Goal: Task Accomplishment & Management: Use online tool/utility

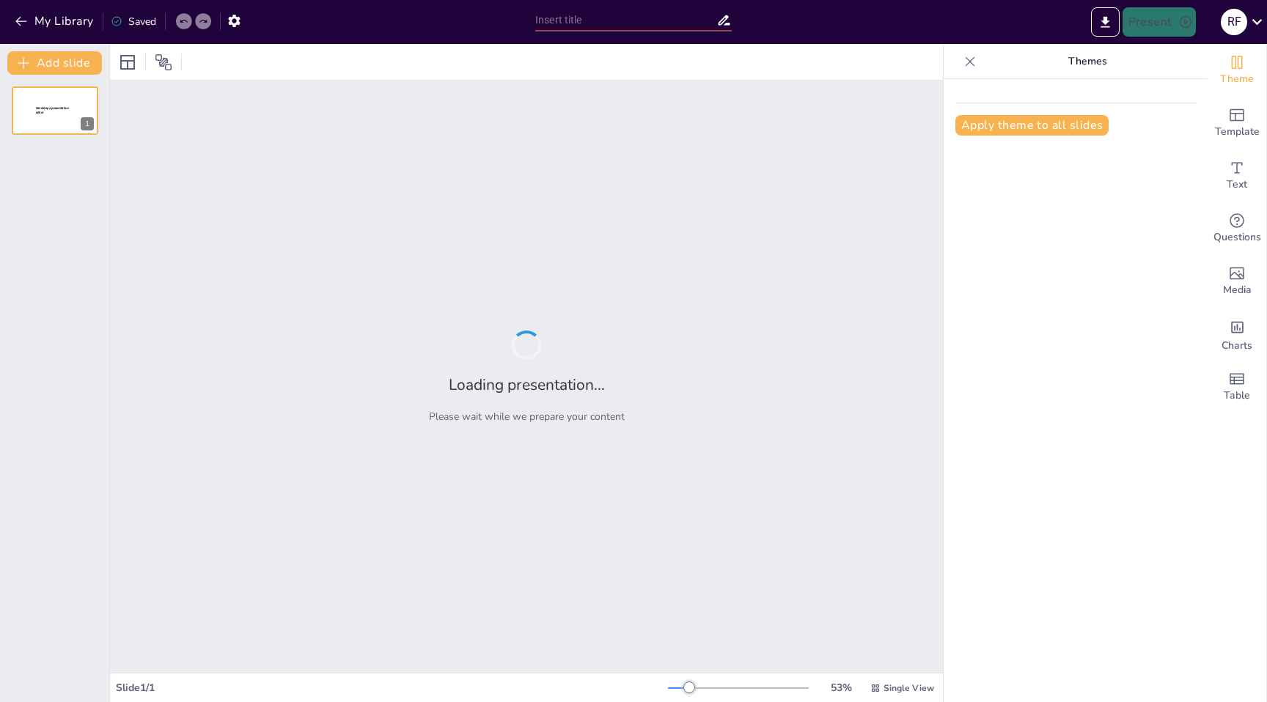
type input "New Sendsteps"
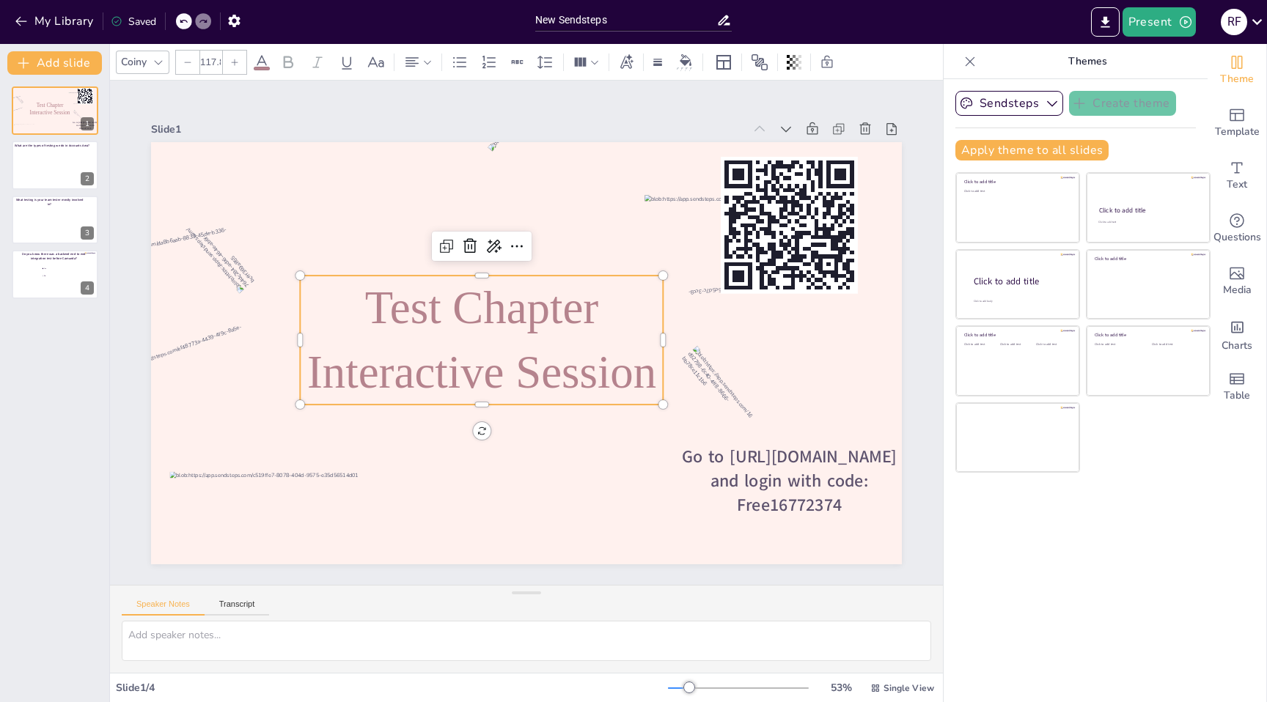
click at [541, 311] on span "Test Chapter Interactive Session" at bounding box center [481, 340] width 349 height 116
click at [43, 170] on div at bounding box center [55, 166] width 88 height 50
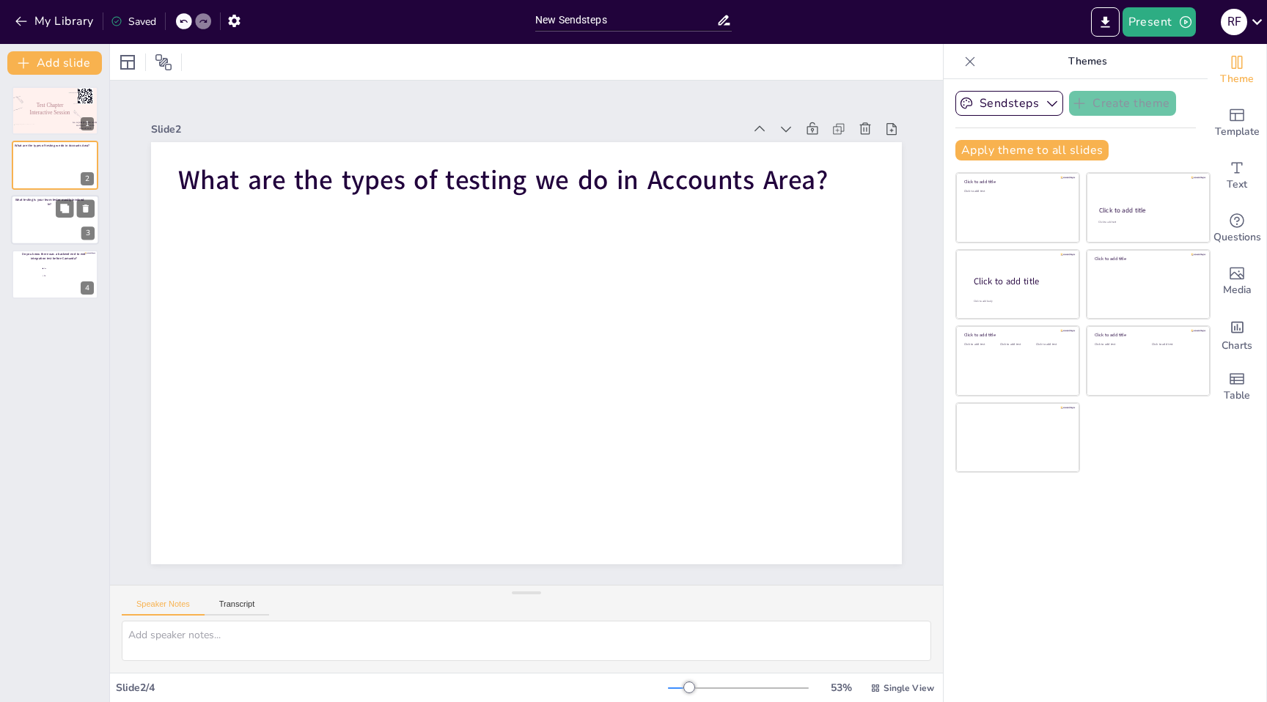
click at [35, 219] on div at bounding box center [55, 220] width 88 height 50
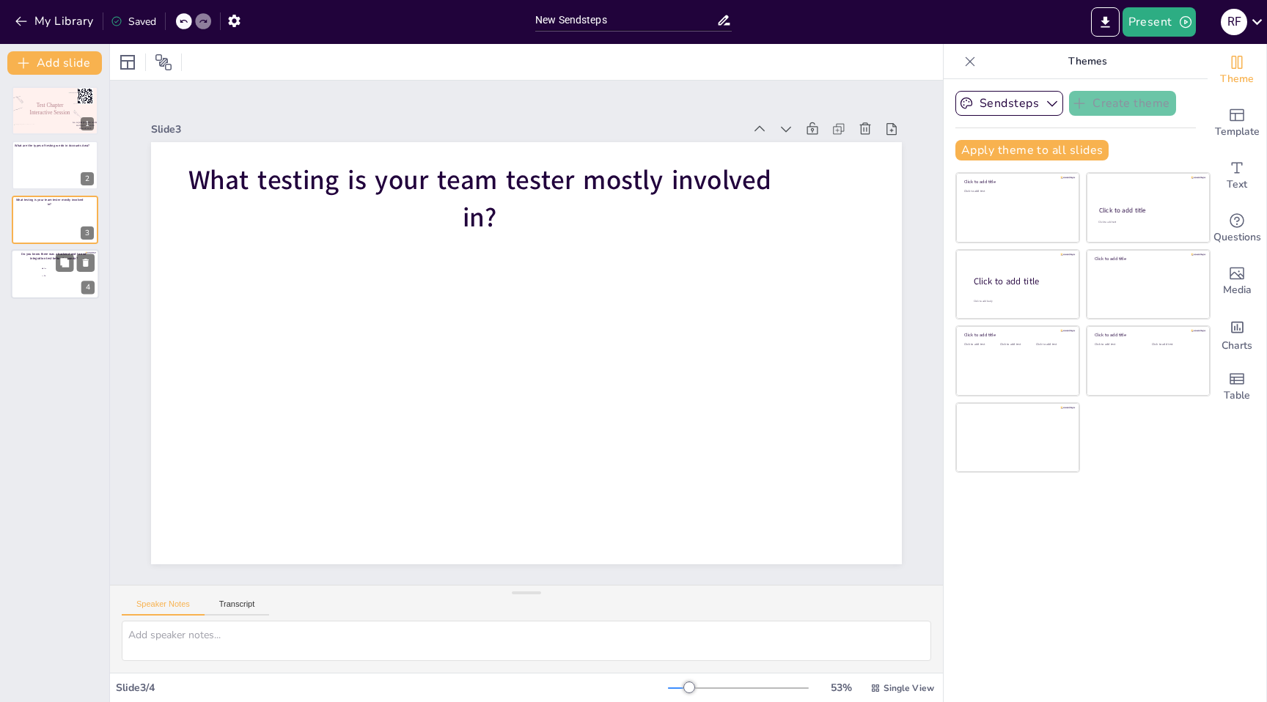
click at [37, 278] on div at bounding box center [55, 274] width 88 height 50
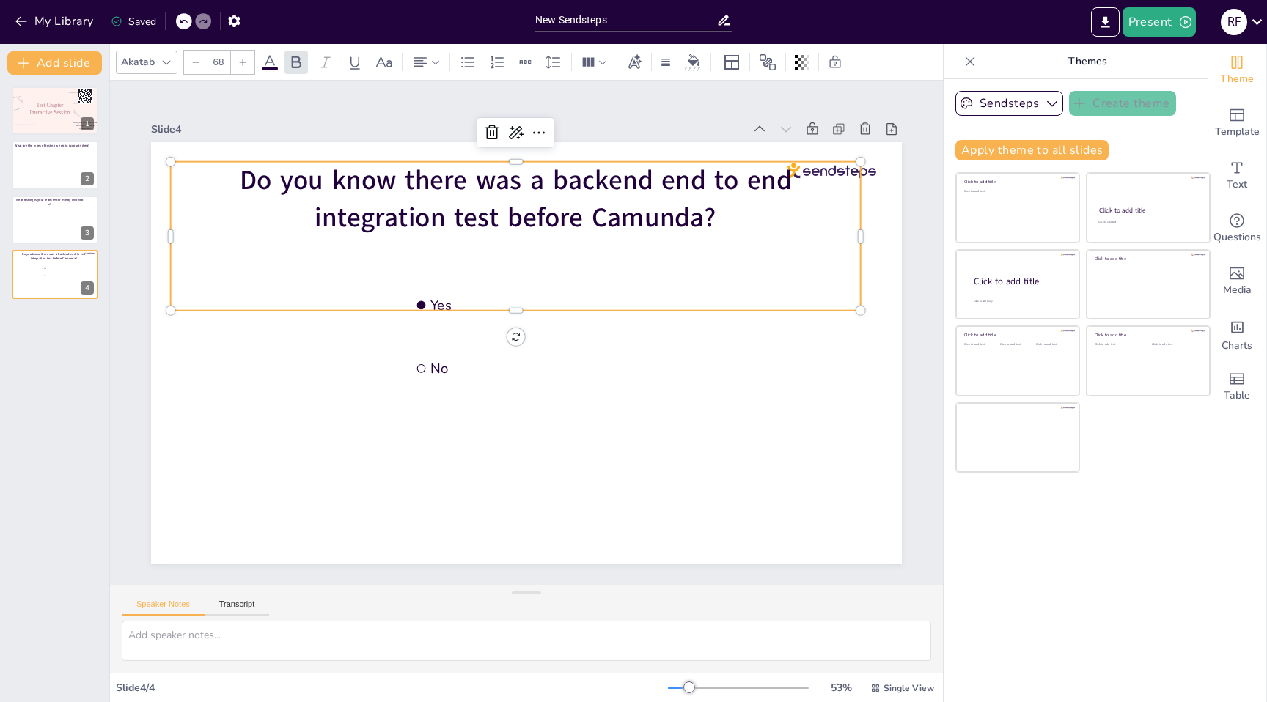
click at [518, 209] on span "Do you know there was a backend end to end integration test before Camunda?" at bounding box center [531, 194] width 553 height 123
click at [510, 216] on span "Do you know there was a backend end to end integration test before Camunda?" at bounding box center [516, 198] width 552 height 73
click at [510, 216] on span "Do you know there was a backend end to end integration test before Camunda?" at bounding box center [531, 194] width 553 height 123
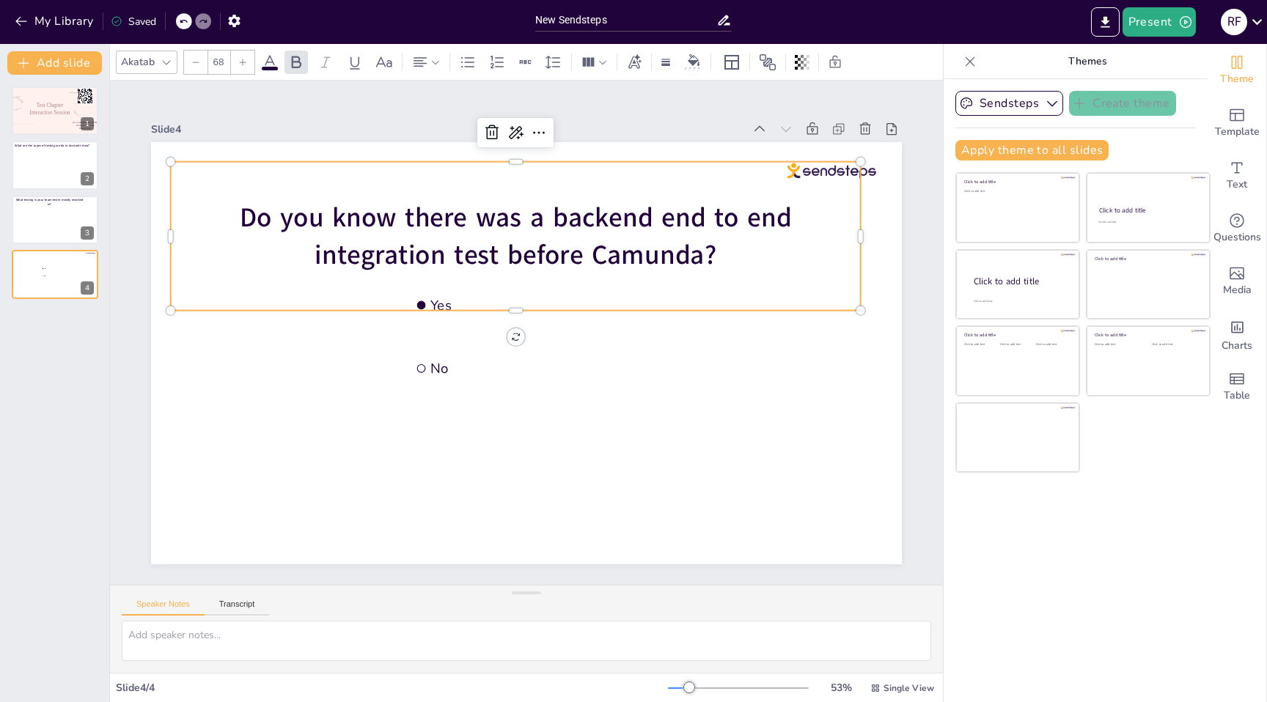
click at [513, 257] on span "Do you know there was a backend end to end integration test before Camunda?" at bounding box center [516, 235] width 552 height 73
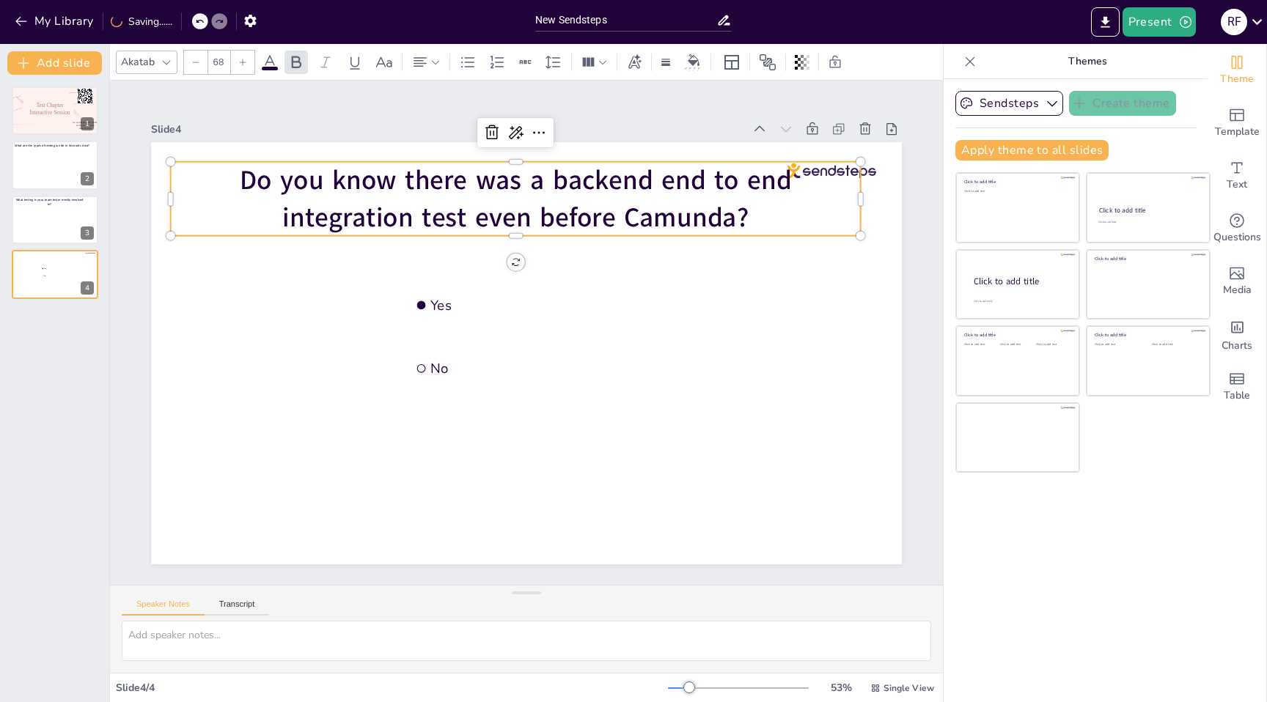
click at [79, 370] on div "Test Chapter Interactive Session Go to [URL][DOMAIN_NAME] and login with code: …" at bounding box center [54, 389] width 109 height 628
click at [922, 193] on div "Slide 1 Test Chapter Interactive Session Go to [URL][DOMAIN_NAME] and login wit…" at bounding box center [526, 333] width 911 height 626
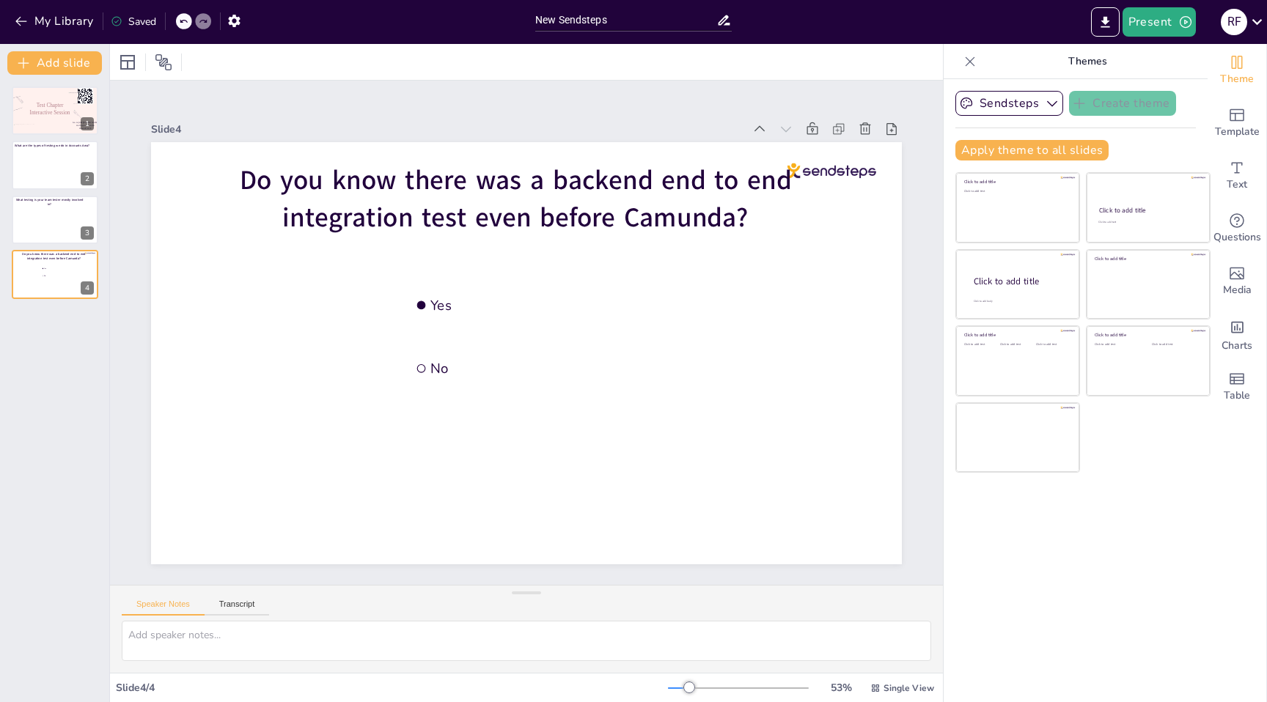
click at [918, 260] on div "Slide 1 Test Chapter Interactive Session Go to [URL][DOMAIN_NAME] and login wit…" at bounding box center [526, 333] width 877 height 548
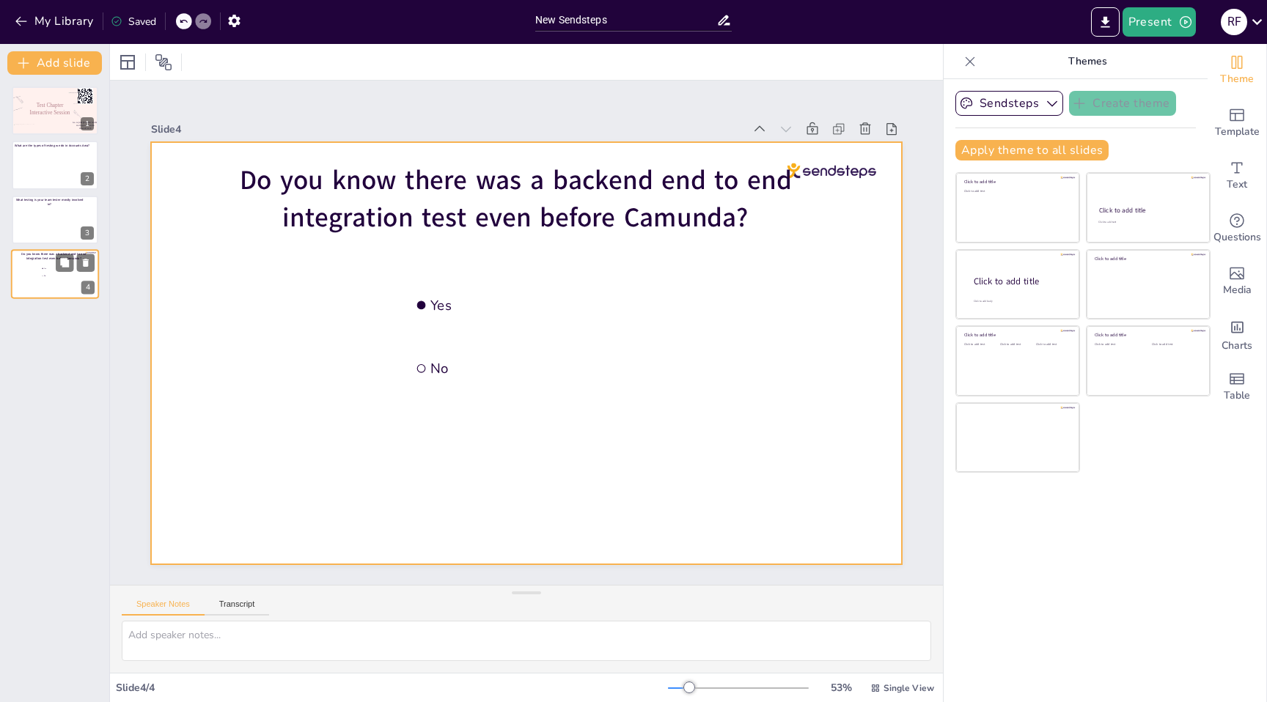
click at [56, 281] on div at bounding box center [55, 274] width 88 height 50
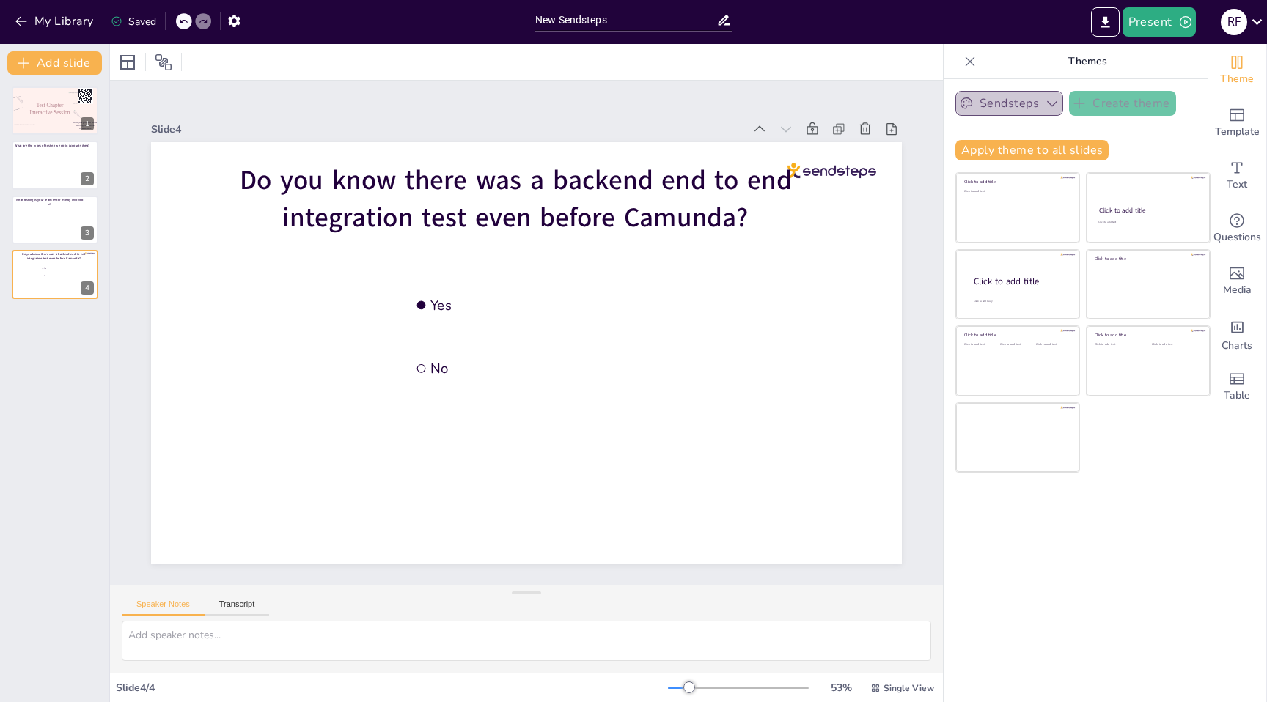
click at [1051, 104] on icon "button" at bounding box center [1052, 103] width 15 height 15
click at [970, 60] on icon at bounding box center [970, 61] width 15 height 15
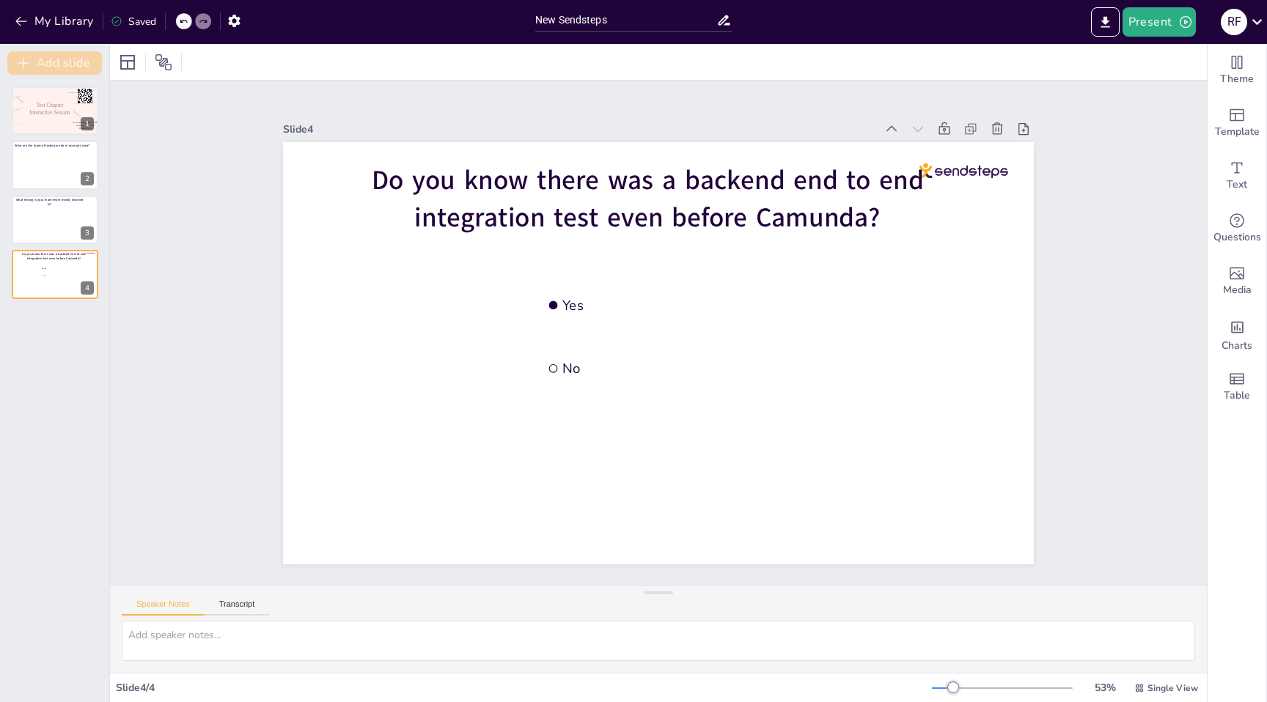
click at [66, 65] on button "Add slide" at bounding box center [54, 62] width 95 height 23
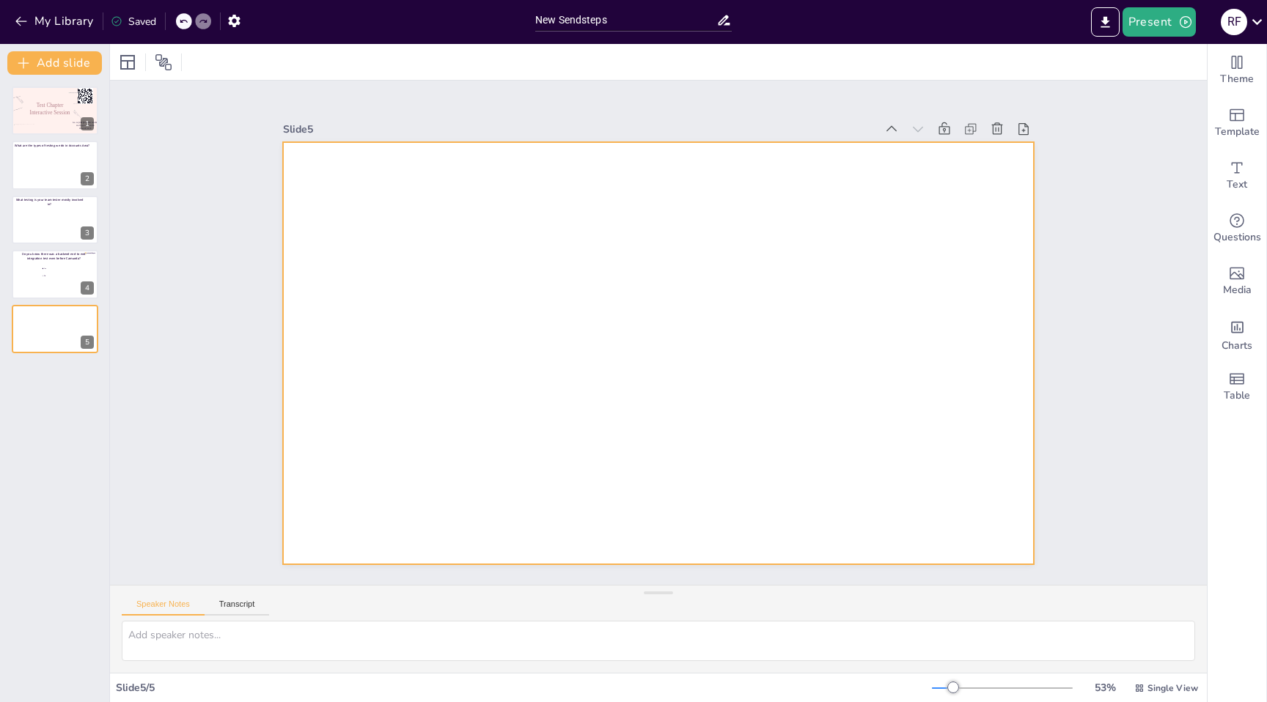
click at [438, 194] on div at bounding box center [656, 353] width 790 height 499
click at [452, 181] on div at bounding box center [656, 353] width 791 height 499
click at [1240, 172] on icon "Add text boxes" at bounding box center [1237, 168] width 18 height 18
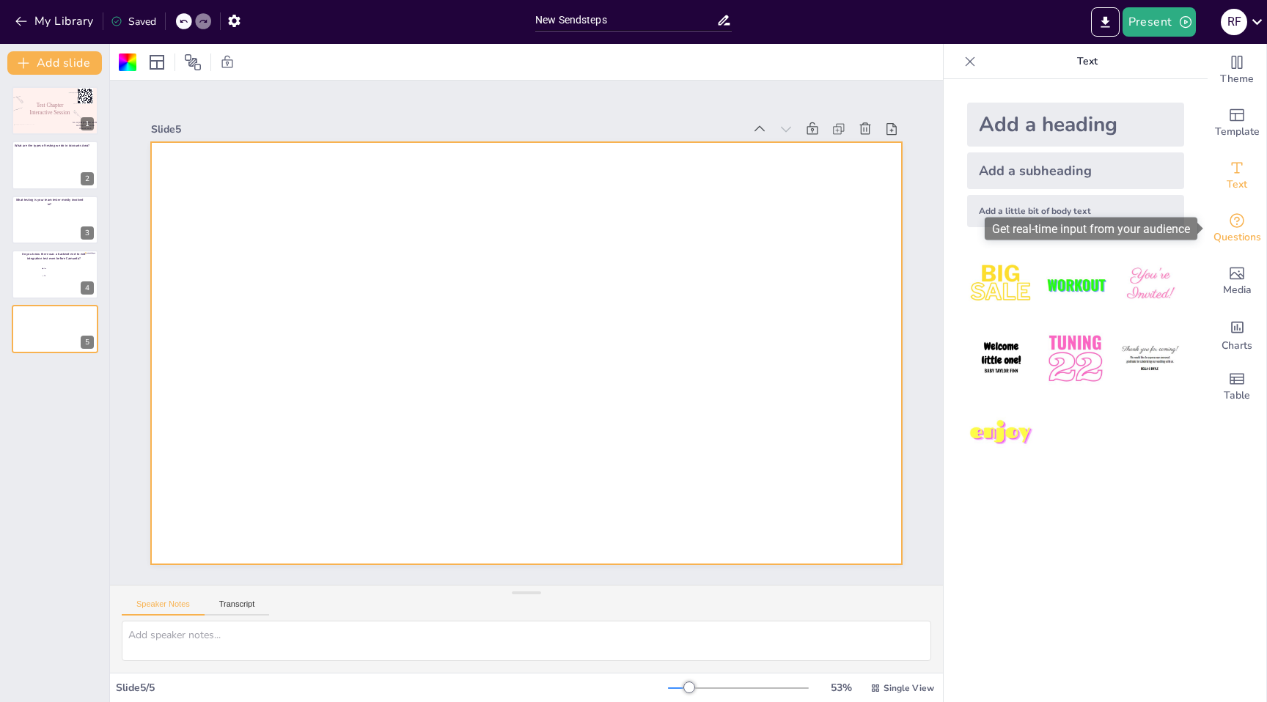
click at [1236, 228] on icon "Get real-time input from your audience" at bounding box center [1237, 221] width 18 height 18
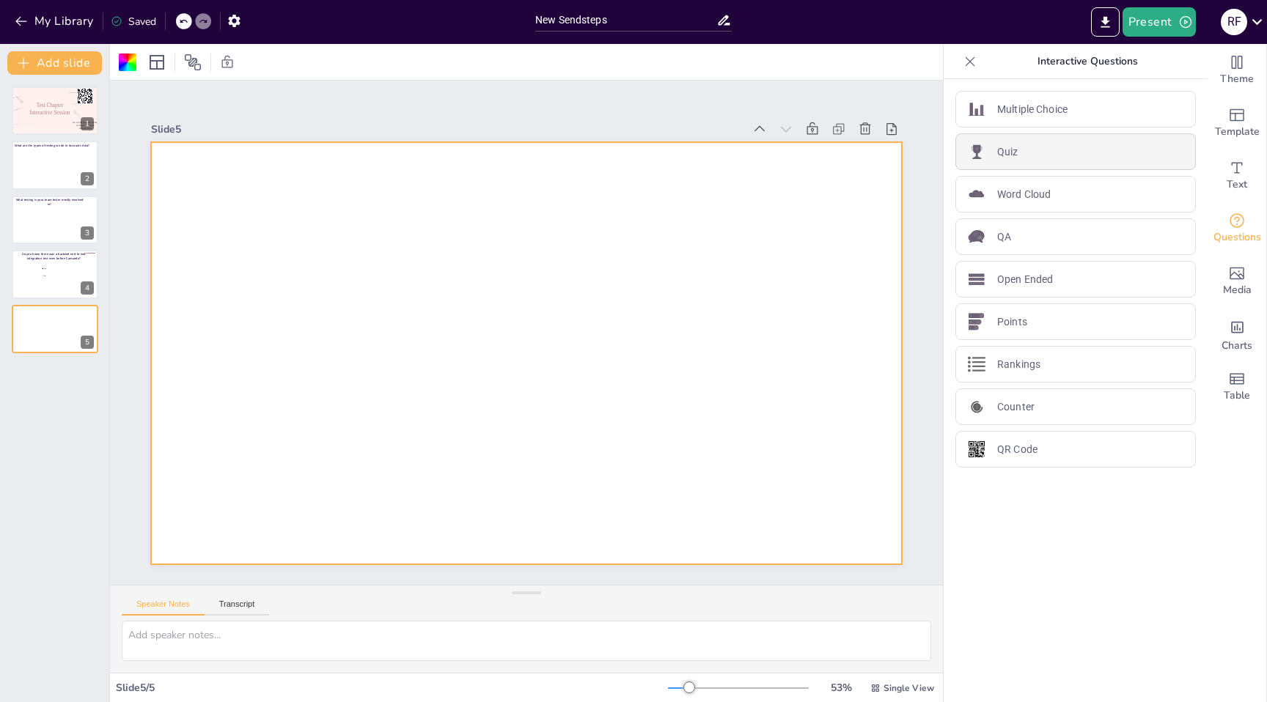
click at [1049, 158] on div "Quiz" at bounding box center [1075, 151] width 241 height 37
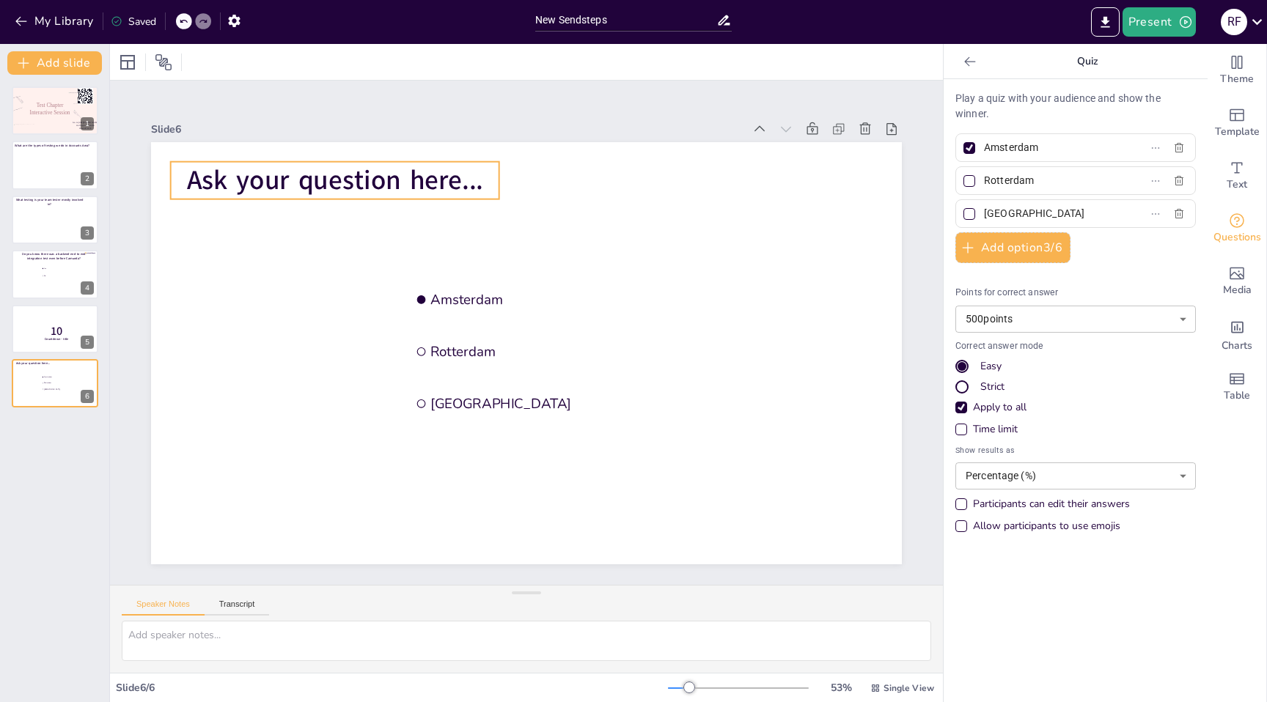
click at [348, 177] on span "Ask your question here..." at bounding box center [391, 128] width 293 height 126
click at [348, 177] on span "Ask your question here..." at bounding box center [335, 180] width 296 height 37
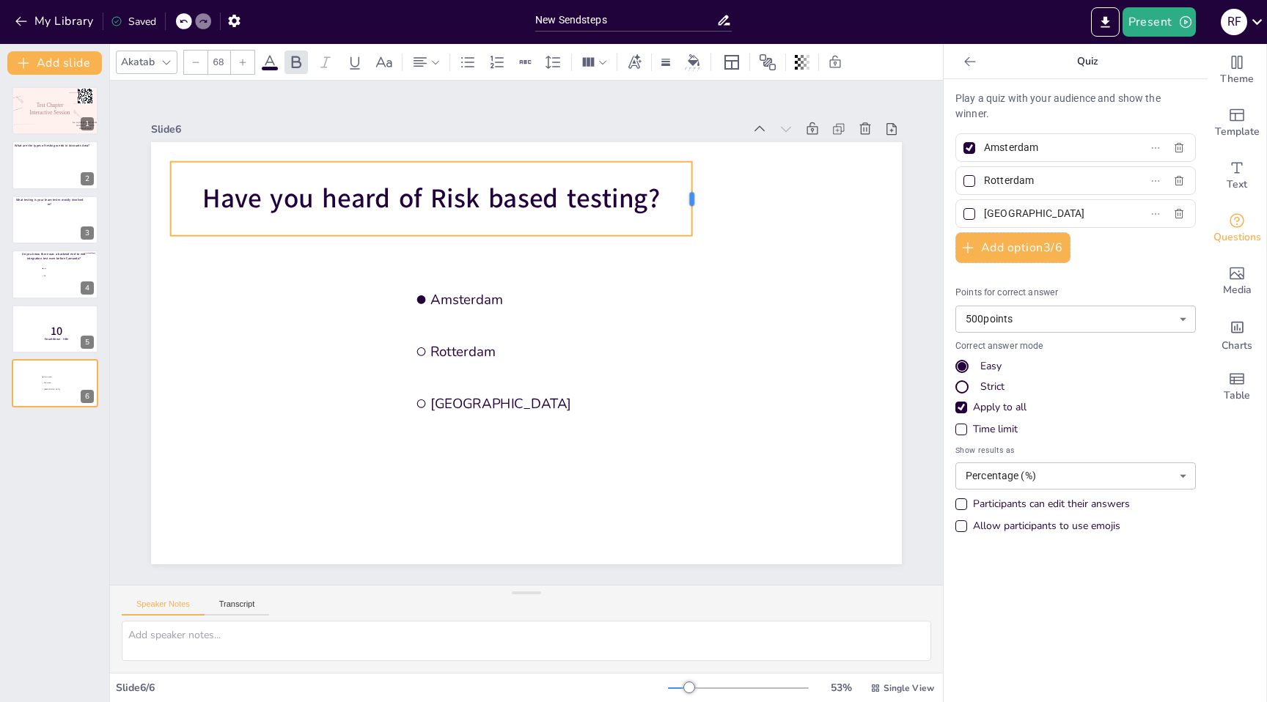
drag, startPoint x: 501, startPoint y: 202, endPoint x: 694, endPoint y: 188, distance: 193.4
click at [701, 188] on div at bounding box center [711, 217] width 20 height 75
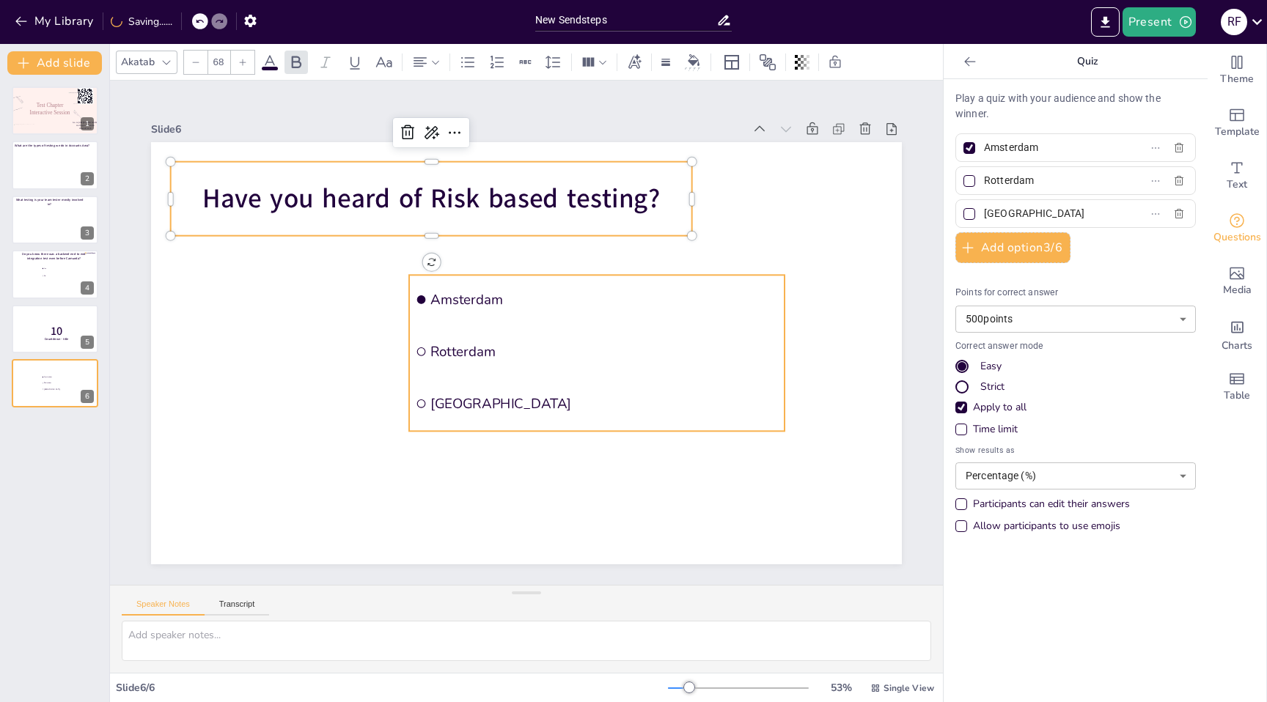
click at [469, 297] on span "Amsterdam" at bounding box center [604, 299] width 348 height 18
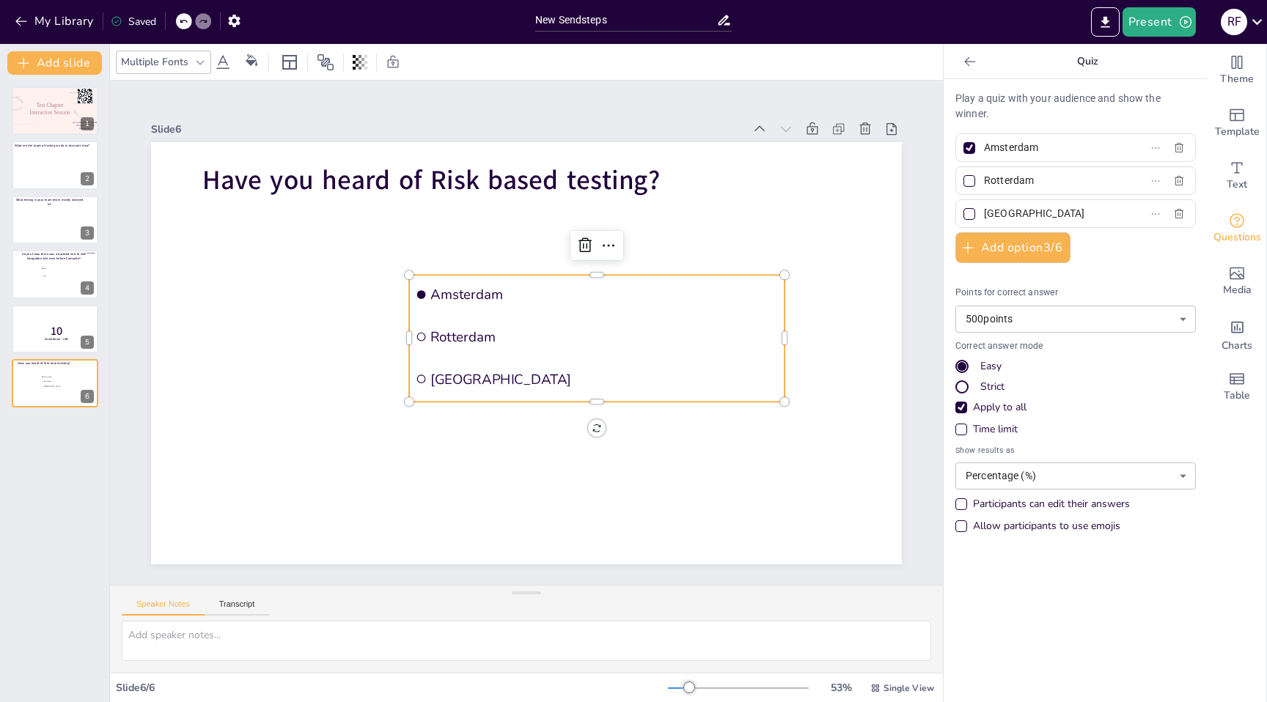
click at [451, 293] on span "Amsterdam" at bounding box center [608, 303] width 348 height 55
click at [451, 293] on span "Amsterdam" at bounding box center [604, 294] width 348 height 18
click at [466, 293] on span "Amsterdam" at bounding box center [612, 347] width 293 height 219
click at [451, 293] on span "Amsterdam" at bounding box center [604, 294] width 348 height 18
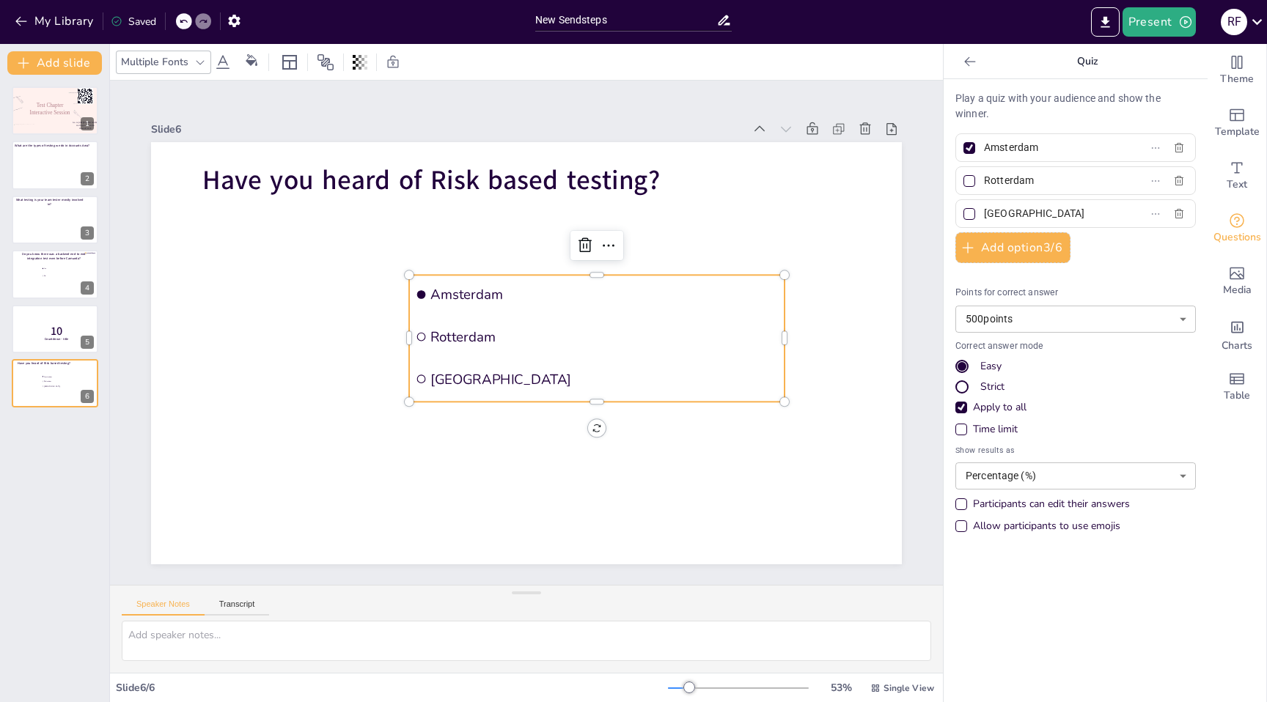
click at [451, 293] on span "Amsterdam" at bounding box center [608, 303] width 348 height 54
click at [999, 147] on input "Amsterdam" at bounding box center [1052, 147] width 136 height 21
type input "Yes, I have worked on it"
click at [1001, 180] on input "Rotterdam" at bounding box center [1052, 180] width 136 height 21
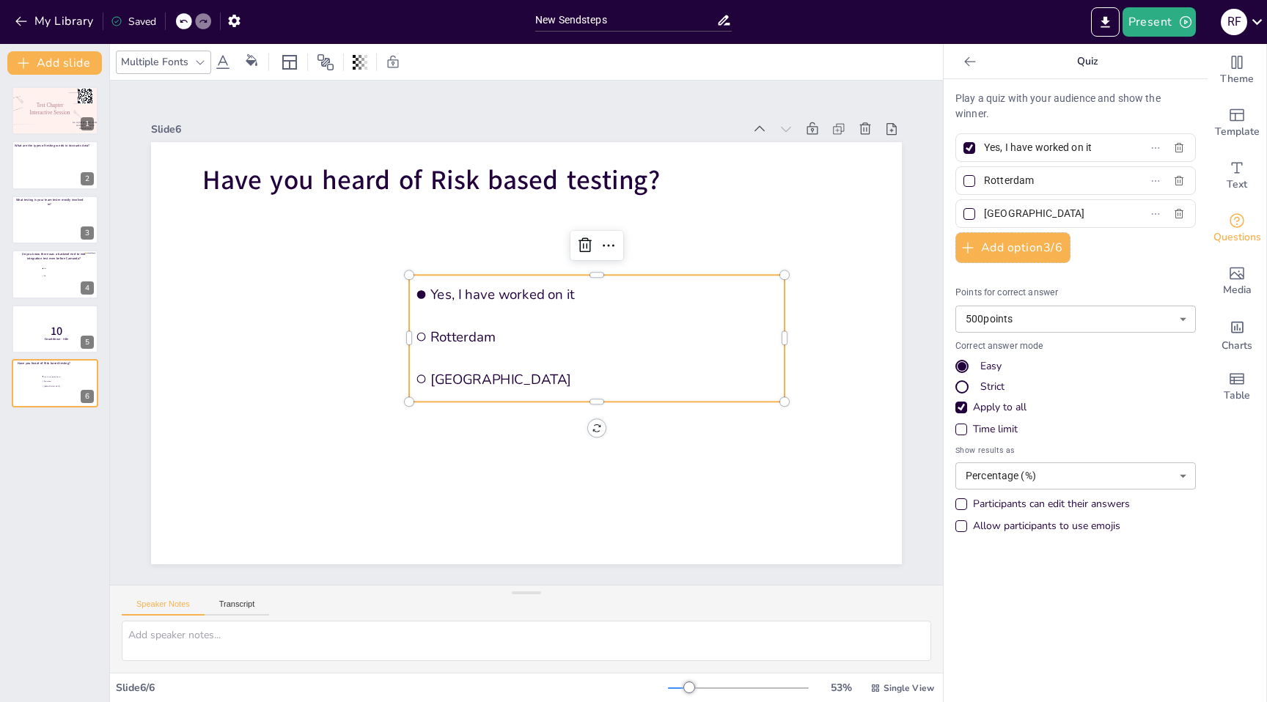
click at [1001, 180] on input "Rotterdam" at bounding box center [1052, 180] width 136 height 21
type input "Have idea but not worked"
click at [1029, 213] on input "[GEOGRAPHIC_DATA]" at bounding box center [1052, 213] width 136 height 21
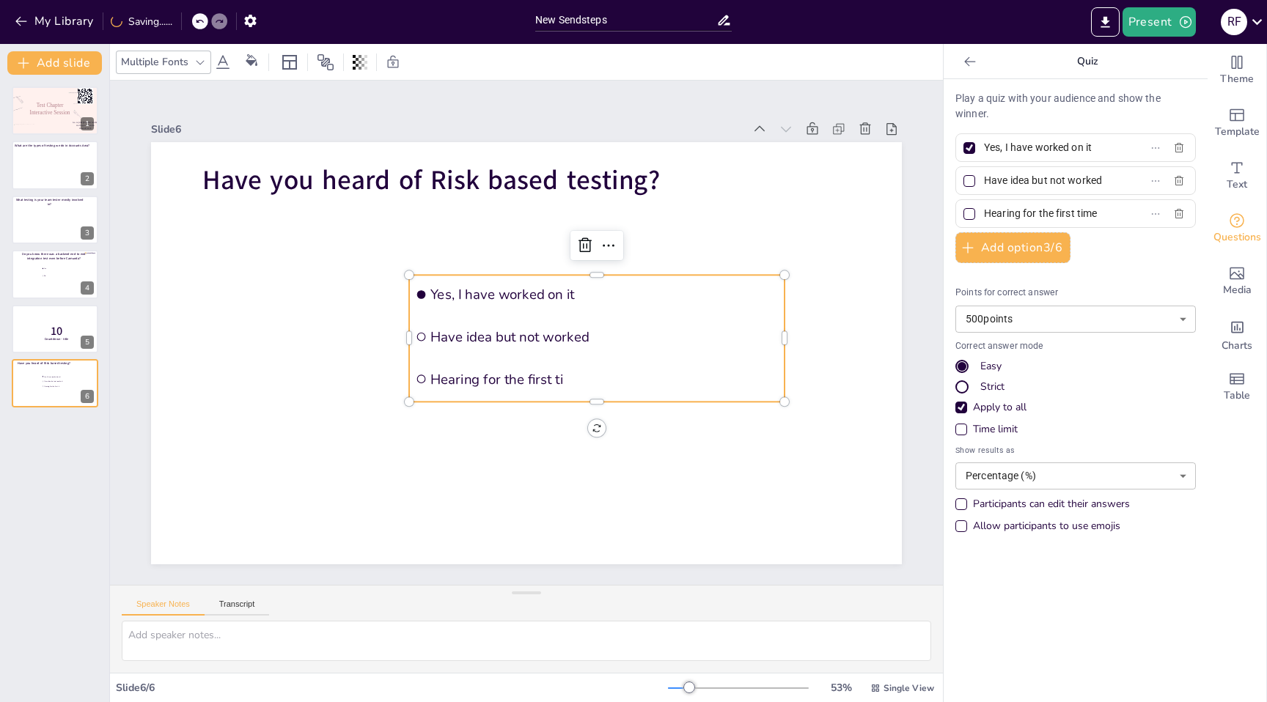
scroll to position [0, 1]
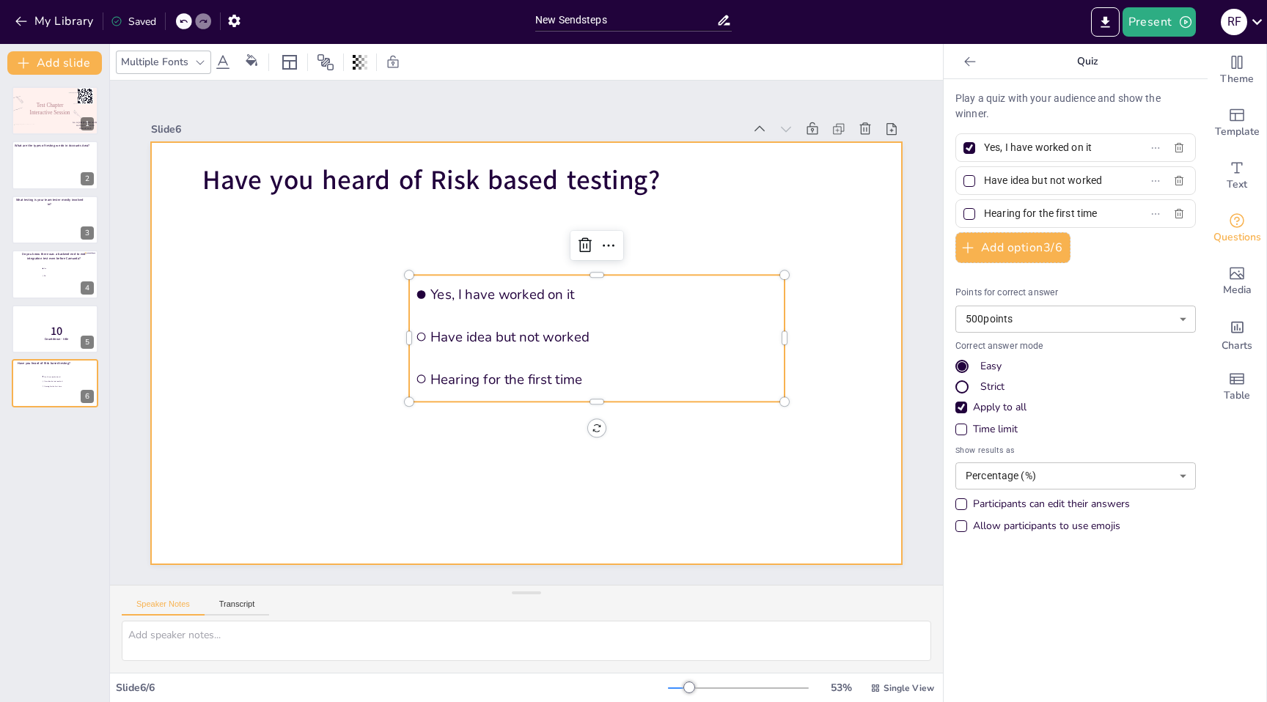
type input "Hearing for the first time"
click at [756, 453] on div at bounding box center [526, 353] width 751 height 422
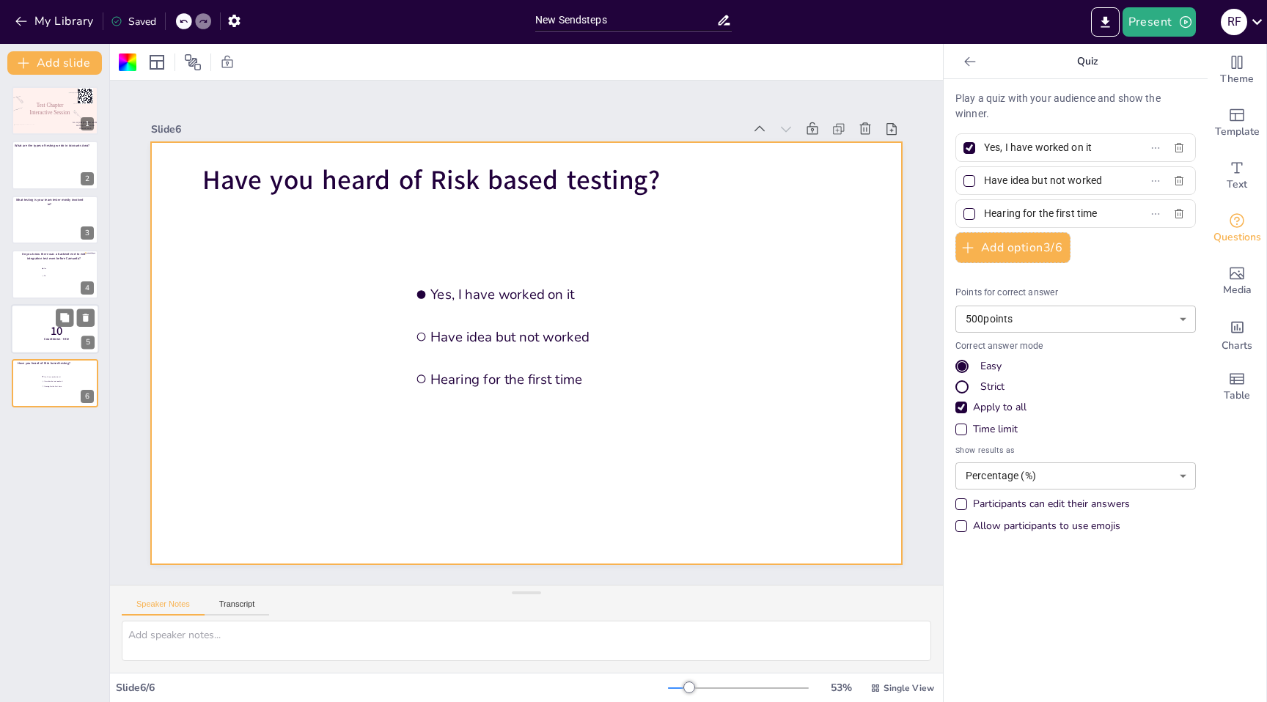
click at [48, 329] on p "10" at bounding box center [56, 331] width 39 height 16
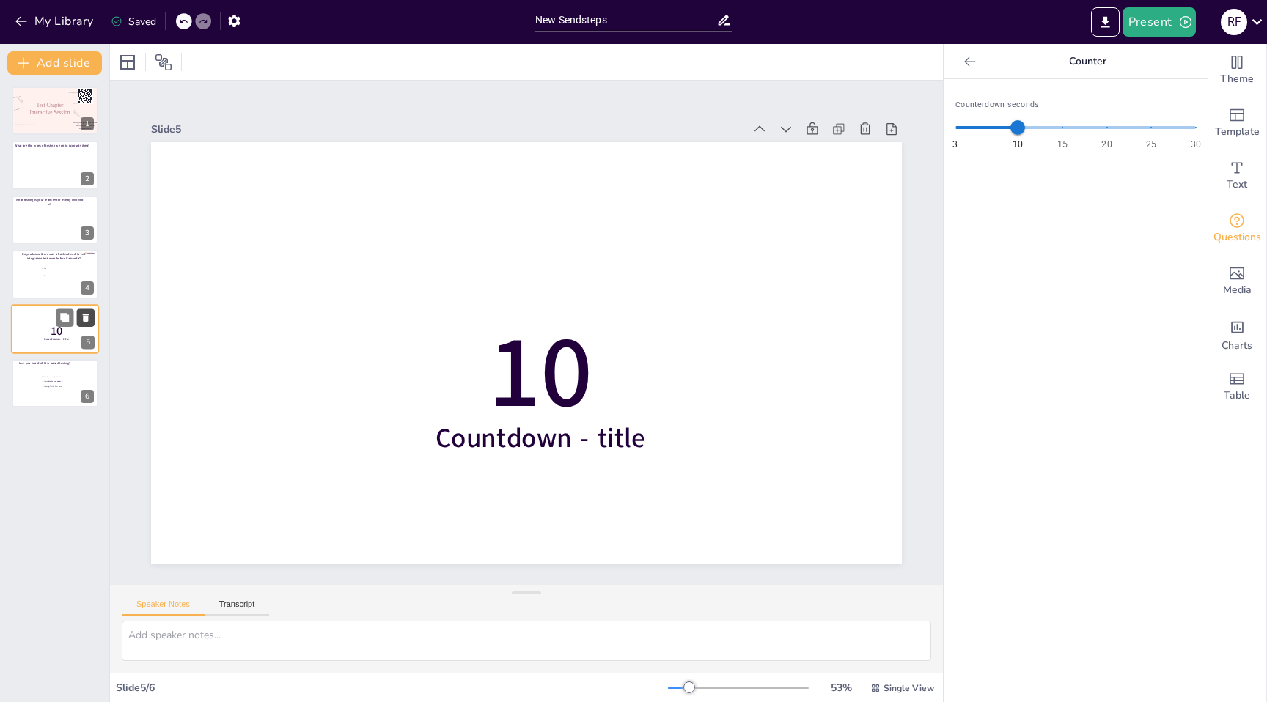
click at [87, 318] on icon at bounding box center [86, 318] width 6 height 8
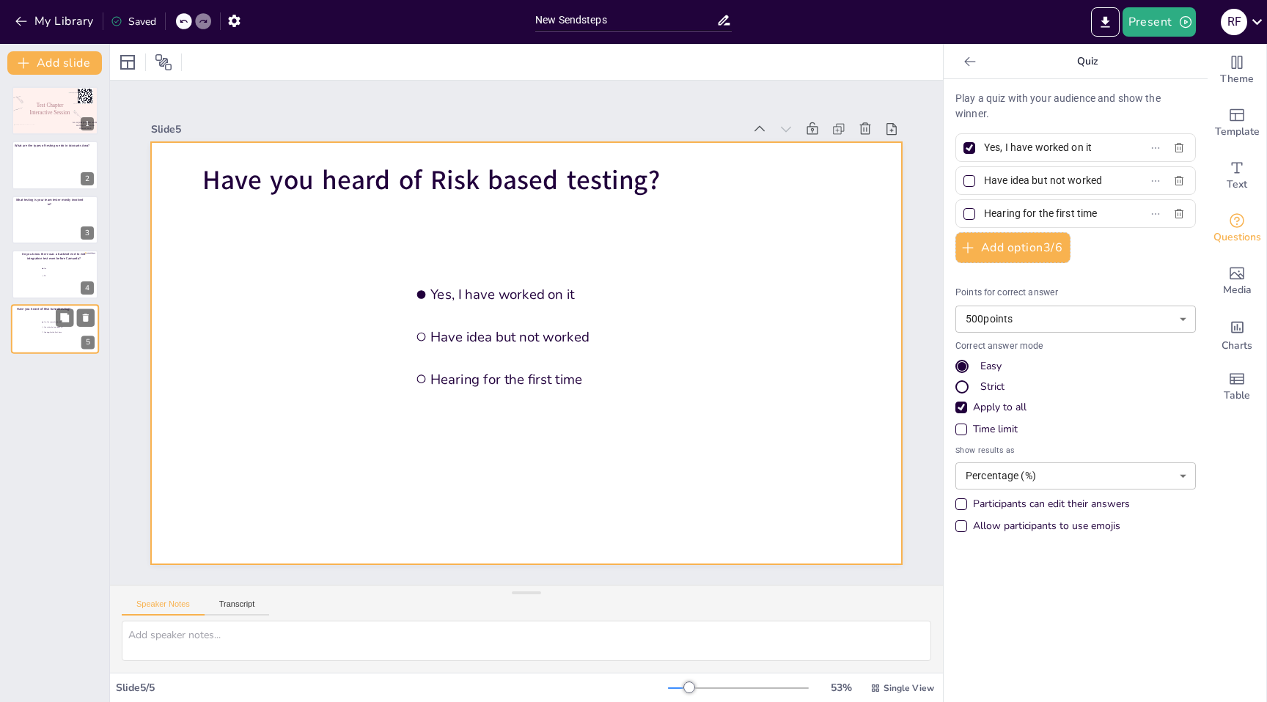
click at [40, 340] on div at bounding box center [55, 329] width 88 height 50
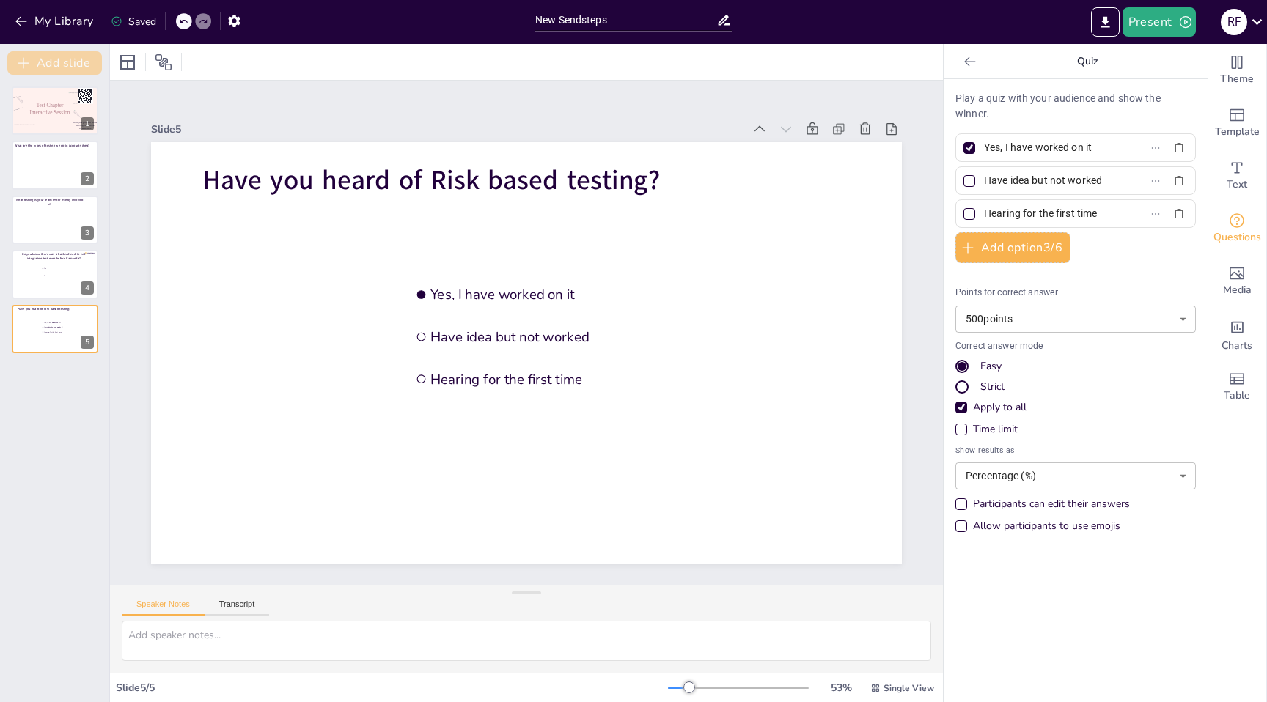
click at [55, 57] on button "Add slide" at bounding box center [54, 62] width 95 height 23
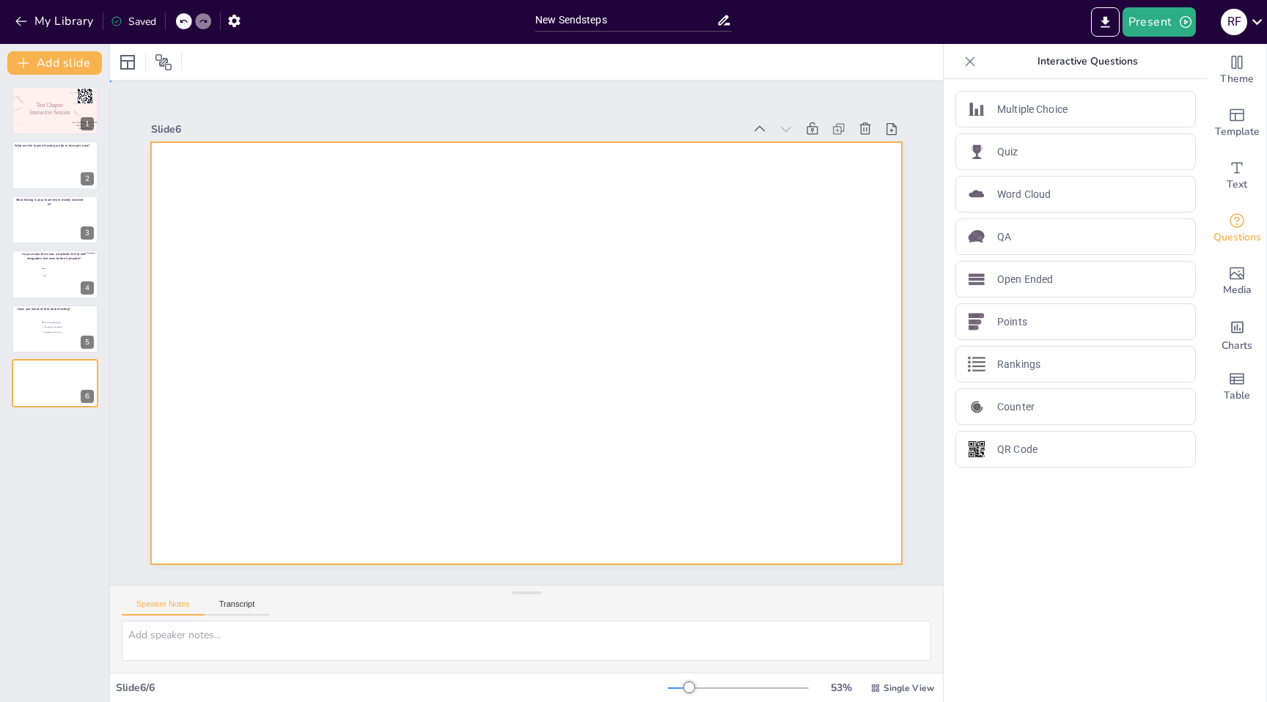
click at [301, 255] on div at bounding box center [526, 353] width 751 height 422
click at [1232, 122] on icon "Add ready made slides" at bounding box center [1237, 115] width 18 height 18
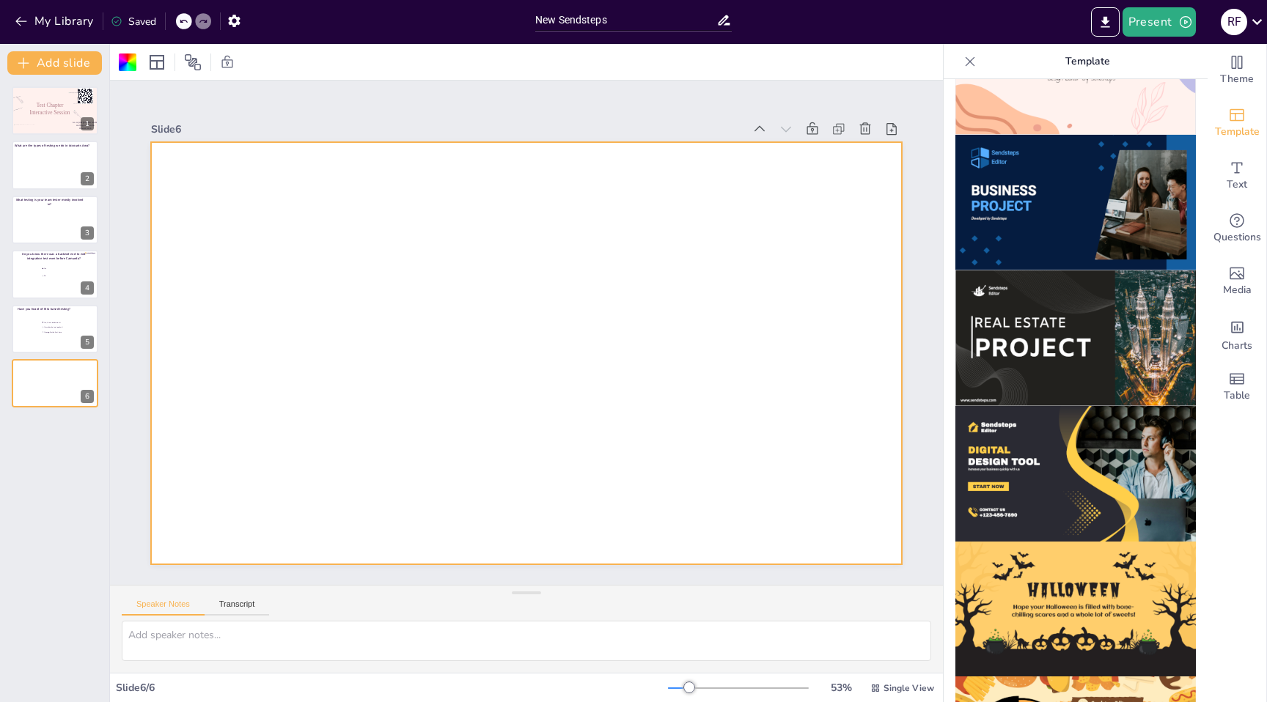
scroll to position [1297, 0]
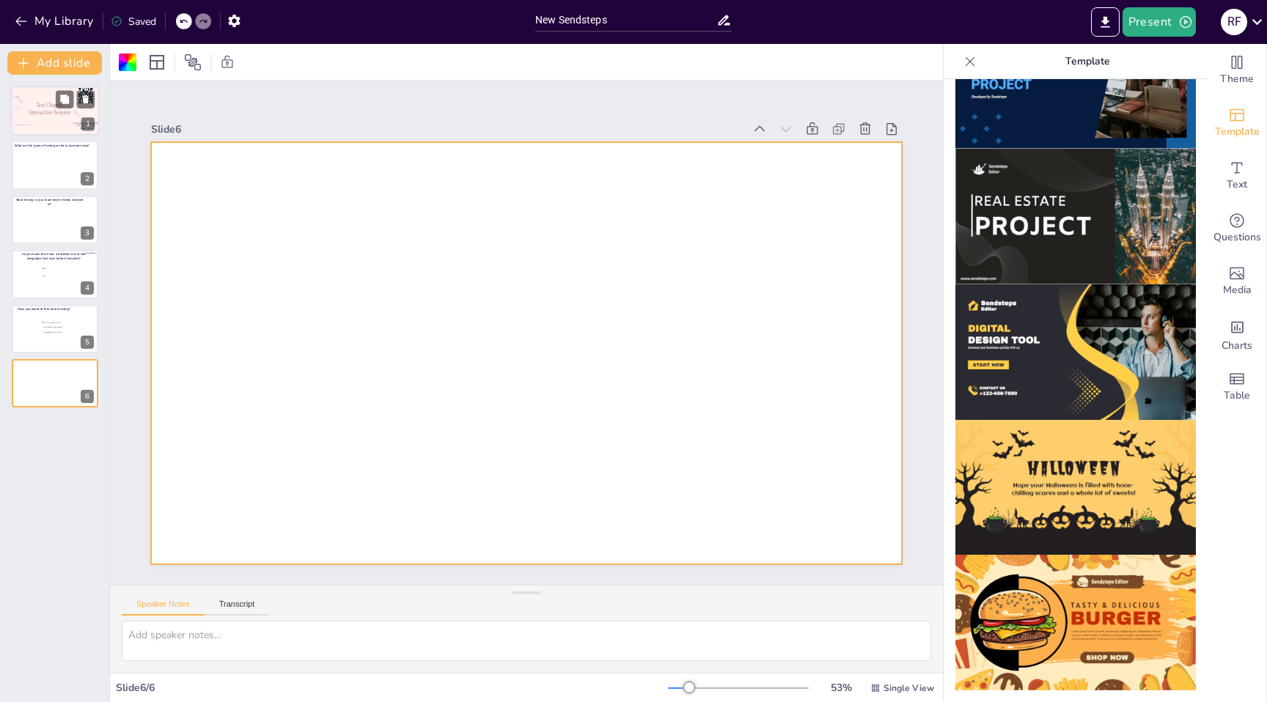
click at [59, 109] on span "Test Chapter Interactive Session" at bounding box center [49, 110] width 41 height 14
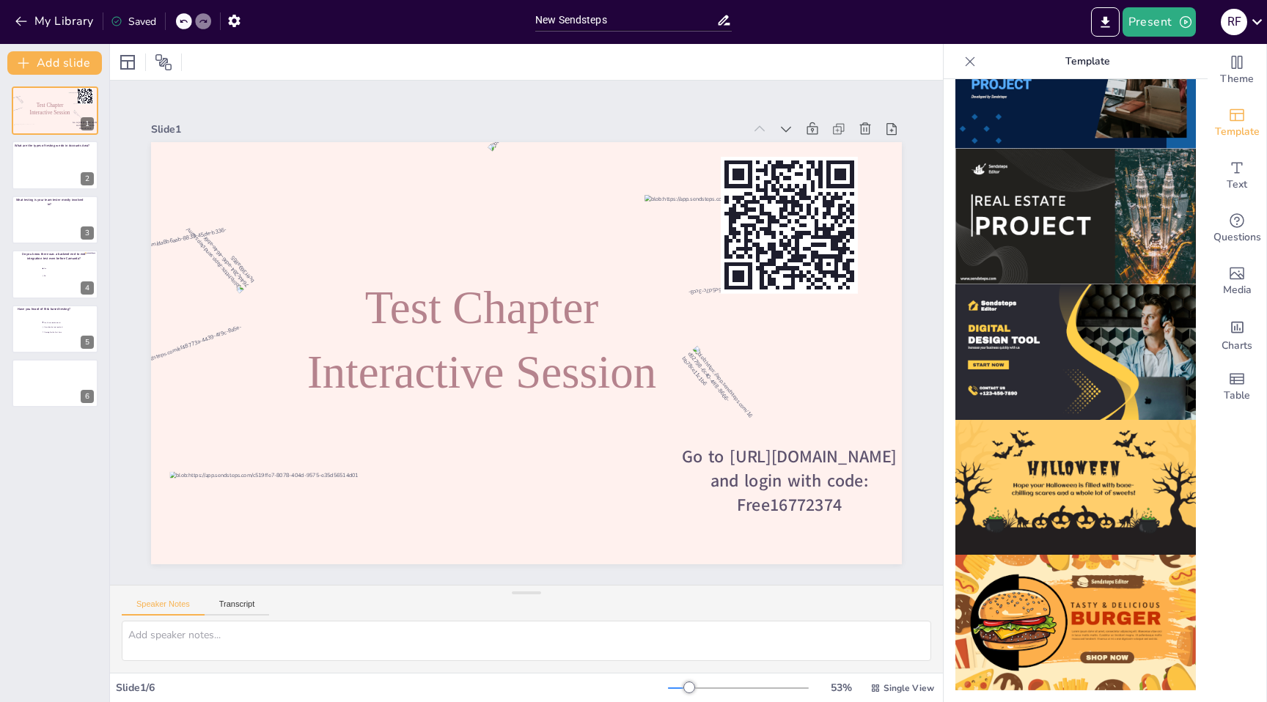
click at [1038, 477] on img at bounding box center [1075, 488] width 241 height 136
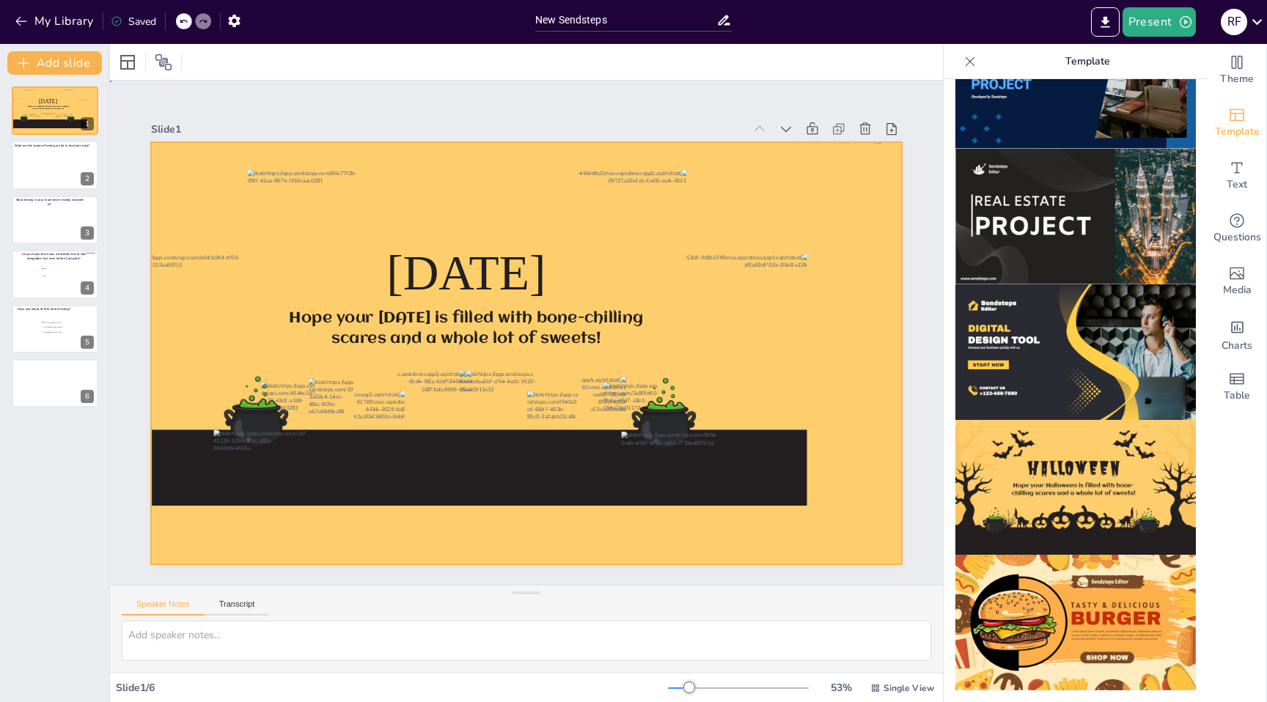
click at [565, 368] on div at bounding box center [524, 353] width 791 height 499
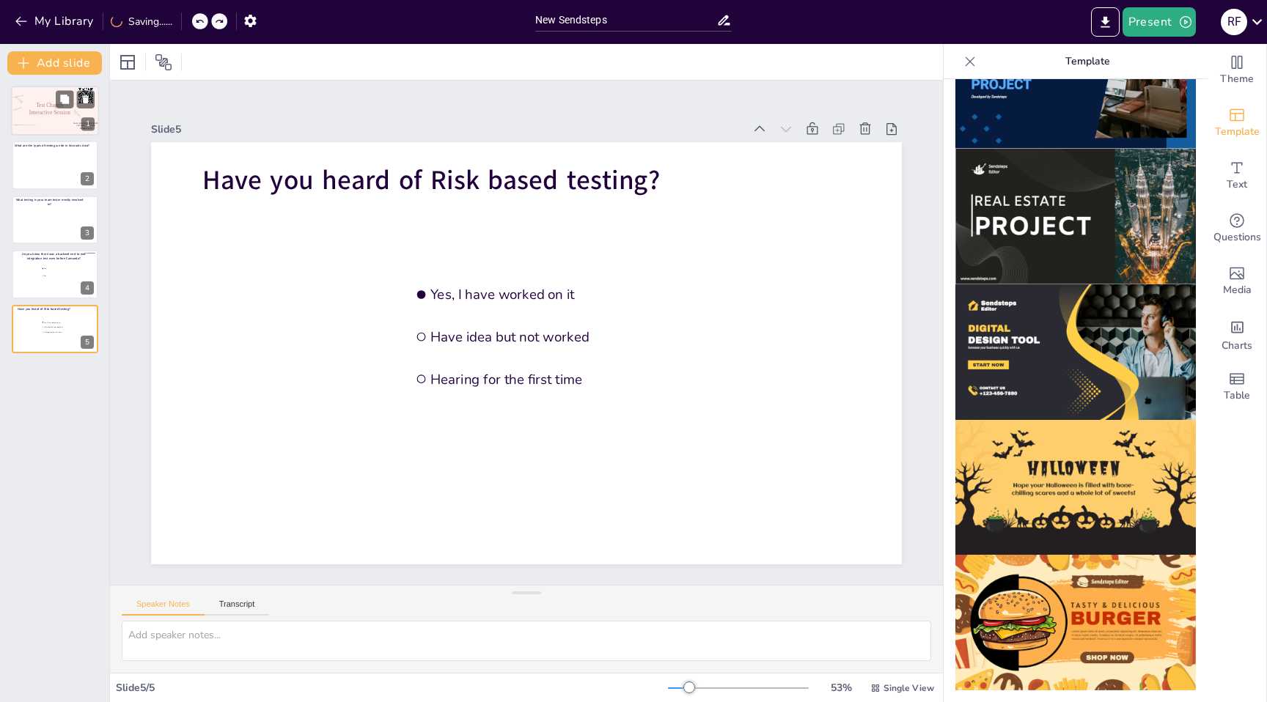
click at [51, 119] on div at bounding box center [55, 111] width 88 height 50
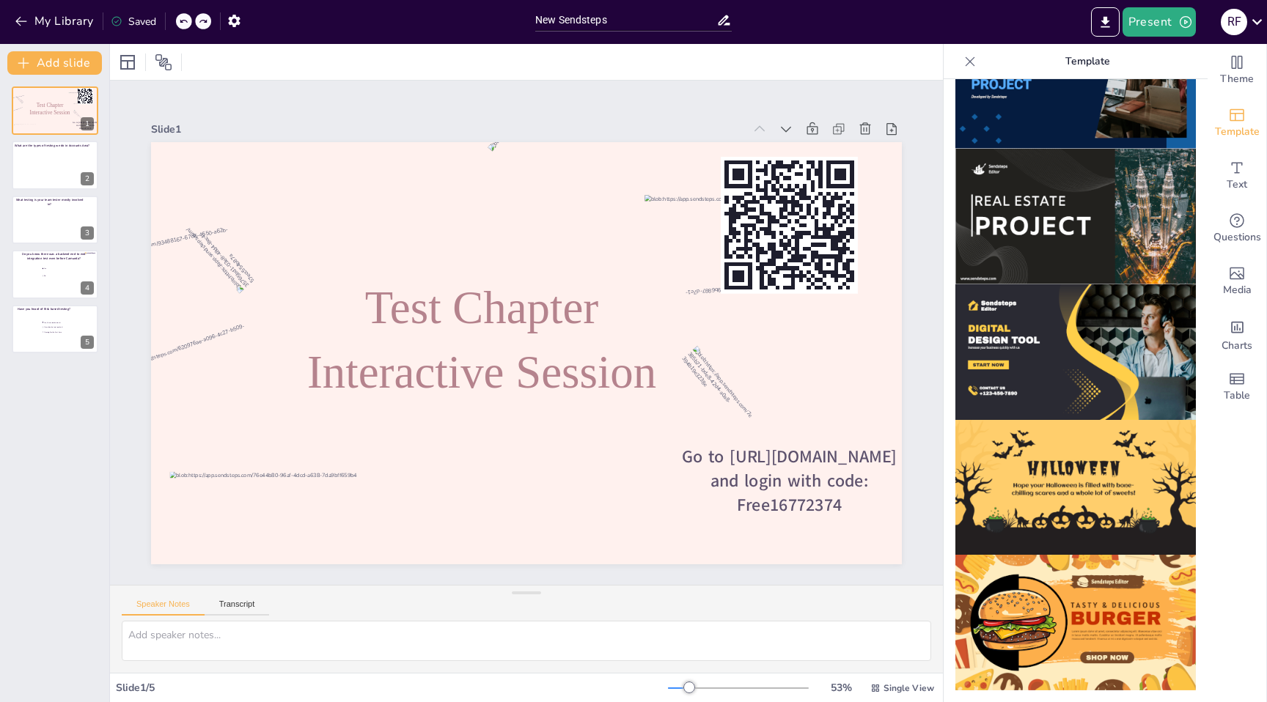
click at [1241, 469] on div "Theme Template Text Questions Media Charts Table" at bounding box center [1237, 373] width 59 height 658
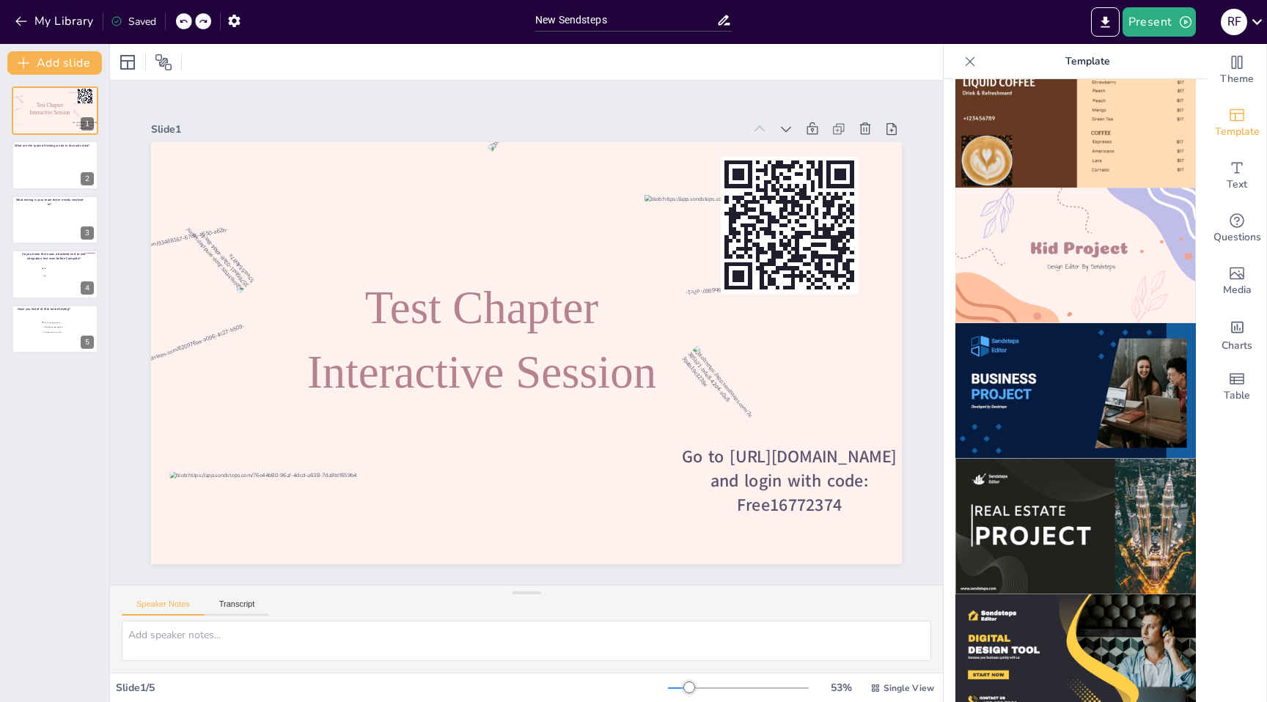
scroll to position [1038, 0]
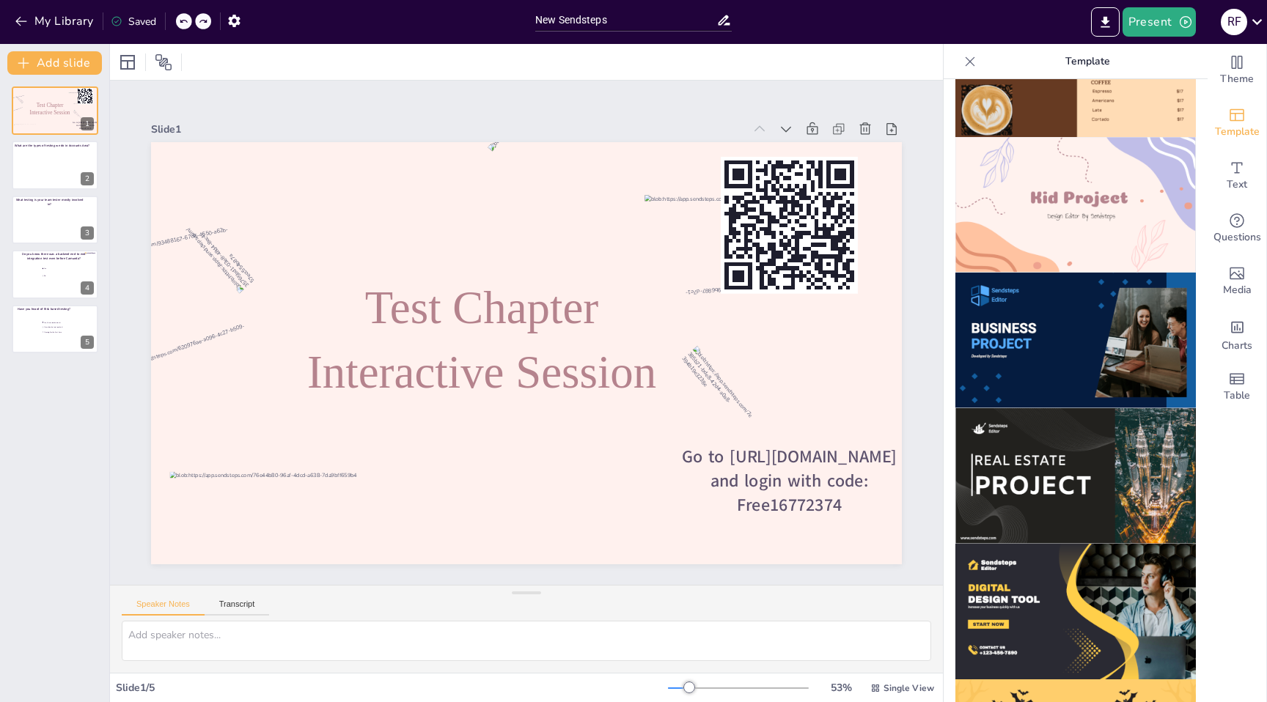
click at [1041, 348] on img at bounding box center [1075, 341] width 241 height 136
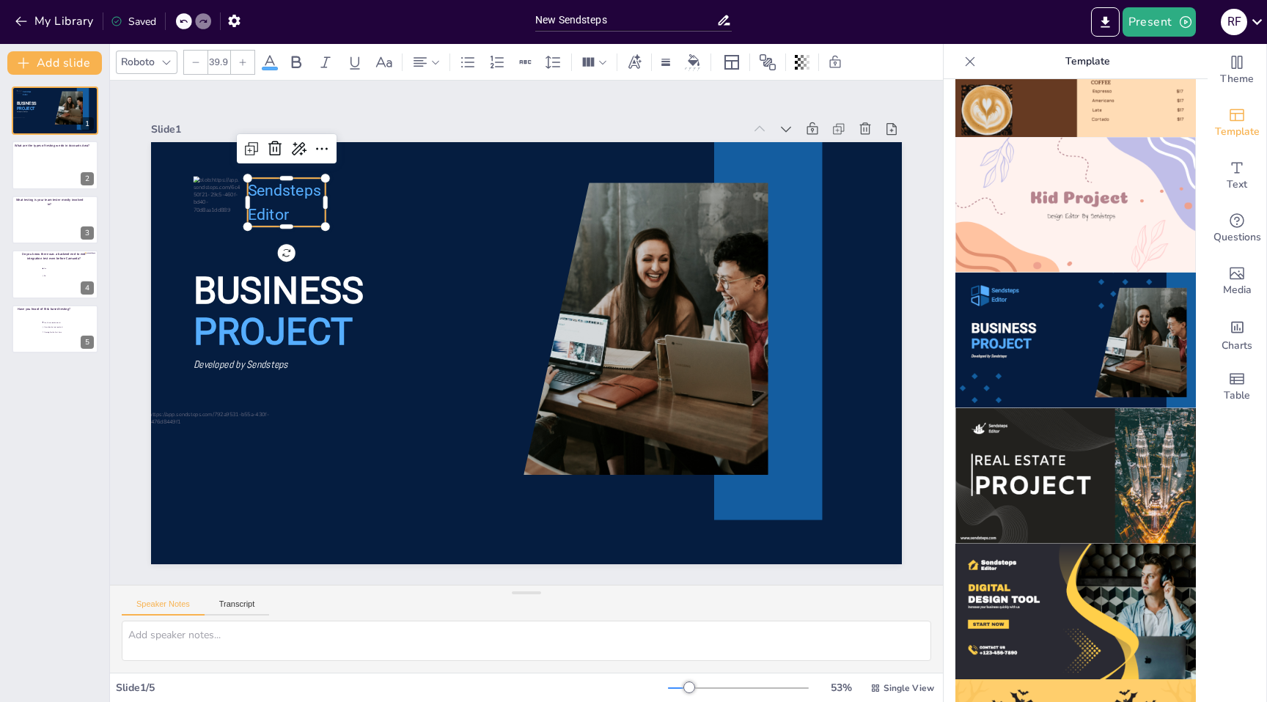
click at [283, 203] on p "Editor" at bounding box center [300, 190] width 80 height 32
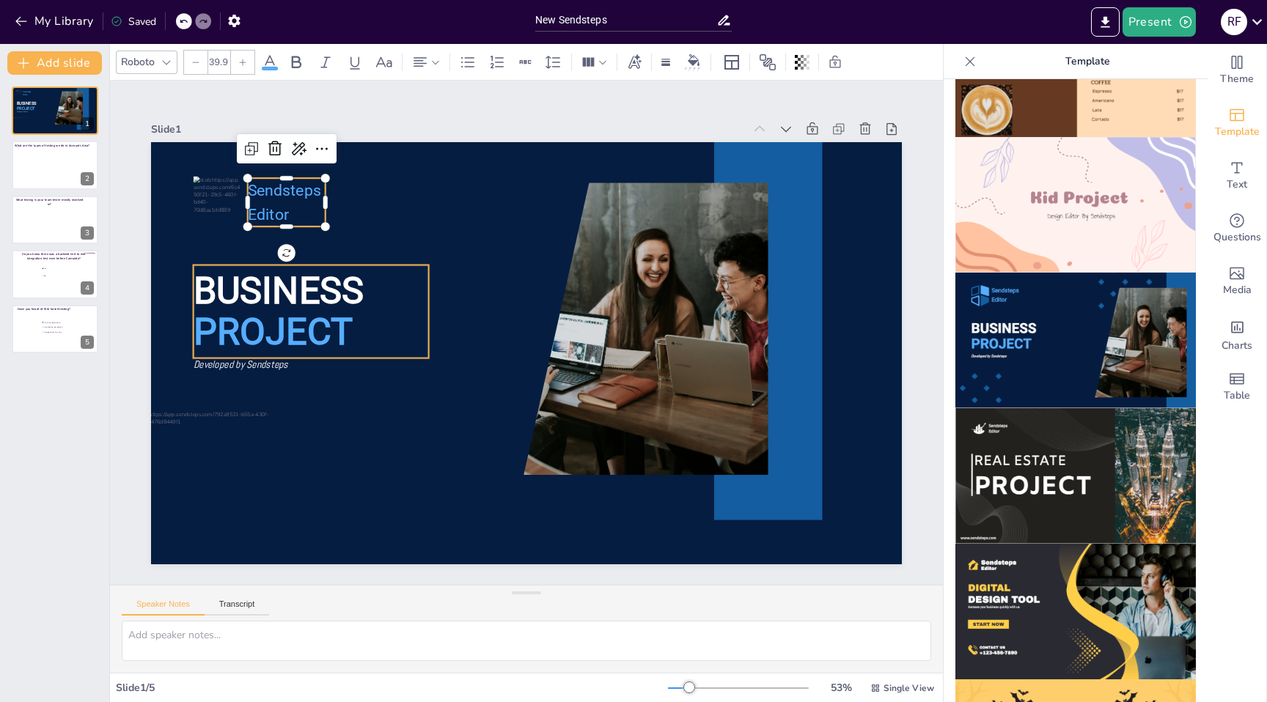
click at [466, 238] on p "PROJECT" at bounding box center [504, 119] width 76 height 240
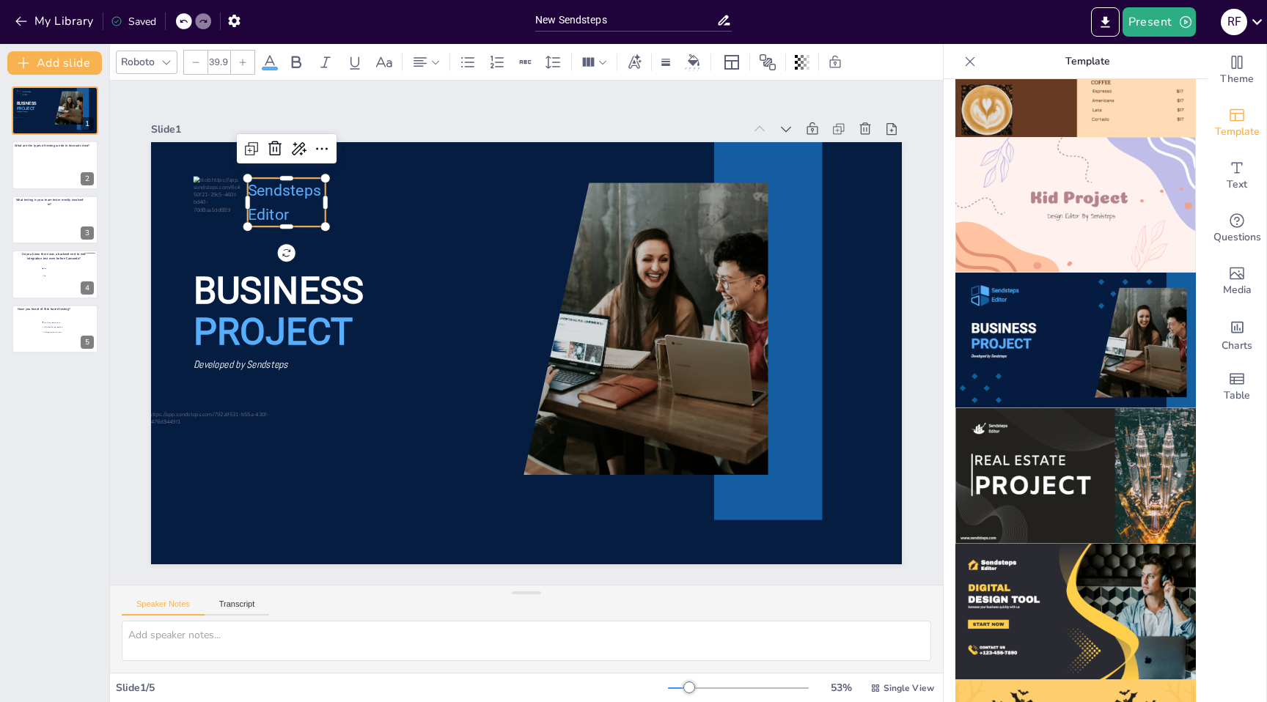
click at [271, 188] on span "Sendsteps" at bounding box center [284, 190] width 73 height 18
click at [269, 180] on p "Sendsteps" at bounding box center [303, 166] width 80 height 32
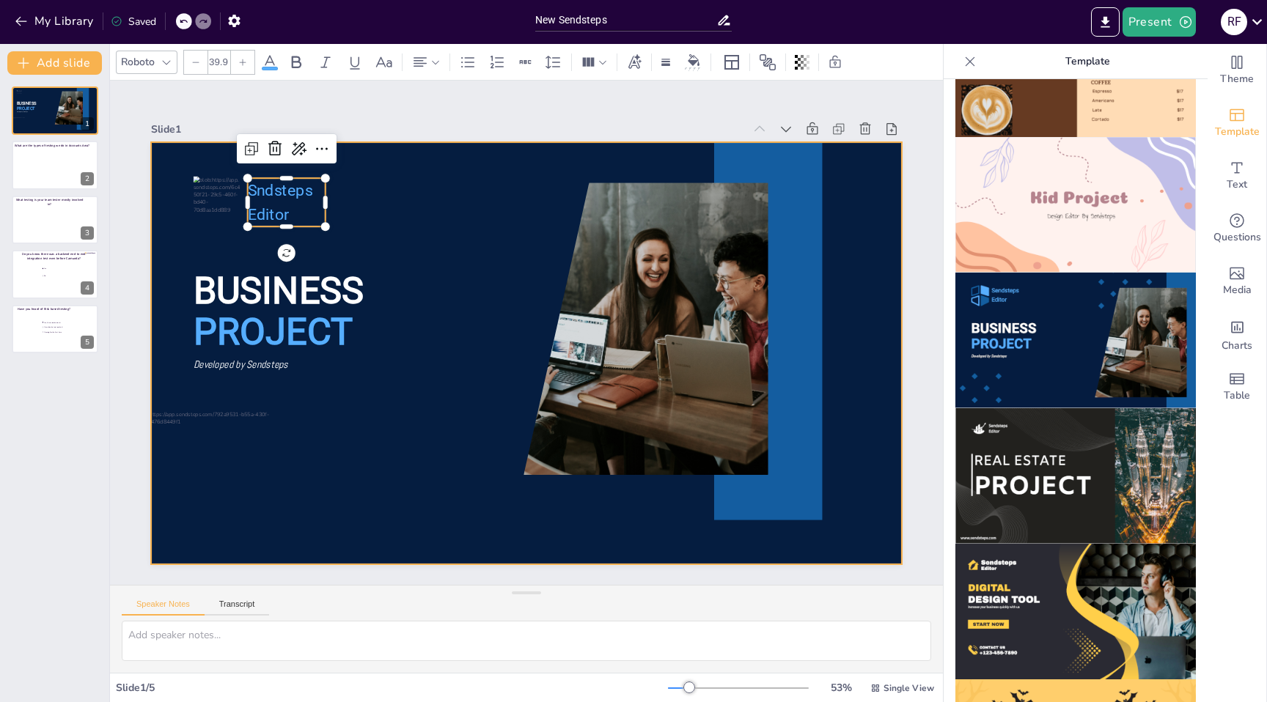
click at [368, 208] on div at bounding box center [524, 353] width 791 height 499
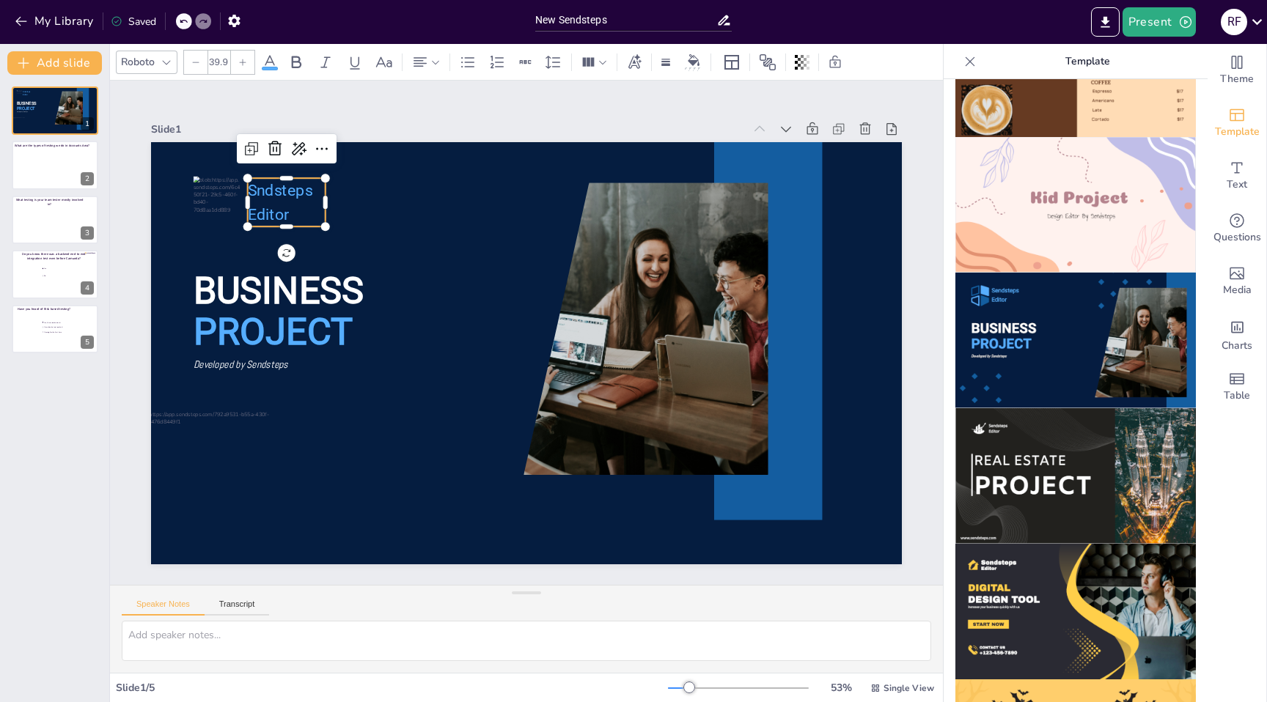
click at [266, 178] on span "Sndsteps" at bounding box center [296, 165] width 67 height 25
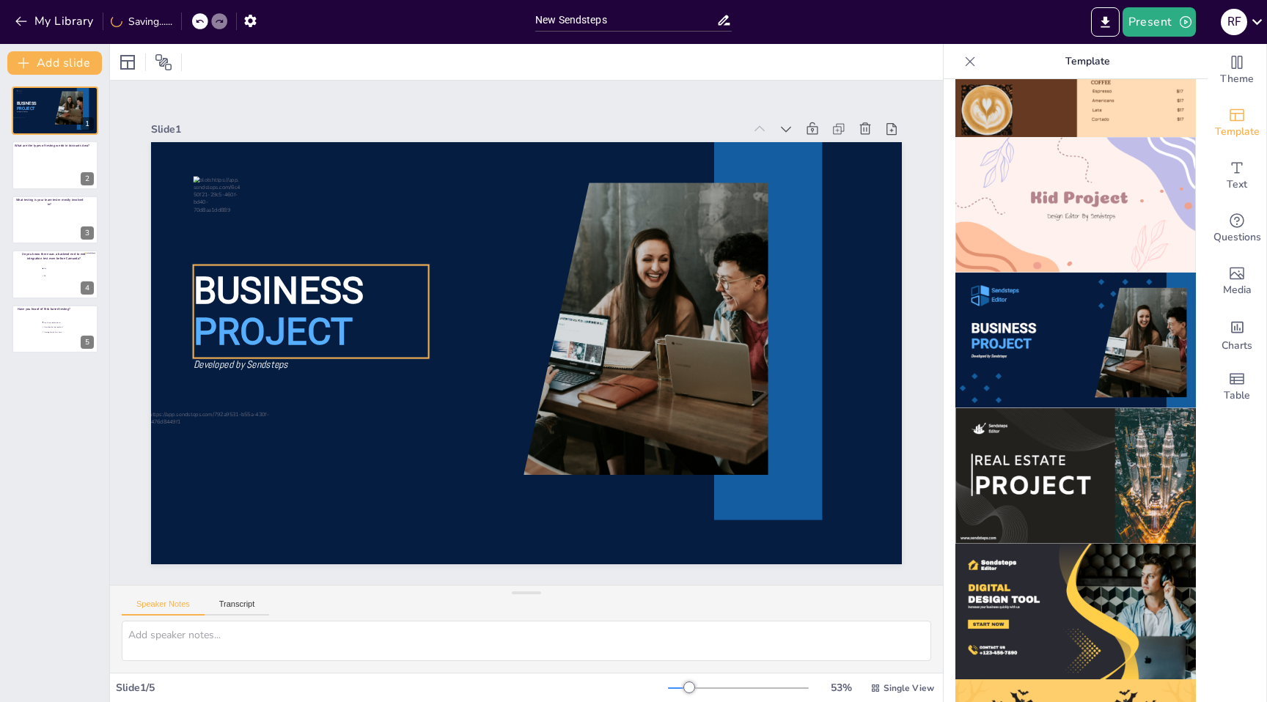
click at [269, 292] on span "BUSINESS" at bounding box center [279, 290] width 170 height 43
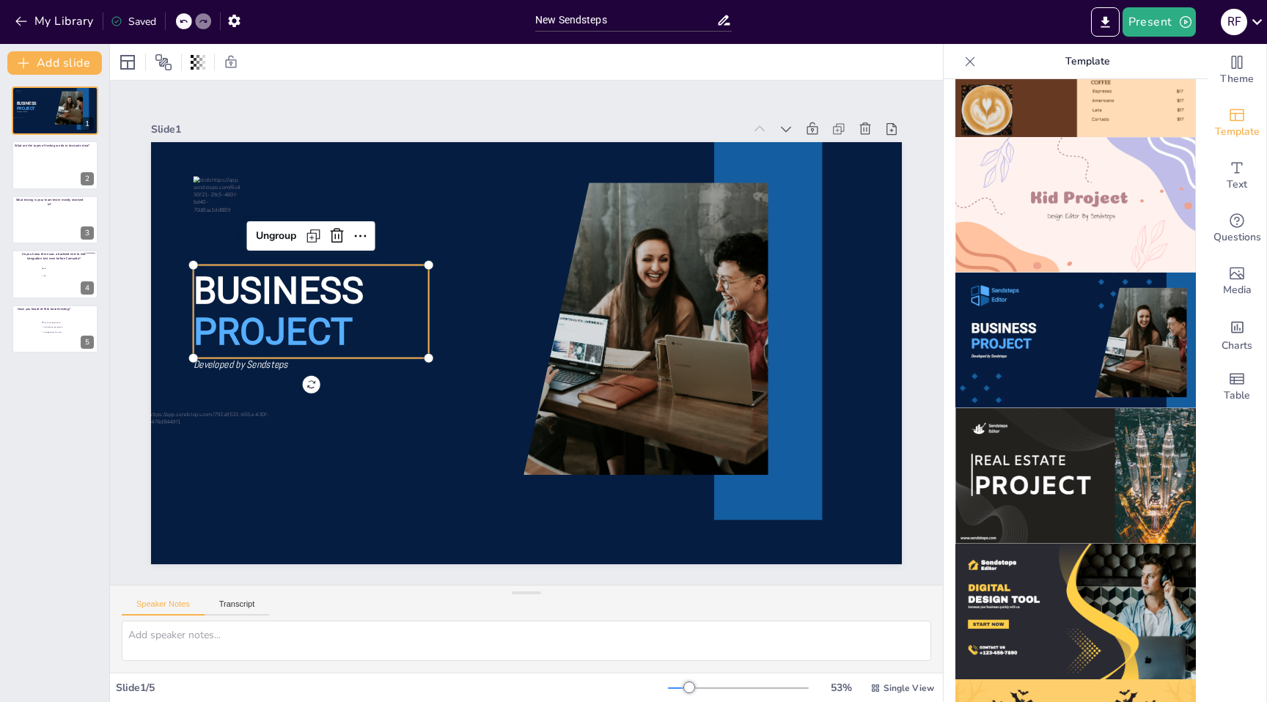
click at [269, 292] on span "BUSINESS" at bounding box center [284, 265] width 174 height 61
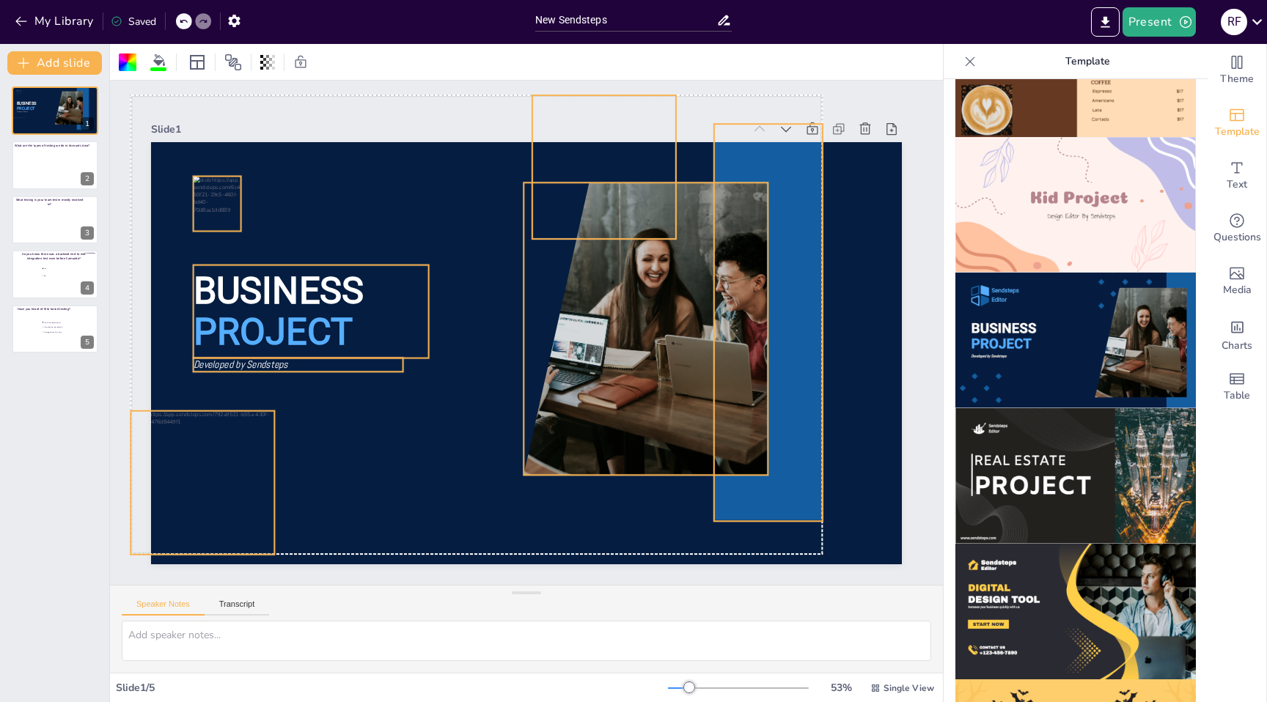
click at [271, 292] on span "BUSINESS" at bounding box center [279, 290] width 170 height 43
click at [271, 220] on span "BUSINESS" at bounding box center [351, 152] width 164 height 135
click at [271, 293] on span "BUSINESS" at bounding box center [279, 290] width 170 height 43
click at [271, 220] on span "BUSINESS" at bounding box center [351, 152] width 164 height 135
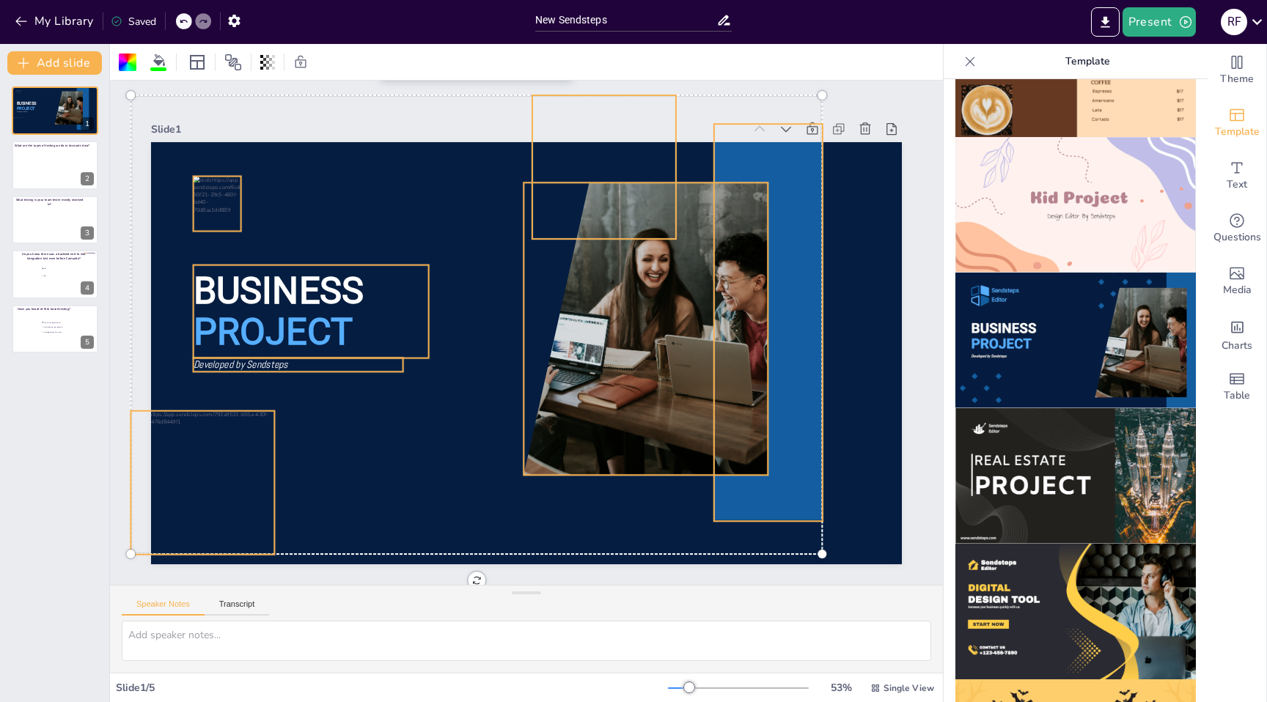
click at [271, 293] on span "BUSINESS" at bounding box center [284, 265] width 174 height 61
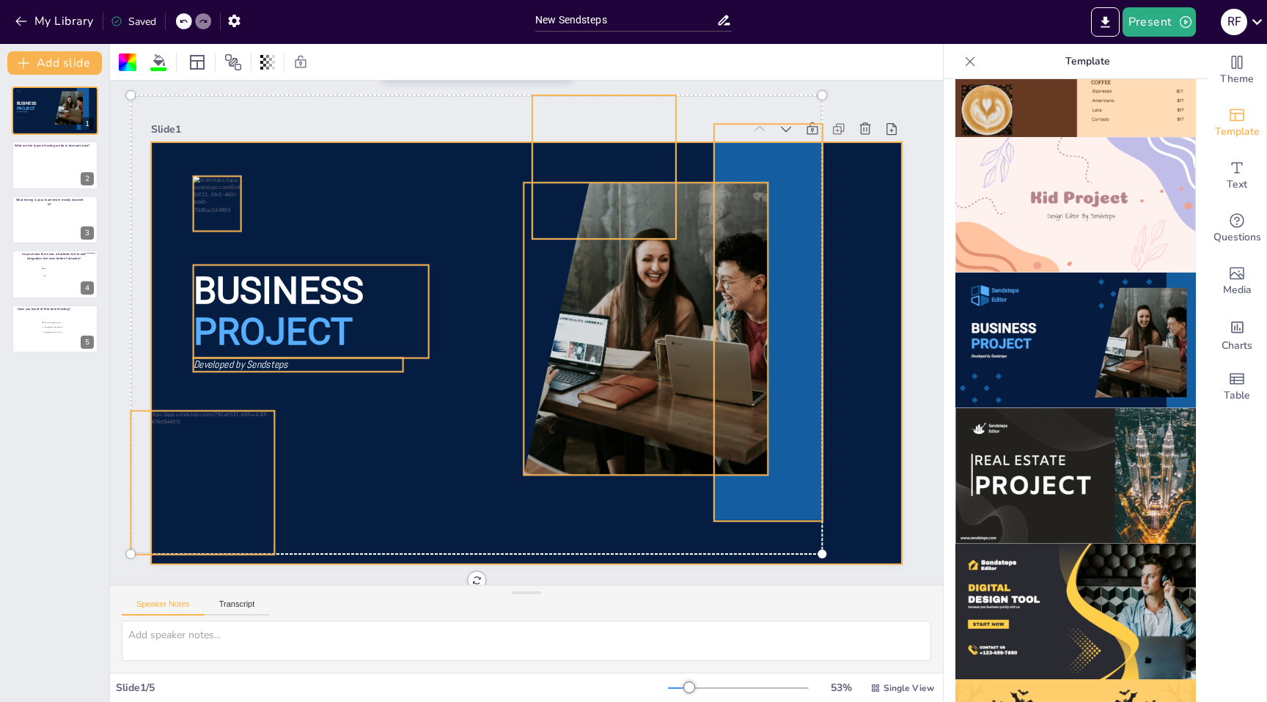
click at [427, 417] on div at bounding box center [526, 353] width 751 height 422
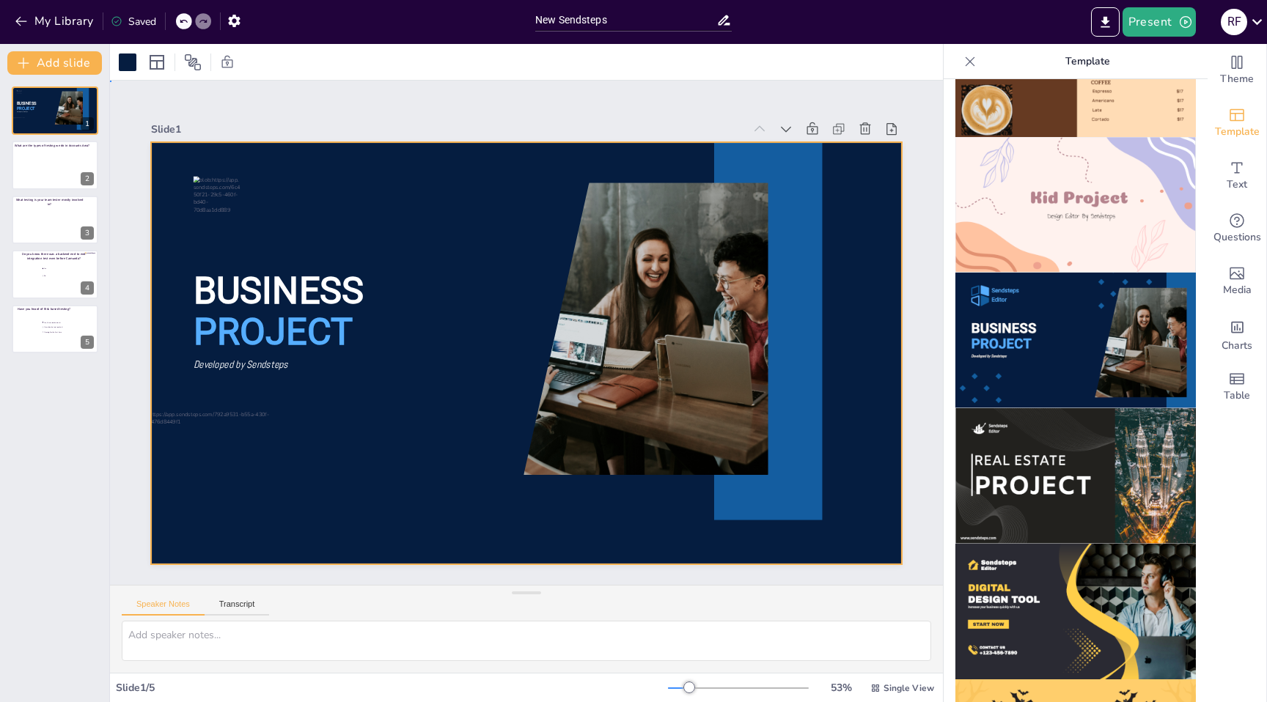
click at [462, 182] on div at bounding box center [524, 353] width 791 height 499
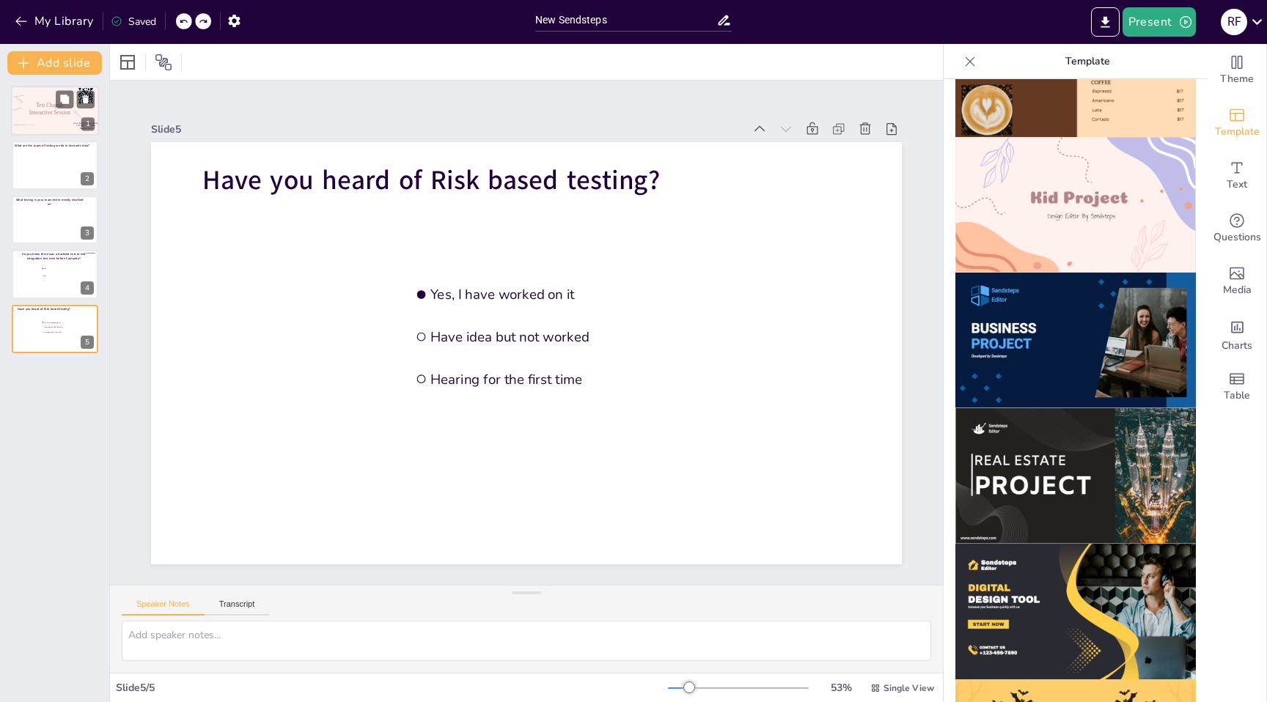
click at [48, 116] on span "Test Chapter Interactive Session" at bounding box center [49, 110] width 41 height 14
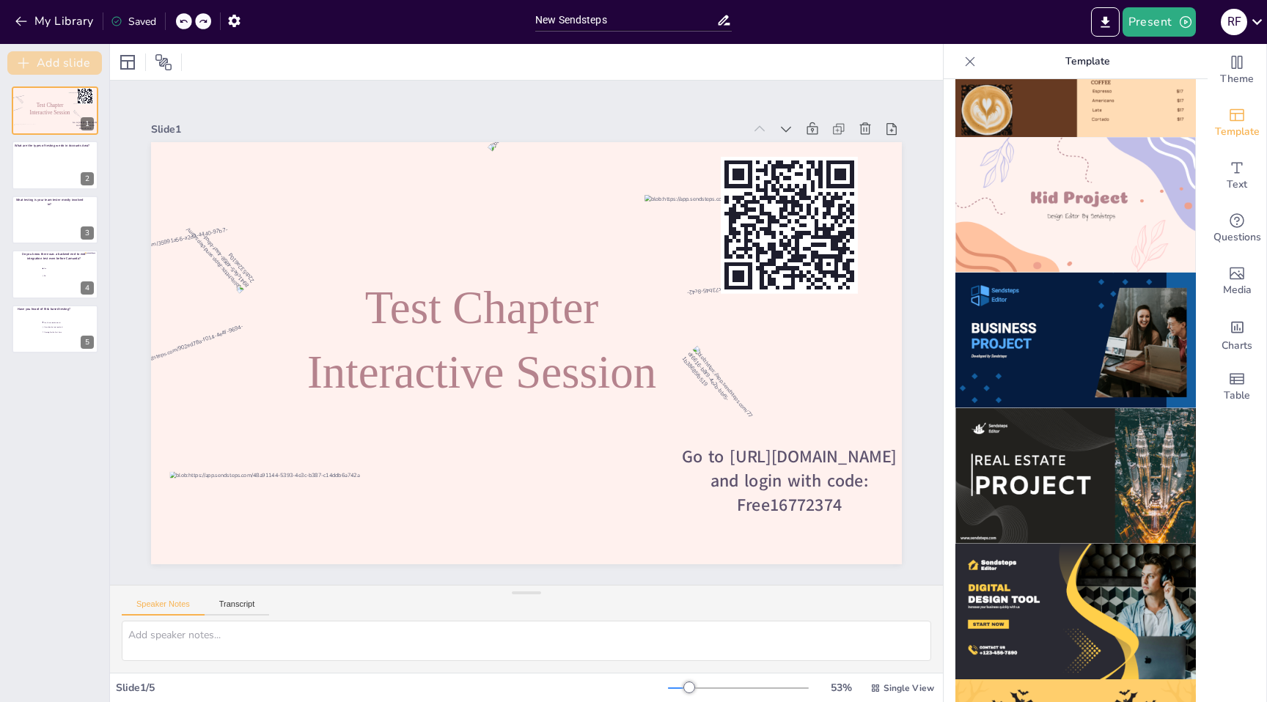
click at [76, 59] on button "Add slide" at bounding box center [54, 62] width 95 height 23
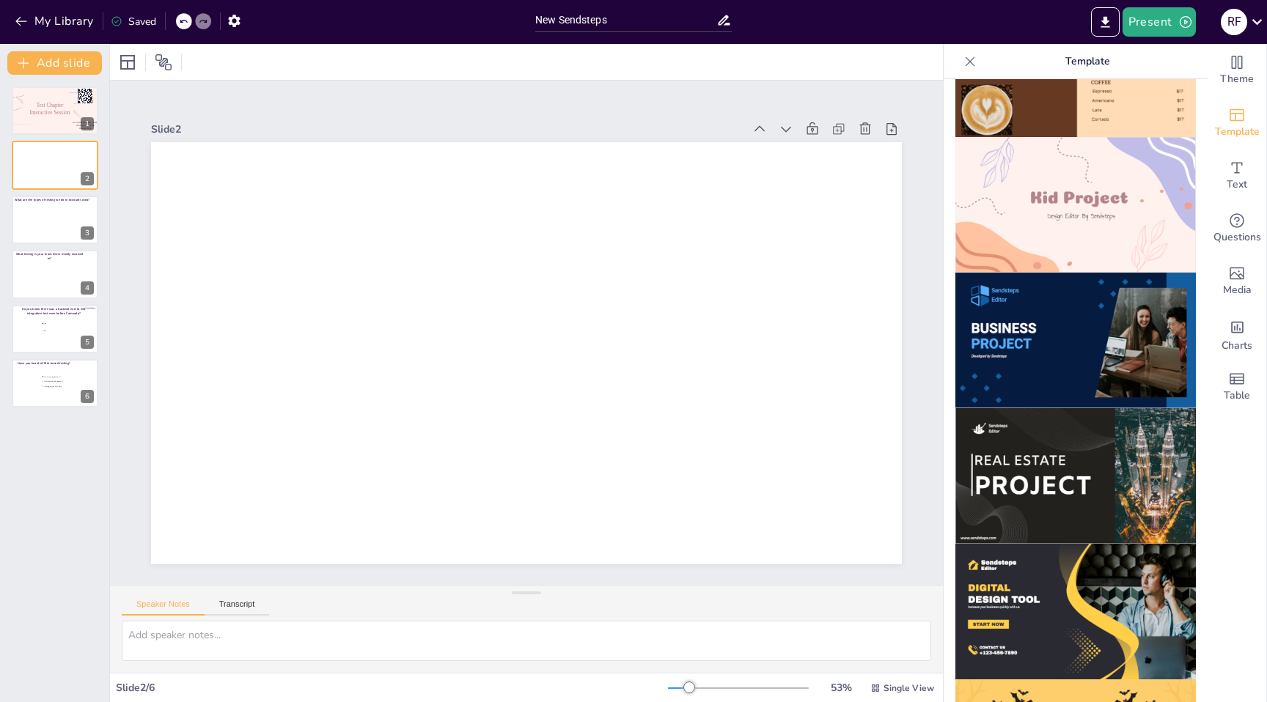
click at [1064, 345] on img at bounding box center [1075, 341] width 241 height 136
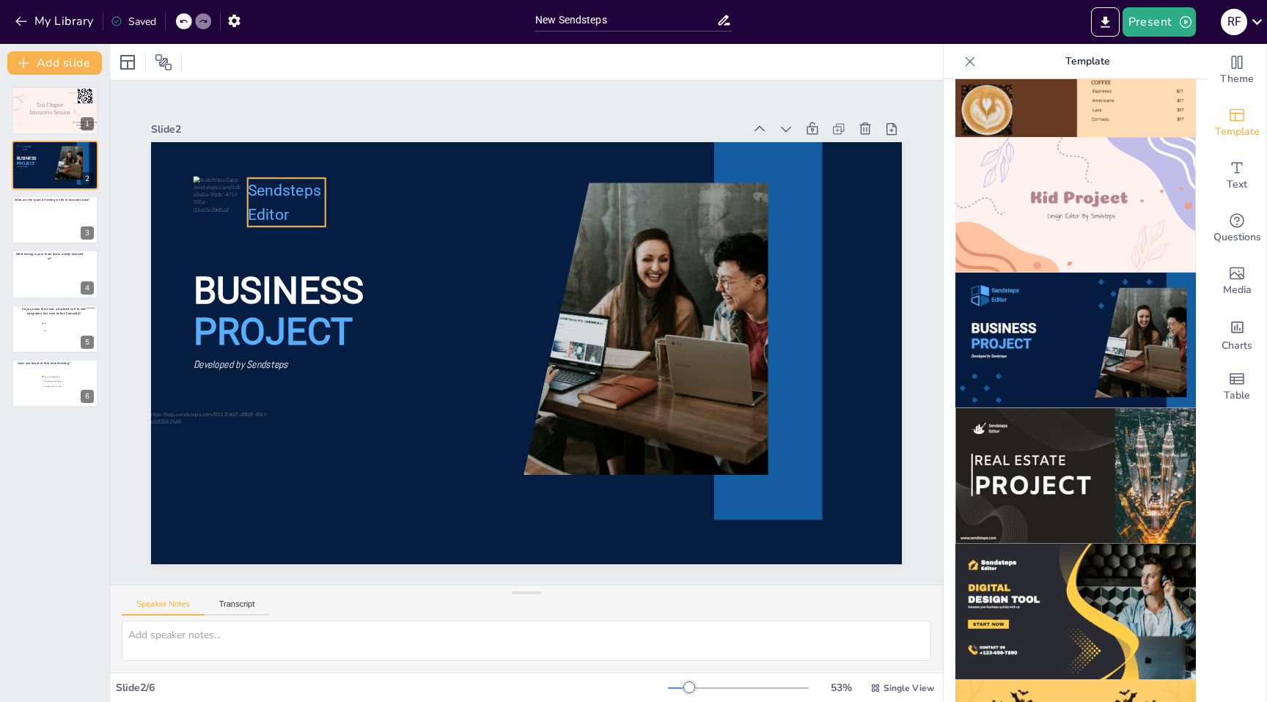
click at [500, 93] on p "Sendsteps" at bounding box center [529, 53] width 59 height 79
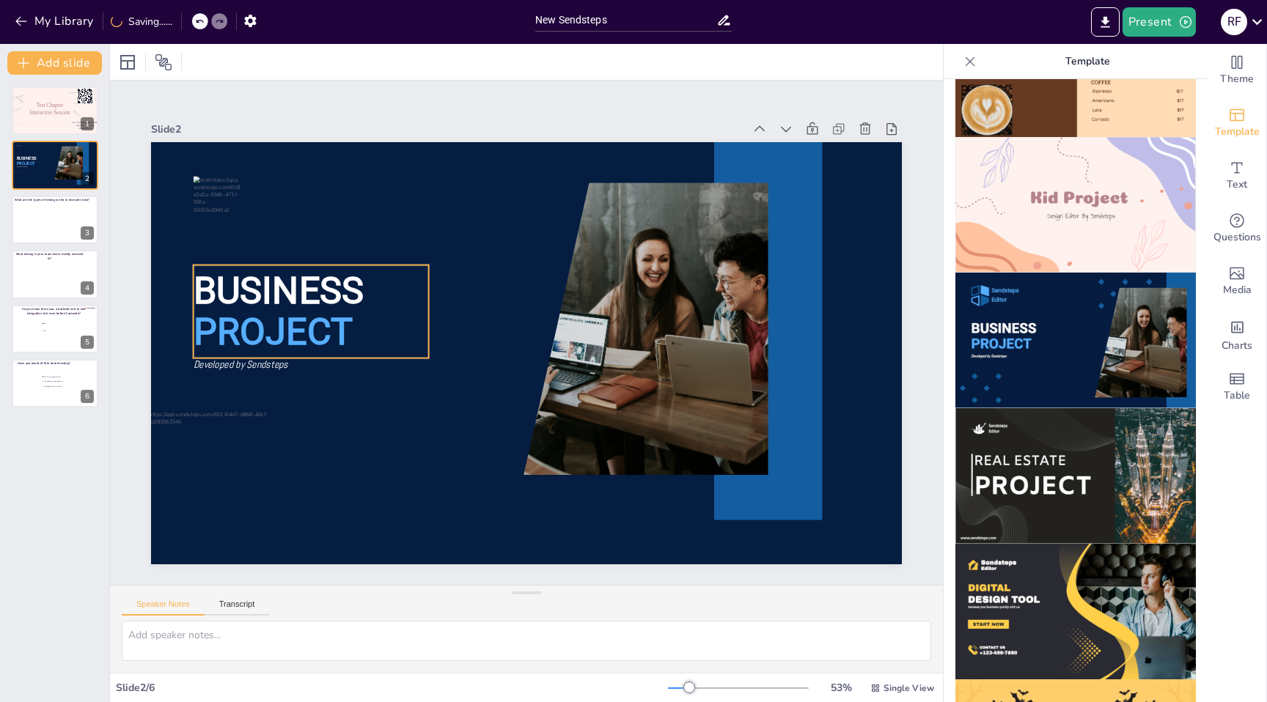
click at [296, 287] on span "BUSINESS" at bounding box center [279, 290] width 170 height 43
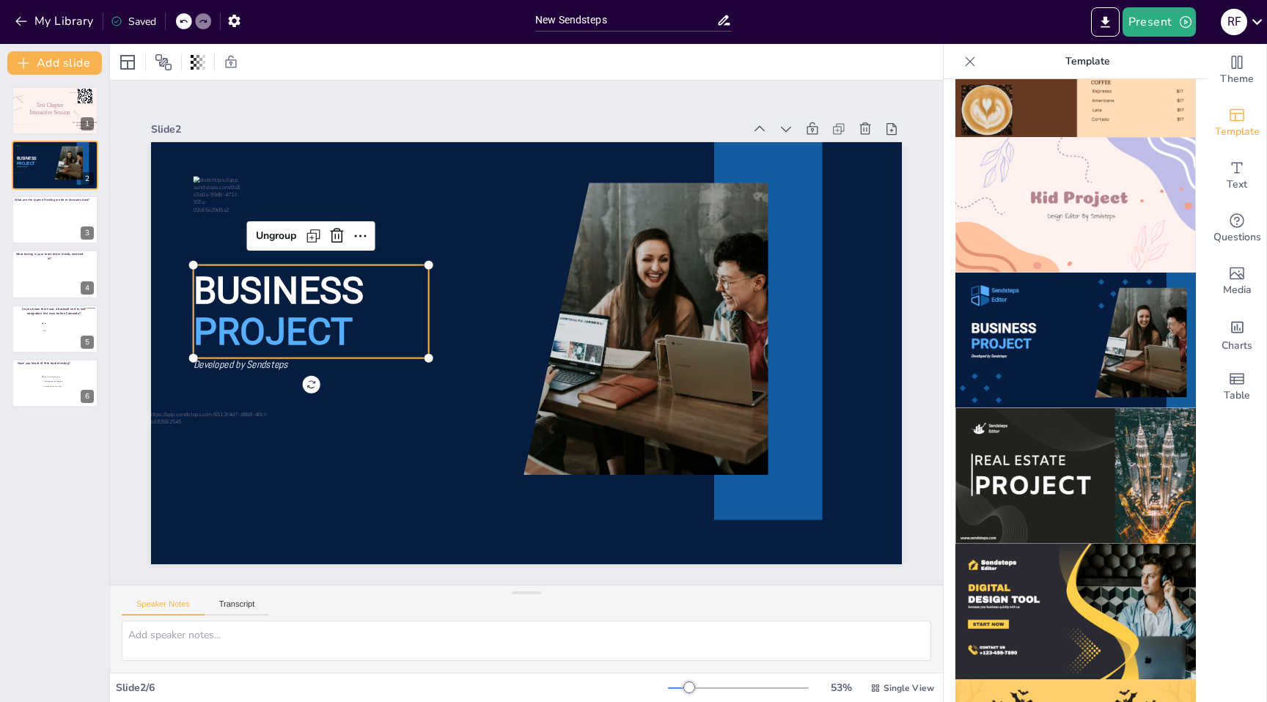
click at [243, 296] on span "BUSINESS" at bounding box center [284, 265] width 174 height 61
click at [243, 279] on span "BUSINESS" at bounding box center [292, 240] width 175 height 78
click at [277, 224] on div "Ungroup" at bounding box center [287, 210] width 54 height 29
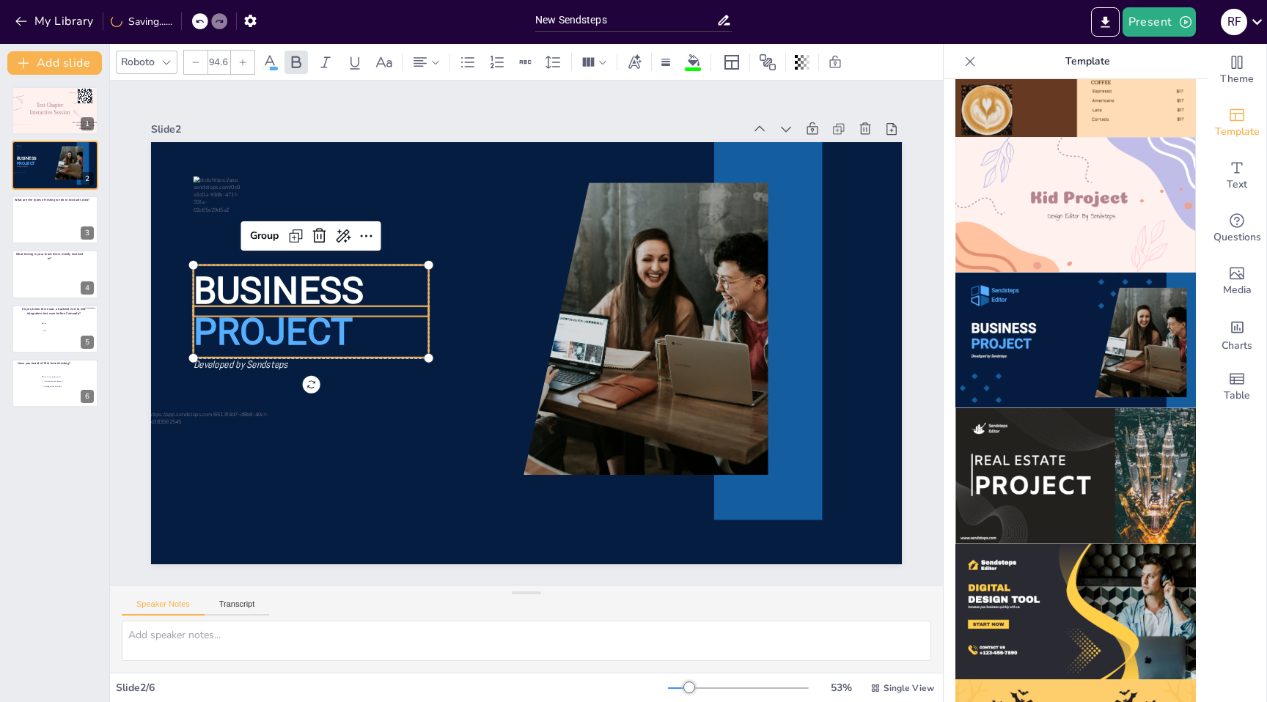
click at [287, 290] on span "BUSINESS" at bounding box center [284, 265] width 174 height 61
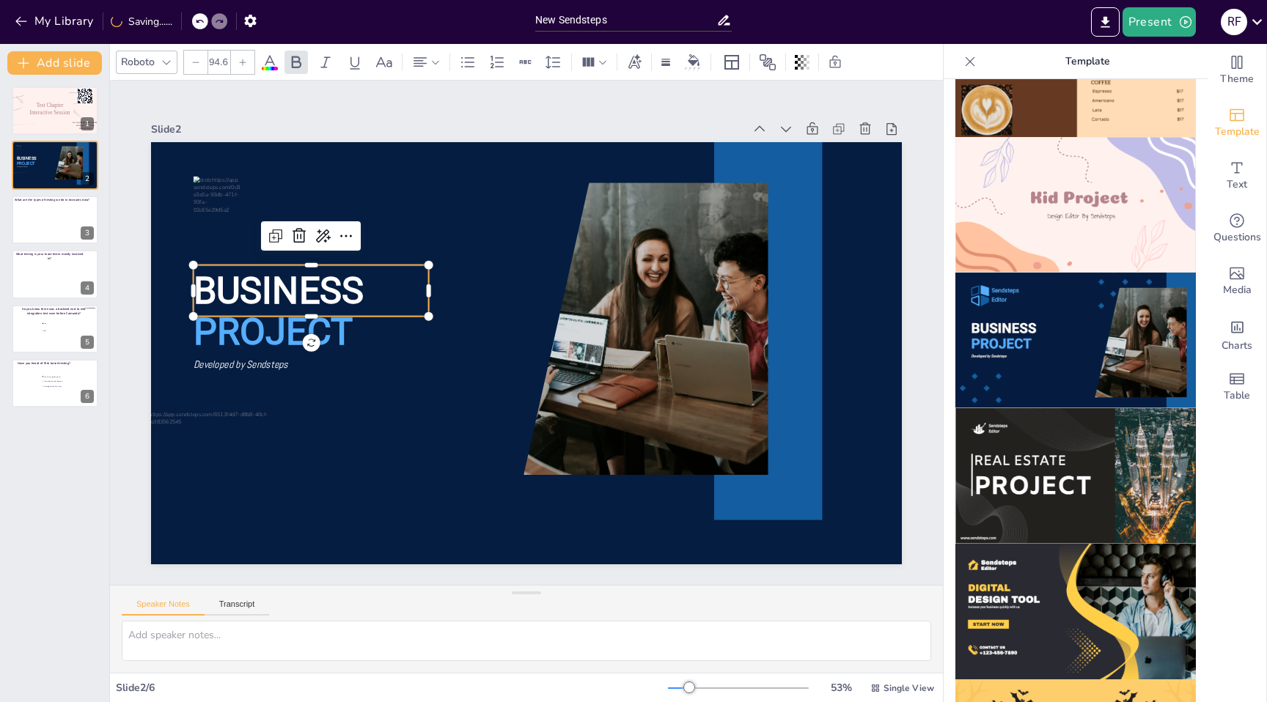
click at [287, 290] on span "BUSINESS" at bounding box center [279, 290] width 170 height 43
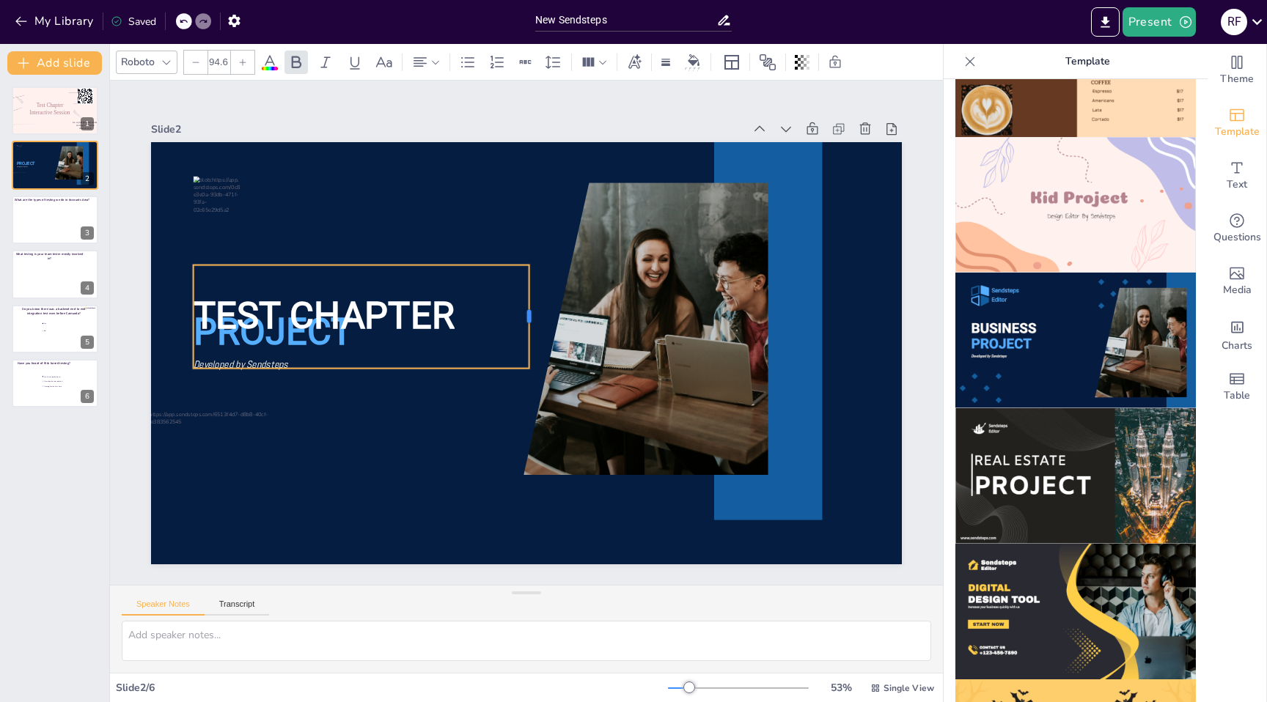
drag, startPoint x: 432, startPoint y: 318, endPoint x: 532, endPoint y: 308, distance: 101.0
click at [532, 308] on div at bounding box center [537, 318] width 23 height 104
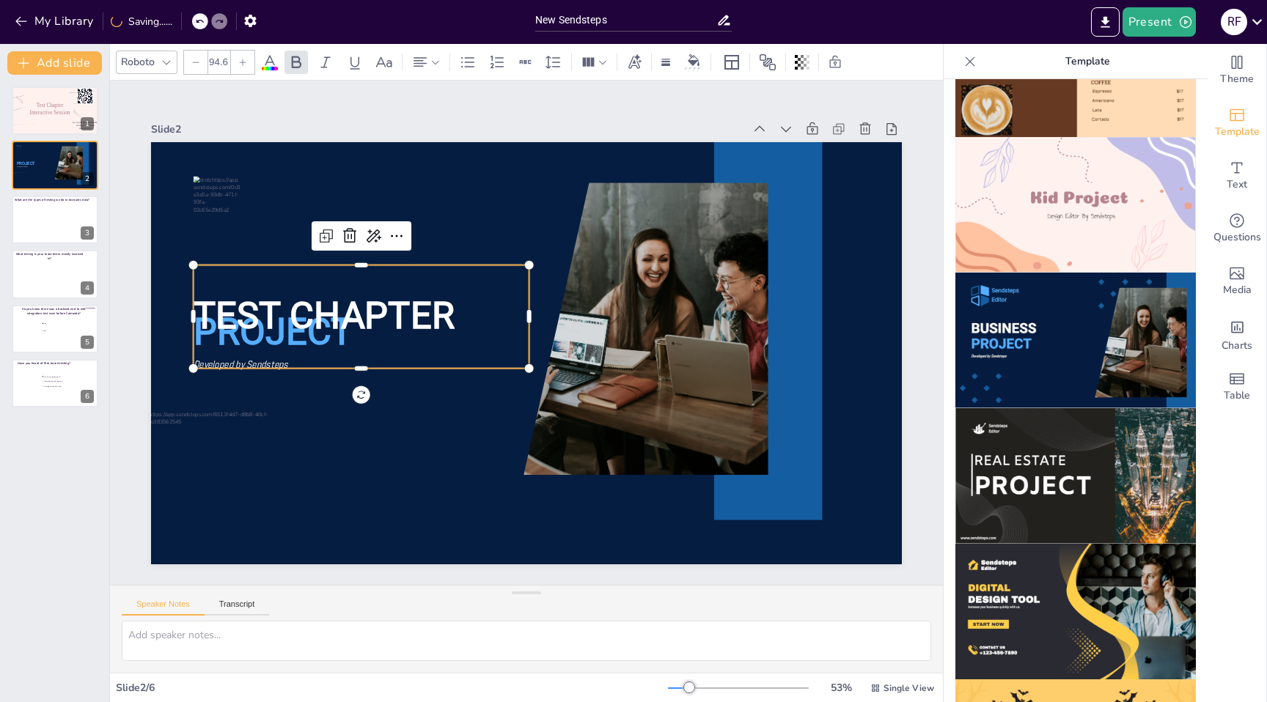
click at [323, 340] on p "TEST CHAPTER" at bounding box center [382, 251] width 328 height 184
click at [307, 345] on div "TEST CHAPTER" at bounding box center [374, 267] width 351 height 202
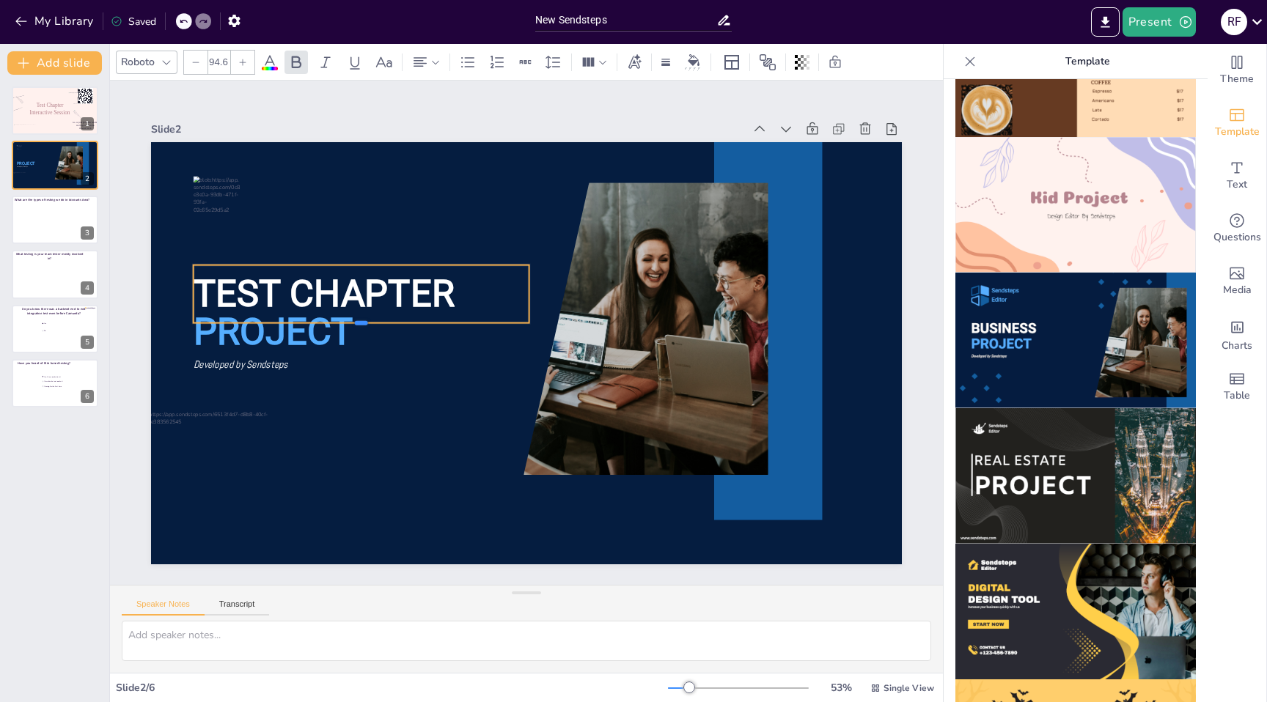
drag, startPoint x: 364, startPoint y: 368, endPoint x: 364, endPoint y: 323, distance: 45.5
click at [364, 323] on div at bounding box center [362, 311] width 335 height 47
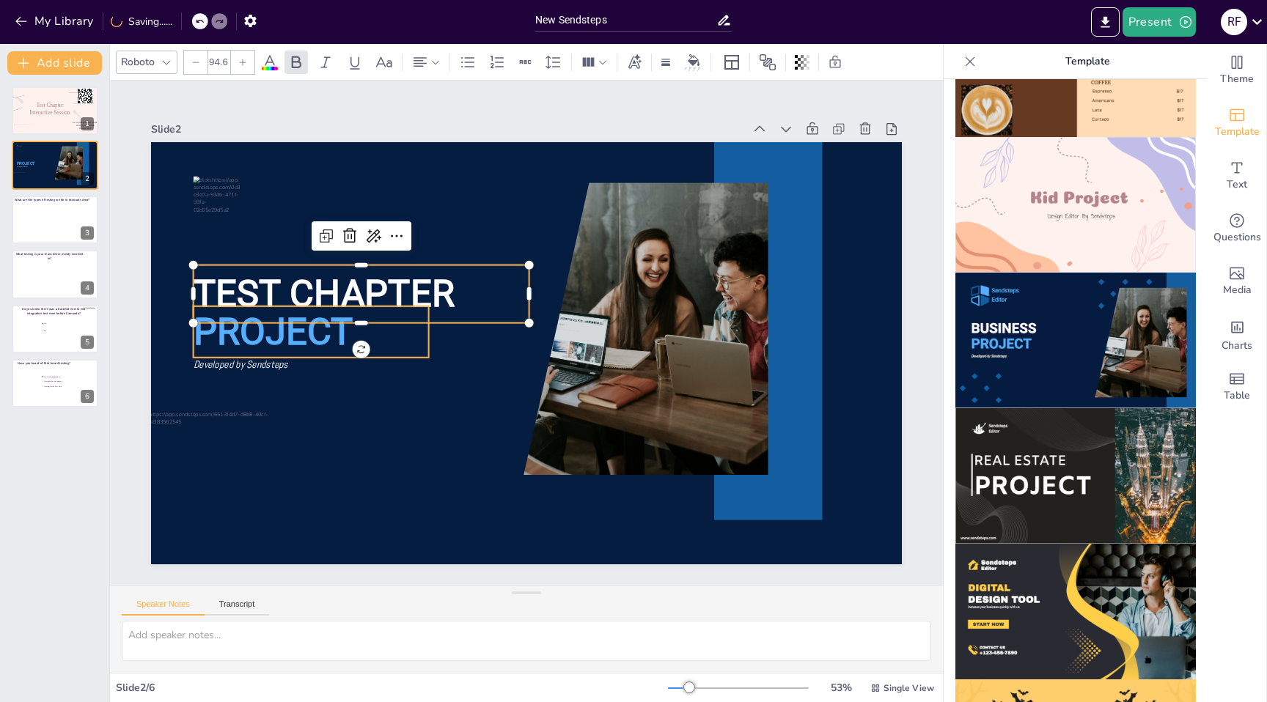
type input "94.6"
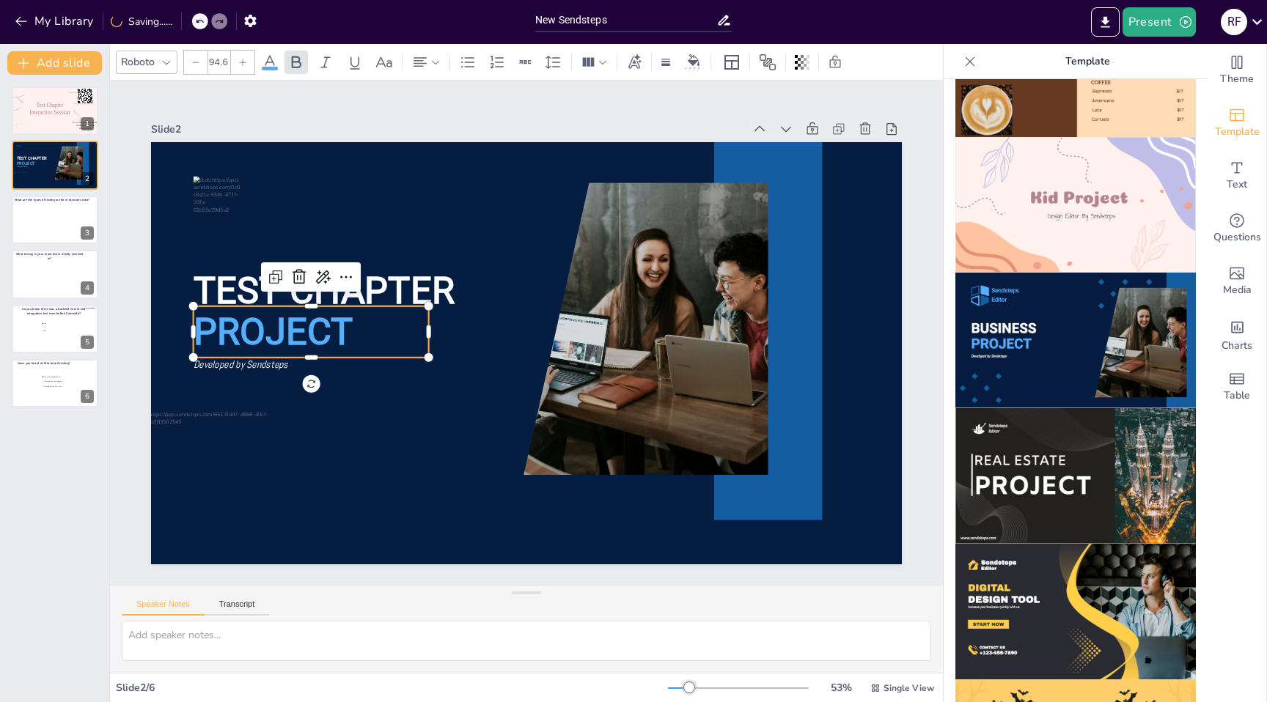
click at [326, 341] on span "PROJECT" at bounding box center [273, 331] width 159 height 43
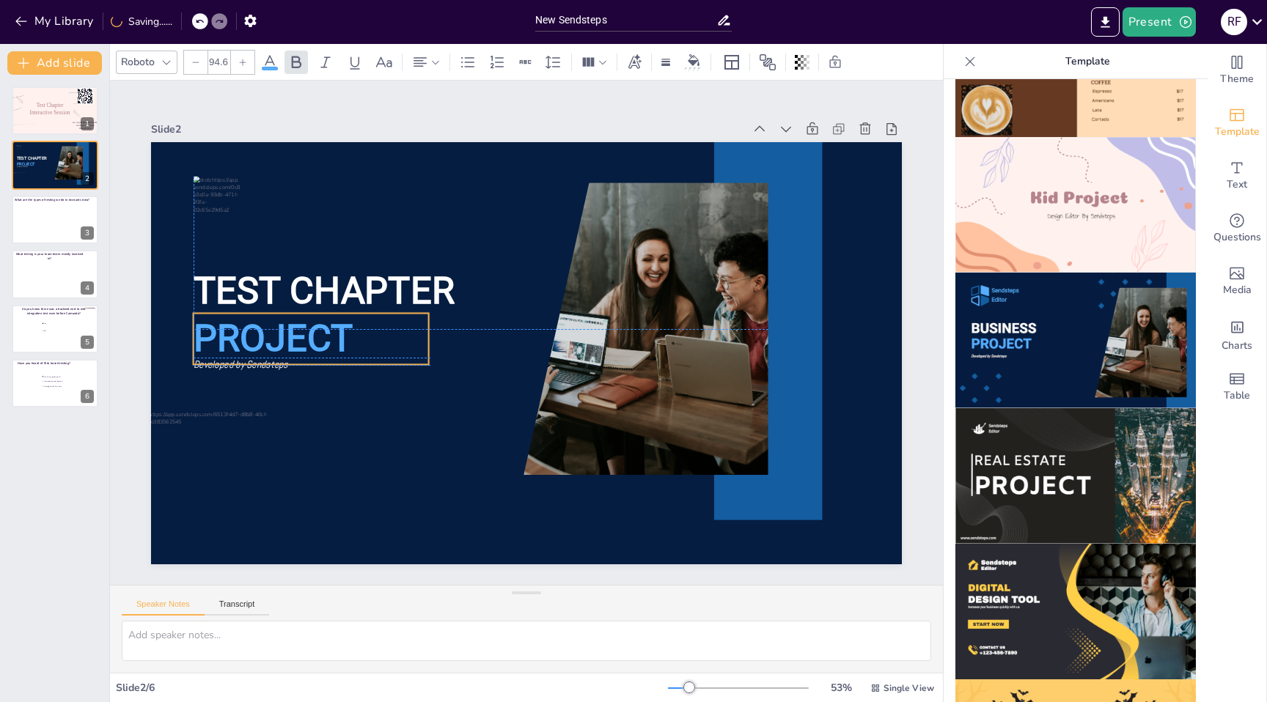
click at [358, 142] on div "TEST CHAPTER PROJECT Developed by Sendsteps" at bounding box center [526, 142] width 751 height 0
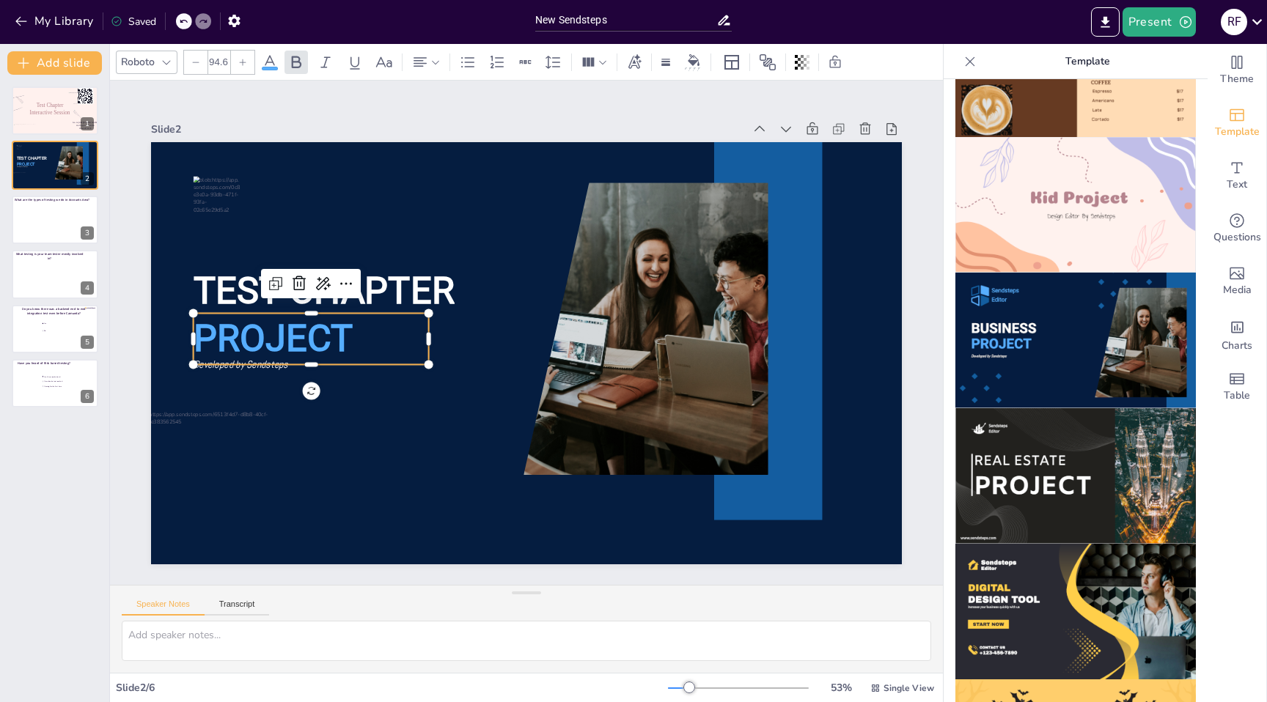
click at [257, 334] on span "PROJECT" at bounding box center [273, 339] width 159 height 43
click at [257, 334] on span "PROJECT" at bounding box center [273, 312] width 163 height 60
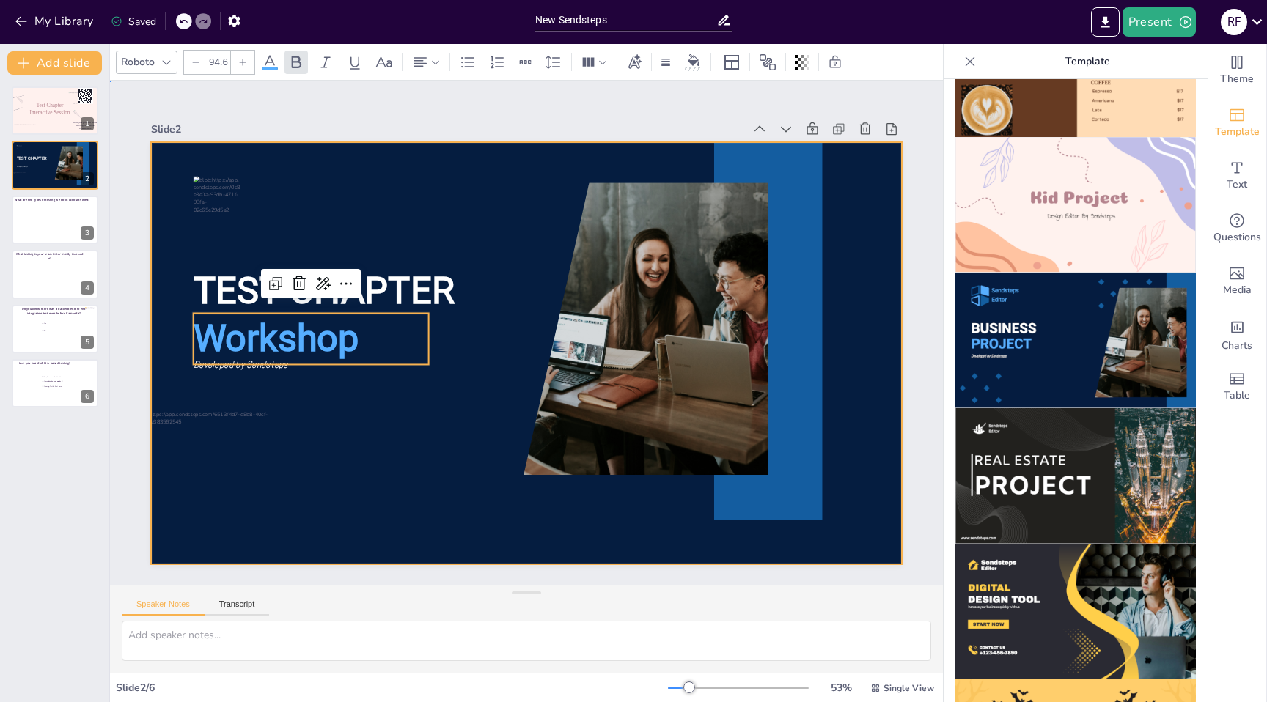
click at [230, 399] on div at bounding box center [526, 353] width 751 height 422
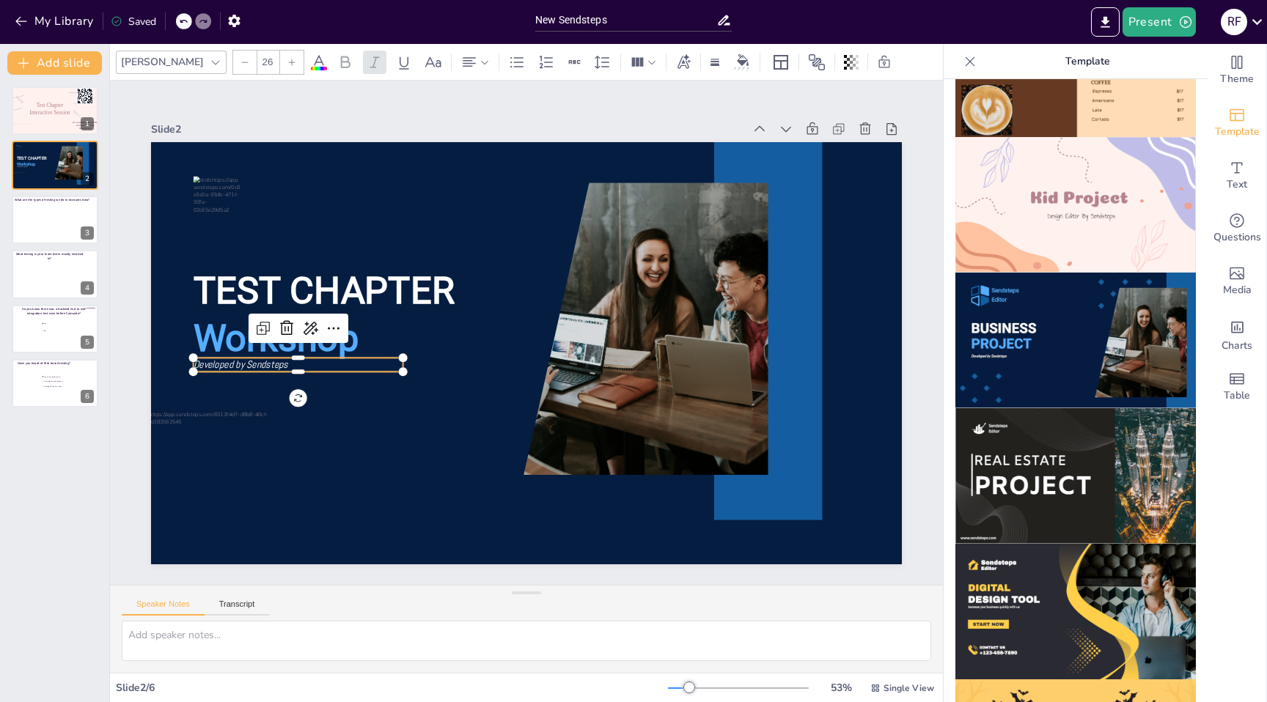
click at [254, 370] on span "Developed by Sendsteps" at bounding box center [241, 365] width 95 height 13
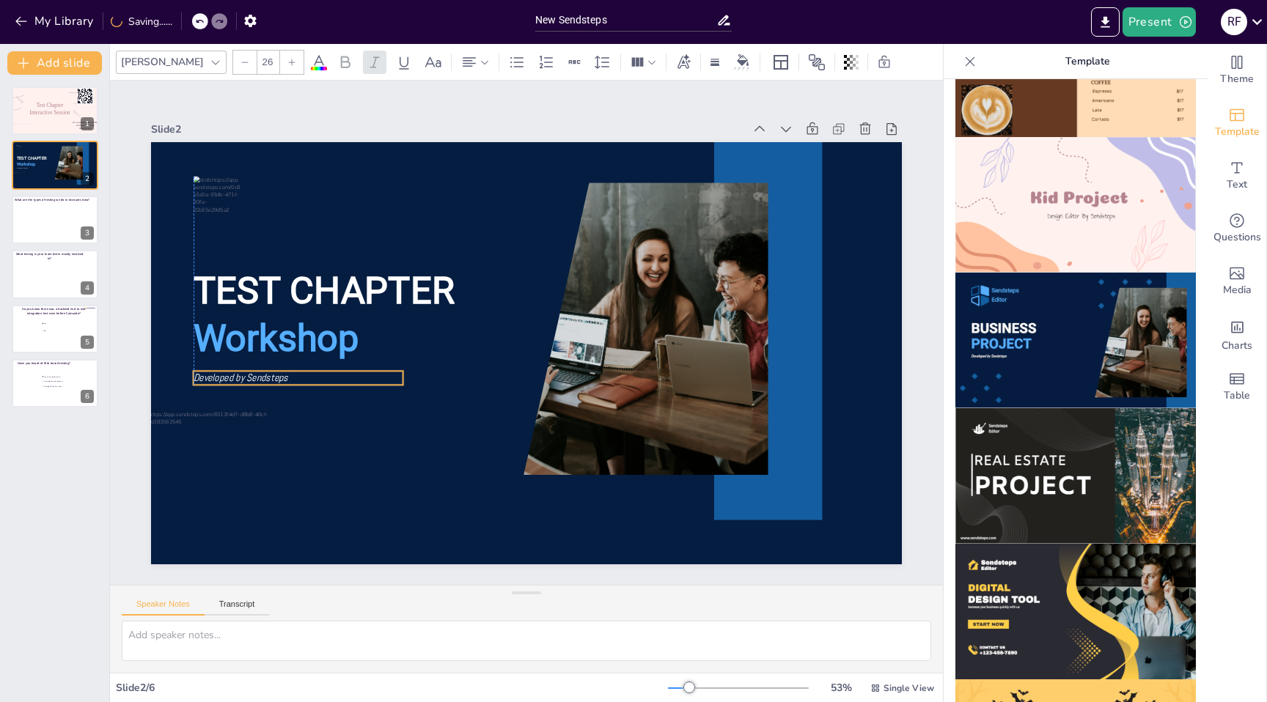
drag, startPoint x: 274, startPoint y: 360, endPoint x: 274, endPoint y: 373, distance: 13.2
click at [274, 373] on span "Developed by Sendsteps" at bounding box center [241, 378] width 95 height 13
click at [263, 235] on span "Developed by Sendsteps" at bounding box center [269, 202] width 84 height 66
click at [263, 359] on span "Developed by Sendsteps" at bounding box center [237, 348] width 95 height 23
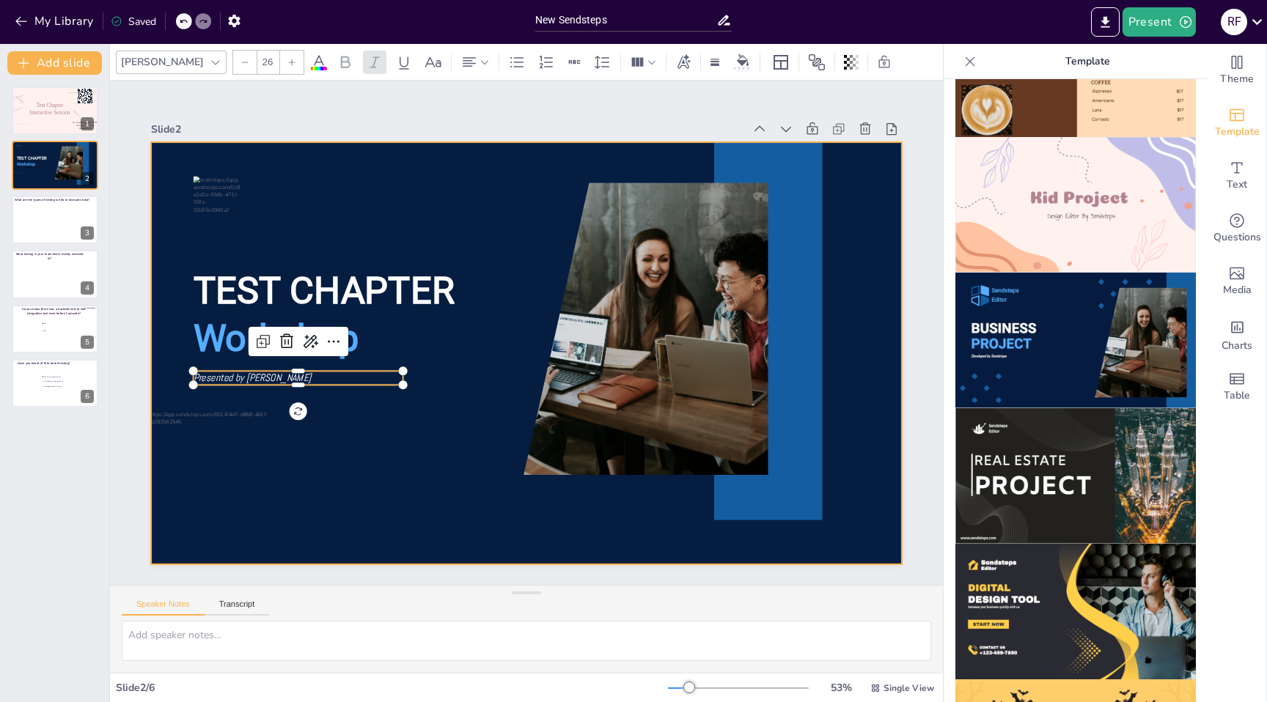
click at [413, 431] on div at bounding box center [517, 350] width 862 height 741
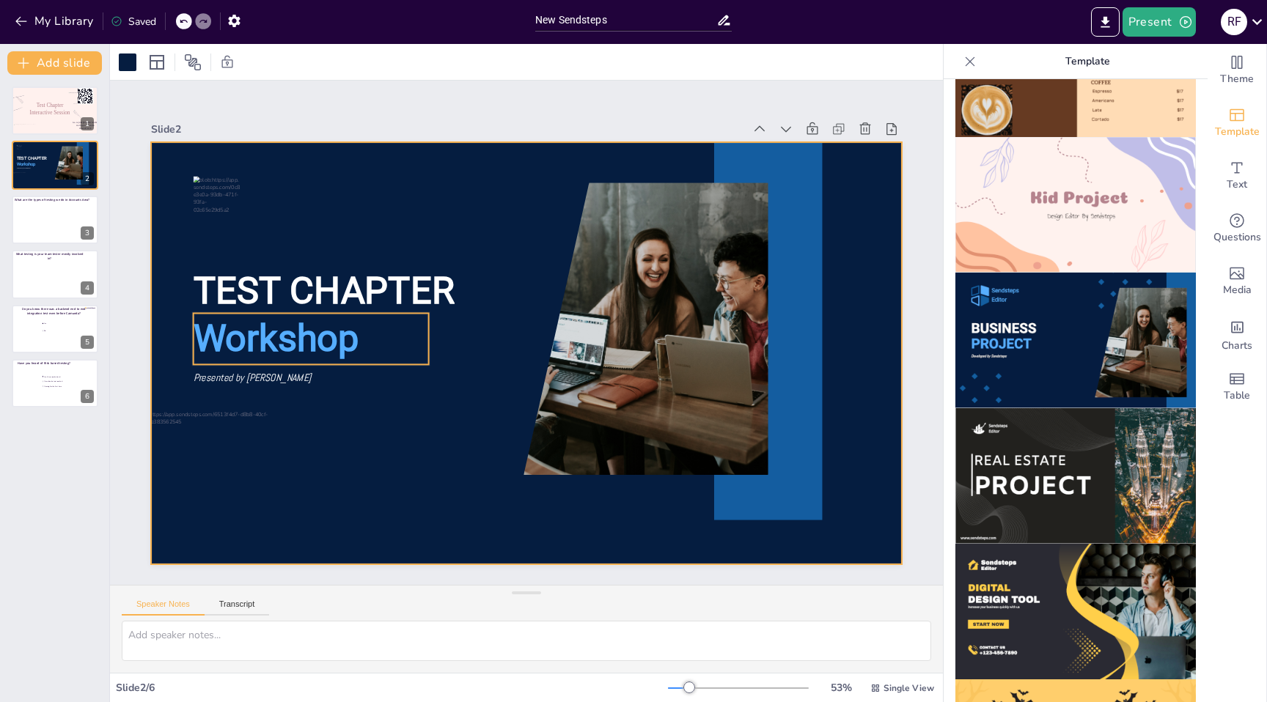
click at [307, 342] on span "Workshop" at bounding box center [276, 339] width 165 height 43
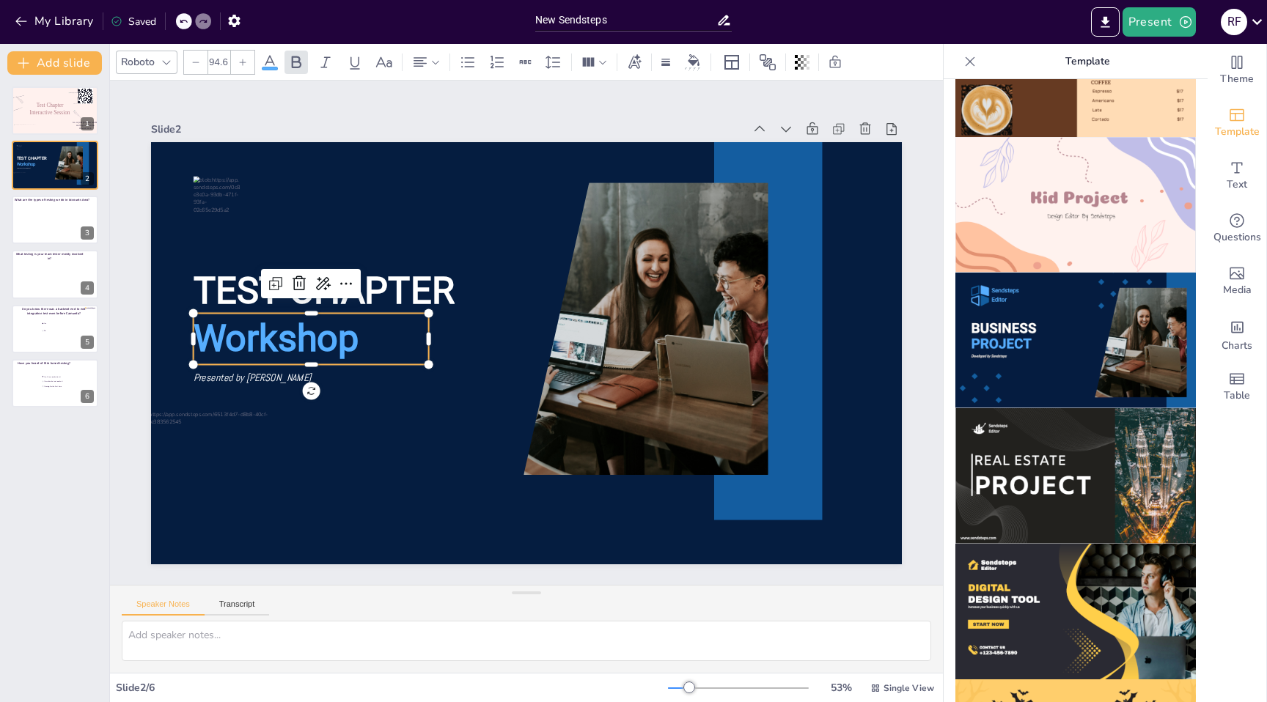
click at [307, 273] on span "Workshop" at bounding box center [306, 213] width 165 height 120
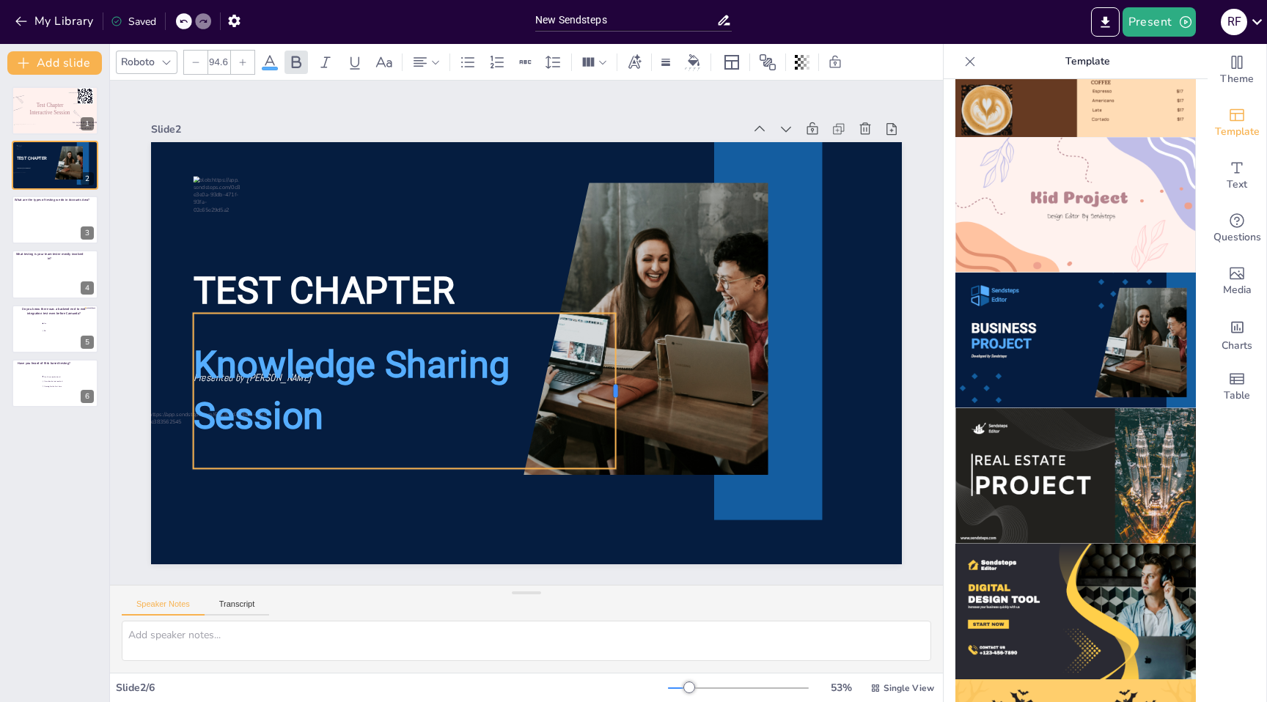
drag, startPoint x: 431, startPoint y: 392, endPoint x: 618, endPoint y: 357, distance: 190.3
click at [618, 357] on div at bounding box center [615, 401] width 28 height 156
click at [245, 381] on span "Knowledge Sharing Session" at bounding box center [352, 390] width 317 height 95
click at [277, 312] on div at bounding box center [442, 241] width 349 height 258
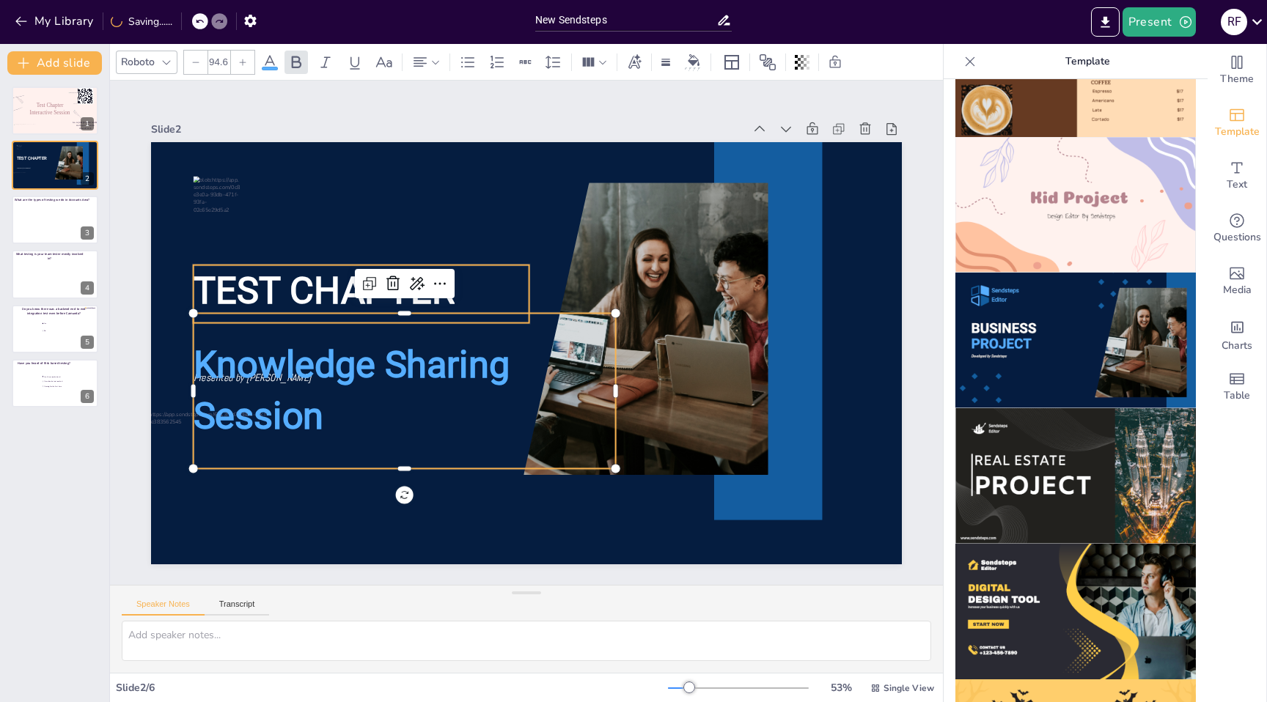
drag, startPoint x: 275, startPoint y: 316, endPoint x: 275, endPoint y: 301, distance: 14.7
click at [275, 301] on div "TEST CHAPTER Presented by [PERSON_NAME] Knowledge Sharing Session" at bounding box center [522, 352] width 822 height 569
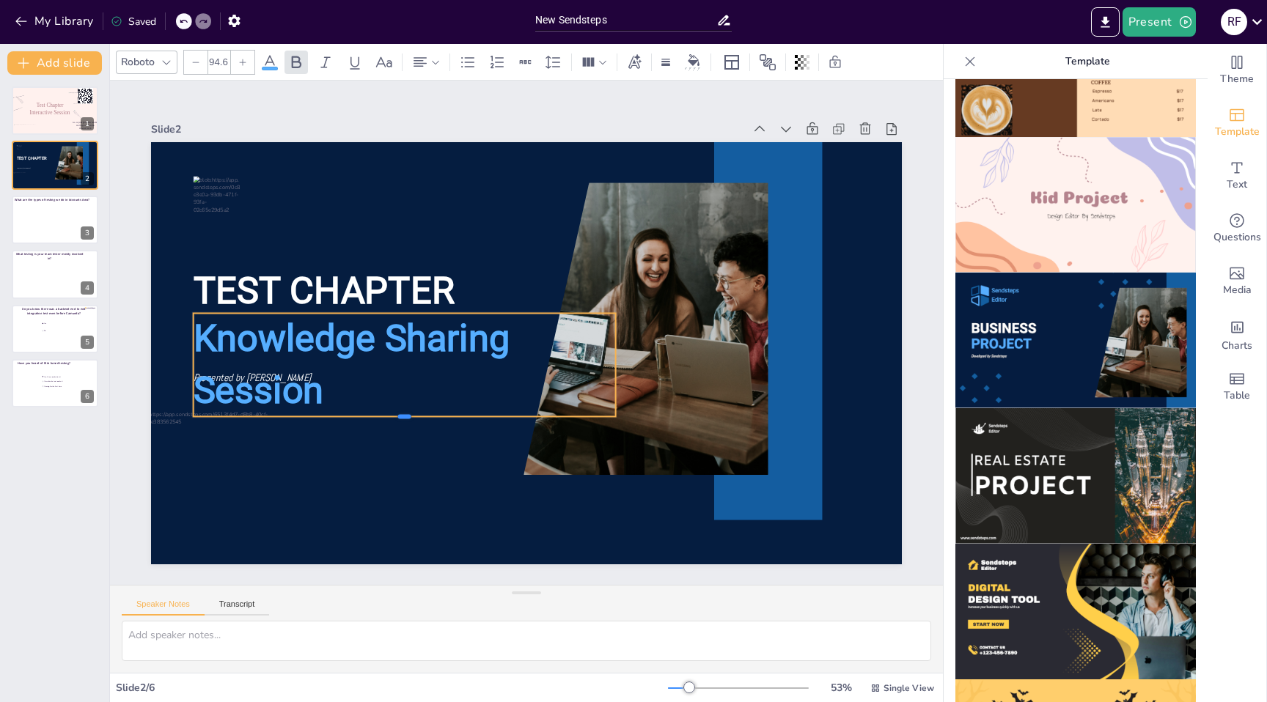
drag, startPoint x: 405, startPoint y: 470, endPoint x: 406, endPoint y: 381, distance: 89.5
click at [406, 381] on div "TEST CHAPTER Presented by [PERSON_NAME] Knowledge Sharing Session" at bounding box center [524, 353] width 791 height 499
click at [362, 317] on span "Knowledge Sharing Session" at bounding box center [352, 364] width 317 height 95
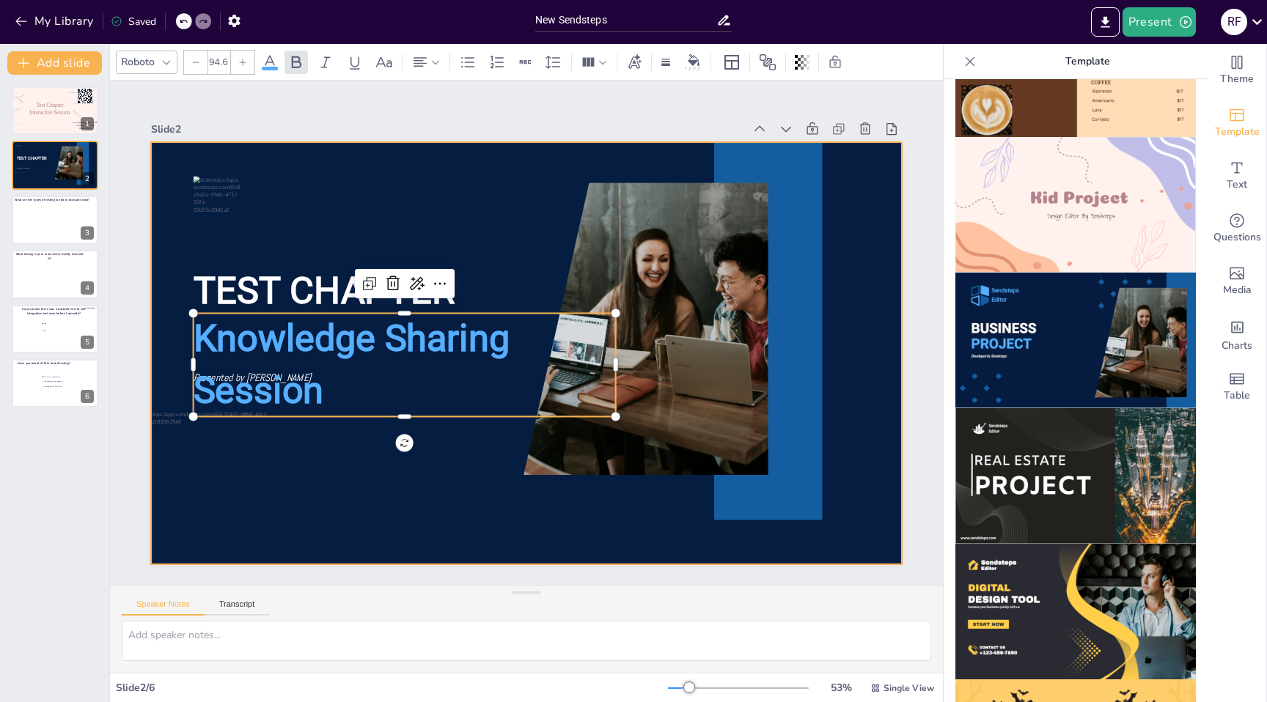
click at [343, 455] on div at bounding box center [524, 353] width 791 height 499
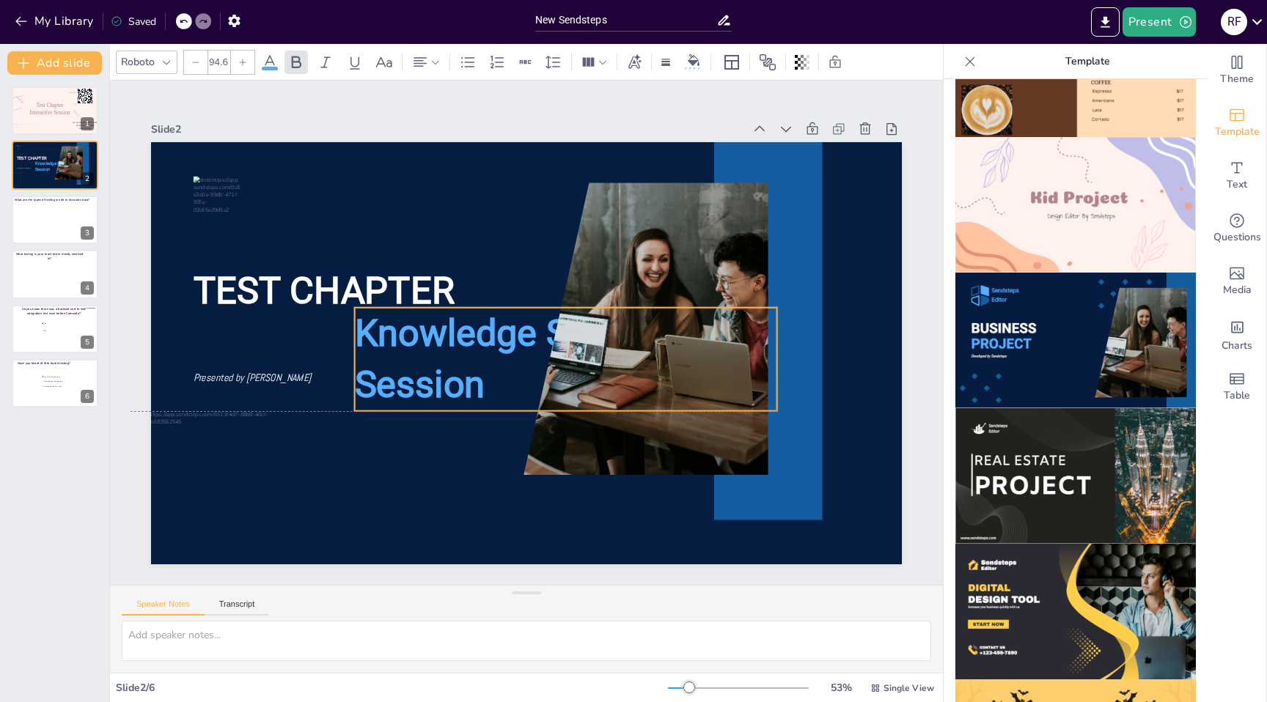
drag, startPoint x: 358, startPoint y: 314, endPoint x: 540, endPoint y: 310, distance: 182.6
click at [540, 183] on div "TEST CHAPTER Knowledge Sharing Session Presented by [PERSON_NAME]" at bounding box center [546, 143] width 746 height 79
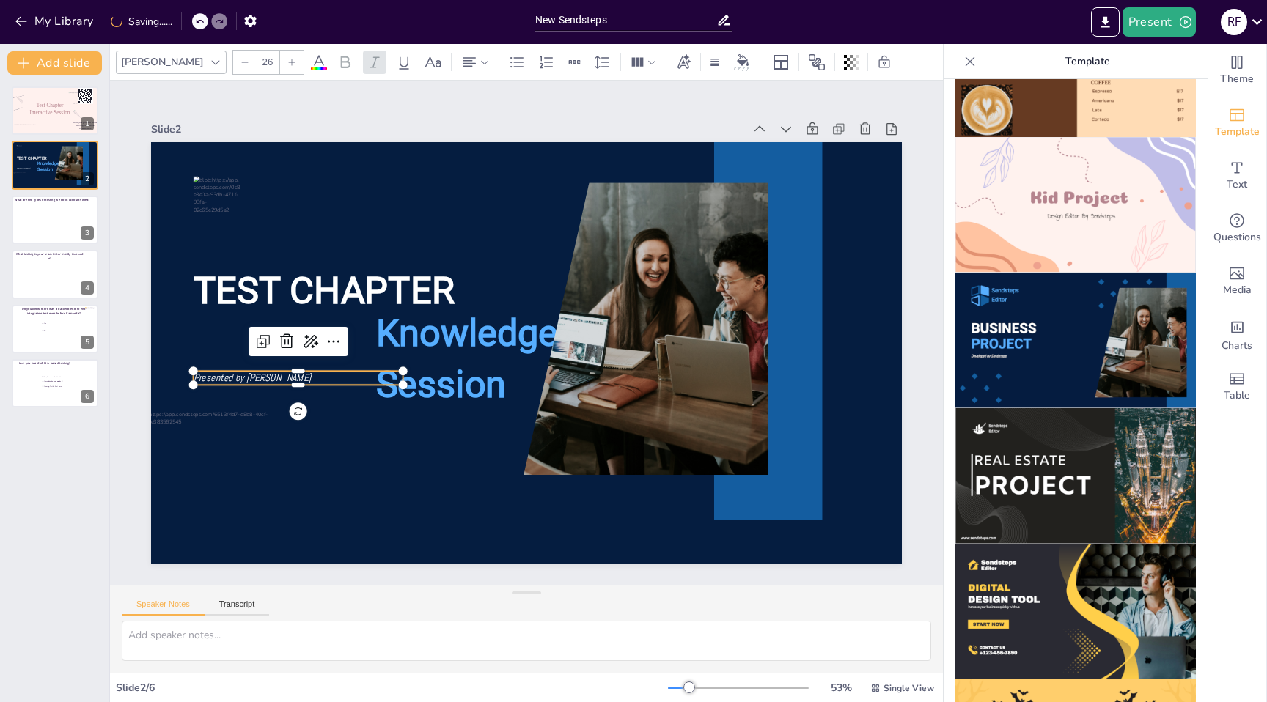
click at [289, 189] on span "Presented by [PERSON_NAME]" at bounding box center [329, 137] width 80 height 103
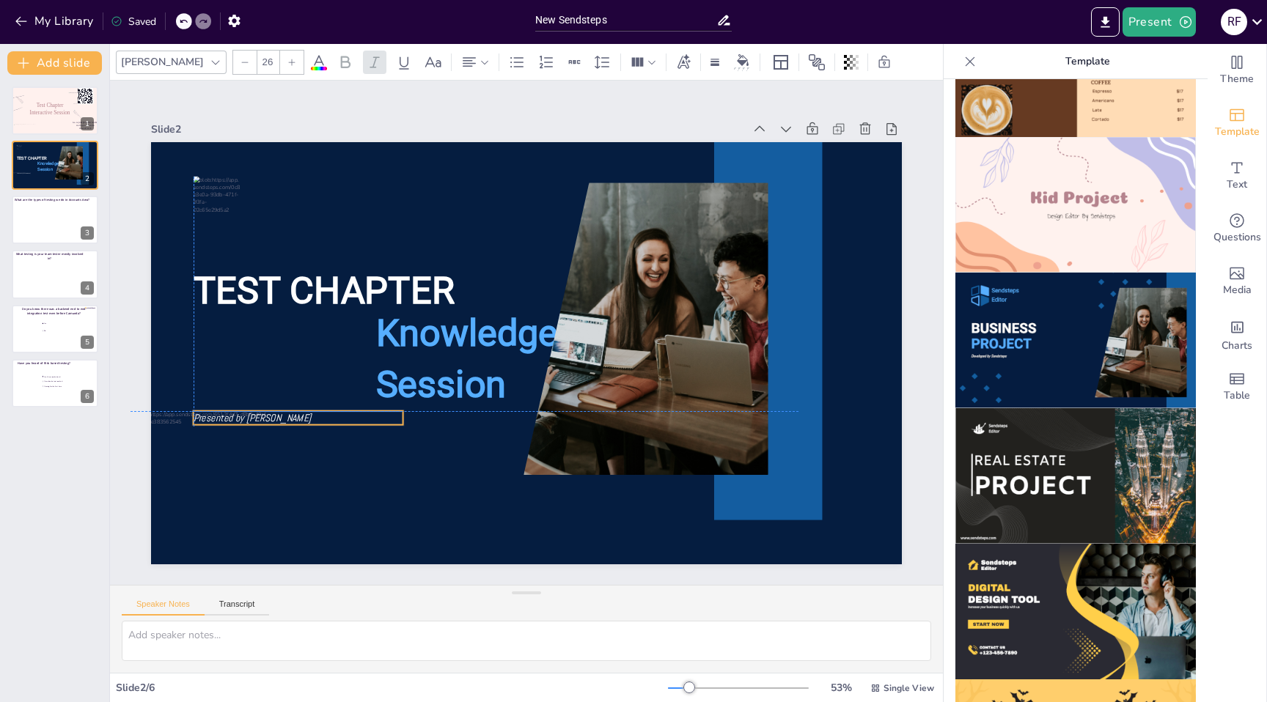
drag, startPoint x: 240, startPoint y: 374, endPoint x: 238, endPoint y: 416, distance: 41.8
click at [238, 401] on span "Presented by [PERSON_NAME]" at bounding box center [245, 388] width 119 height 25
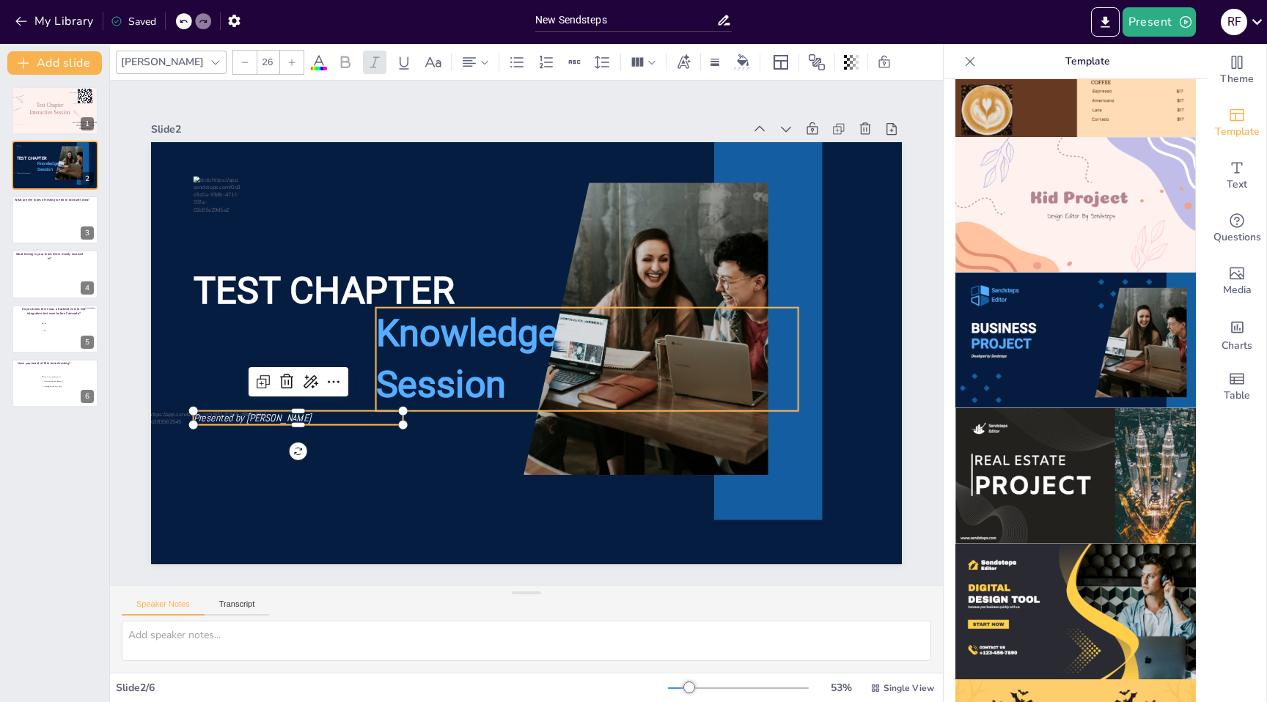
type input "94.6"
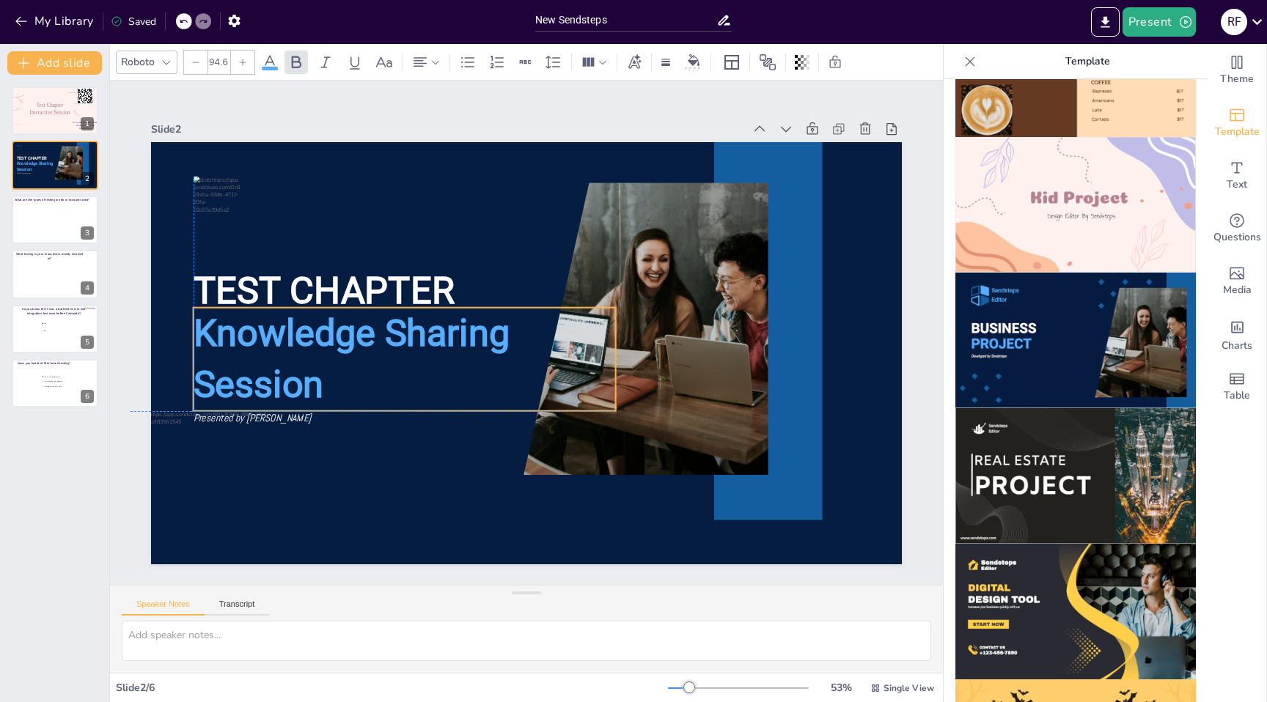
drag, startPoint x: 430, startPoint y: 309, endPoint x: 246, endPoint y: 309, distance: 184.1
click at [246, 309] on p "Knowledge Sharing Session" at bounding box center [408, 294] width 418 height 301
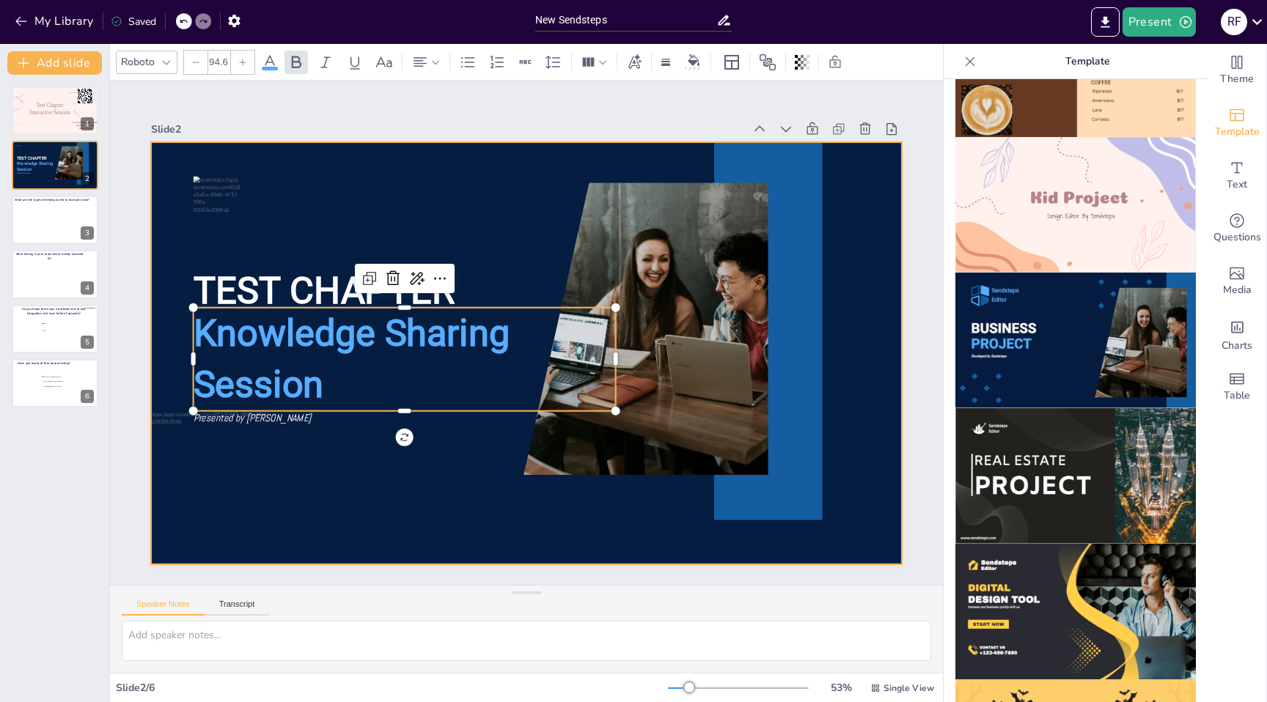
click at [356, 477] on div at bounding box center [524, 353] width 791 height 499
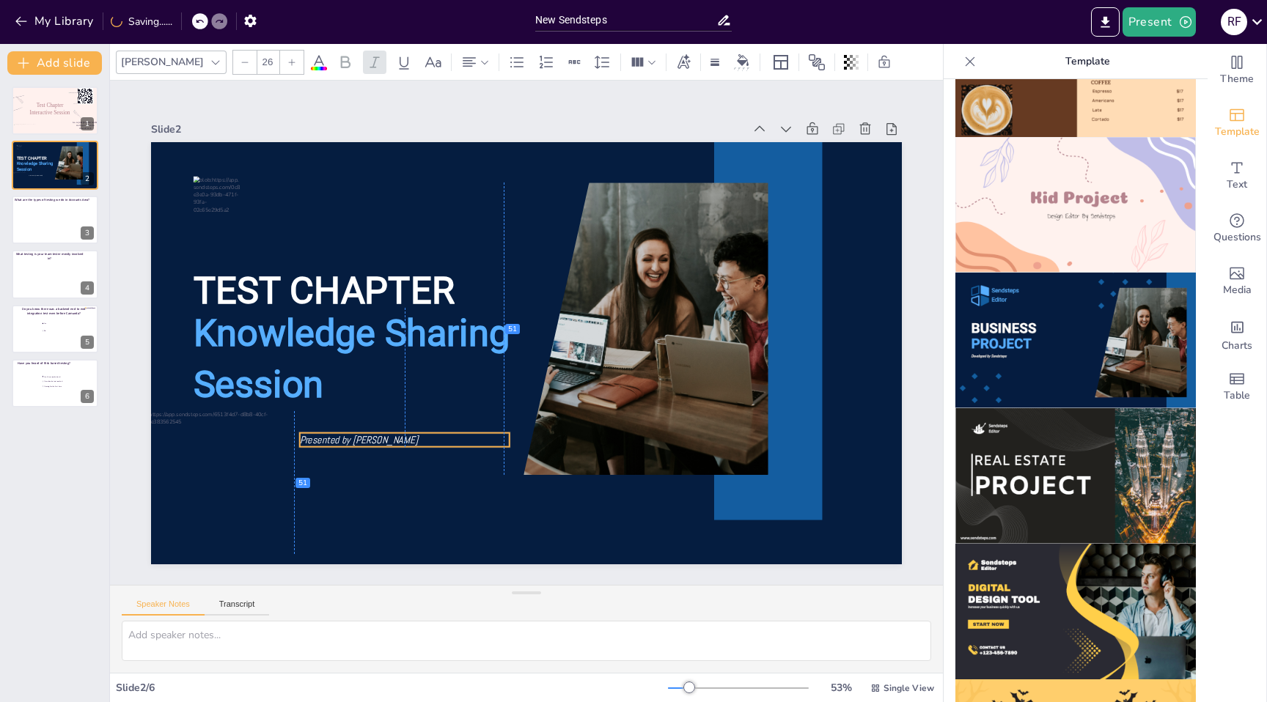
drag, startPoint x: 262, startPoint y: 411, endPoint x: 366, endPoint y: 433, distance: 106.4
click at [366, 433] on p "Presented by [PERSON_NAME]" at bounding box center [405, 440] width 210 height 14
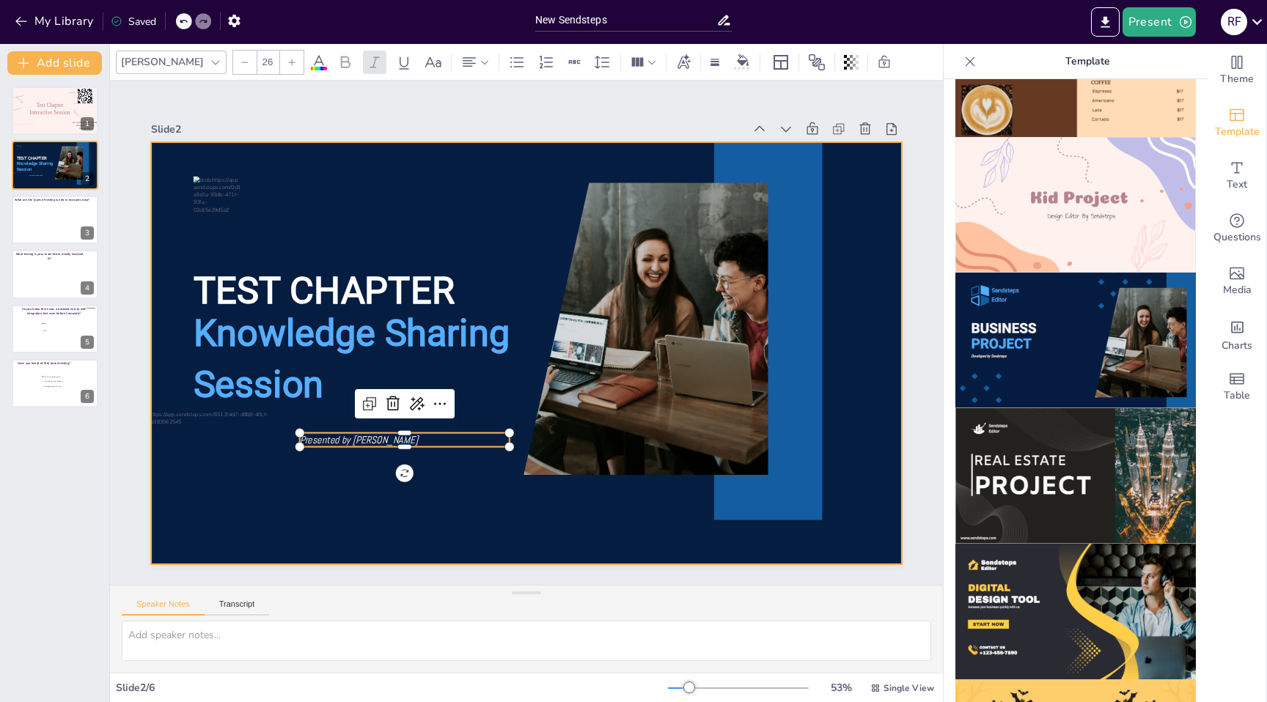
click at [502, 484] on div at bounding box center [507, 342] width 691 height 858
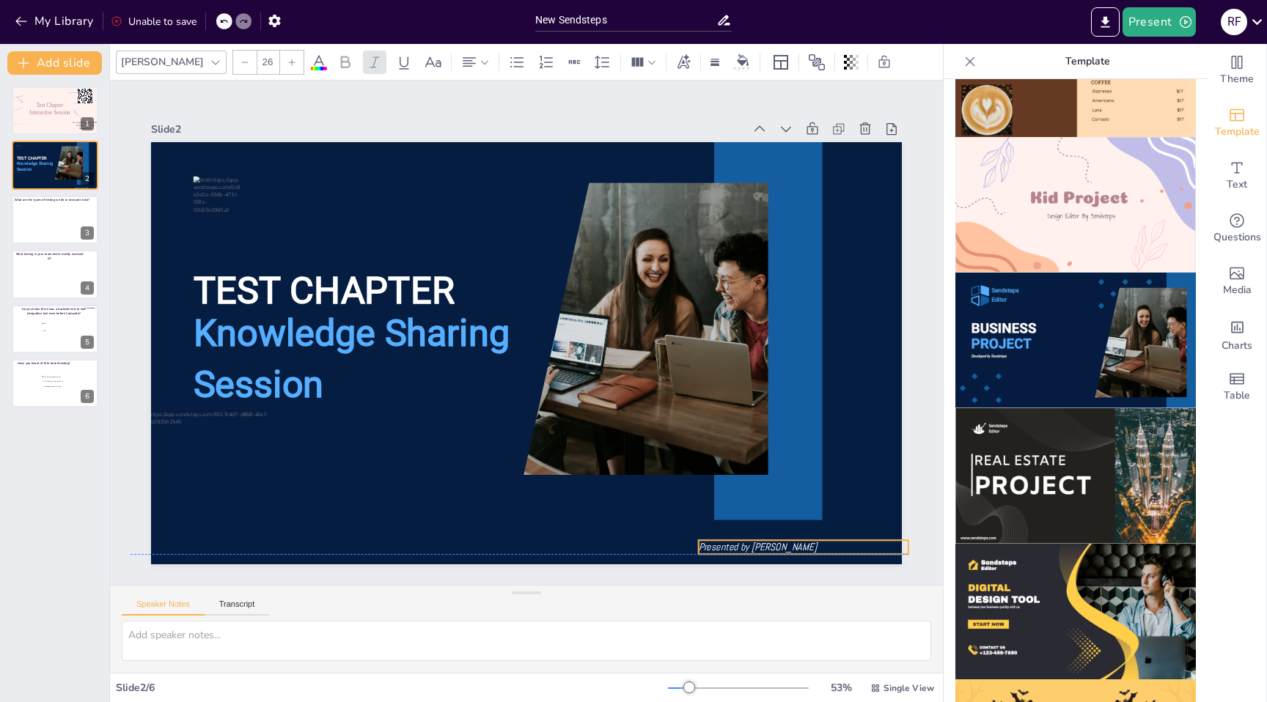
drag, startPoint x: 344, startPoint y: 435, endPoint x: 743, endPoint y: 539, distance: 412.3
click at [743, 142] on div "TEST CHAPTER Knowledge Sharing Session Presented by [PERSON_NAME]" at bounding box center [526, 142] width 751 height 0
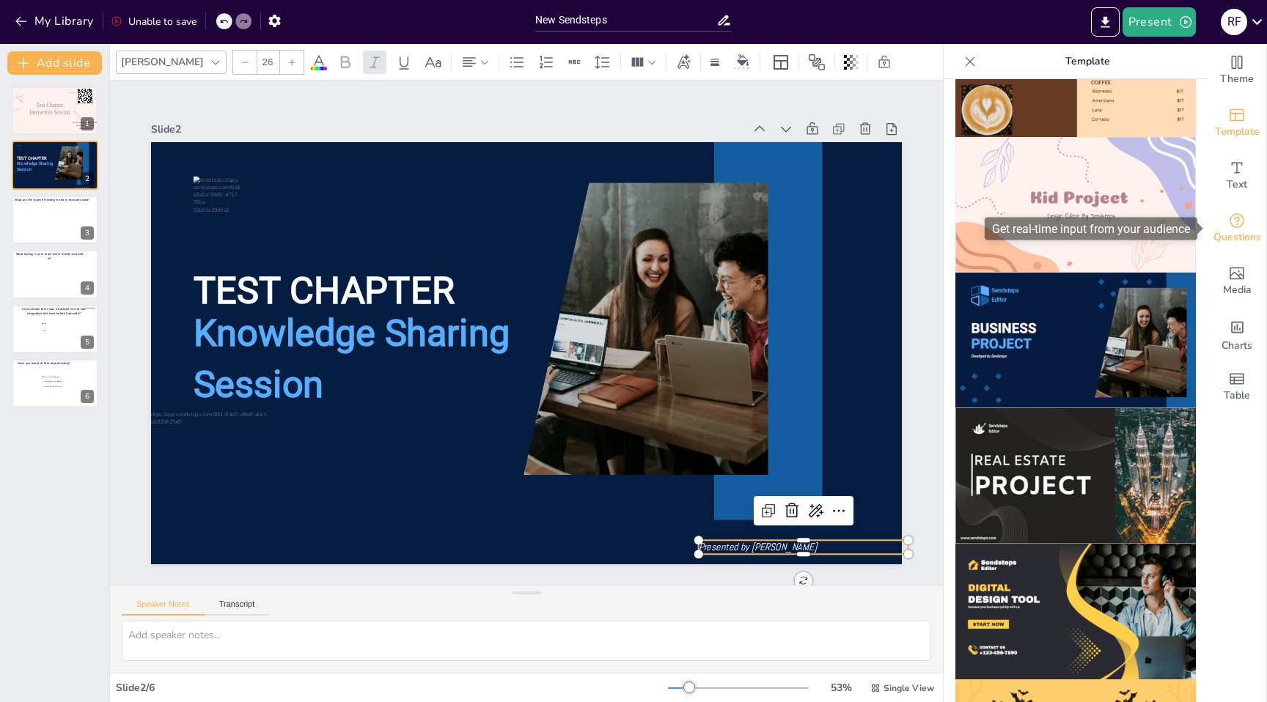
click at [1233, 235] on span "Questions" at bounding box center [1238, 238] width 48 height 16
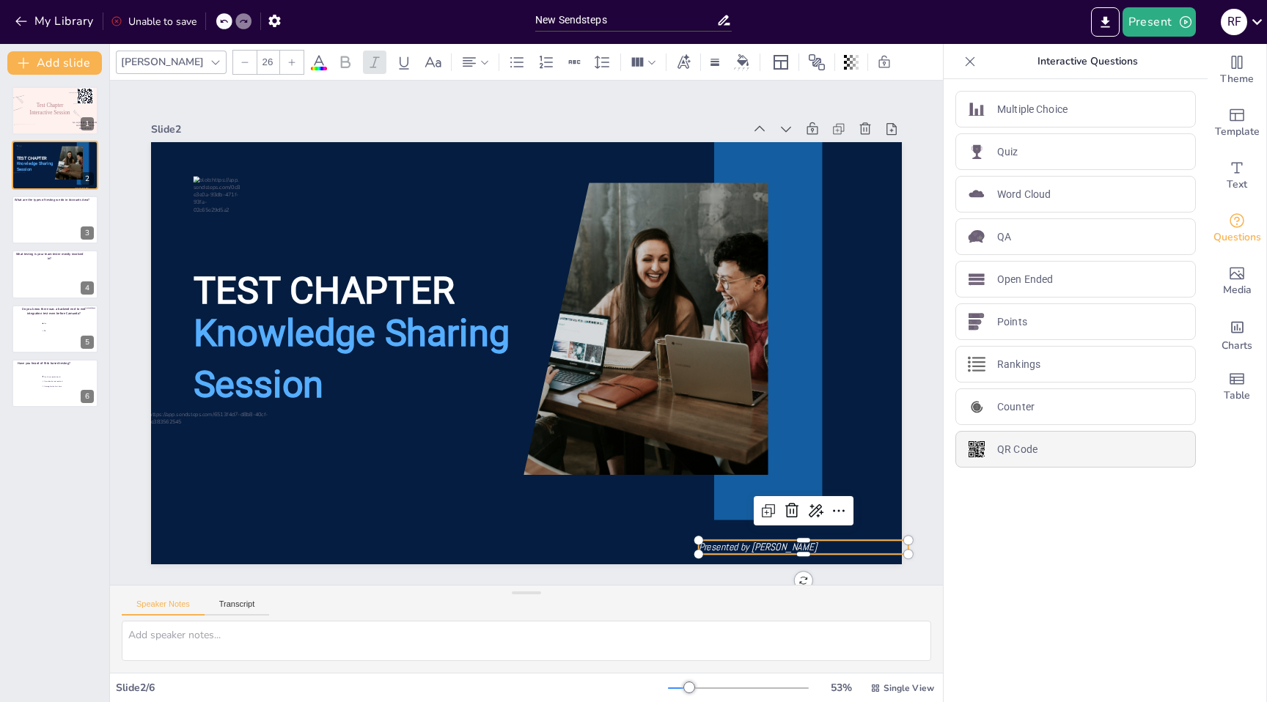
click at [1029, 452] on p "QR Code" at bounding box center [1017, 449] width 40 height 15
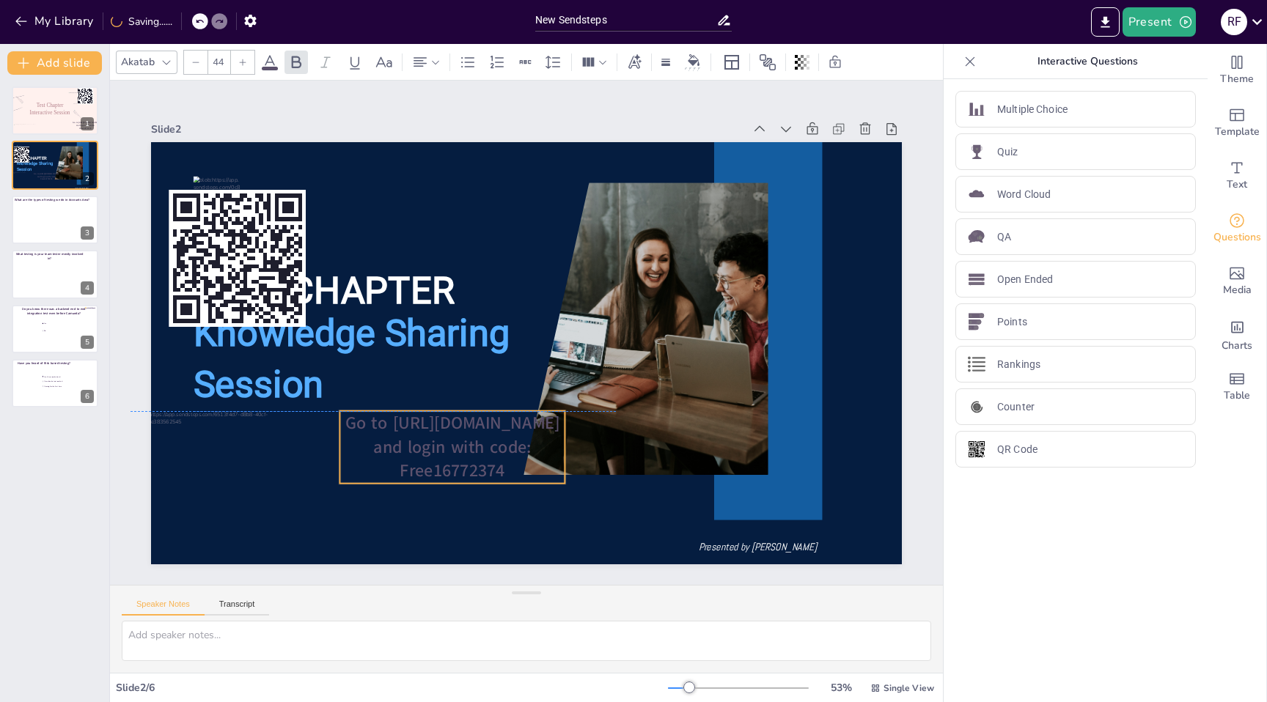
drag, startPoint x: 481, startPoint y: 183, endPoint x: 407, endPoint y: 411, distance: 239.8
click at [407, 411] on span "Go to [URL][DOMAIN_NAME] and login with code: Free16772374" at bounding box center [443, 436] width 216 height 88
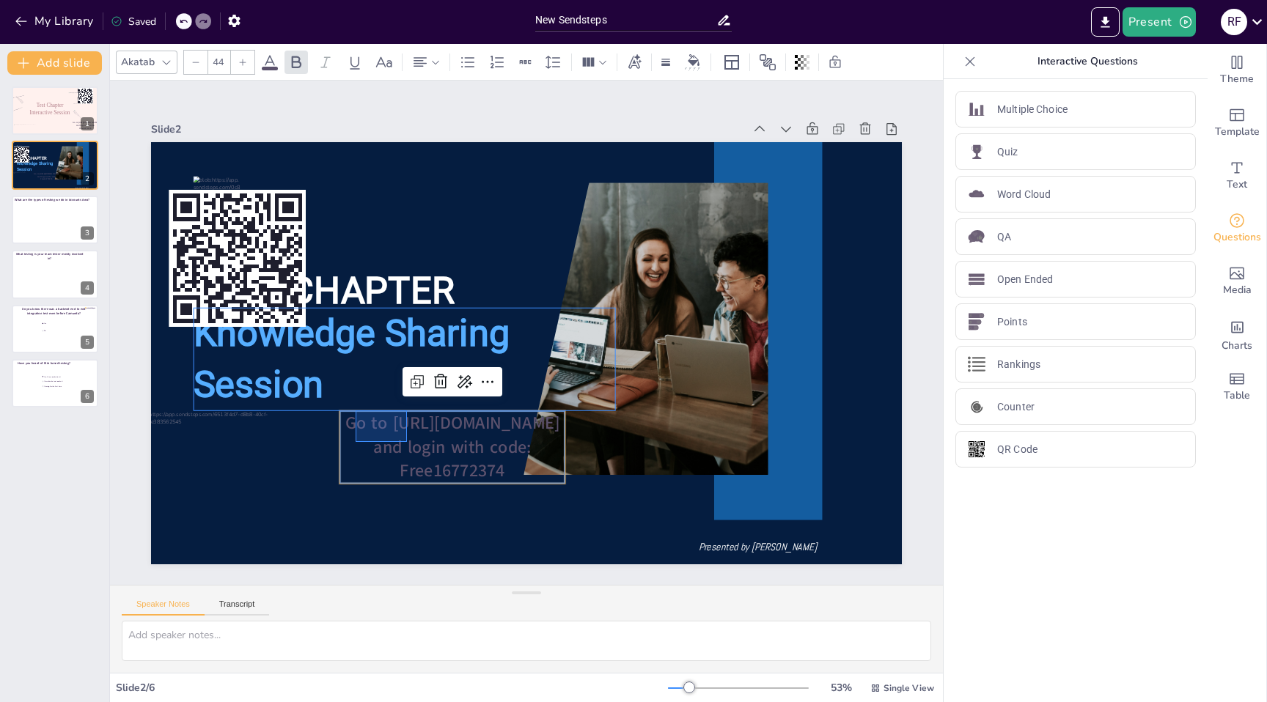
drag, startPoint x: 407, startPoint y: 411, endPoint x: 356, endPoint y: 442, distance: 59.6
click at [356, 442] on p "Go to [URL][DOMAIN_NAME] and login with code: Free16772374" at bounding box center [452, 447] width 225 height 73
type input "--"
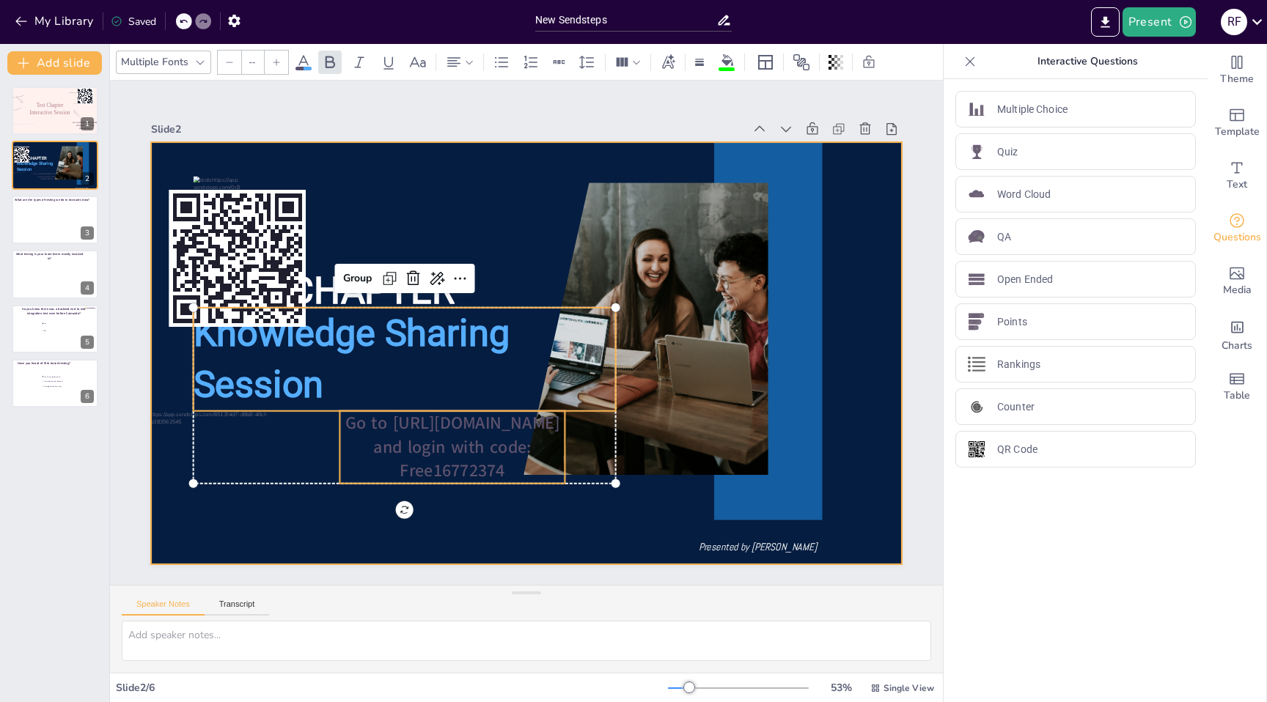
click at [443, 510] on div at bounding box center [515, 349] width 856 height 783
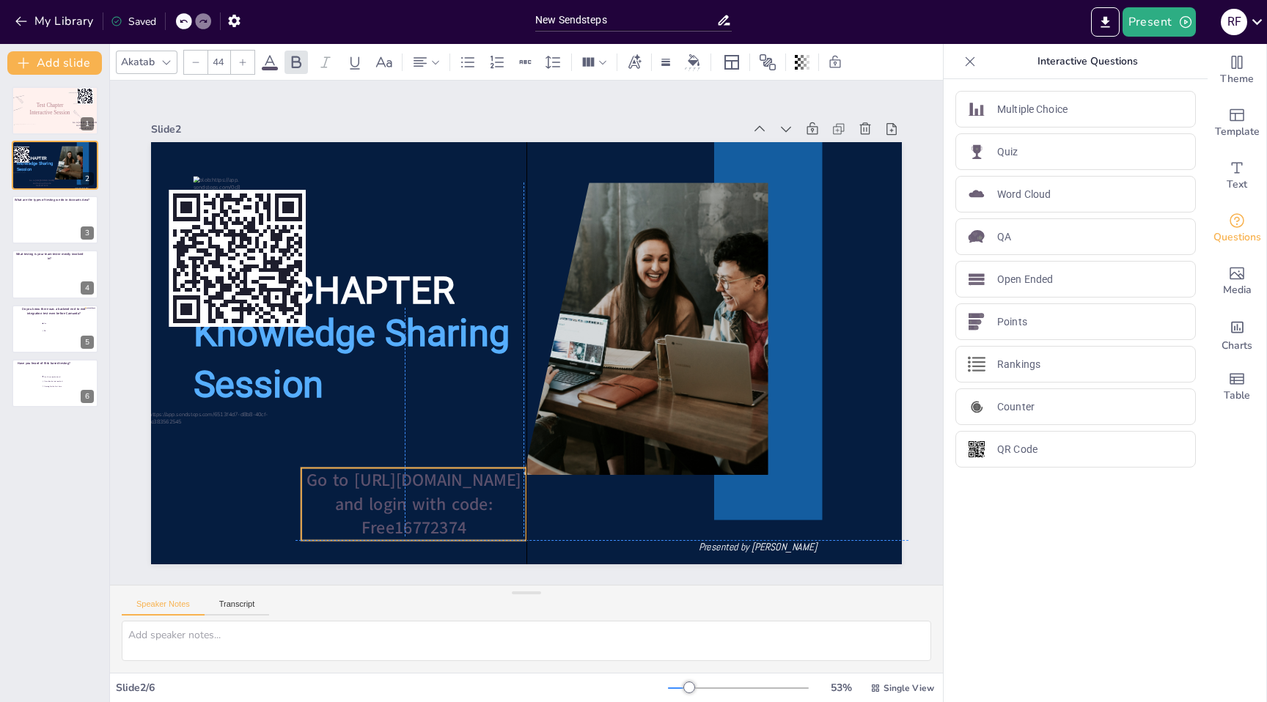
drag, startPoint x: 447, startPoint y: 414, endPoint x: 403, endPoint y: 467, distance: 69.3
click at [403, 183] on div "TEST CHAPTER Knowledge Sharing Session Presented by [PERSON_NAME] to [URL][DOMA…" at bounding box center [546, 143] width 746 height 78
click at [403, 507] on span "Go to [URL][DOMAIN_NAME] and login with code: Free16772374" at bounding box center [399, 488] width 216 height 88
click at [403, 507] on span "Go to [URL][DOMAIN_NAME] and login with code: Free16772374" at bounding box center [414, 505] width 215 height 72
click at [447, 436] on icon at bounding box center [449, 439] width 18 height 18
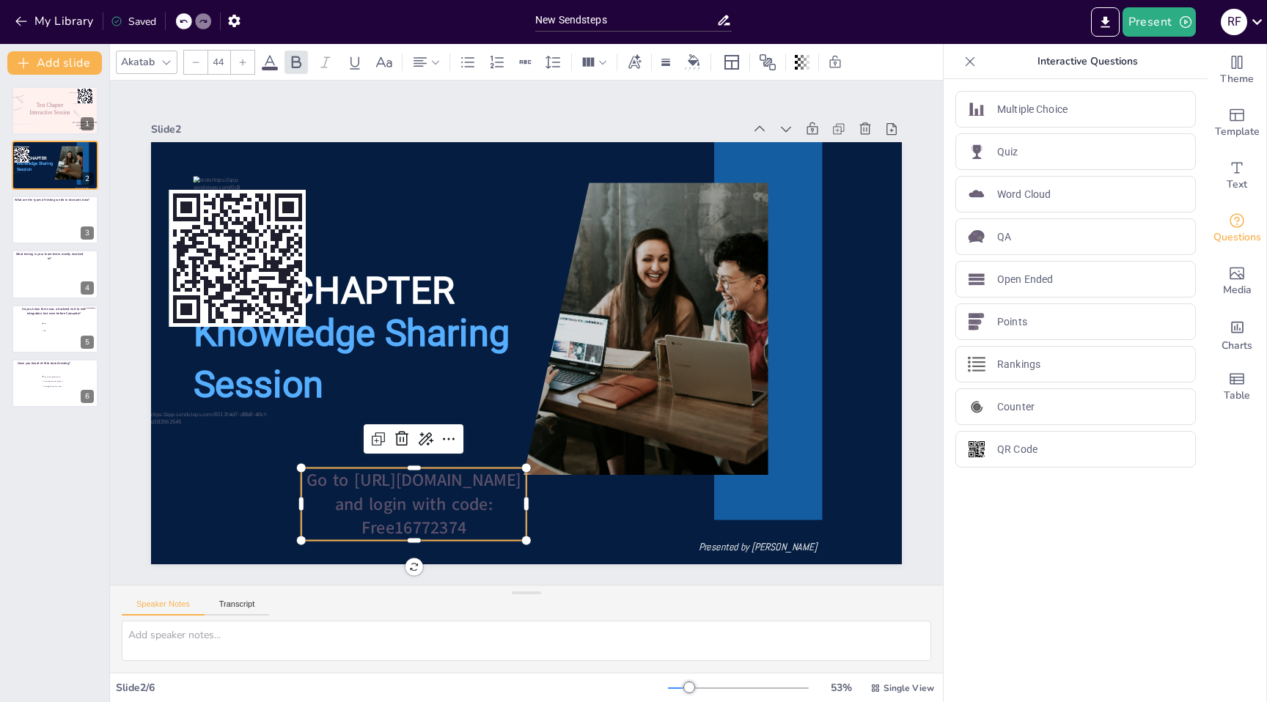
click at [359, 508] on span "Go to [URL][DOMAIN_NAME] and login with code: Free16772374" at bounding box center [414, 505] width 215 height 72
click at [359, 508] on span "Go to [URL][DOMAIN_NAME] and login with code: Free16772374" at bounding box center [399, 488] width 216 height 88
click at [271, 60] on icon at bounding box center [270, 63] width 18 height 18
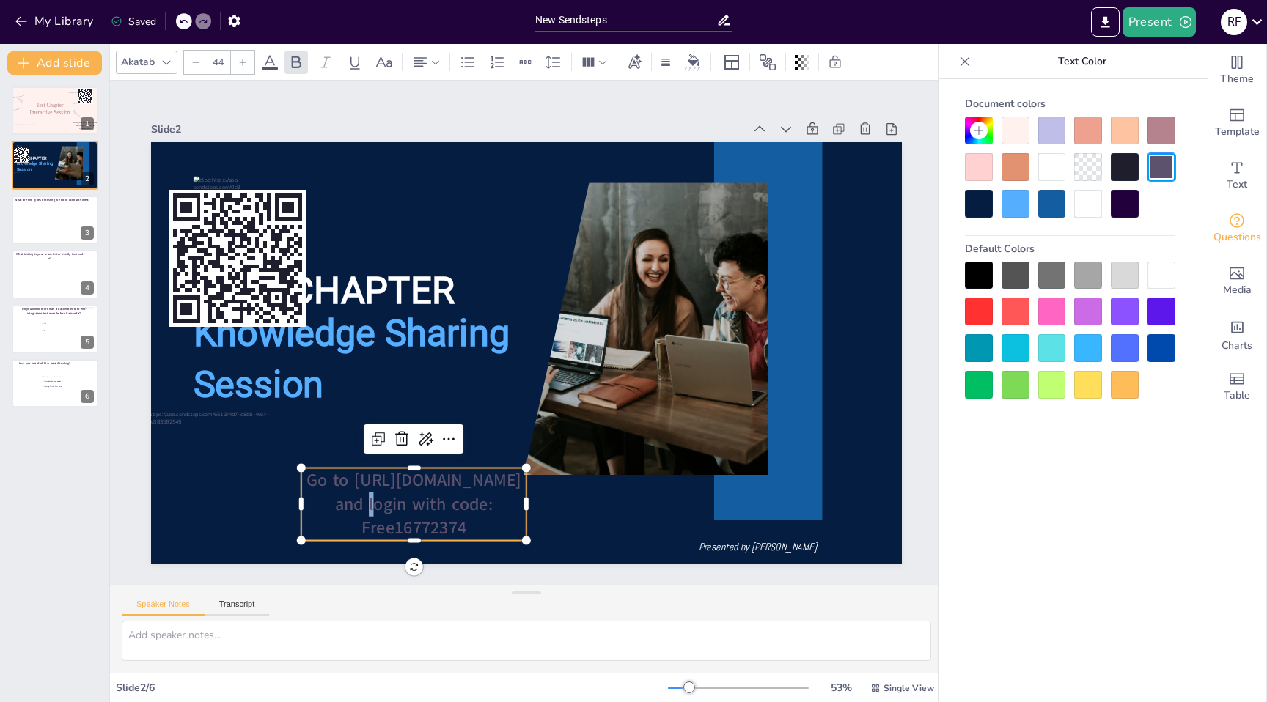
click at [985, 208] on div at bounding box center [979, 204] width 28 height 28
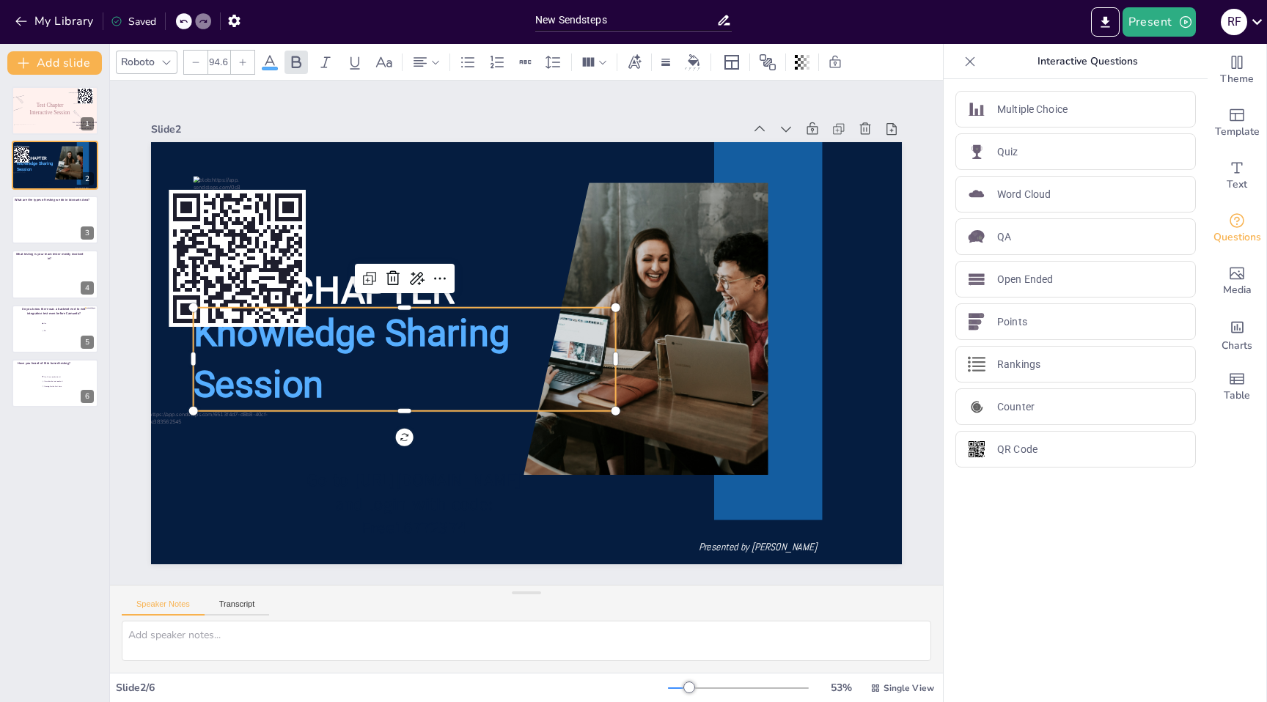
click at [488, 401] on p "Knowledge Sharing Session" at bounding box center [405, 359] width 422 height 103
type input "44"
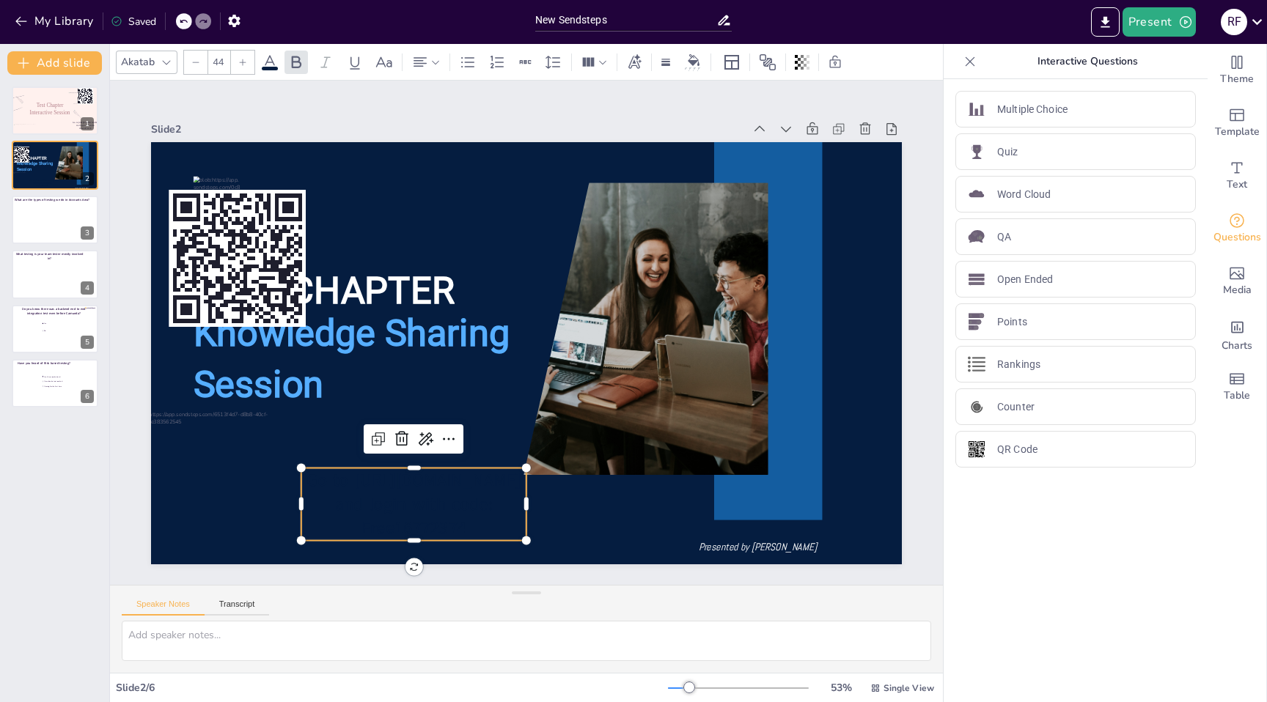
click at [414, 495] on span "Go to [URL][DOMAIN_NAME] and login with code: Free16772374" at bounding box center [414, 505] width 215 height 72
click at [414, 495] on span "Go to [URL][DOMAIN_NAME] and login with code: Free16772374" at bounding box center [399, 488] width 216 height 88
click at [266, 59] on icon at bounding box center [270, 63] width 18 height 18
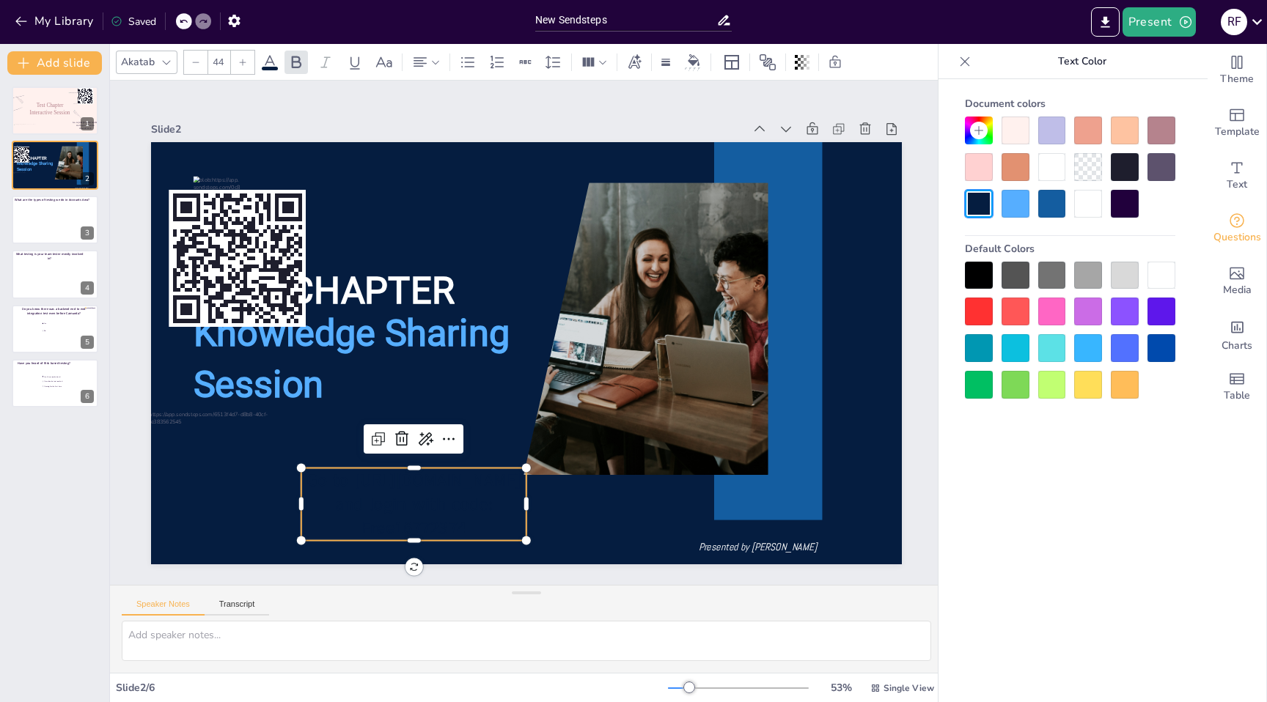
click at [266, 59] on icon at bounding box center [270, 63] width 18 height 18
click at [270, 67] on span at bounding box center [270, 69] width 16 height 4
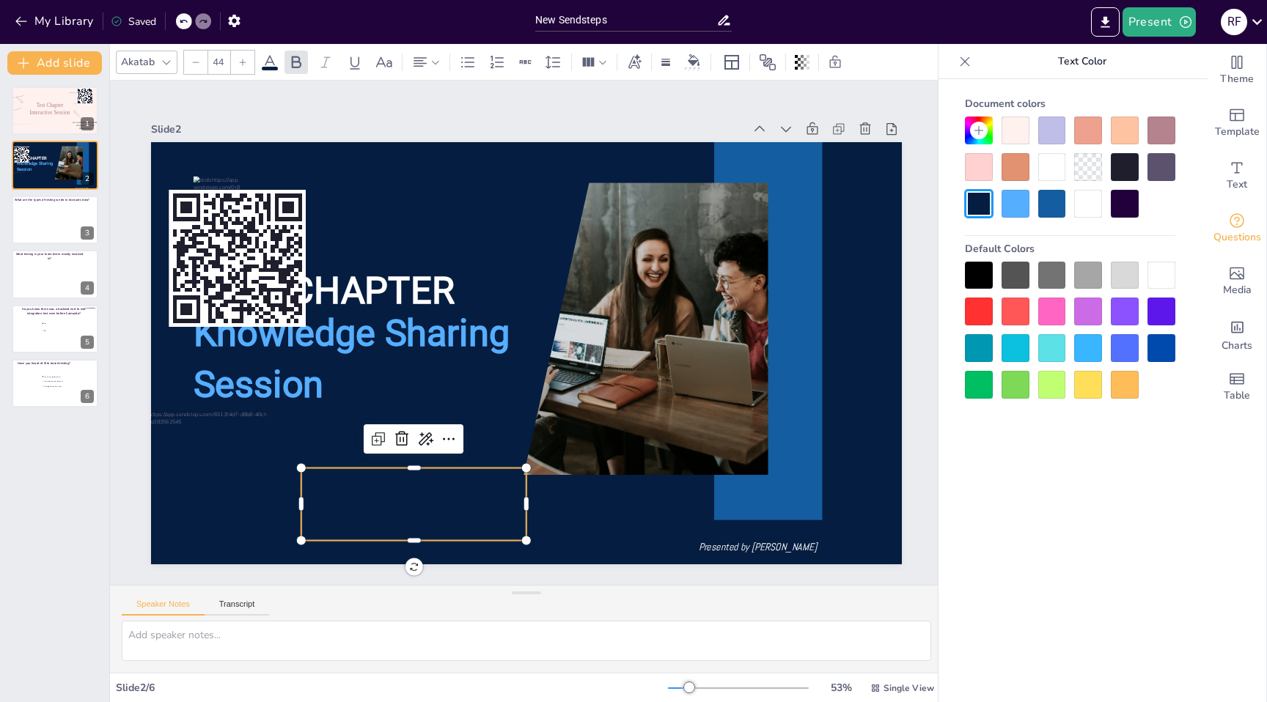
click at [1090, 208] on div at bounding box center [1088, 204] width 28 height 28
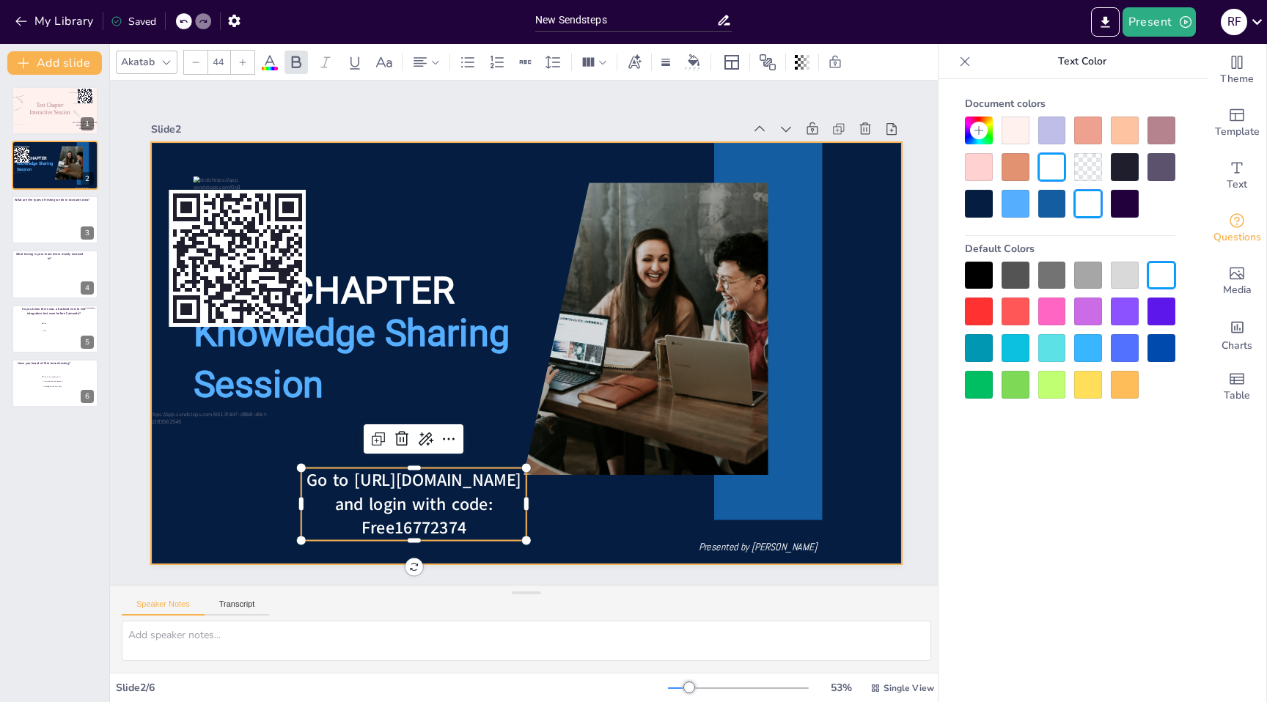
click at [487, 219] on div at bounding box center [526, 353] width 751 height 422
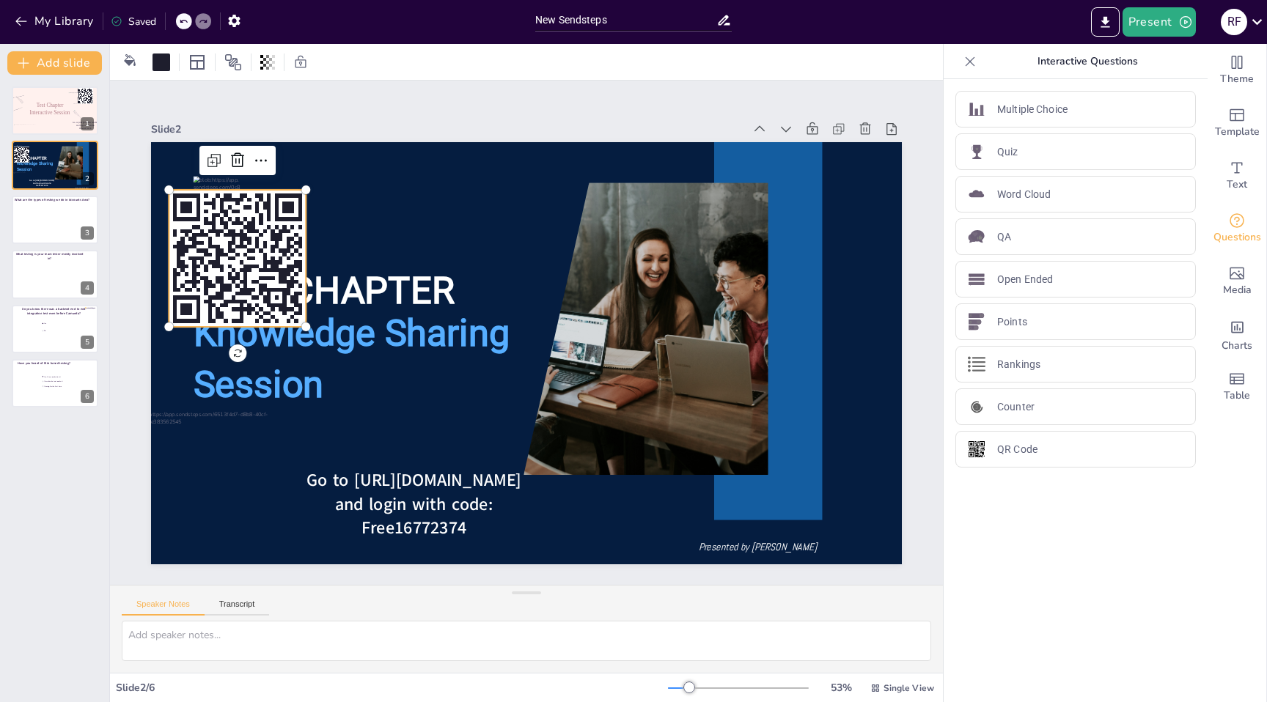
click at [253, 238] on rect at bounding box center [237, 258] width 137 height 137
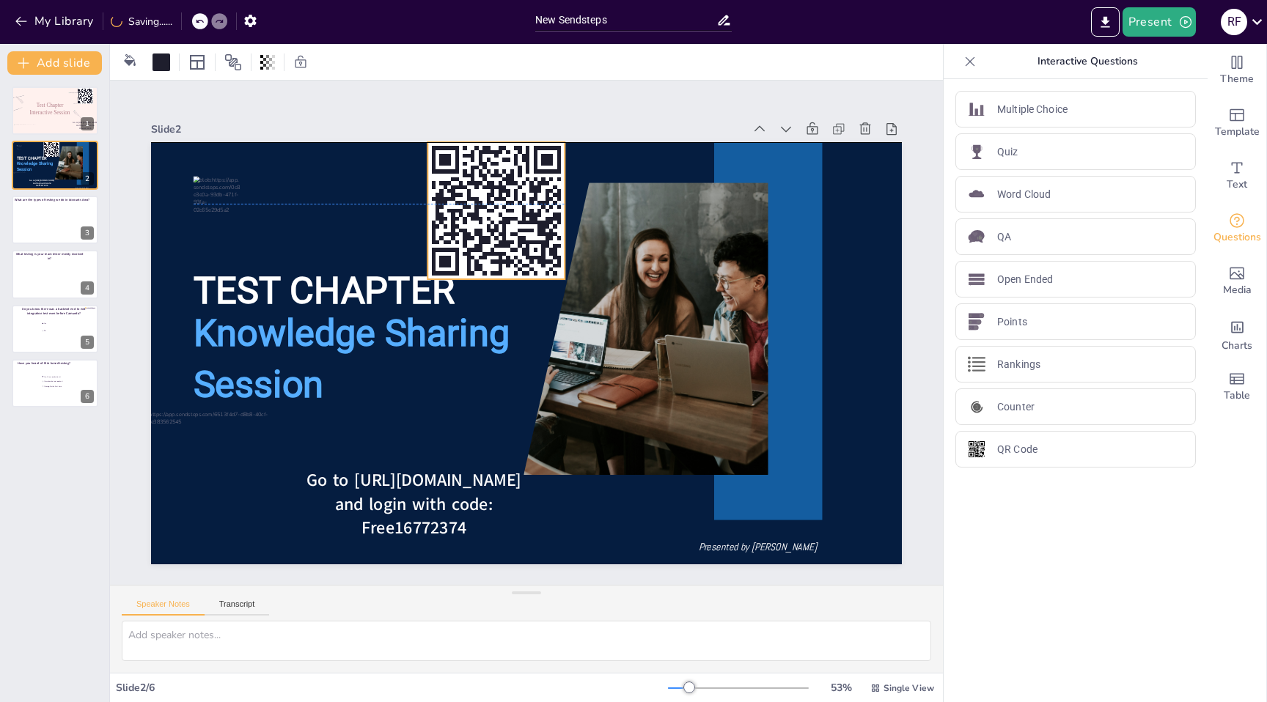
drag, startPoint x: 253, startPoint y: 238, endPoint x: 512, endPoint y: 186, distance: 264.0
click at [512, 186] on rect at bounding box center [495, 210] width 137 height 137
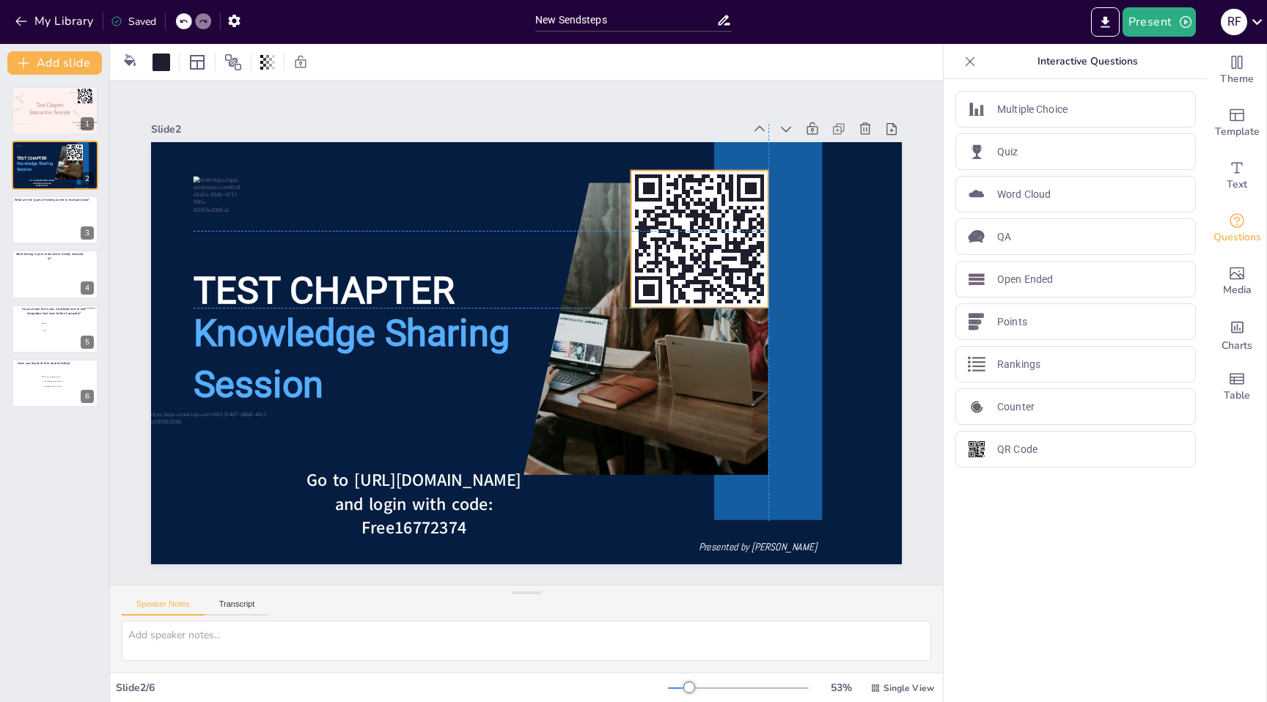
drag, startPoint x: 512, startPoint y: 186, endPoint x: 744, endPoint y: 213, distance: 233.2
click at [744, 213] on icon at bounding box center [699, 239] width 137 height 137
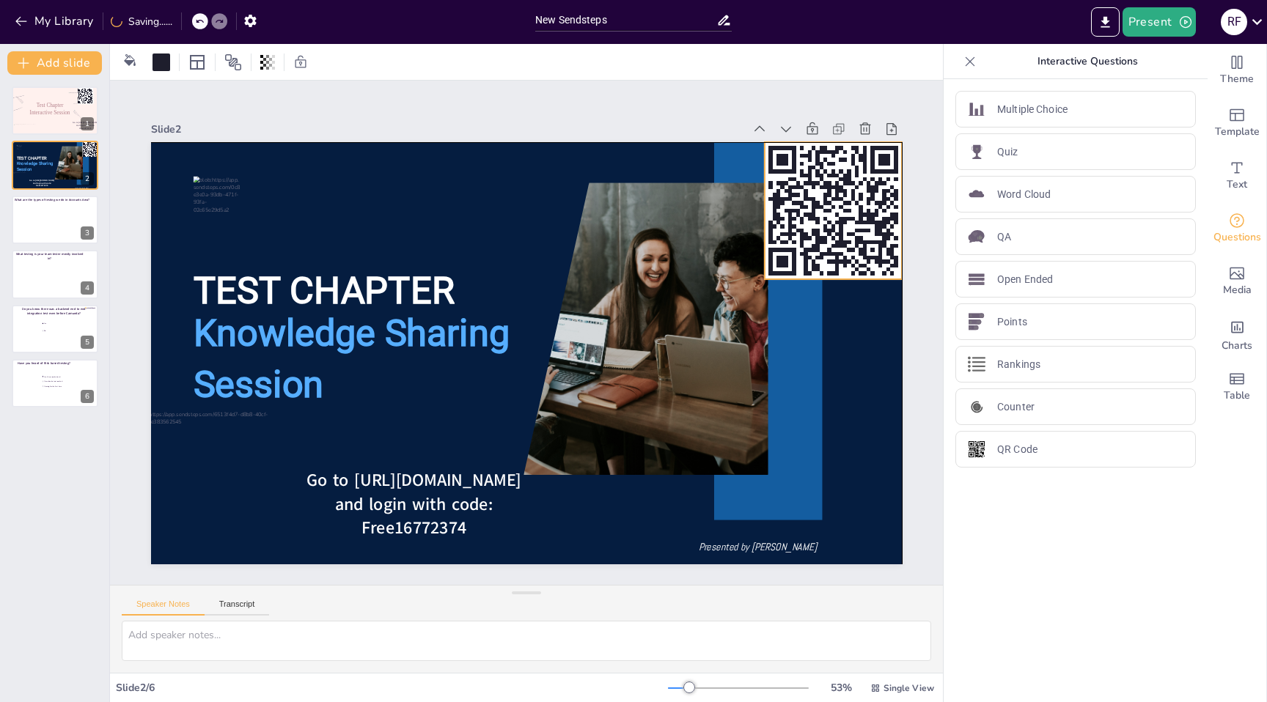
drag, startPoint x: 744, startPoint y: 213, endPoint x: 845, endPoint y: 190, distance: 104.4
click at [845, 190] on icon at bounding box center [844, 243] width 151 height 151
click at [925, 405] on div "Slide 1 Test Chapter Interactive Session Go to [URL][DOMAIN_NAME] and login wit…" at bounding box center [526, 333] width 877 height 548
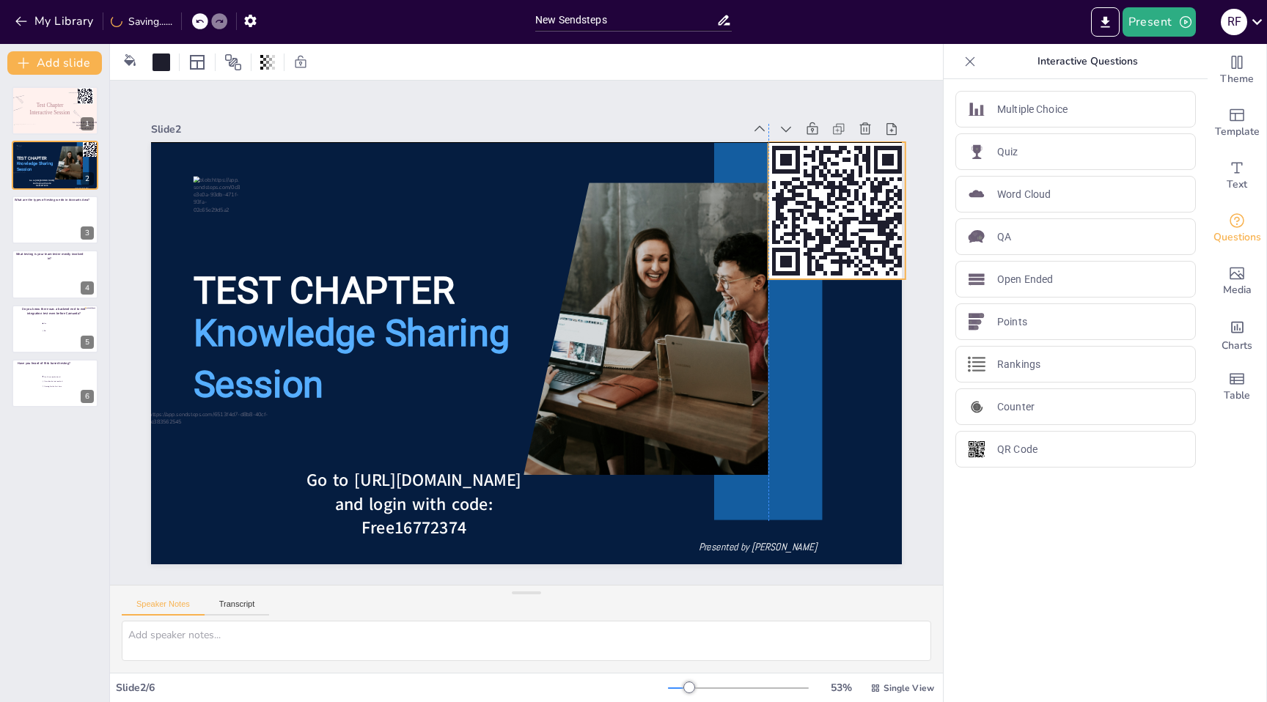
click at [844, 225] on icon at bounding box center [848, 244] width 151 height 151
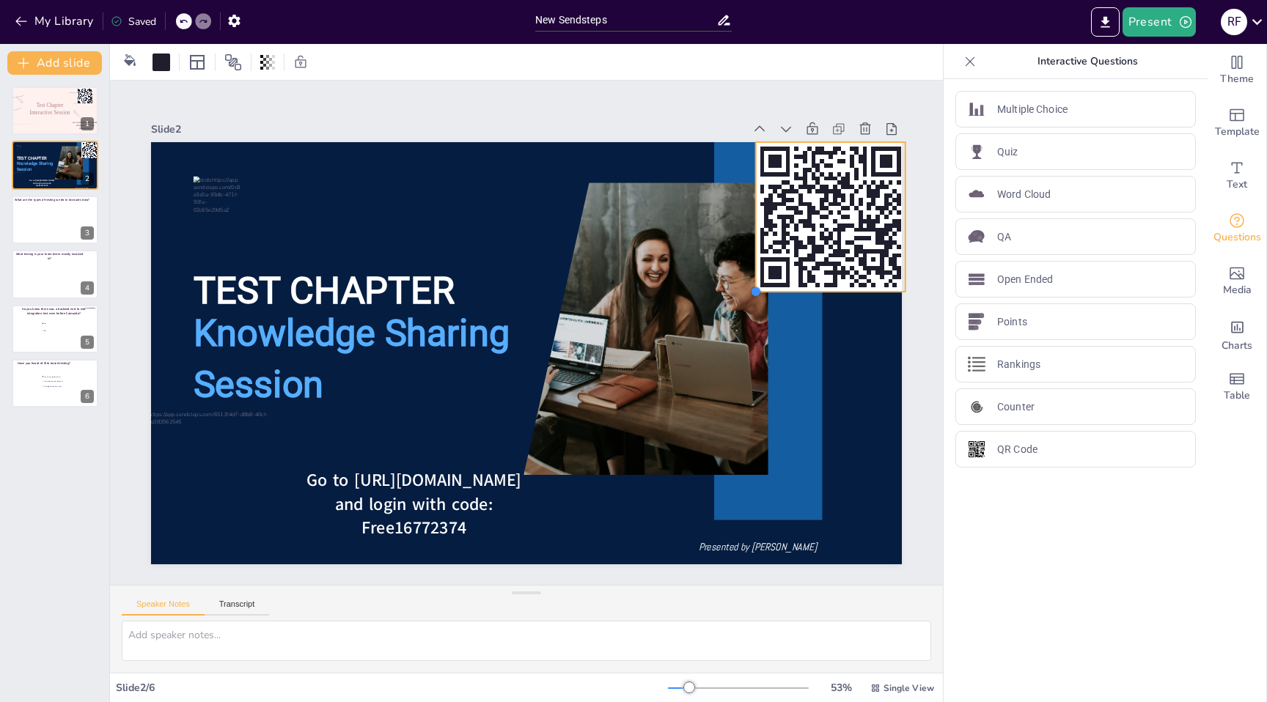
drag, startPoint x: 771, startPoint y: 279, endPoint x: 763, endPoint y: 291, distance: 14.5
click at [763, 291] on div "TEST CHAPTER Knowledge Sharing Session Presented by [PERSON_NAME] to [URL][DOMA…" at bounding box center [524, 353] width 791 height 499
click at [923, 343] on div "Slide 1 Test Chapter Interactive Session Go to [URL][DOMAIN_NAME] and login wit…" at bounding box center [526, 332] width 833 height 463
click at [37, 122] on div at bounding box center [15, 129] width 63 height 54
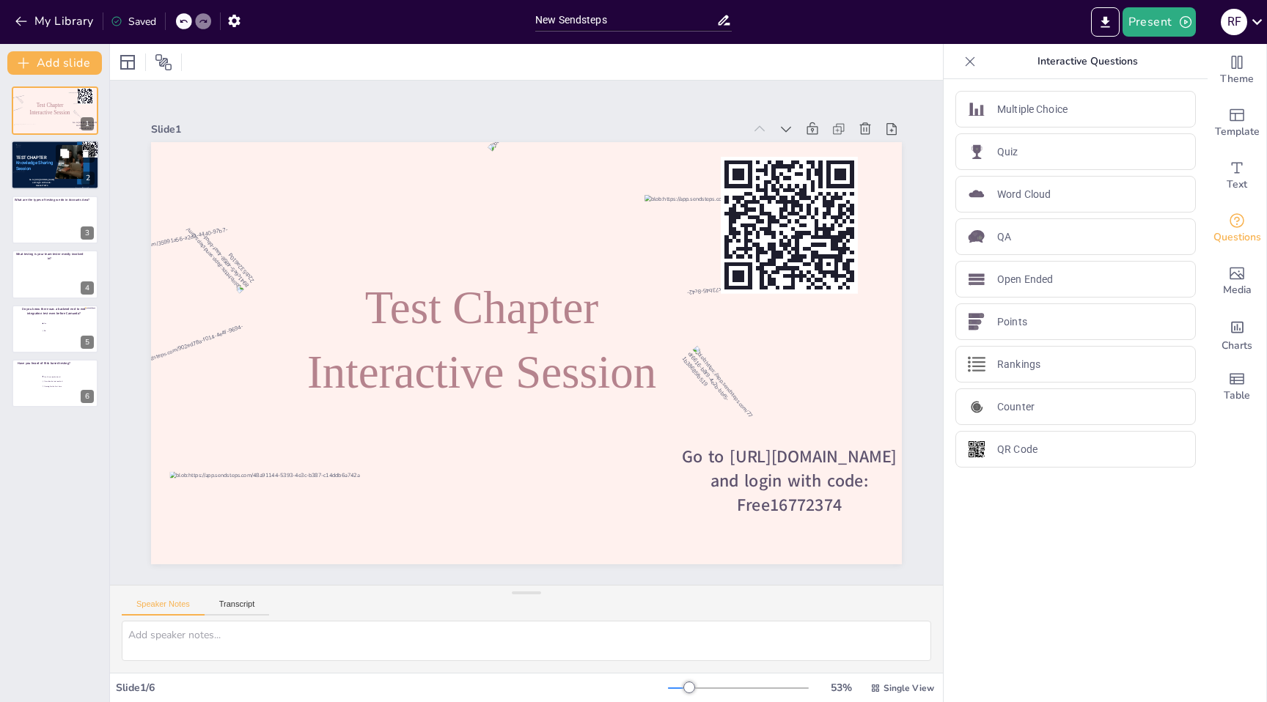
click at [36, 164] on span "Knowledge Sharing Session" at bounding box center [34, 166] width 37 height 11
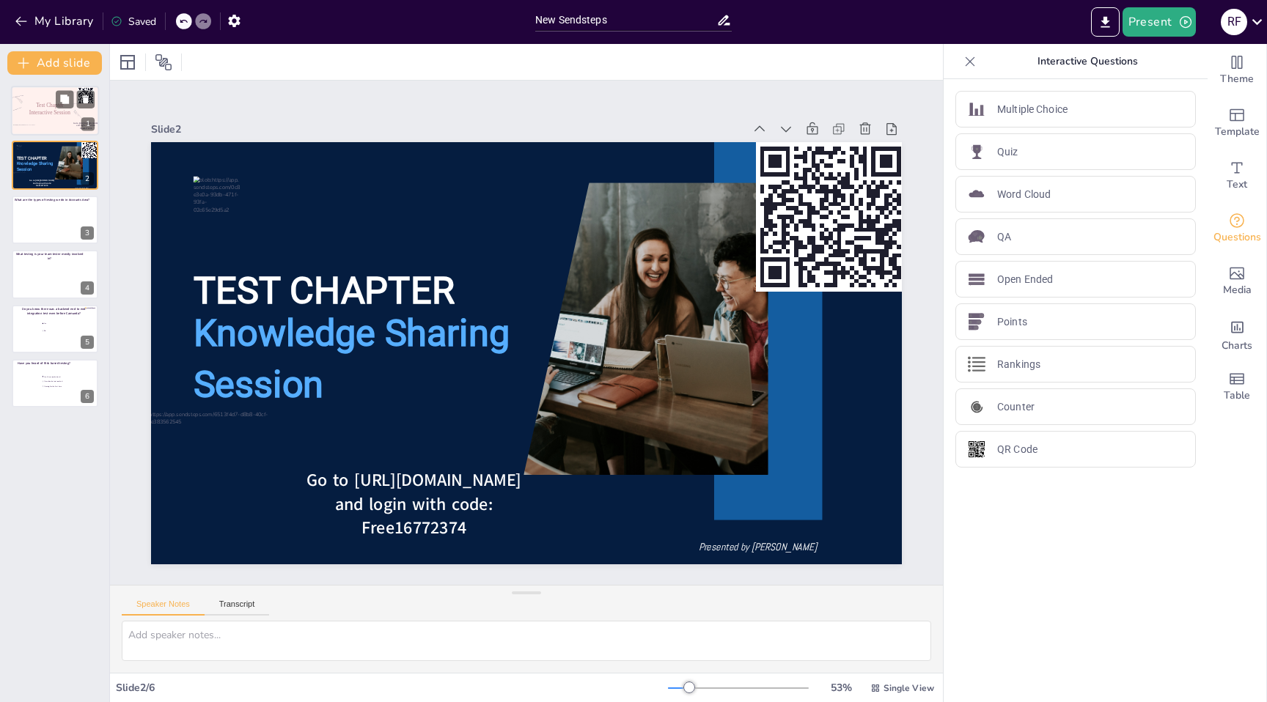
click at [45, 120] on div at bounding box center [55, 111] width 88 height 50
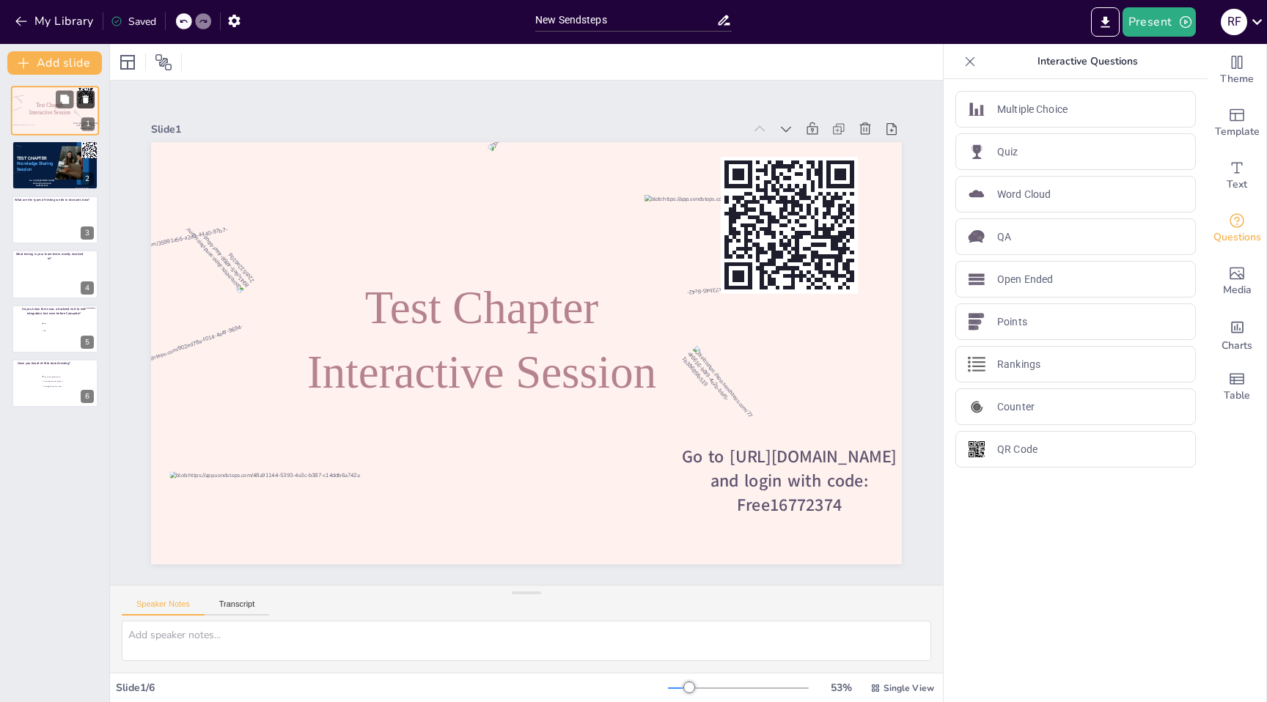
click at [89, 98] on icon at bounding box center [86, 100] width 10 height 10
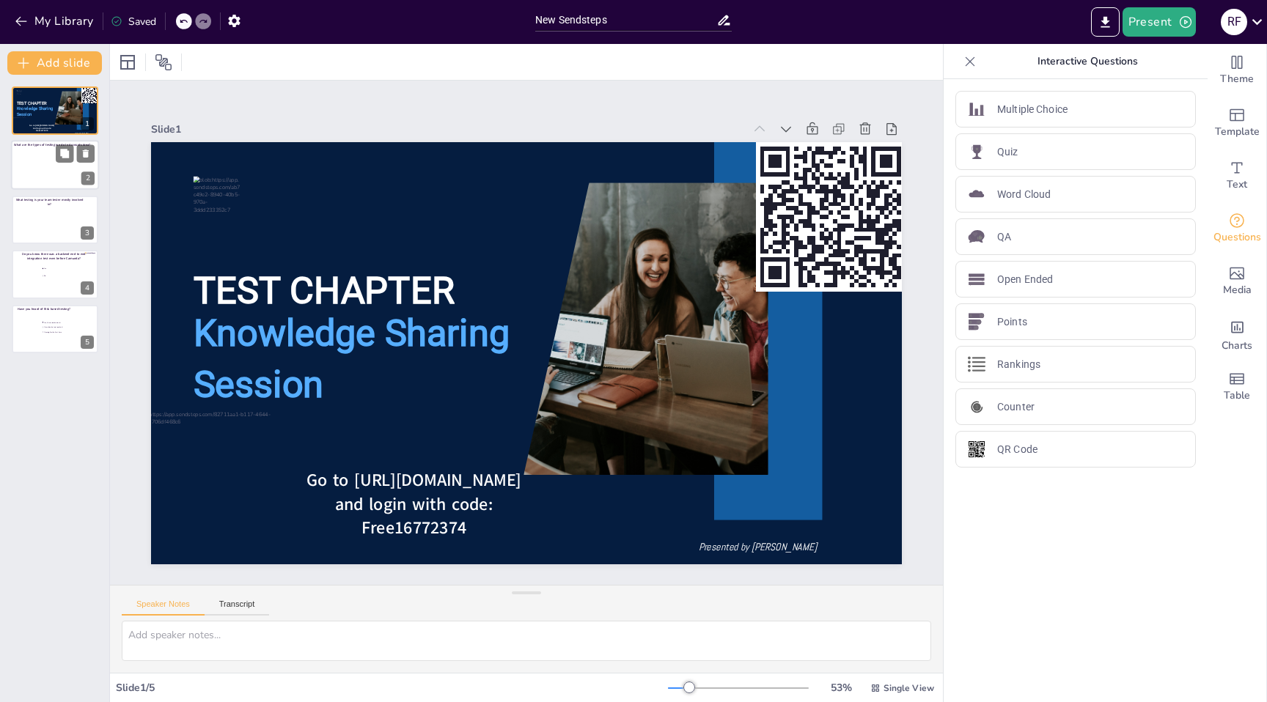
click at [35, 160] on div at bounding box center [55, 166] width 88 height 50
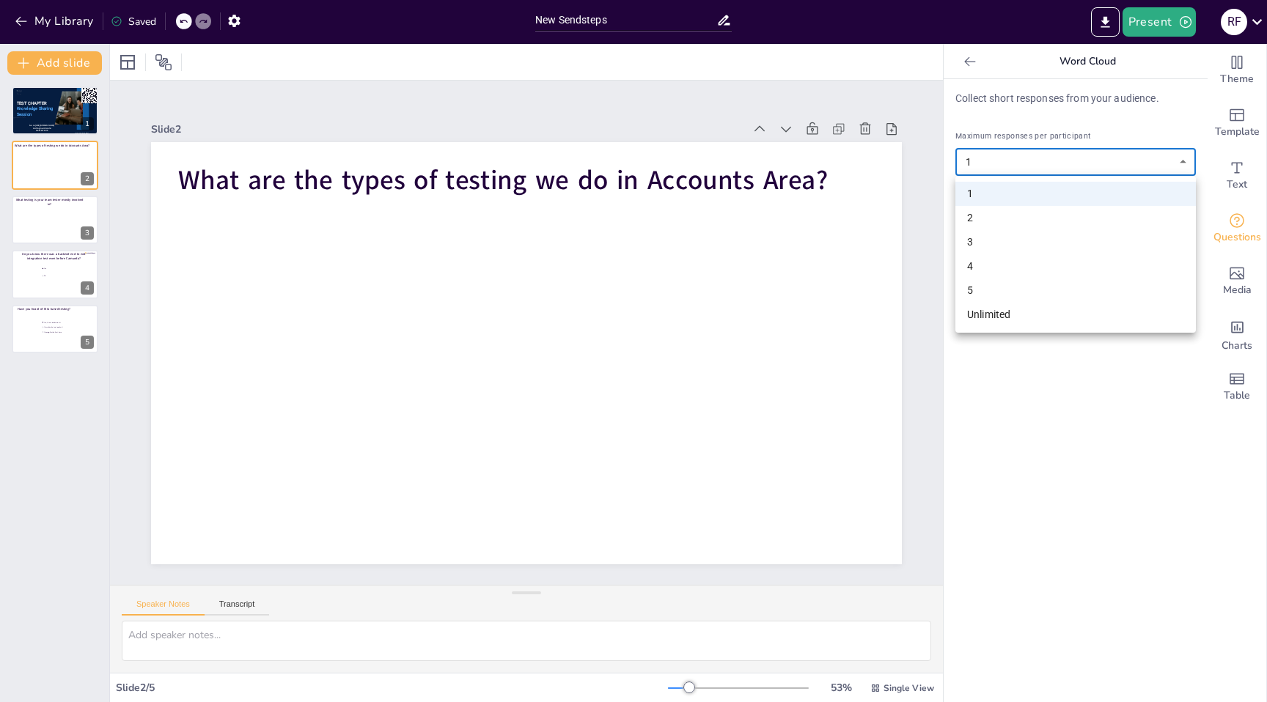
click at [1185, 166] on body "My Library Saved New Sendsteps Present R F Document fonts Roboto [PERSON_NAME] …" at bounding box center [633, 351] width 1267 height 702
click at [999, 316] on li "Unlimited" at bounding box center [1075, 315] width 241 height 24
type input "unlimited"
click at [48, 224] on div at bounding box center [55, 220] width 88 height 50
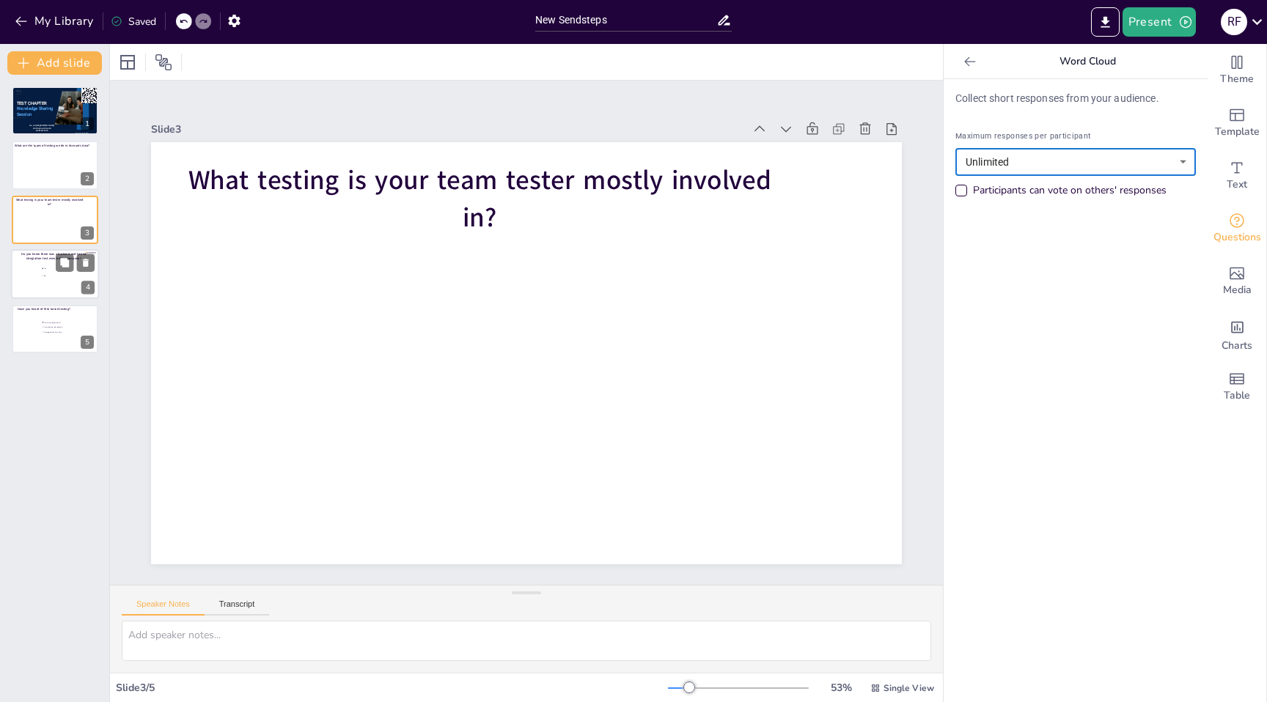
click at [37, 285] on div at bounding box center [55, 274] width 88 height 50
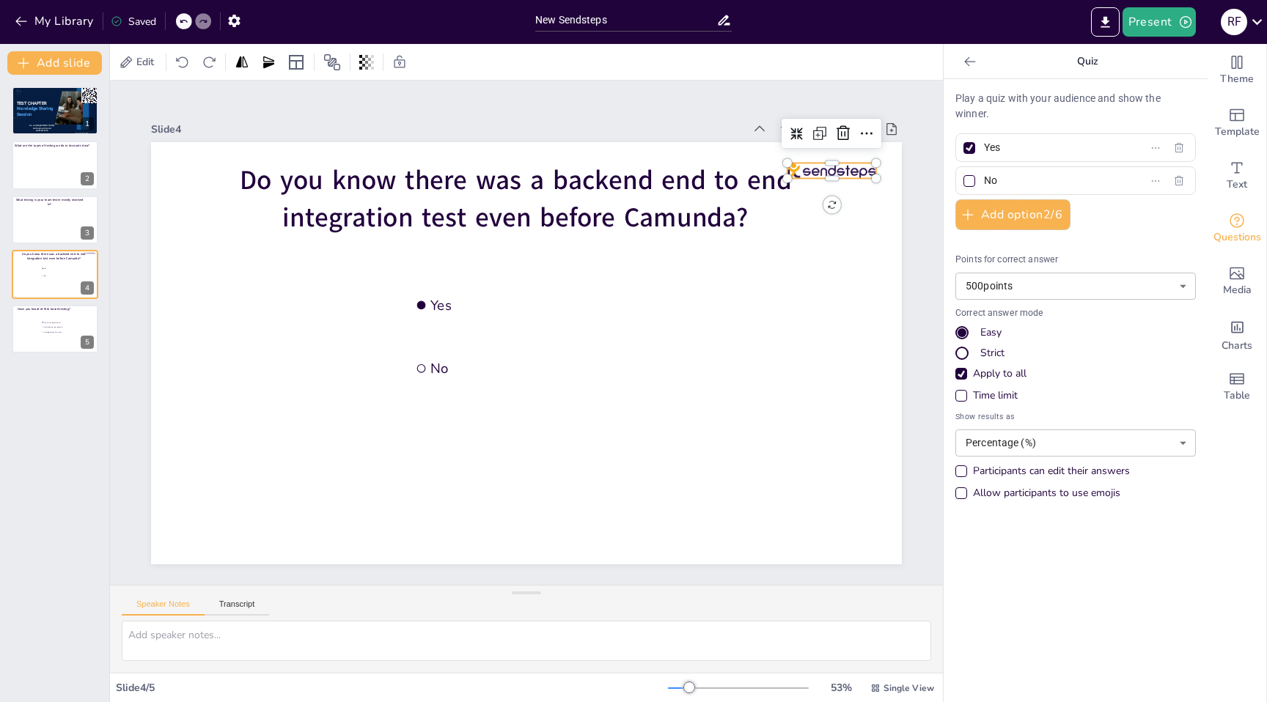
click at [867, 191] on div at bounding box center [847, 203] width 90 height 24
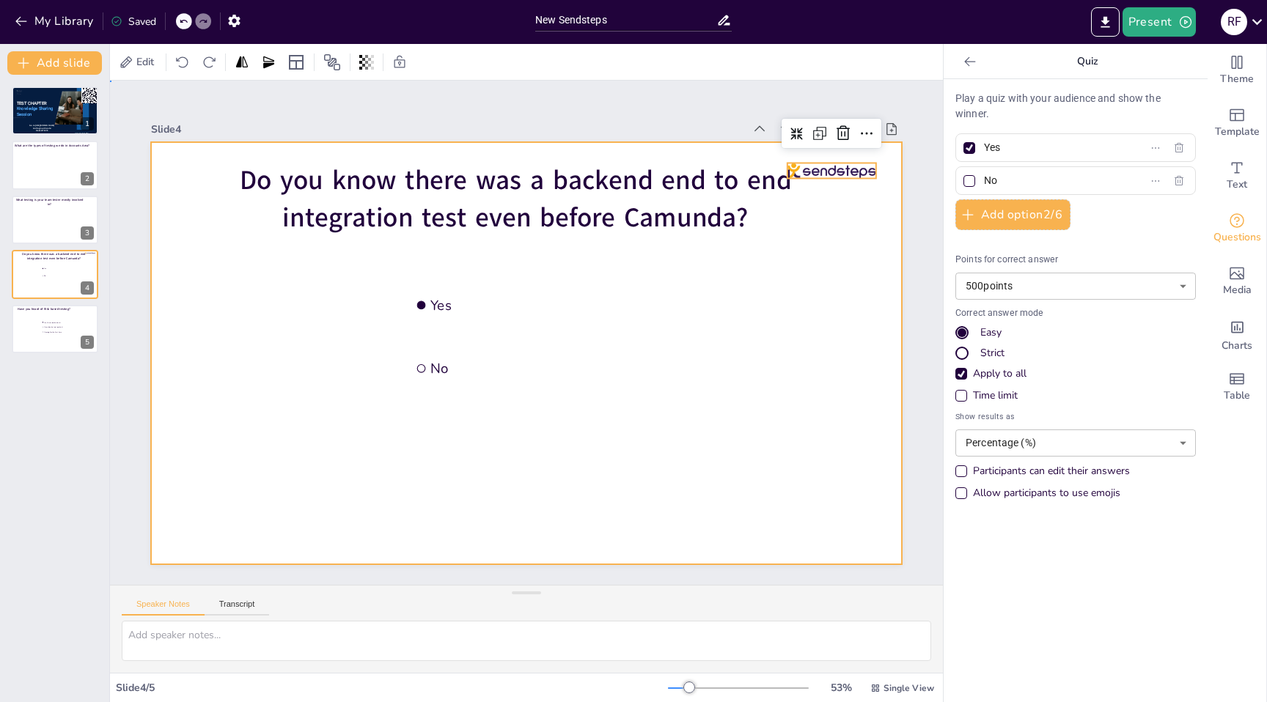
click at [868, 208] on div at bounding box center [515, 349] width 856 height 783
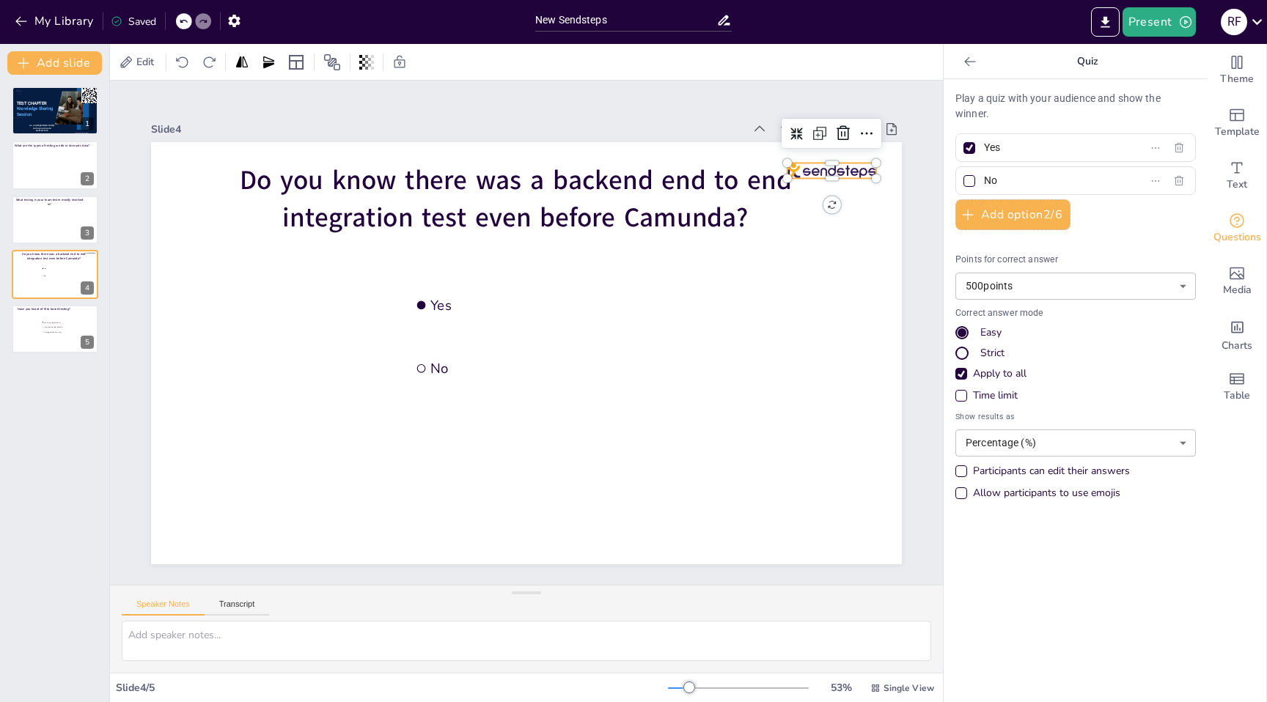
click at [870, 172] on div at bounding box center [832, 170] width 89 height 15
click at [59, 224] on div at bounding box center [55, 220] width 88 height 50
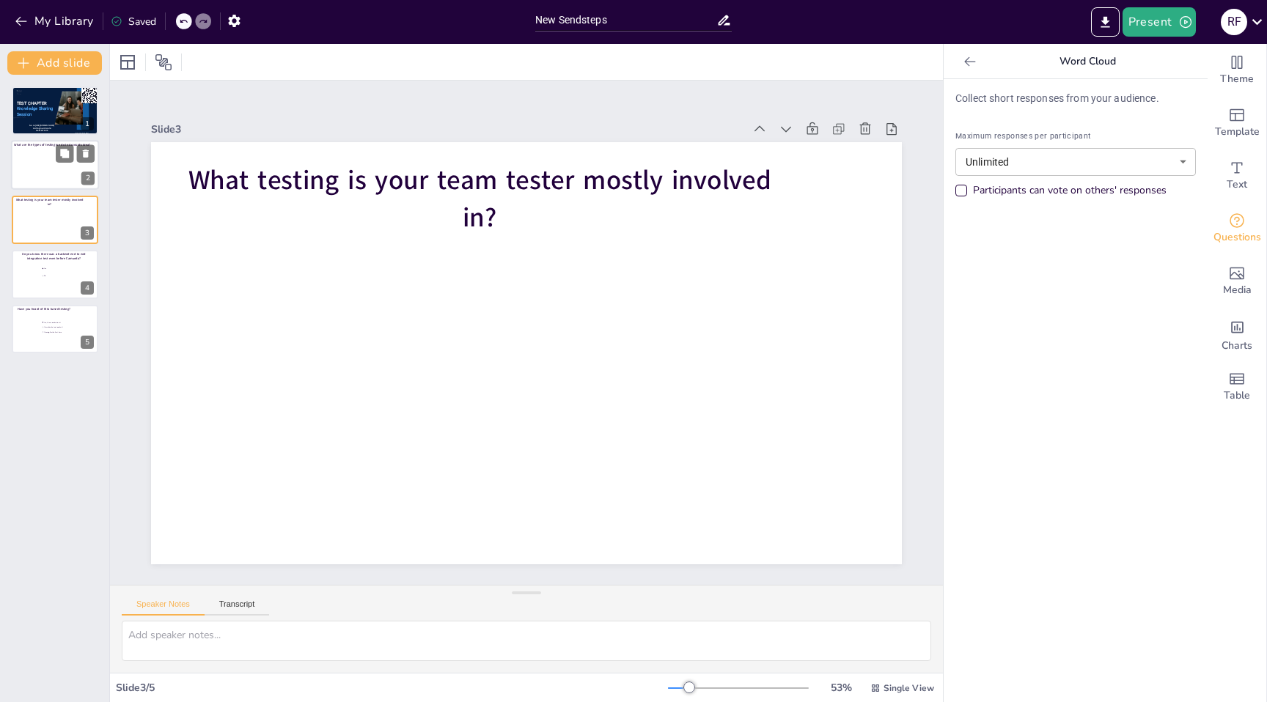
click at [42, 170] on div at bounding box center [55, 166] width 88 height 50
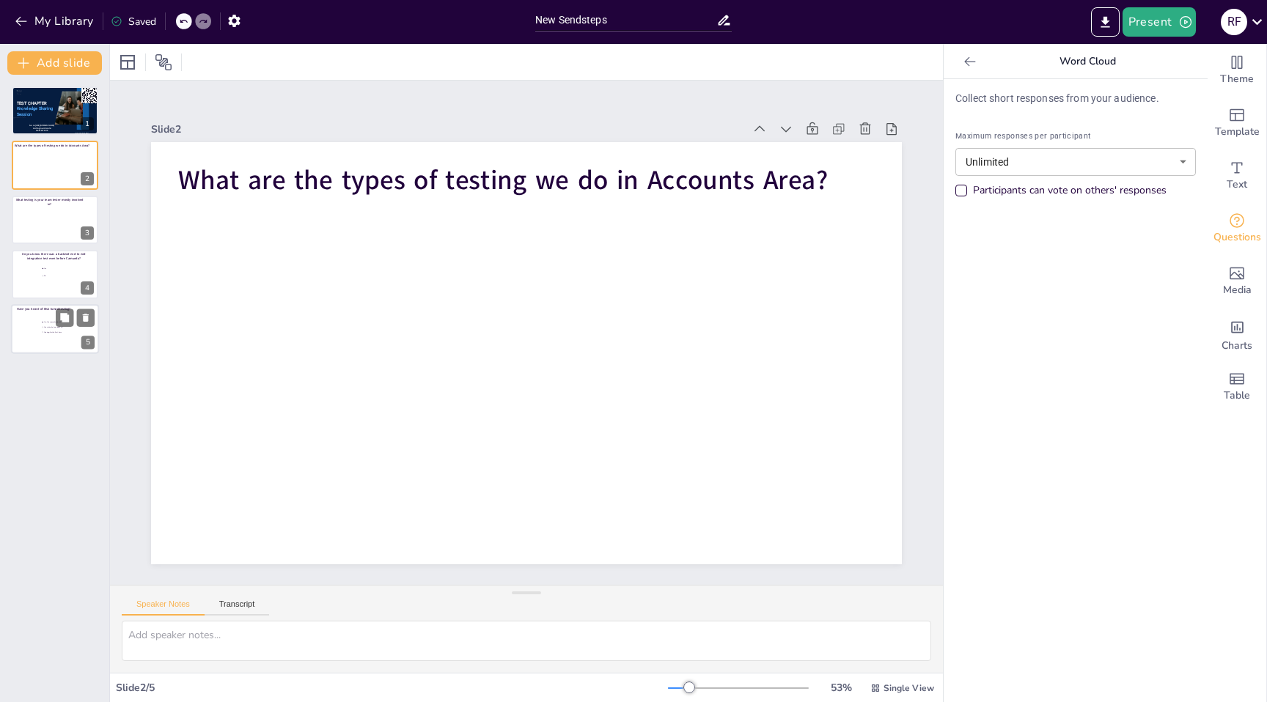
click at [47, 335] on div at bounding box center [55, 329] width 88 height 50
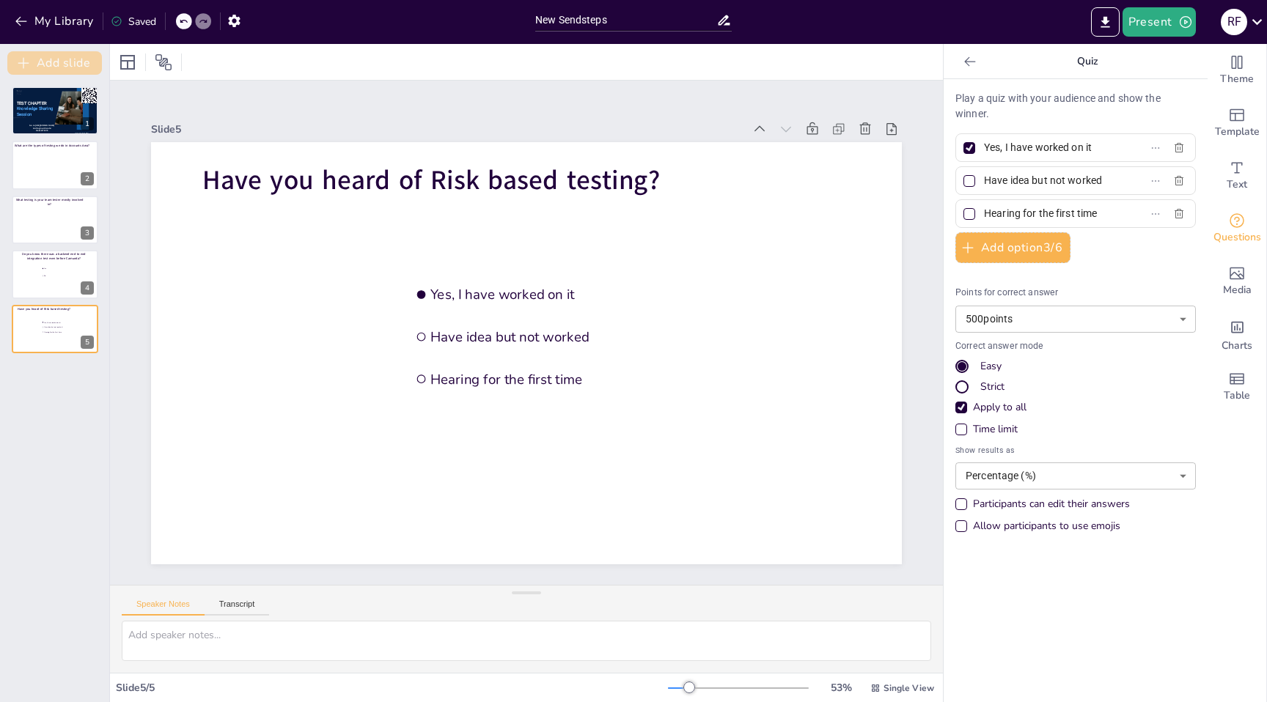
click at [69, 72] on button "Add slide" at bounding box center [54, 62] width 95 height 23
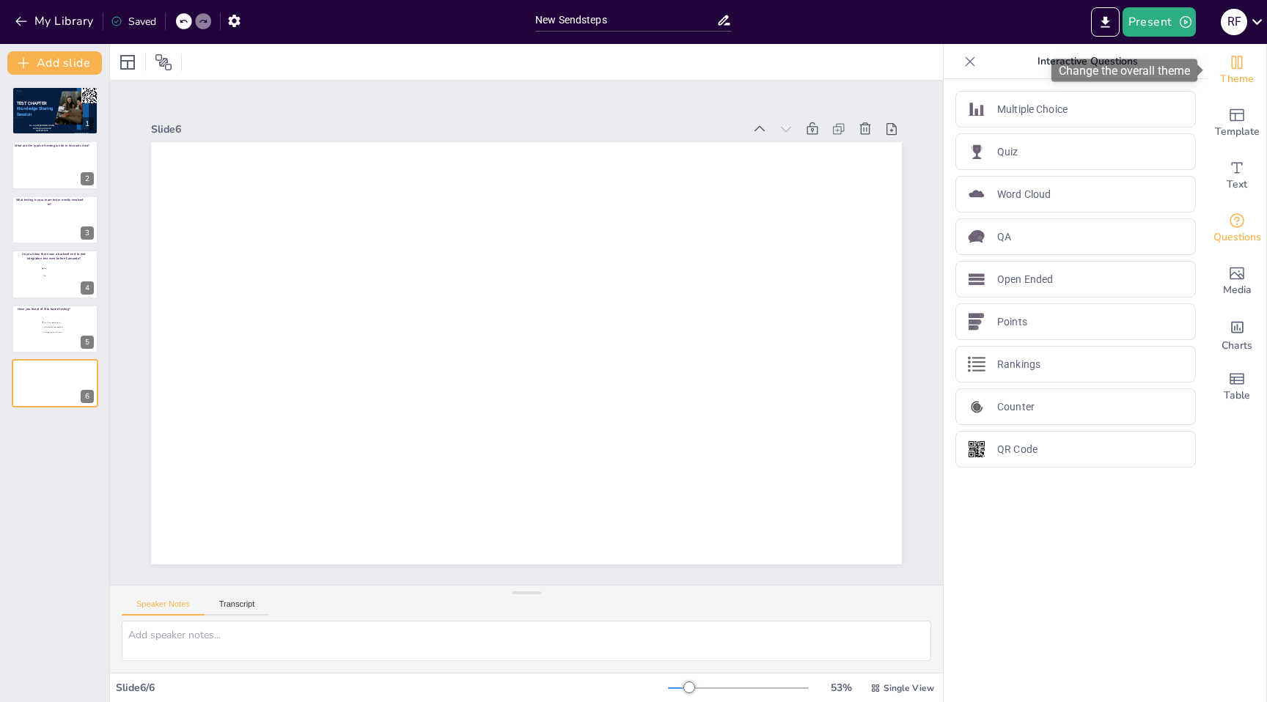
click at [1237, 77] on span "Theme" at bounding box center [1237, 79] width 34 height 16
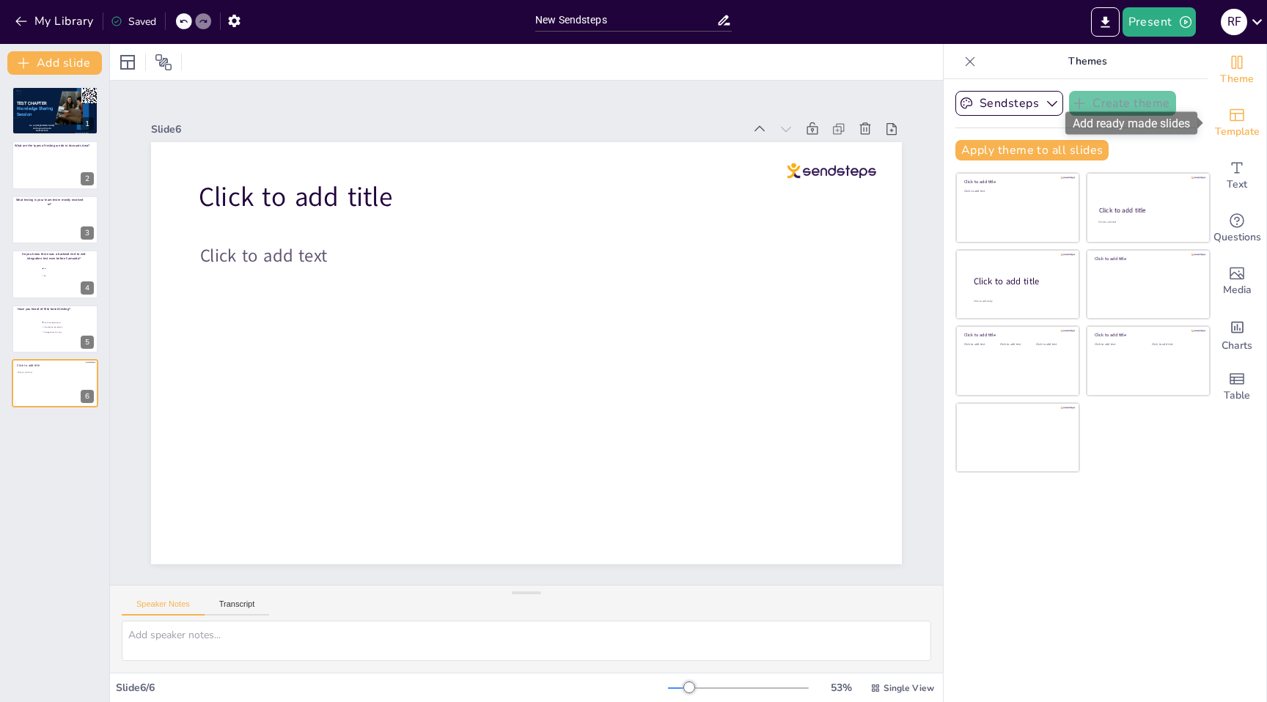
click at [1239, 125] on span "Template" at bounding box center [1237, 132] width 45 height 16
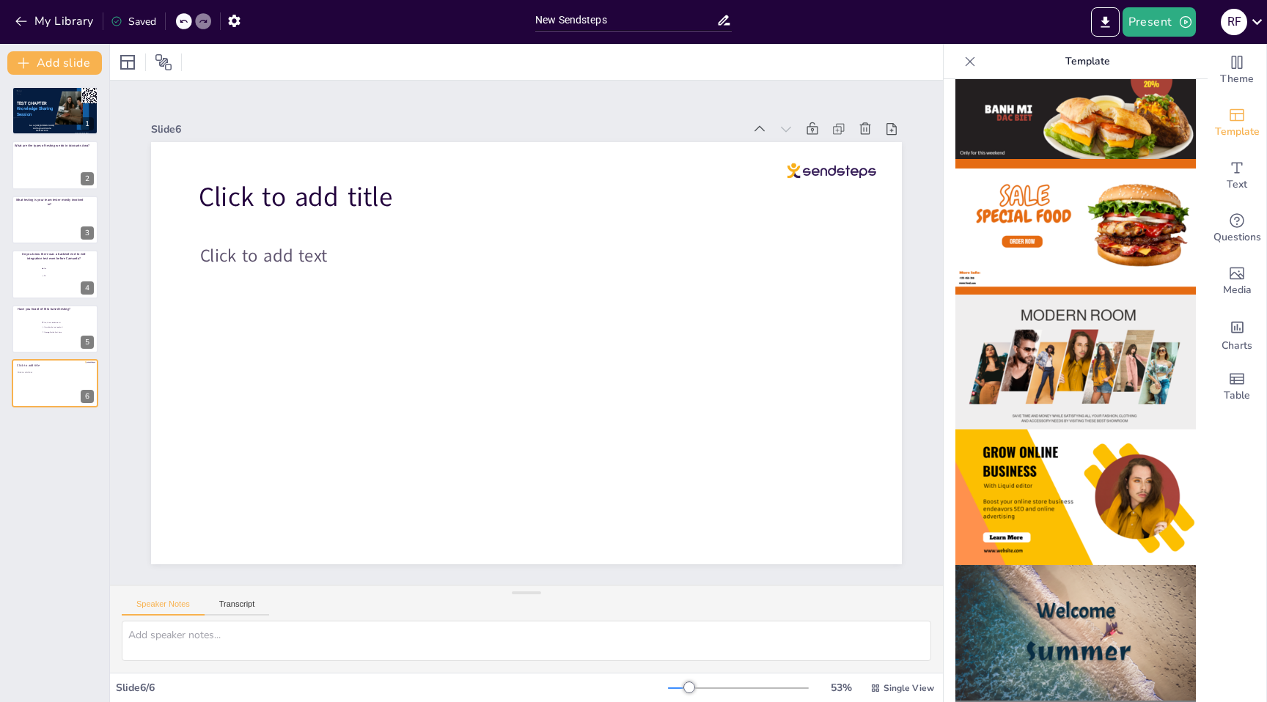
scroll to position [0, 0]
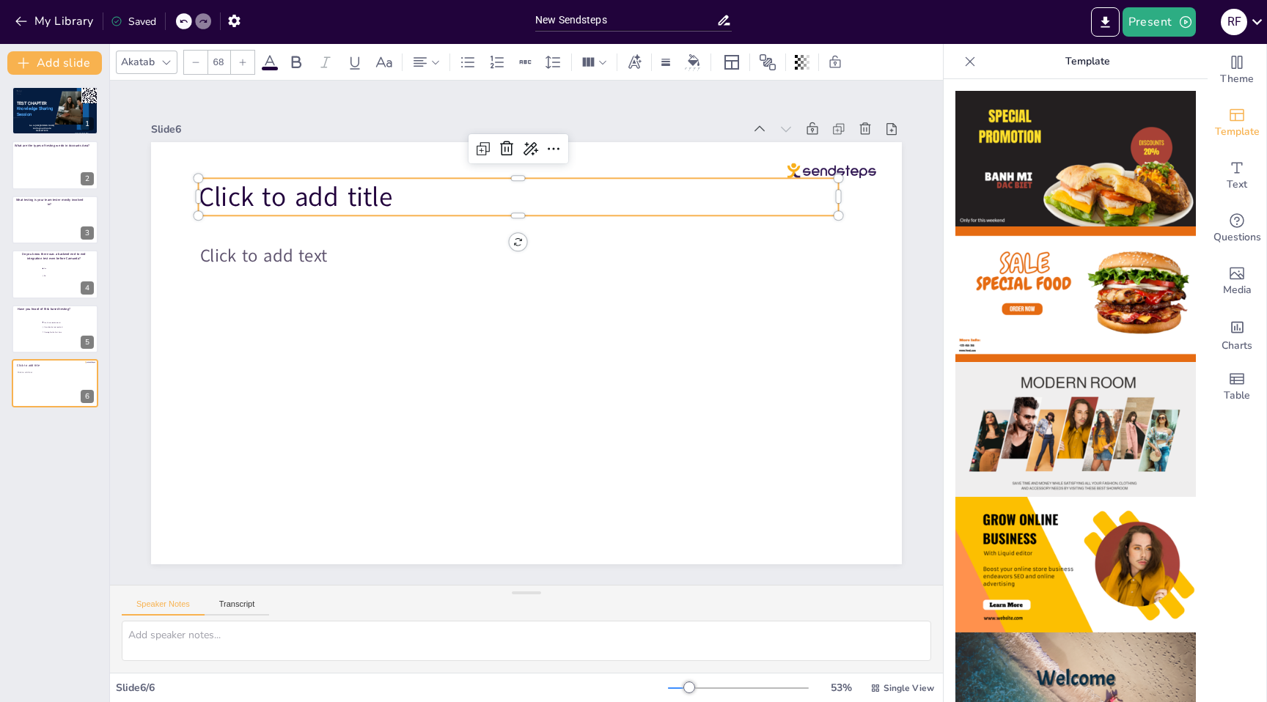
click at [313, 171] on span "Click to add title" at bounding box center [371, 115] width 192 height 112
click at [313, 189] on span "Click to add title" at bounding box center [296, 197] width 194 height 37
click at [313, 189] on span "Click to add title" at bounding box center [329, 152] width 198 height 76
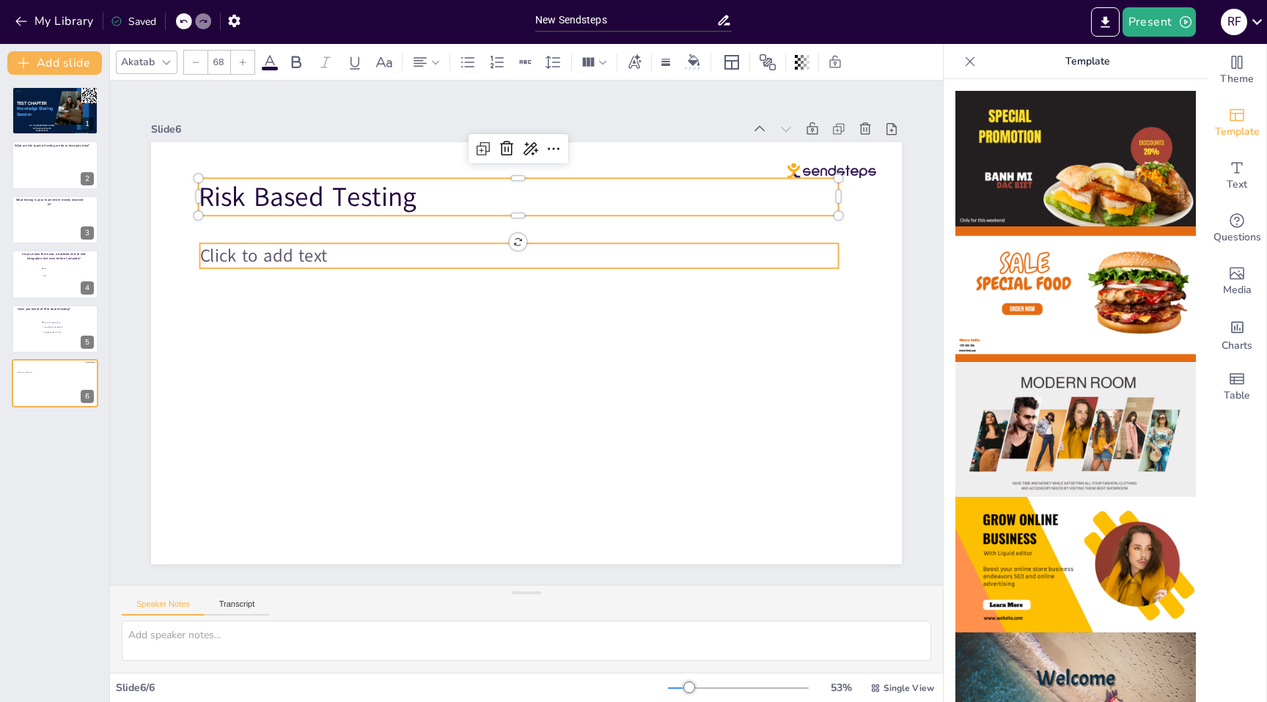
type input "45"
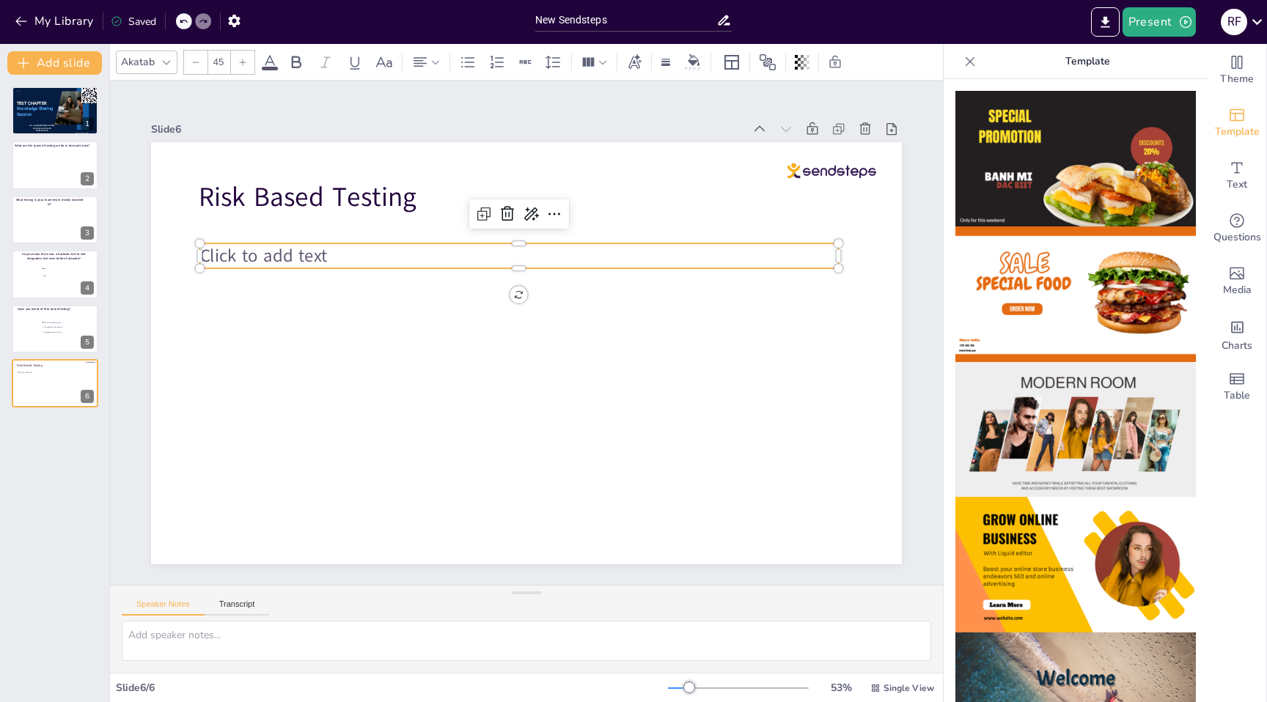
click at [453, 124] on span "Click to add text" at bounding box center [490, 61] width 74 height 126
click at [275, 258] on span "Click to add text" at bounding box center [264, 255] width 128 height 24
click at [320, 252] on span "Click to add text" at bounding box center [264, 255] width 128 height 24
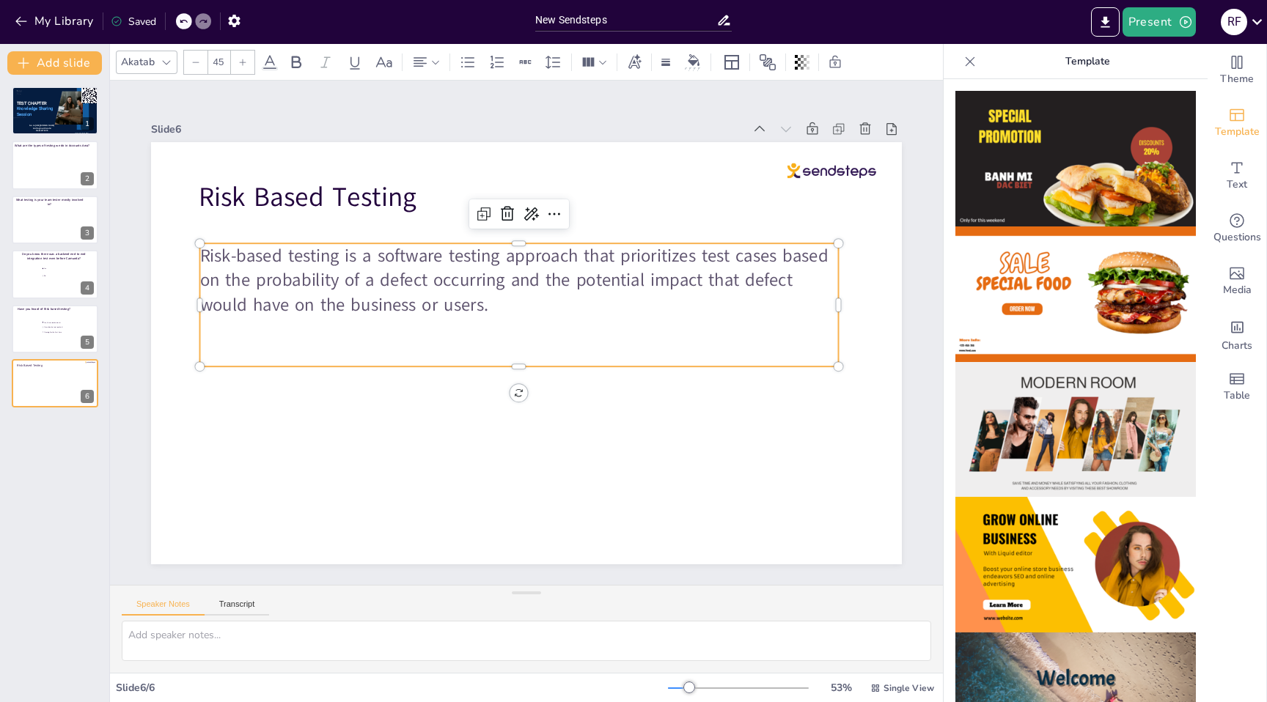
click at [499, 300] on p "Risk-based testing is a software testing approach that prioritizes test cases b…" at bounding box center [524, 280] width 643 height 140
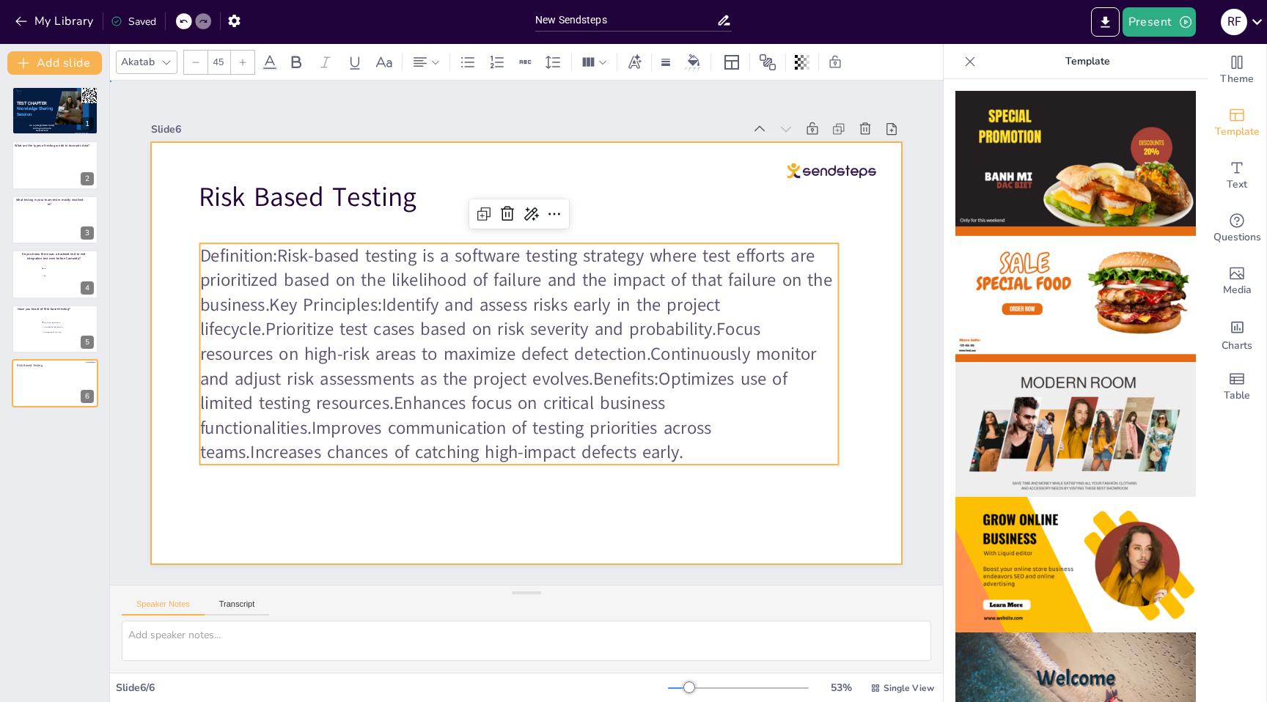
click at [449, 218] on div at bounding box center [524, 353] width 790 height 498
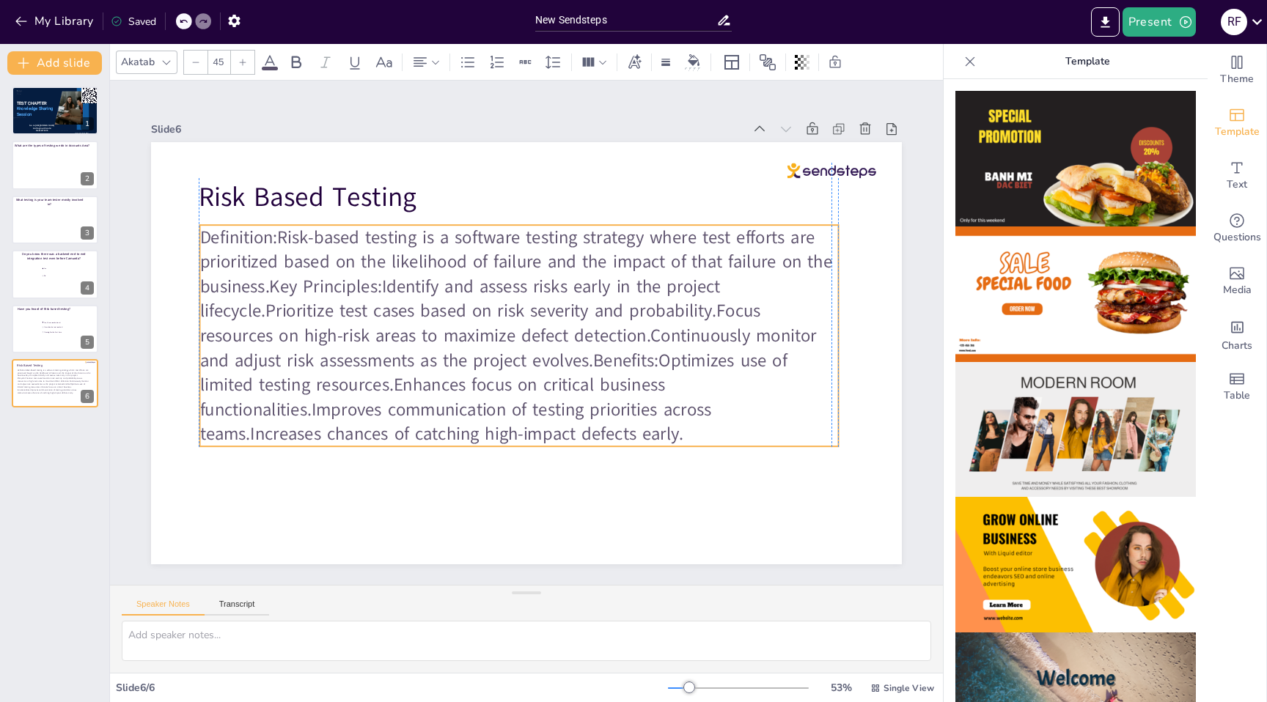
drag, startPoint x: 419, startPoint y: 243, endPoint x: 417, endPoint y: 225, distance: 18.5
click at [417, 225] on p "Definition:Risk-based testing is a software testing strategy where test efforts…" at bounding box center [519, 335] width 639 height 221
click at [282, 235] on p "Definition:Risk-based testing is a software testing strategy where test efforts…" at bounding box center [519, 335] width 639 height 221
click at [282, 235] on p "Definition:Risk-based testing is a software testing strategy where test efforts…" at bounding box center [519, 335] width 658 height 287
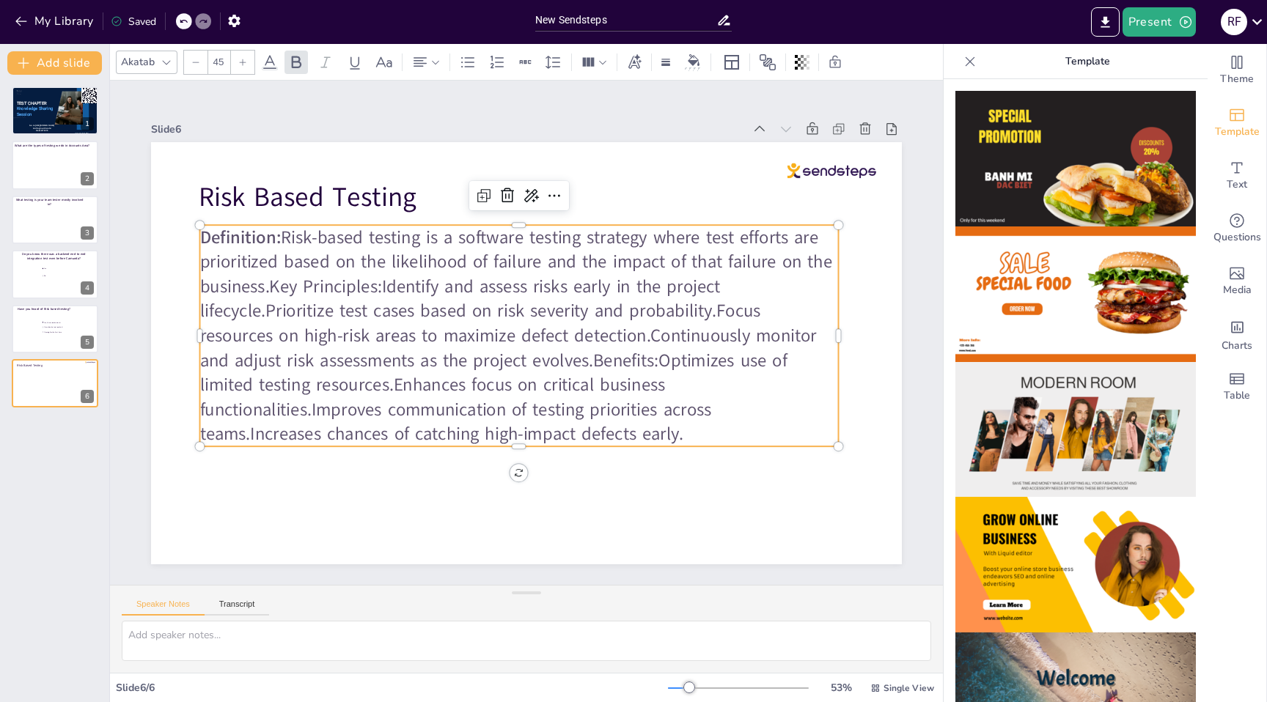
click at [281, 236] on p "Definition: Risk-based testing is a software testing strategy where test effort…" at bounding box center [519, 335] width 639 height 221
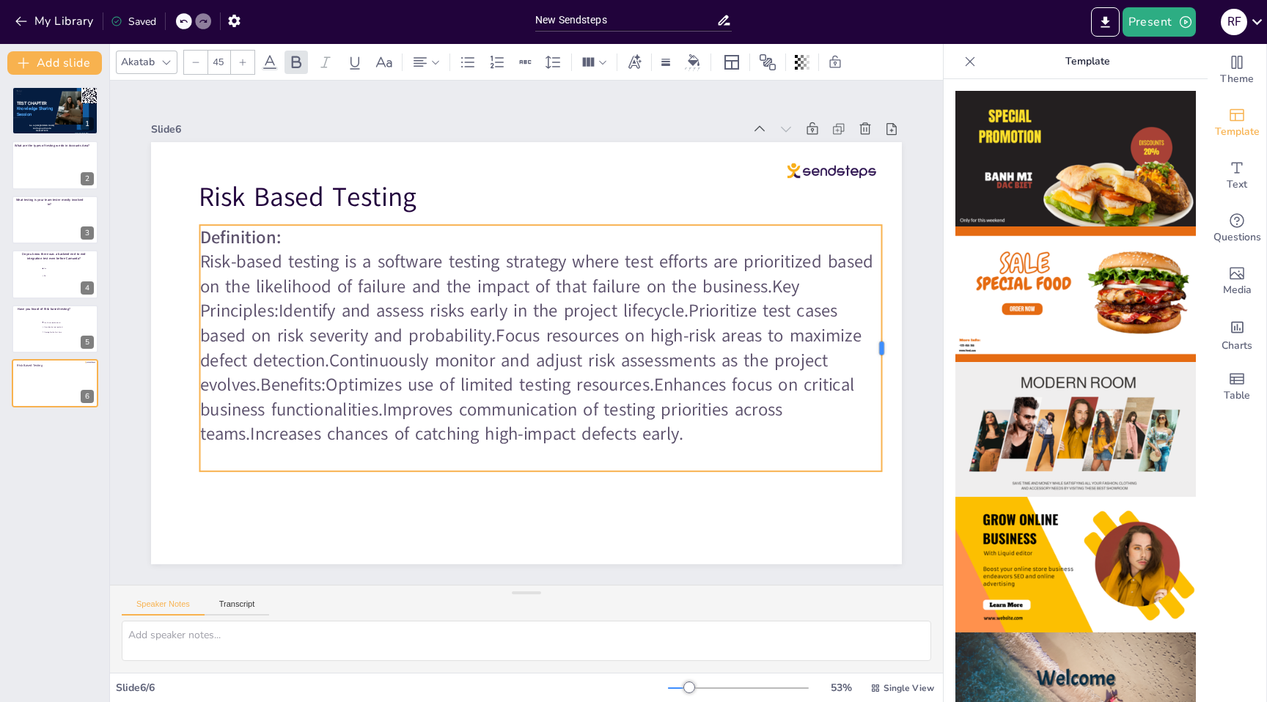
drag, startPoint x: 840, startPoint y: 349, endPoint x: 883, endPoint y: 343, distance: 43.7
click at [883, 343] on div at bounding box center [887, 348] width 12 height 246
click at [775, 284] on p "Risk-based testing is a software testing strategy where test efforts are priori…" at bounding box center [533, 353] width 703 height 457
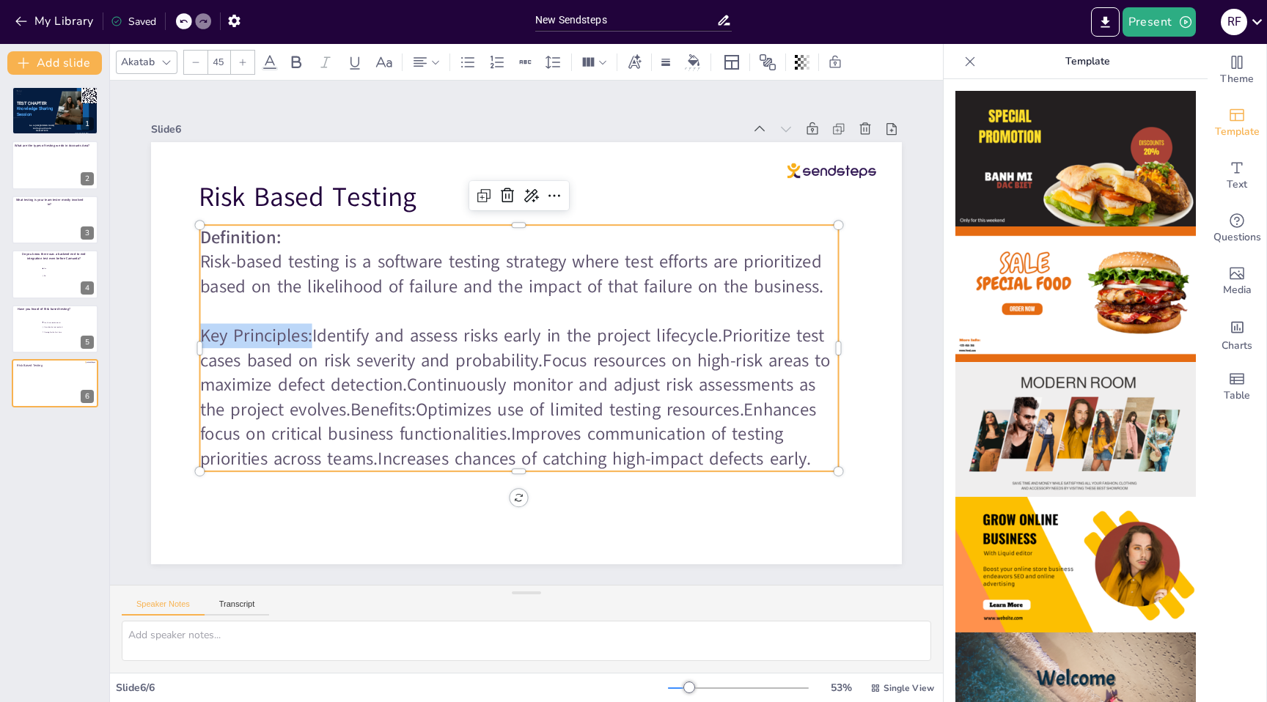
click at [312, 335] on p "Key Principles:Identify and assess risks early in the project lifecycle.Priorit…" at bounding box center [494, 389] width 644 height 395
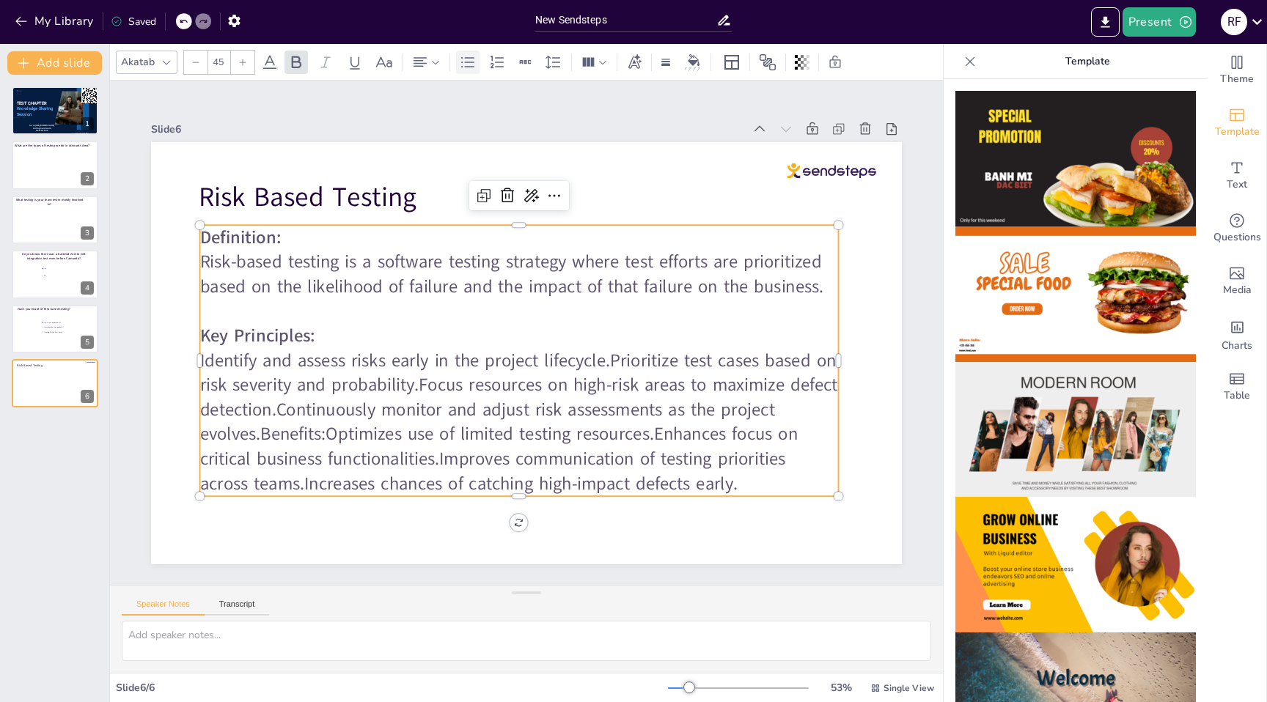
click at [467, 62] on icon at bounding box center [468, 63] width 18 height 18
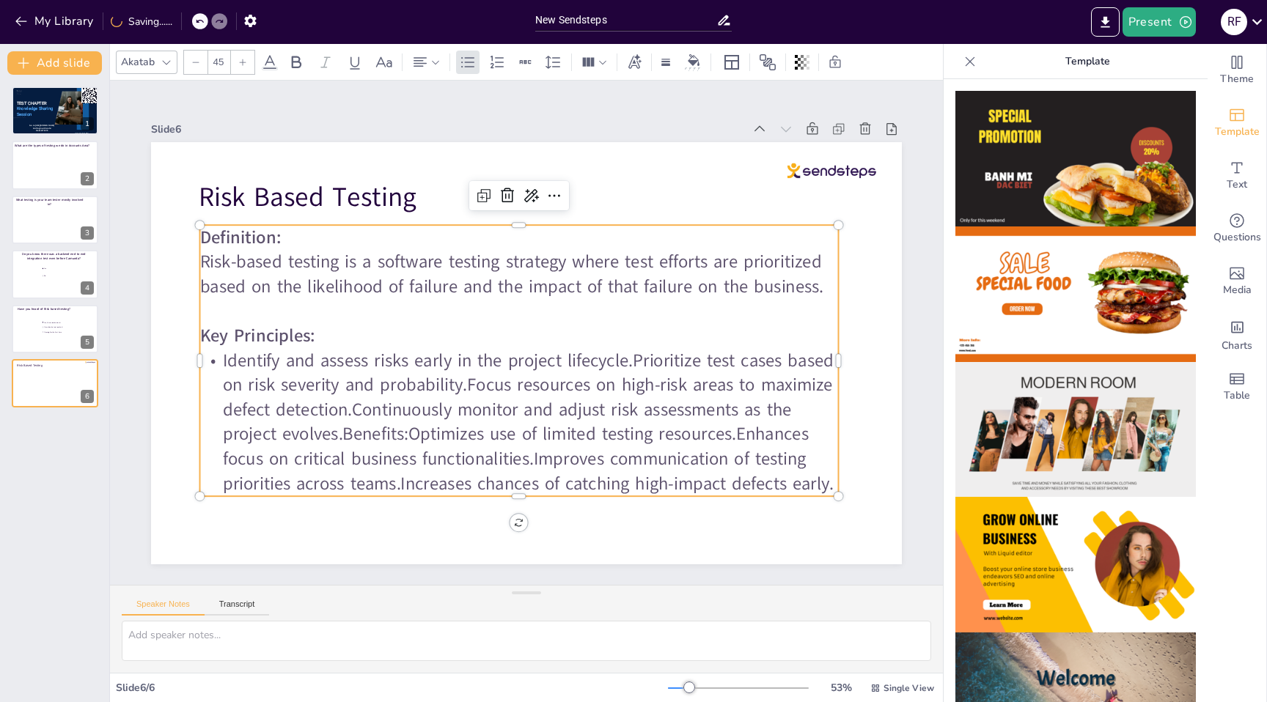
click at [636, 360] on p "Identify and assess risks early in the project lifecycle.Prioritize test cases …" at bounding box center [519, 422] width 639 height 148
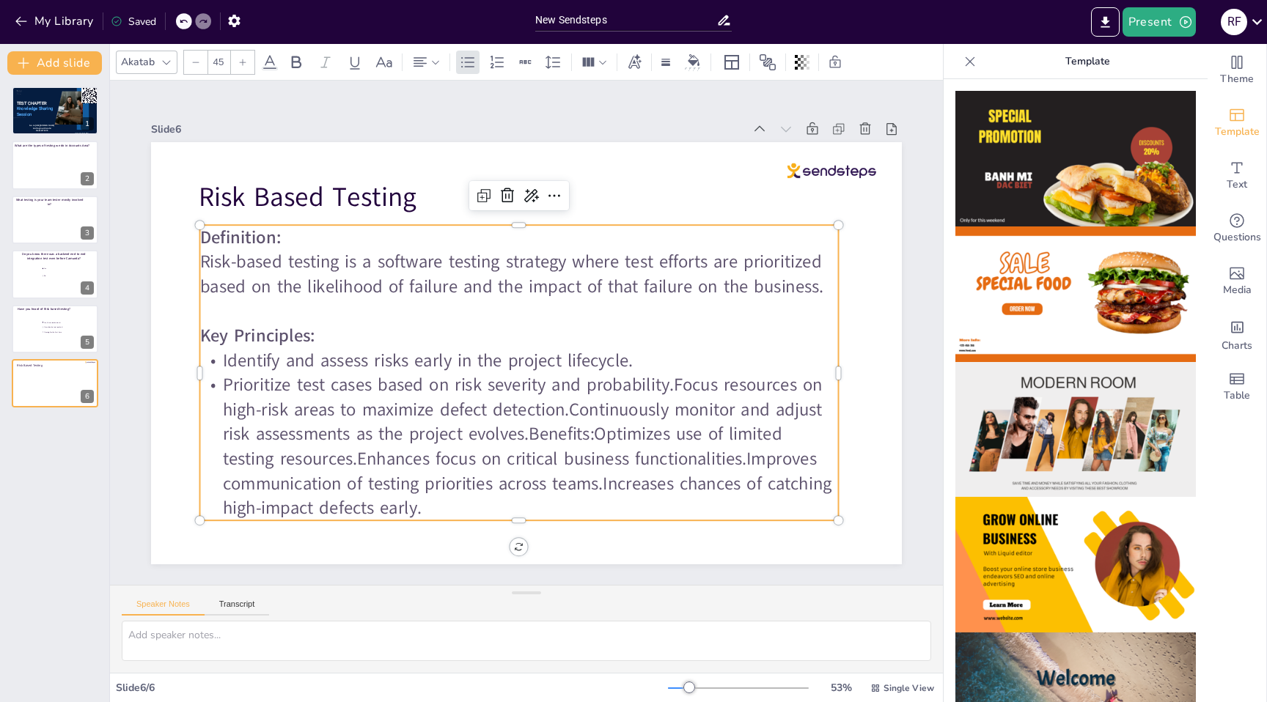
click at [678, 385] on p "Prioritize test cases based on risk severity and probability.Focus resources on…" at bounding box center [484, 439] width 653 height 338
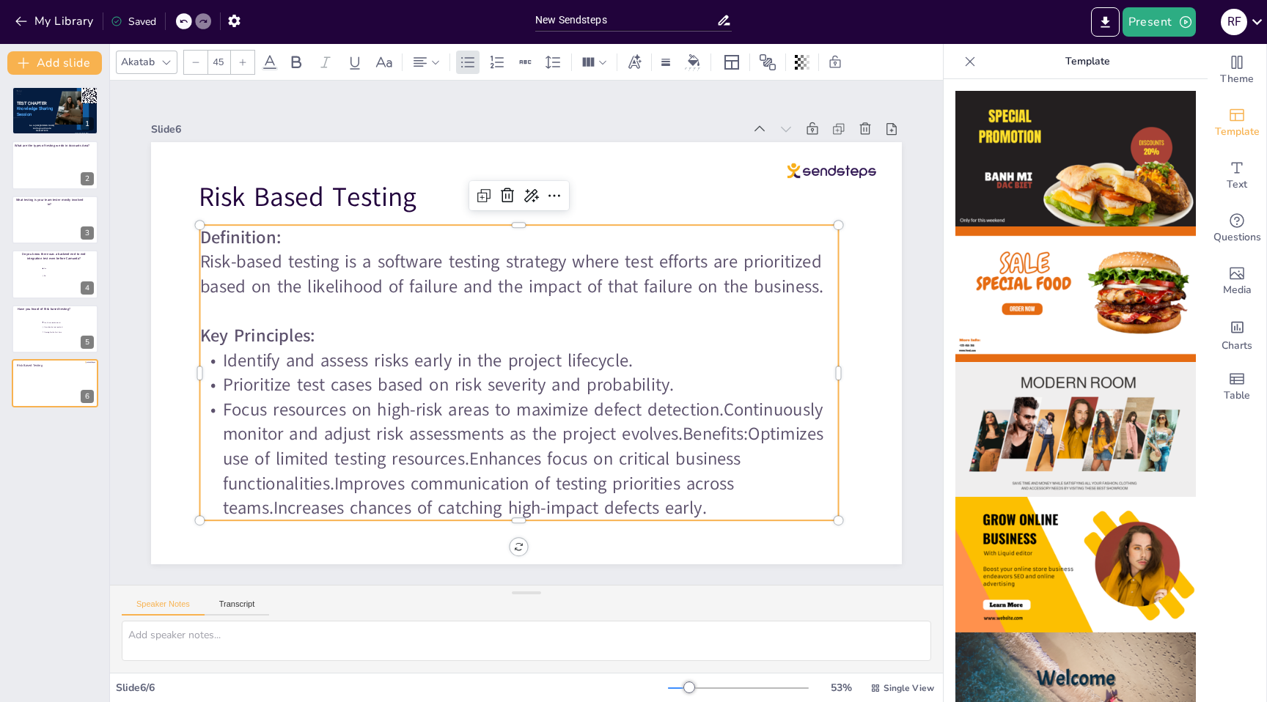
click at [727, 407] on p "Focus resources on high-risk areas to maximize defect detection.Continuously mo…" at bounding box center [506, 457] width 648 height 189
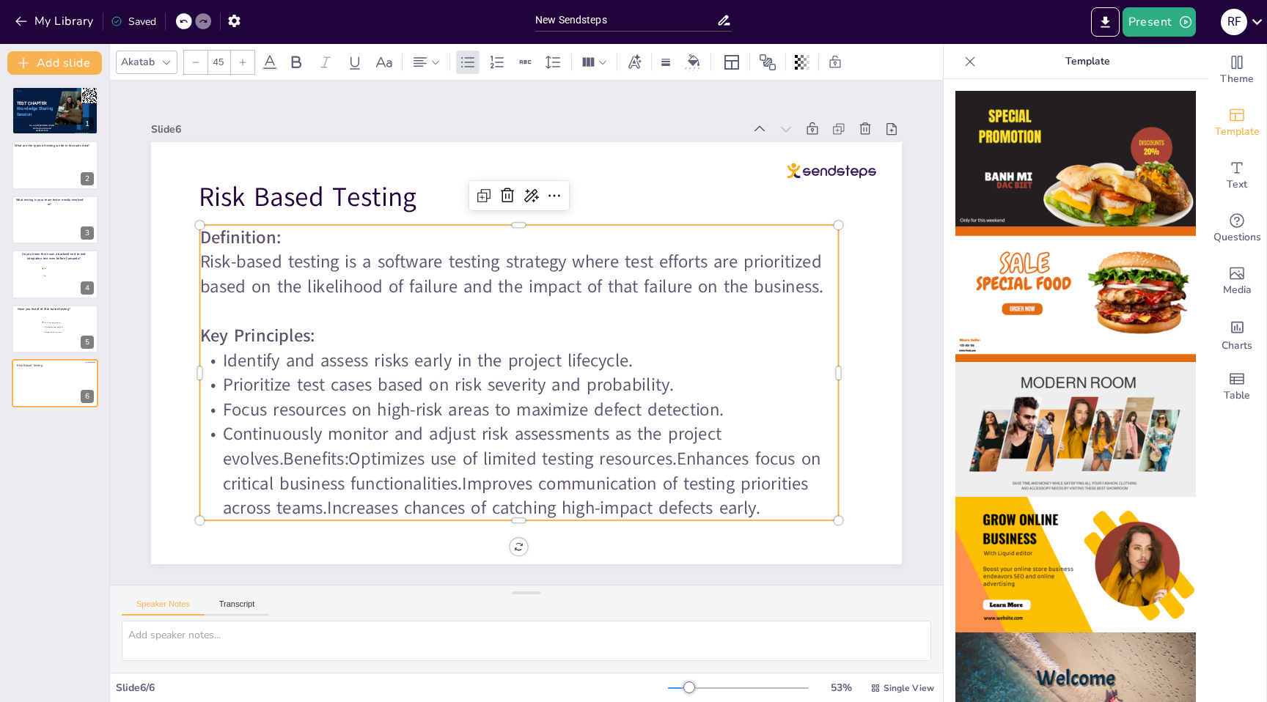
click at [286, 461] on p "Continuously monitor and adjust risk assessments as the project evolves.Benefit…" at bounding box center [504, 470] width 645 height 165
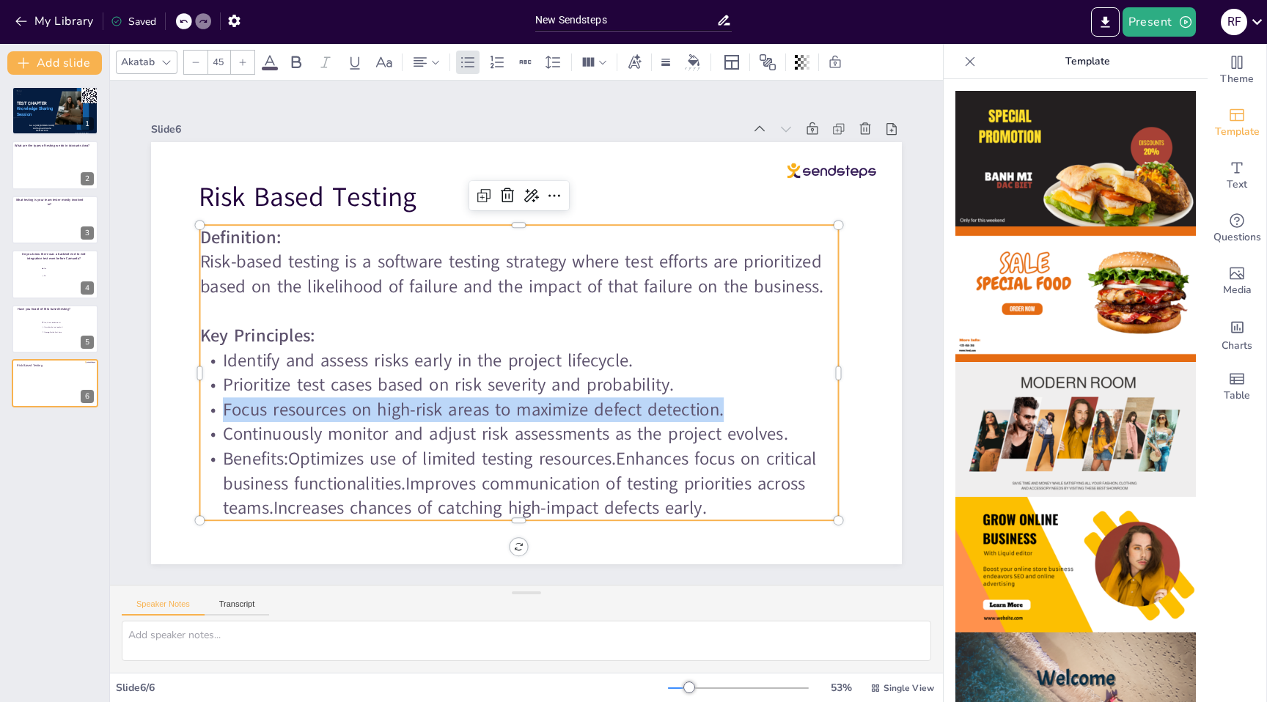
drag, startPoint x: 733, startPoint y: 411, endPoint x: 710, endPoint y: 389, distance: 32.1
click at [710, 389] on div "Definition: Risk-based testing is a software testing strategy where test effort…" at bounding box center [486, 338] width 478 height 699
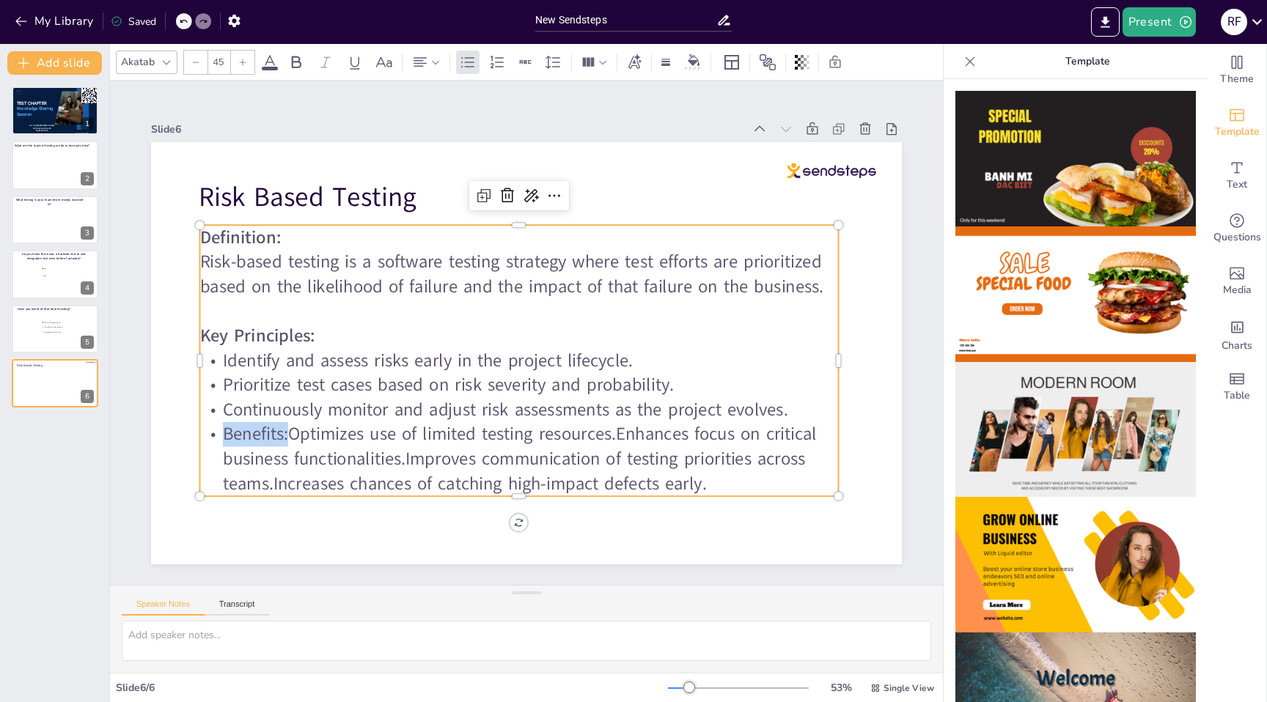
drag, startPoint x: 290, startPoint y: 437, endPoint x: 226, endPoint y: 438, distance: 64.5
click at [226, 438] on p "Benefits:Optimizes use of limited testing resources.Enhances focus on critical …" at bounding box center [457, 439] width 590 height 384
click at [224, 422] on strong "Benefits:" at bounding box center [248, 406] width 70 height 32
click at [294, 436] on p "Benefits: Optimizes use of limited testing resources.Enhances focus on critical…" at bounding box center [506, 458] width 643 height 141
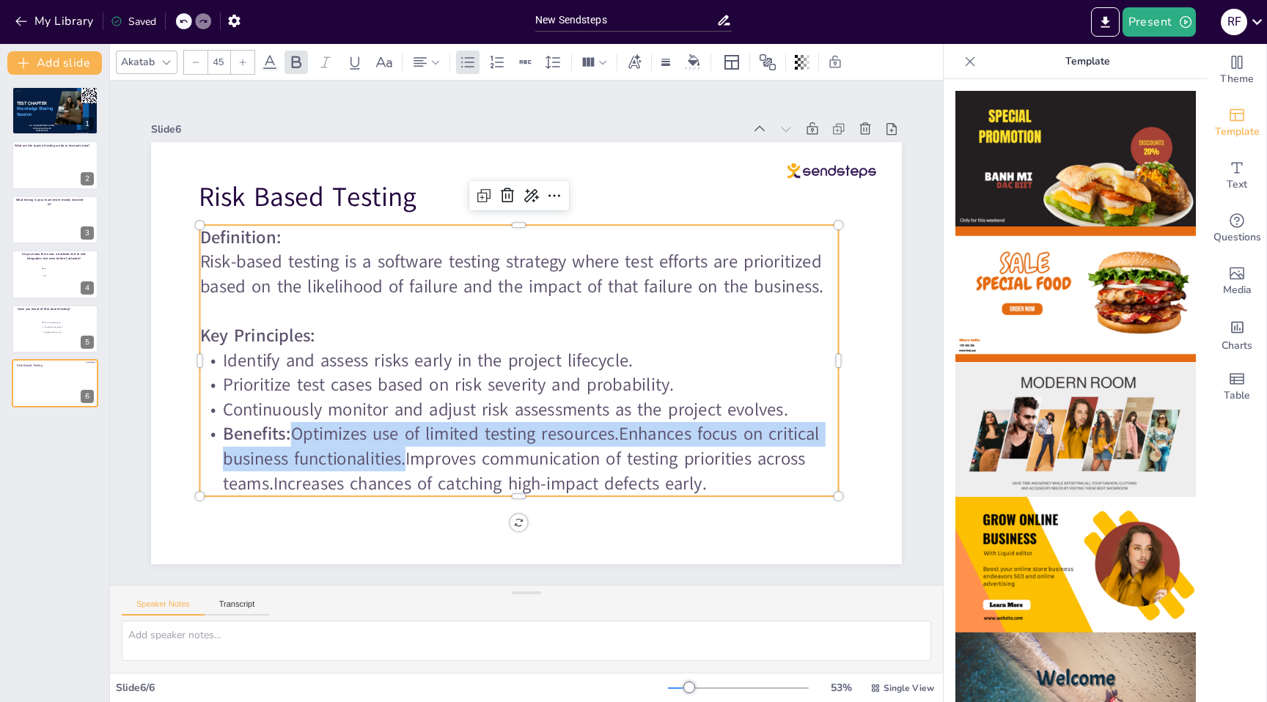
click at [408, 463] on p "Benefits: Optimizes use of limited testing resources.Enhances focus on critical…" at bounding box center [506, 458] width 643 height 140
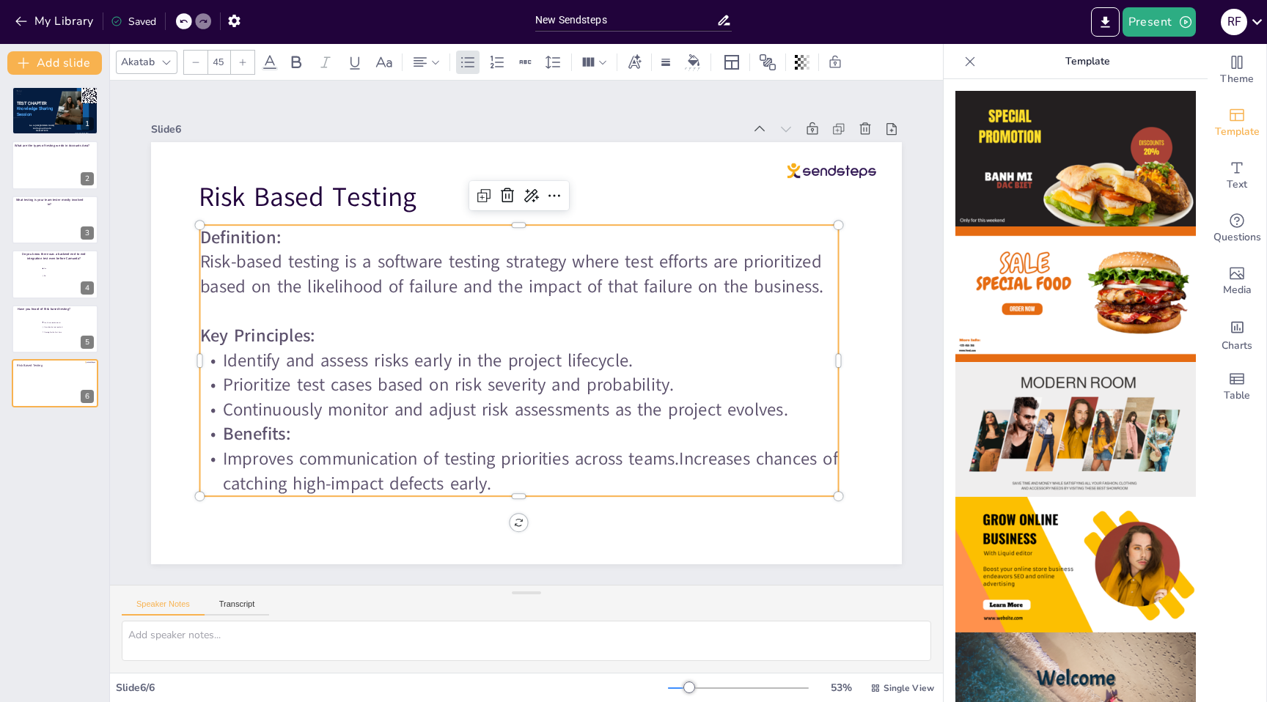
click at [682, 459] on p "Improves communication of testing priorities across teams.Increases chances of …" at bounding box center [505, 470] width 640 height 116
click at [795, 411] on p "Continuously monitor and adjust risk assessments as the project evolves." at bounding box center [511, 409] width 638 height 92
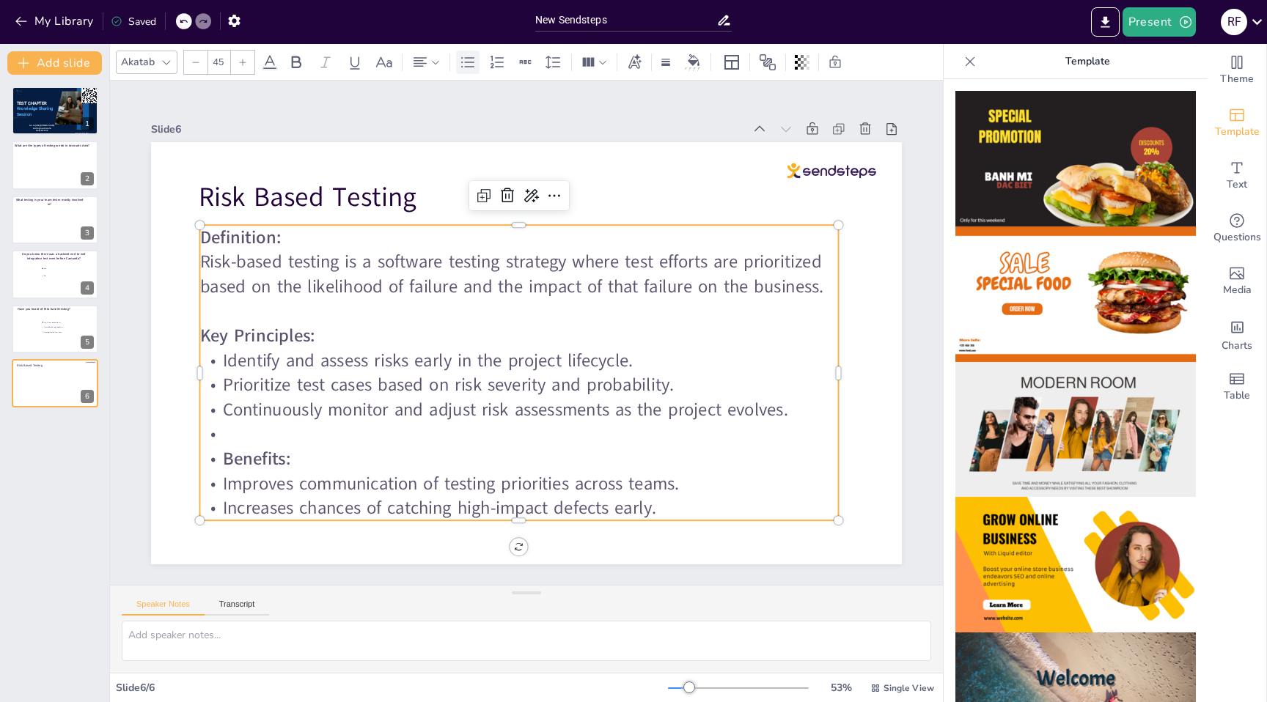
click at [459, 62] on icon at bounding box center [468, 63] width 18 height 18
click at [227, 419] on strong "Benefits:" at bounding box center [237, 400] width 72 height 38
click at [468, 60] on icon at bounding box center [468, 63] width 18 height 18
click at [287, 455] on p "Benefits:" at bounding box center [506, 457] width 638 height 91
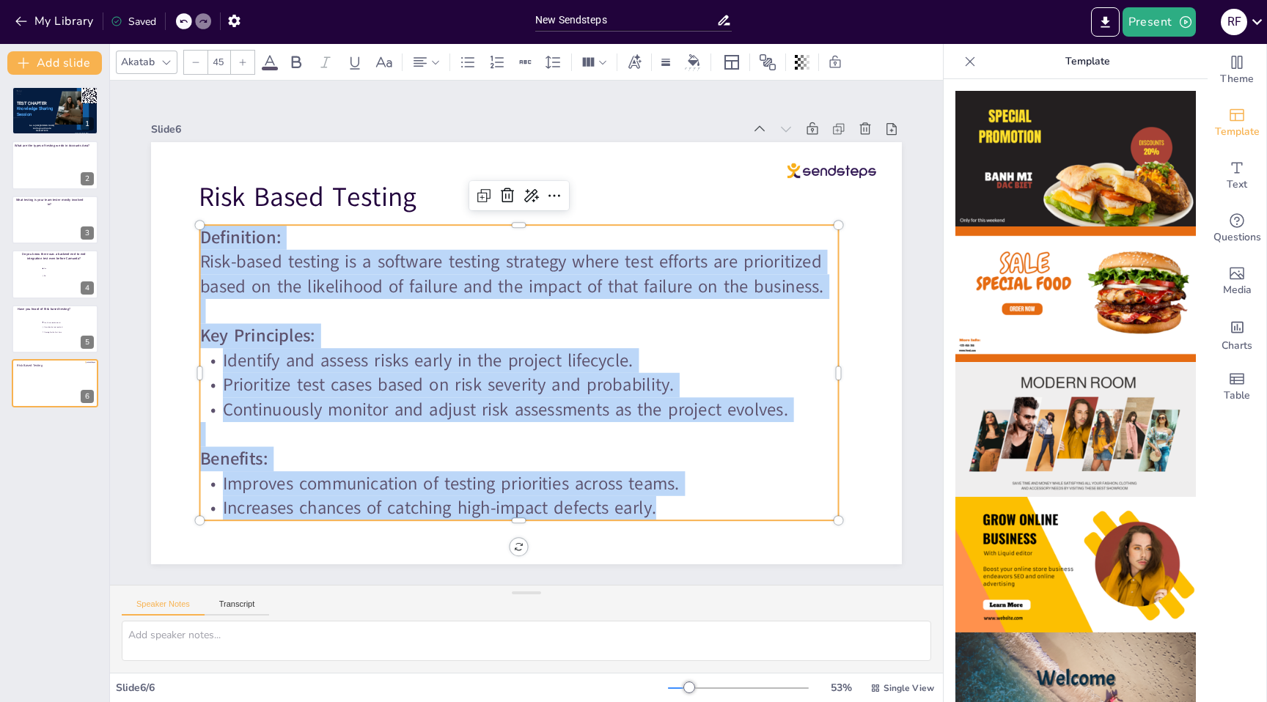
click at [272, 67] on span at bounding box center [270, 69] width 16 height 4
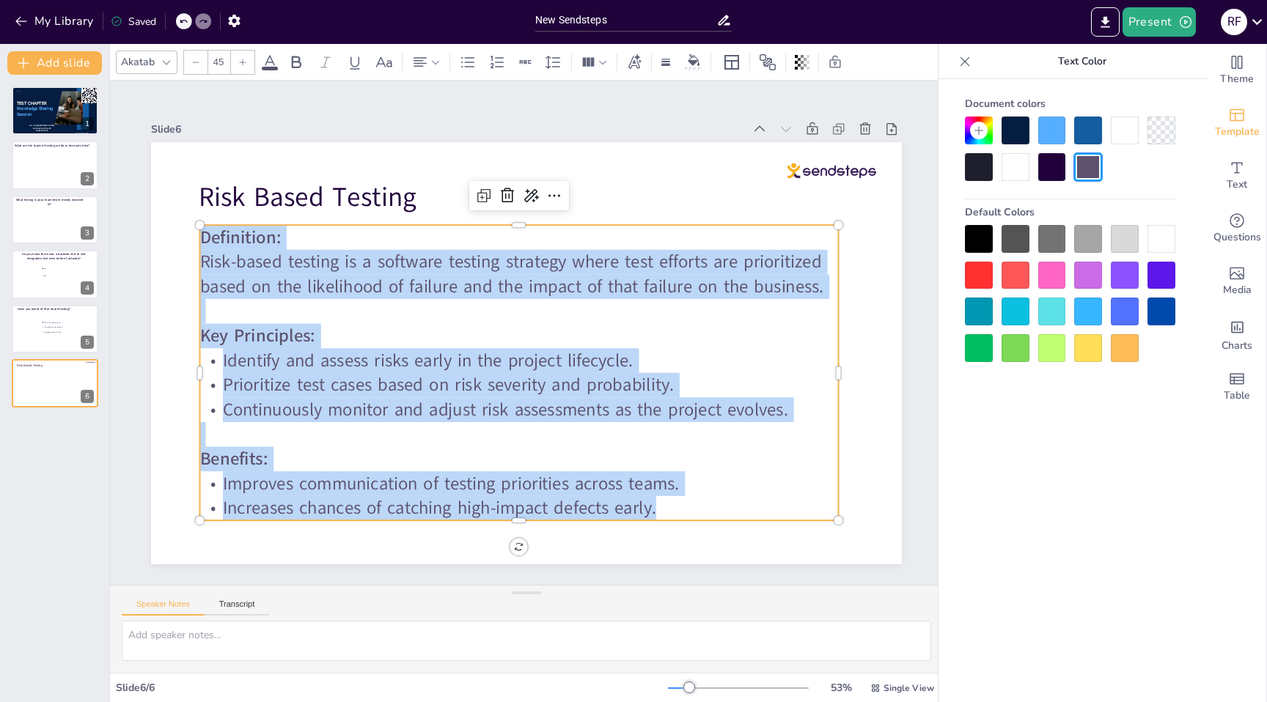
click at [980, 238] on div at bounding box center [979, 239] width 28 height 28
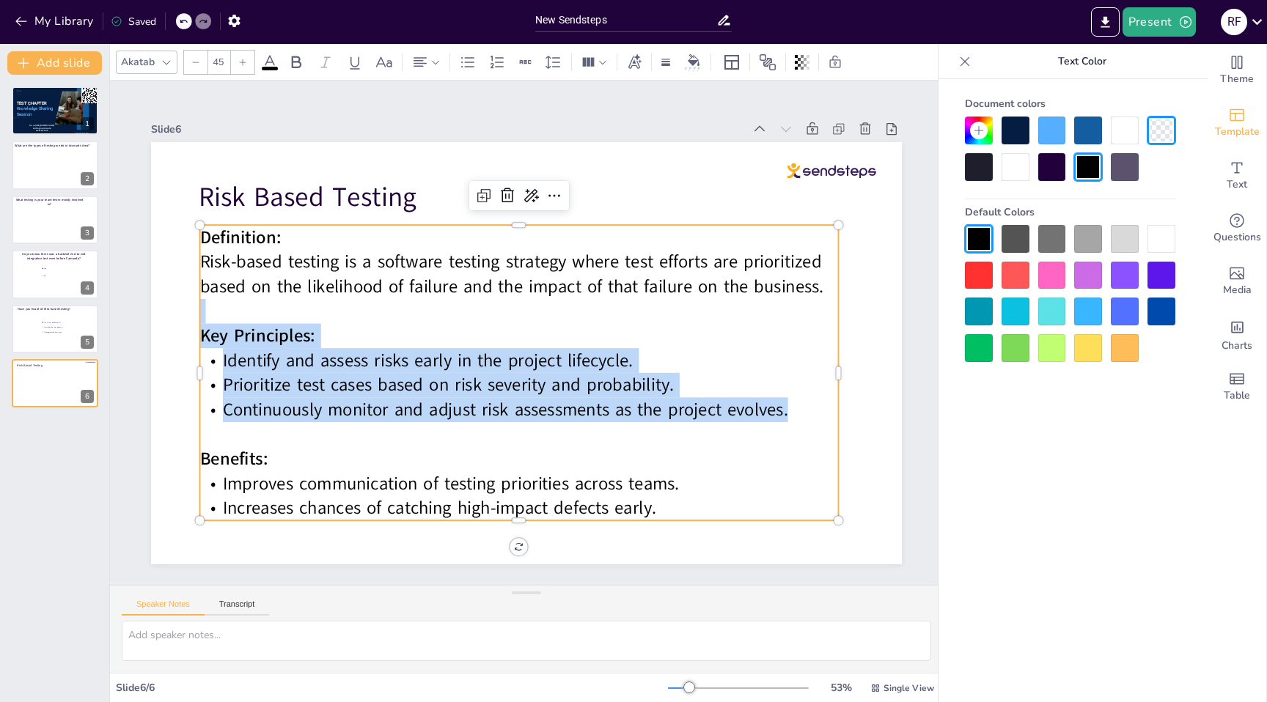
click at [810, 364] on p "Identify and assess risks early in the project lifecycle." at bounding box center [519, 360] width 639 height 25
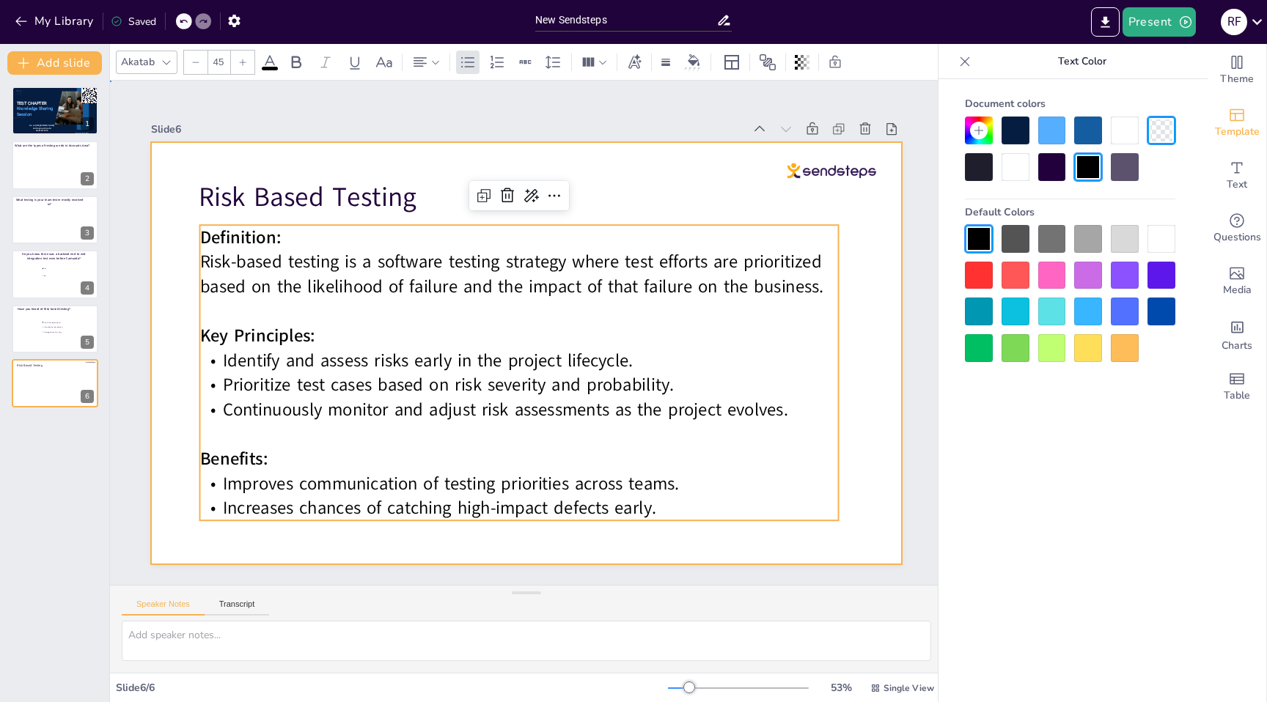
click at [854, 480] on div at bounding box center [507, 342] width 691 height 858
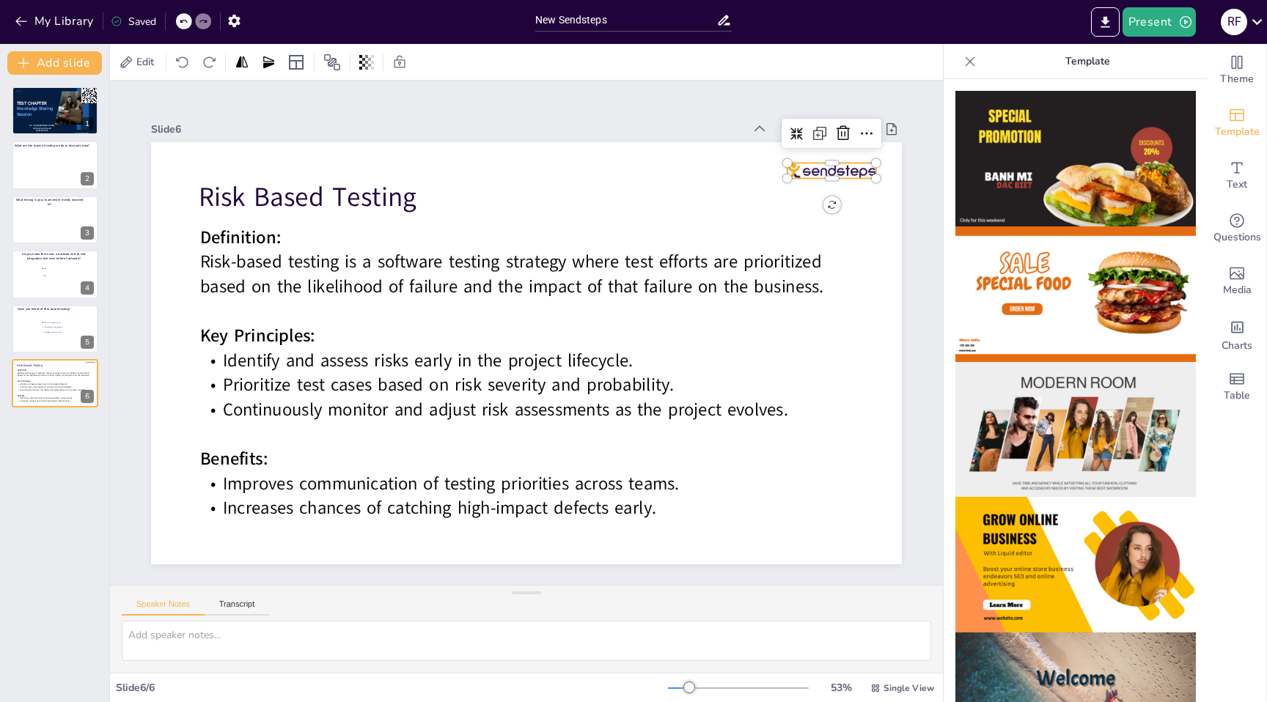
click at [850, 191] on div at bounding box center [847, 203] width 90 height 24
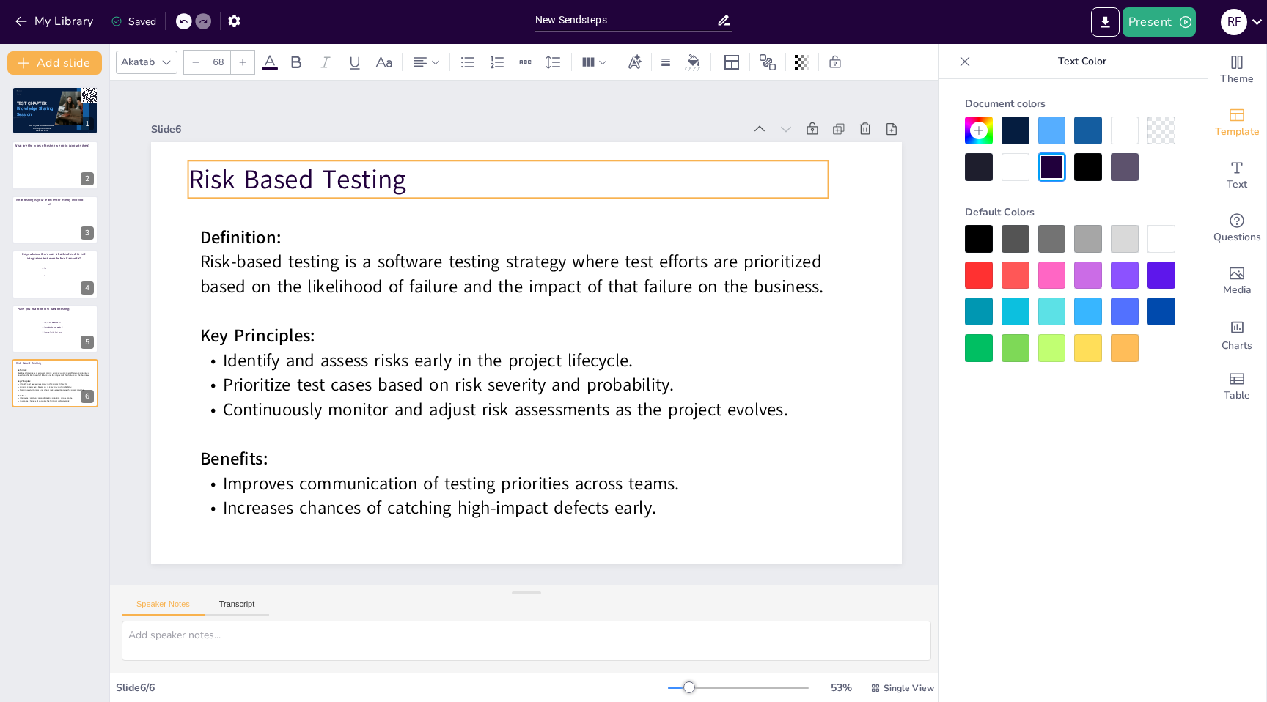
drag, startPoint x: 243, startPoint y: 178, endPoint x: 233, endPoint y: 161, distance: 20.4
click at [233, 161] on span "Risk Based Testing" at bounding box center [297, 179] width 218 height 37
click at [131, 316] on div "Slide 1 TEST CHAPTER Knowledge Sharing Session Presented by [PERSON_NAME] to [U…" at bounding box center [526, 332] width 833 height 463
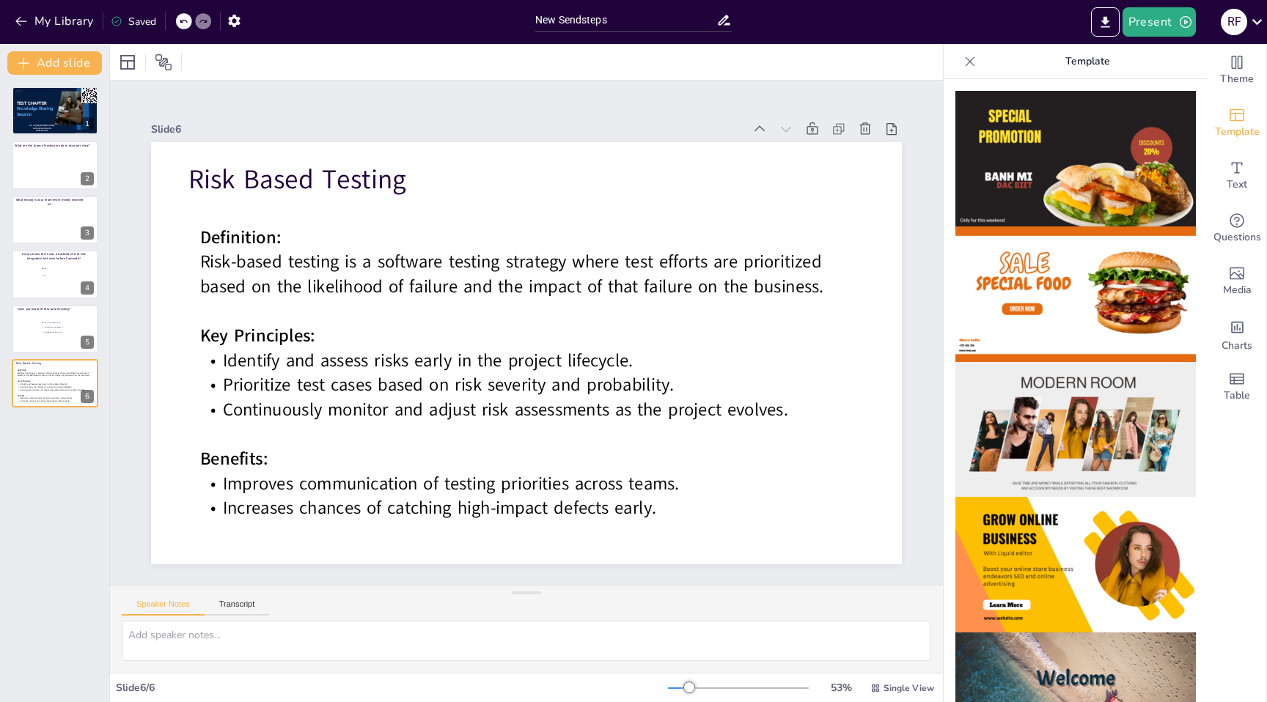
click at [42, 434] on div "TEST CHAPTER Knowledge Sharing Session Presented by [PERSON_NAME] to [URL][DOMA…" at bounding box center [54, 389] width 109 height 628
click at [98, 56] on button "Add slide" at bounding box center [54, 62] width 95 height 23
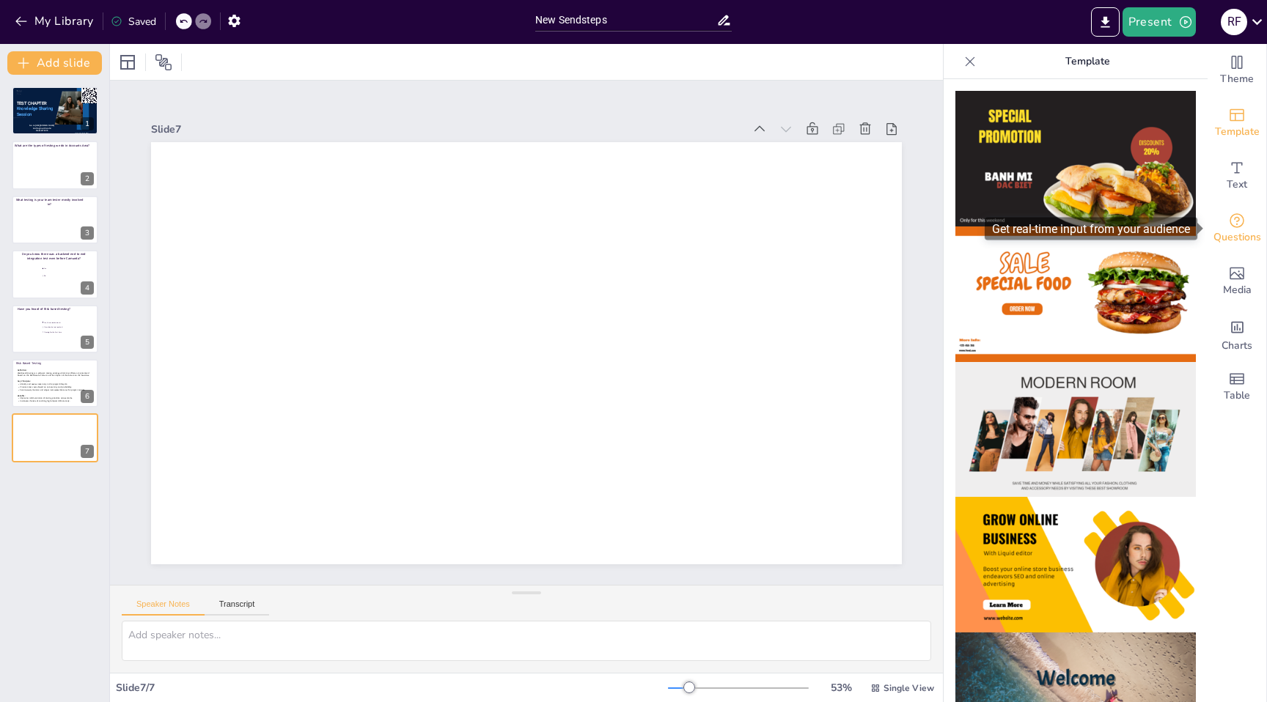
click at [1241, 224] on icon "Get real-time input from your audience" at bounding box center [1237, 221] width 18 height 18
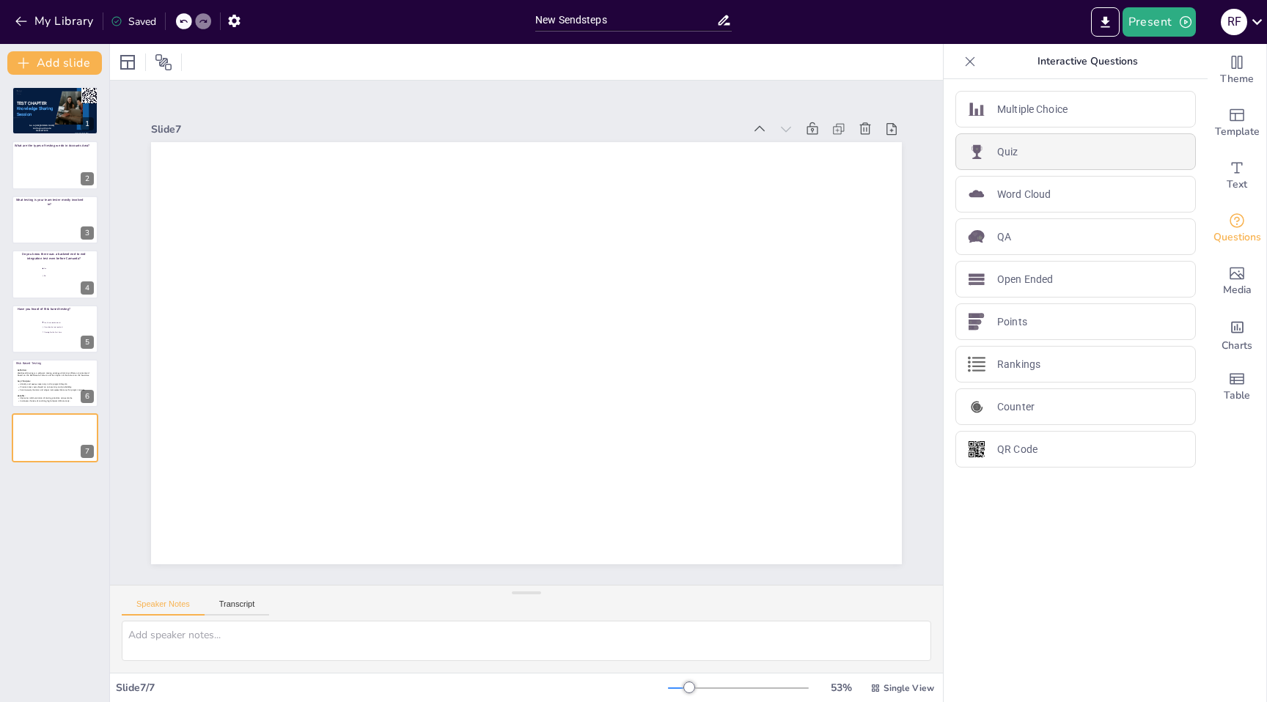
click at [1059, 149] on div "Quiz" at bounding box center [1075, 151] width 241 height 37
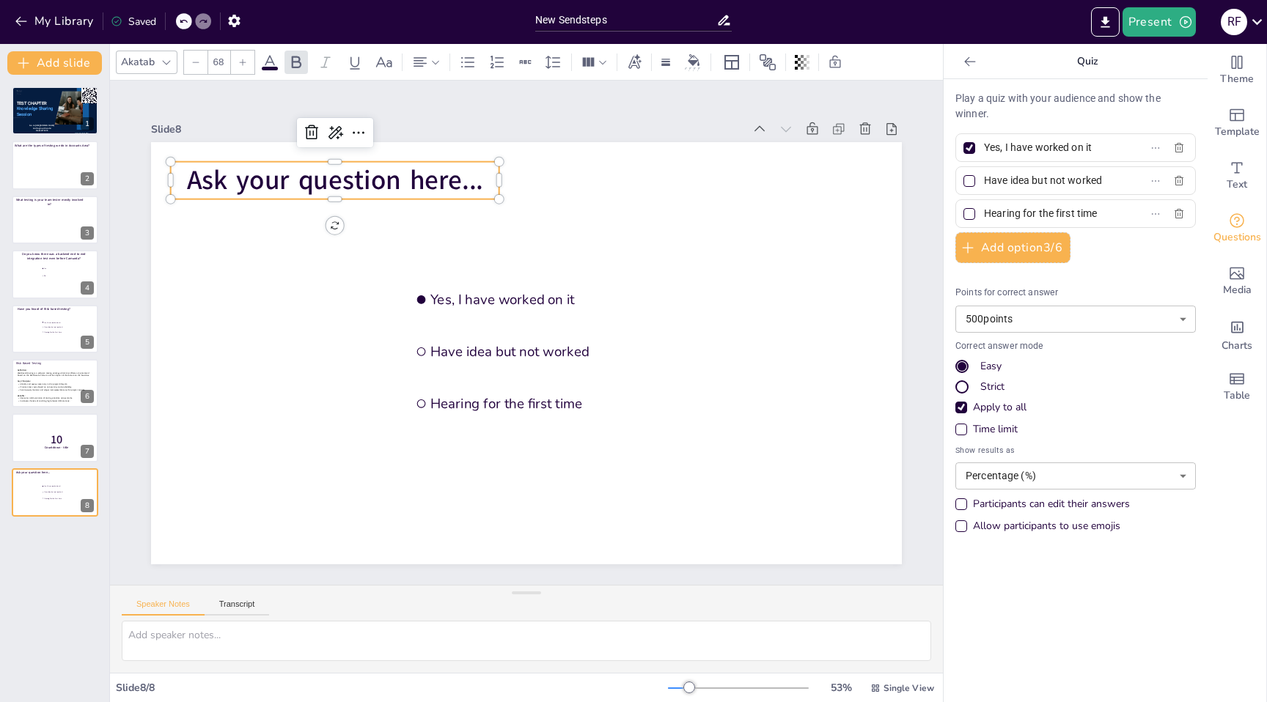
click at [296, 184] on span "Ask your question here..." at bounding box center [335, 180] width 296 height 37
click at [296, 184] on span "Ask your question here..." at bounding box center [351, 161] width 298 height 67
click at [296, 184] on span "Ask your question here..." at bounding box center [335, 180] width 296 height 37
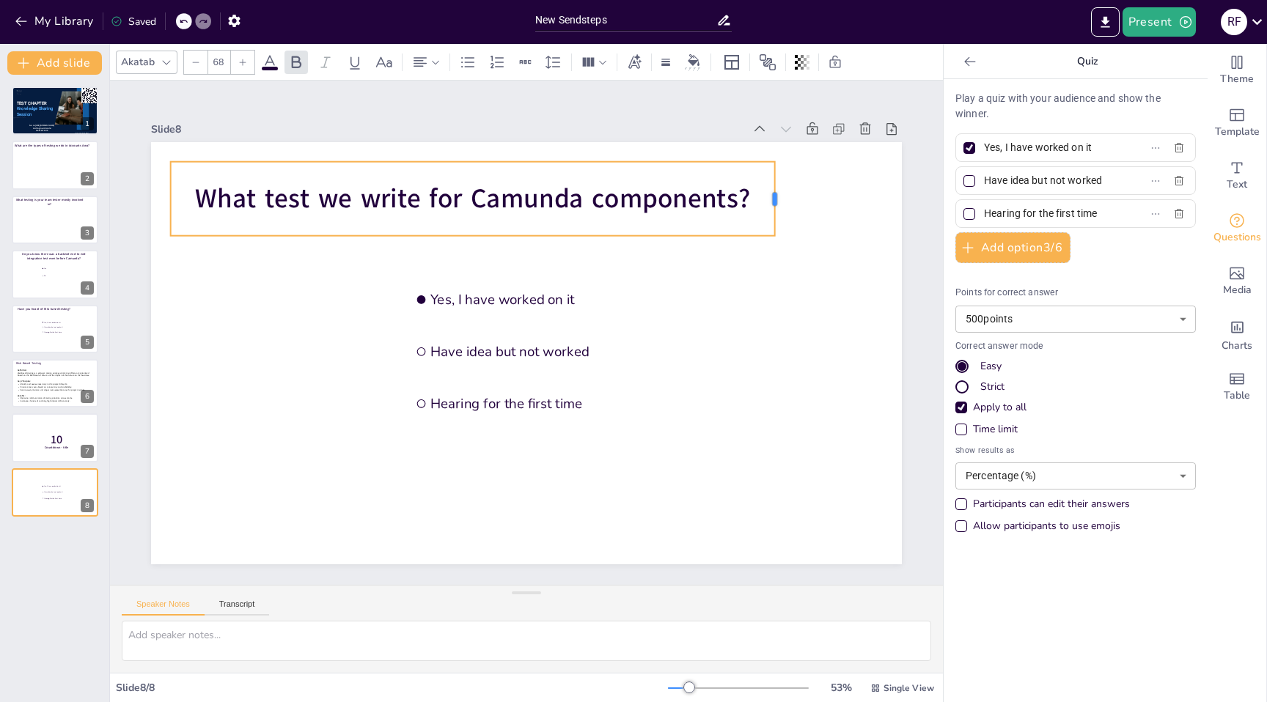
drag, startPoint x: 500, startPoint y: 202, endPoint x: 776, endPoint y: 191, distance: 275.9
click at [784, 191] on div at bounding box center [793, 225] width 19 height 75
drag, startPoint x: 777, startPoint y: 199, endPoint x: 785, endPoint y: 199, distance: 8.1
click at [792, 199] on div at bounding box center [802, 227] width 20 height 75
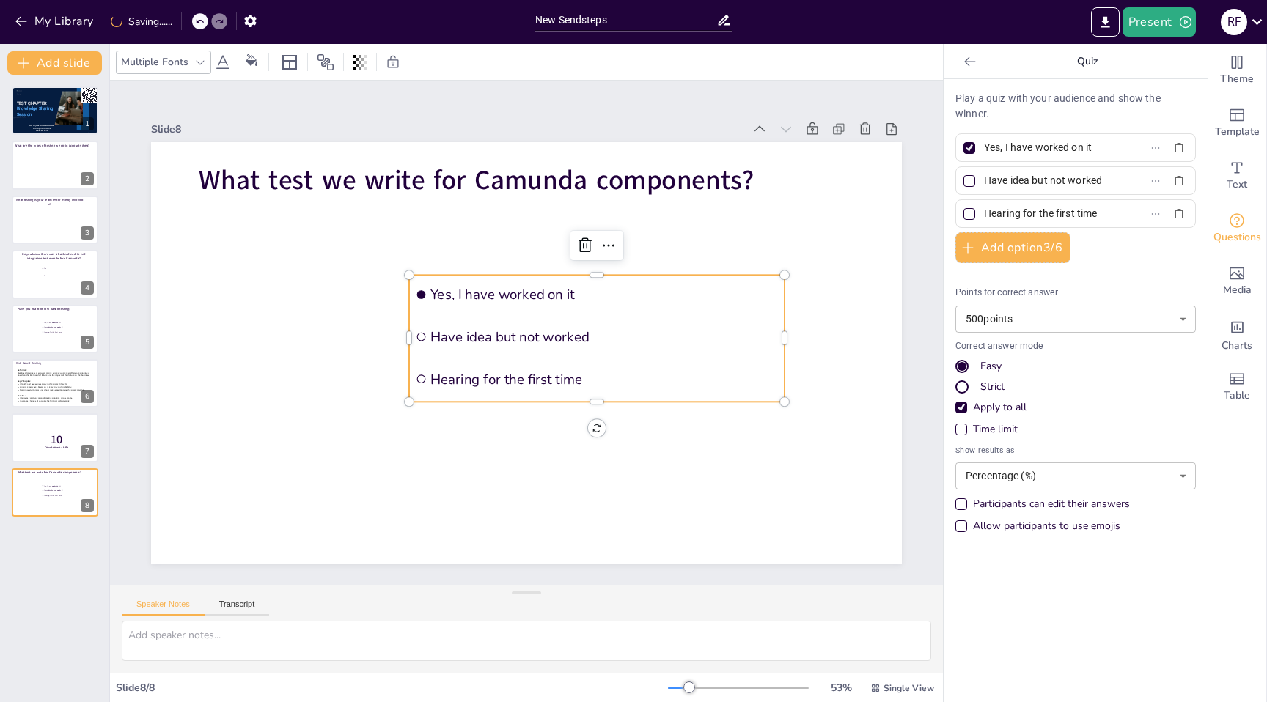
click at [516, 297] on span "Yes, I have worked on it" at bounding box center [604, 294] width 348 height 18
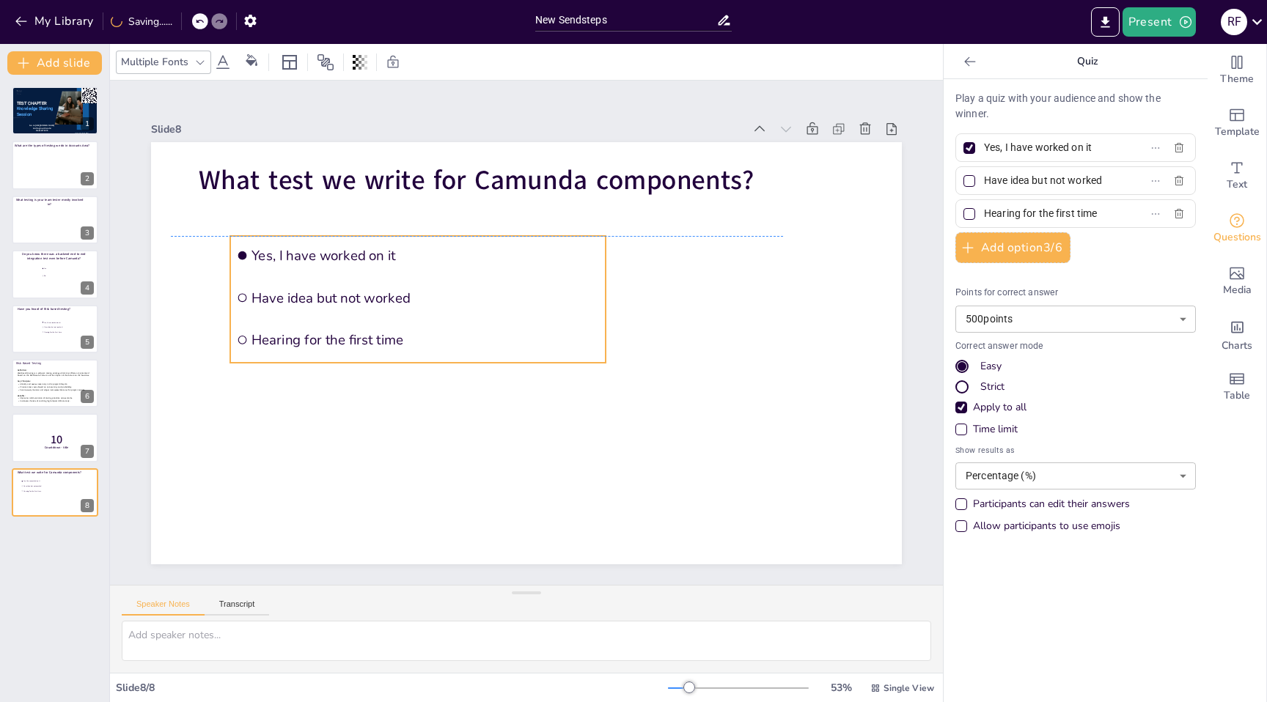
drag, startPoint x: 531, startPoint y: 276, endPoint x: 353, endPoint y: 243, distance: 181.4
click at [353, 243] on li "Yes, I have worked on it" at bounding box center [417, 255] width 375 height 39
click at [1069, 149] on input "Yes, I have worked on it" at bounding box center [1052, 147] width 136 height 21
type input "Rest Assured"
click at [1011, 178] on input "Have idea but not worked" at bounding box center [1052, 180] width 136 height 21
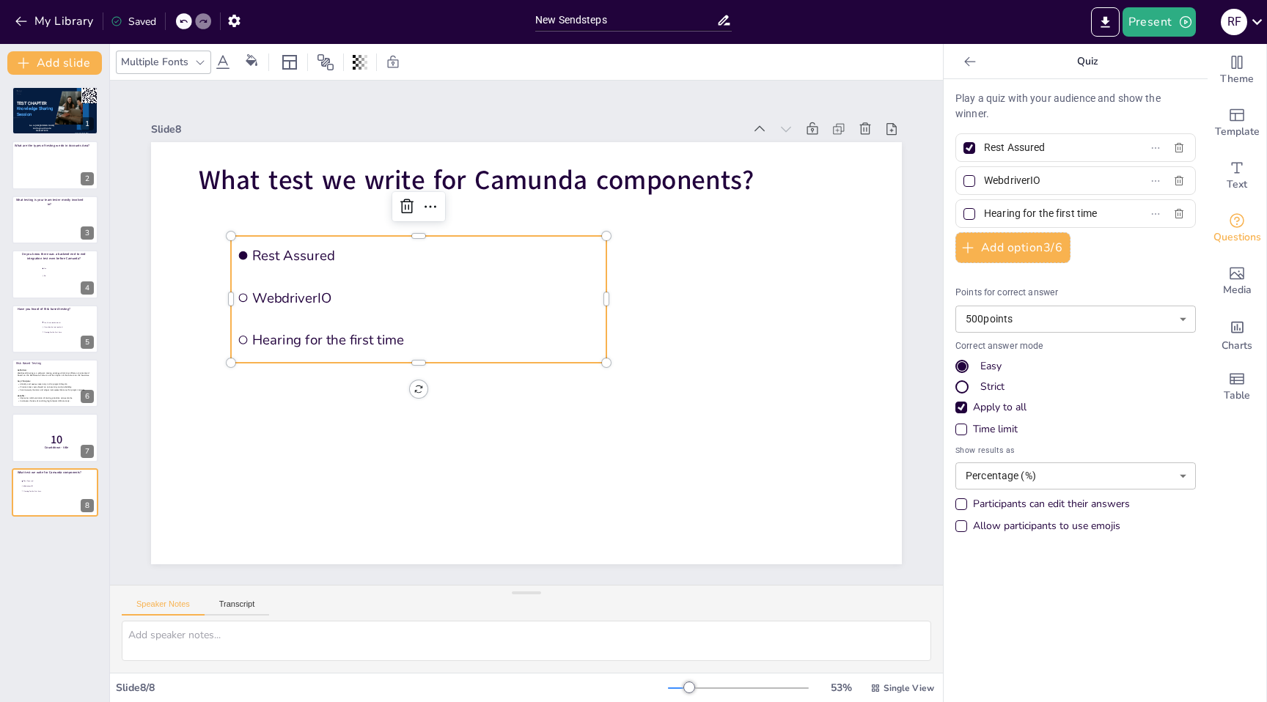
type input "WebdriverIO"
click at [1019, 209] on input "Hearing for the first time" at bounding box center [1052, 213] width 136 height 21
type input "BDD Cucumber"
click at [971, 213] on div at bounding box center [969, 213] width 7 height 7
click at [984, 213] on input "BDD Cucumber" at bounding box center [1052, 213] width 136 height 21
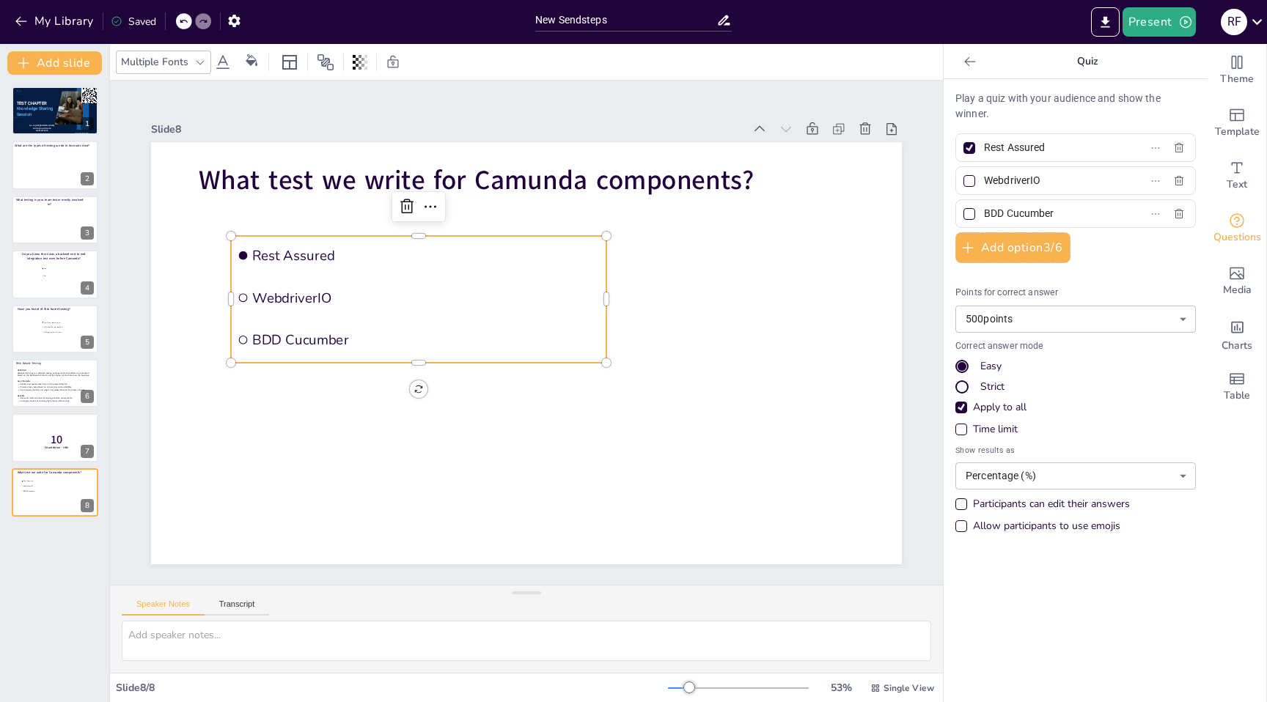
checkbox input "true"
click at [970, 146] on div at bounding box center [969, 147] width 7 height 7
click at [984, 146] on input "Rest Assured" at bounding box center [1052, 147] width 136 height 21
checkbox input "false"
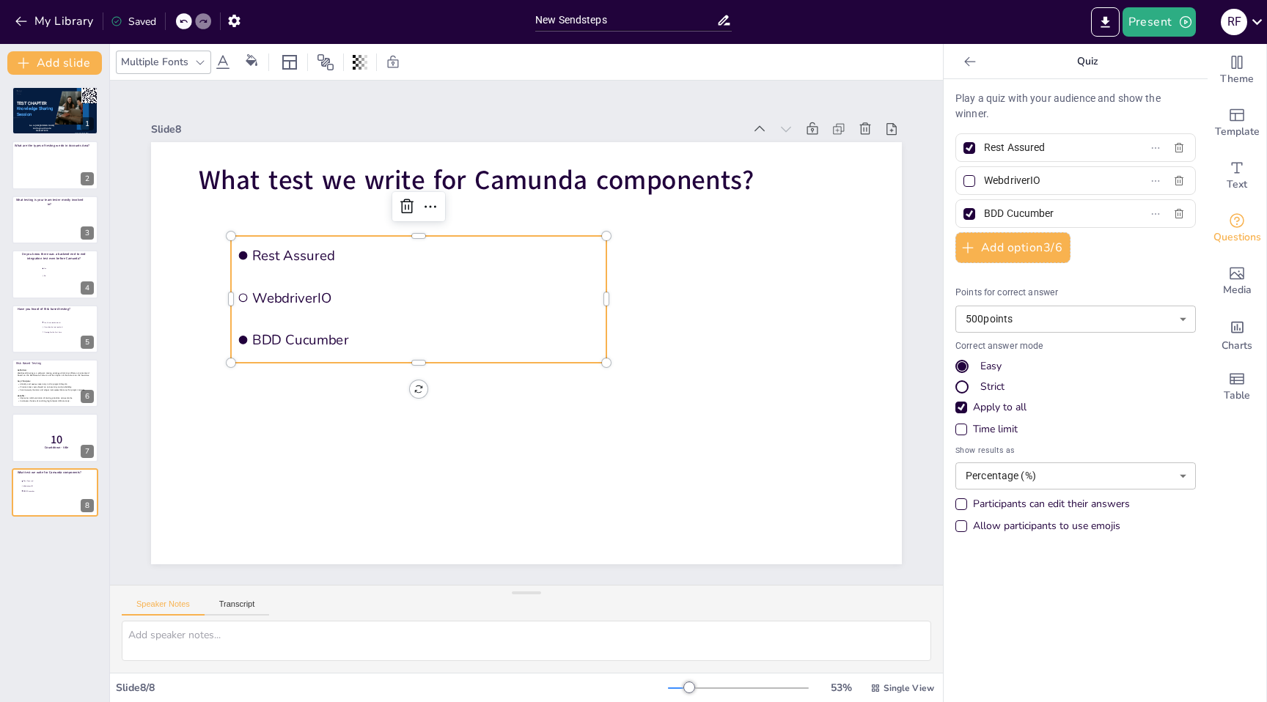
checkbox input "false"
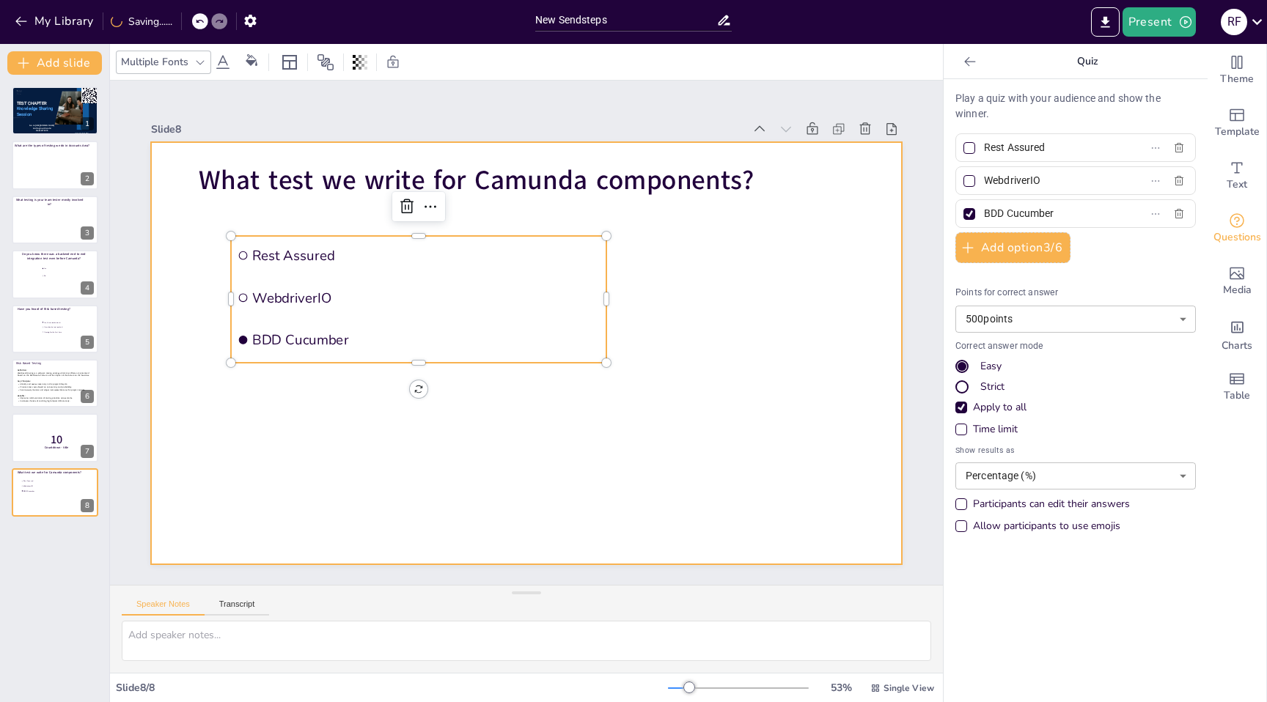
click at [766, 310] on div at bounding box center [526, 353] width 751 height 422
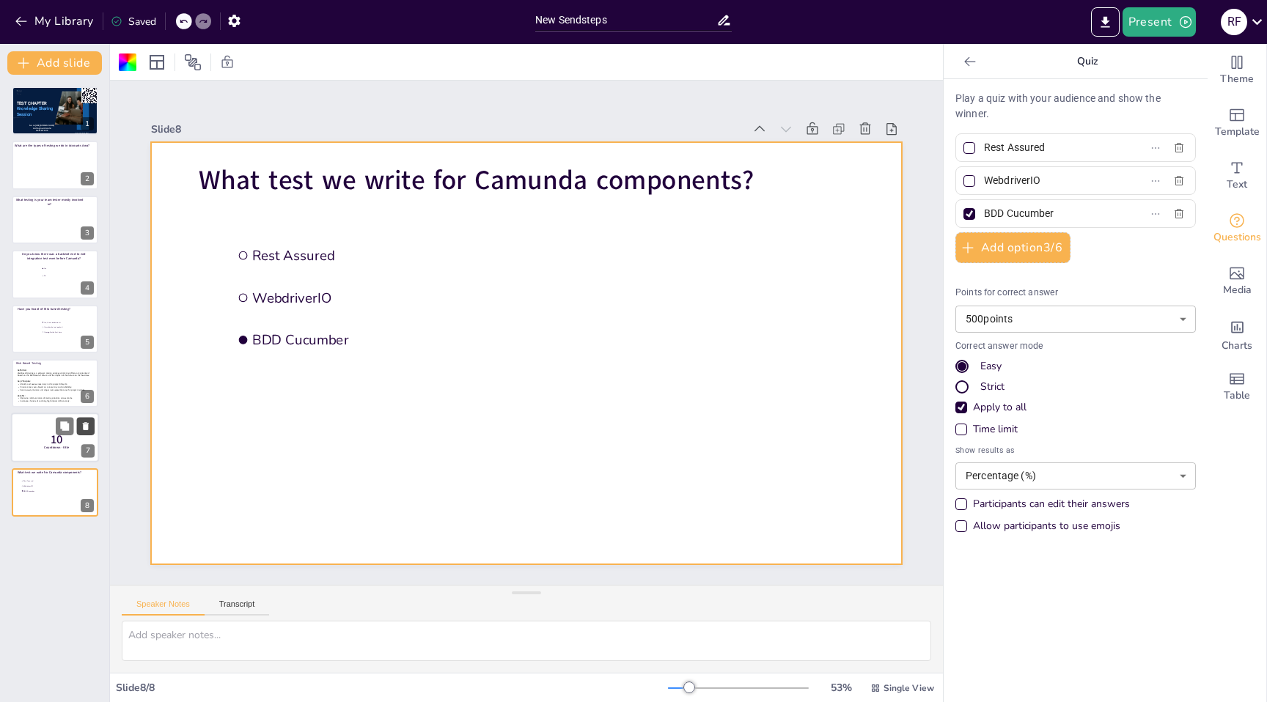
click at [85, 427] on icon at bounding box center [86, 427] width 6 height 8
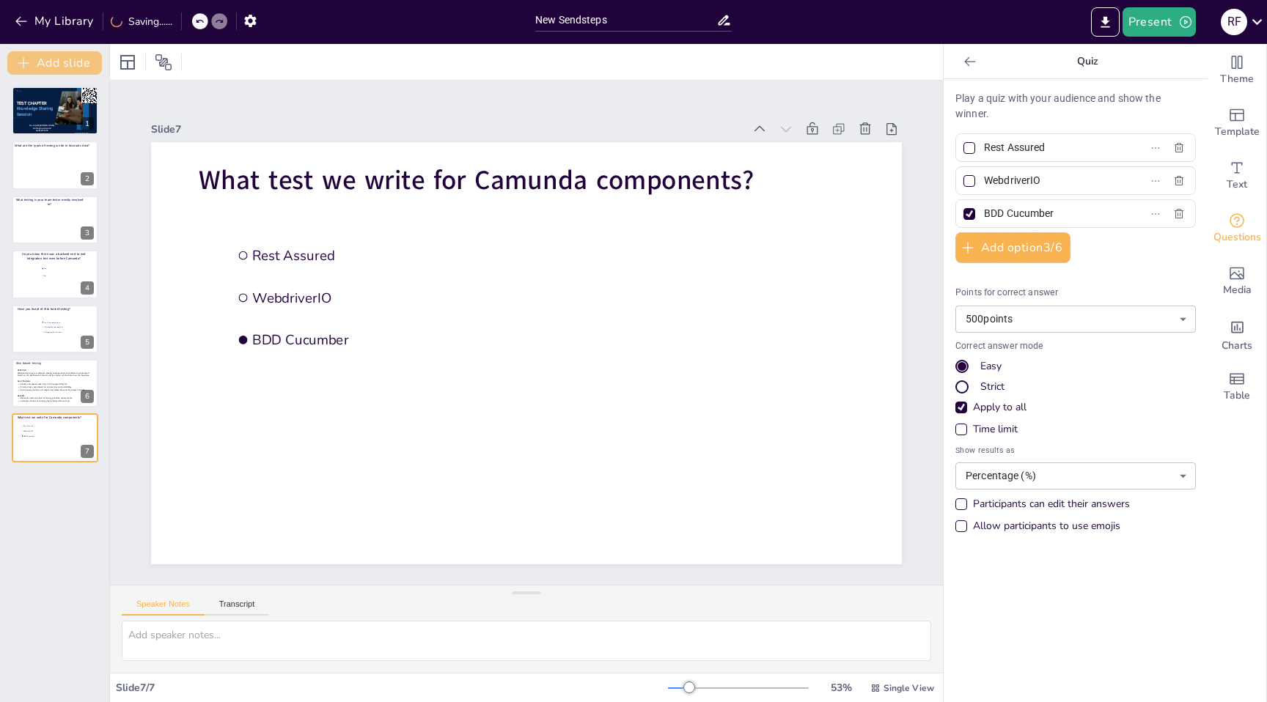
click at [64, 63] on button "Add slide" at bounding box center [54, 62] width 95 height 23
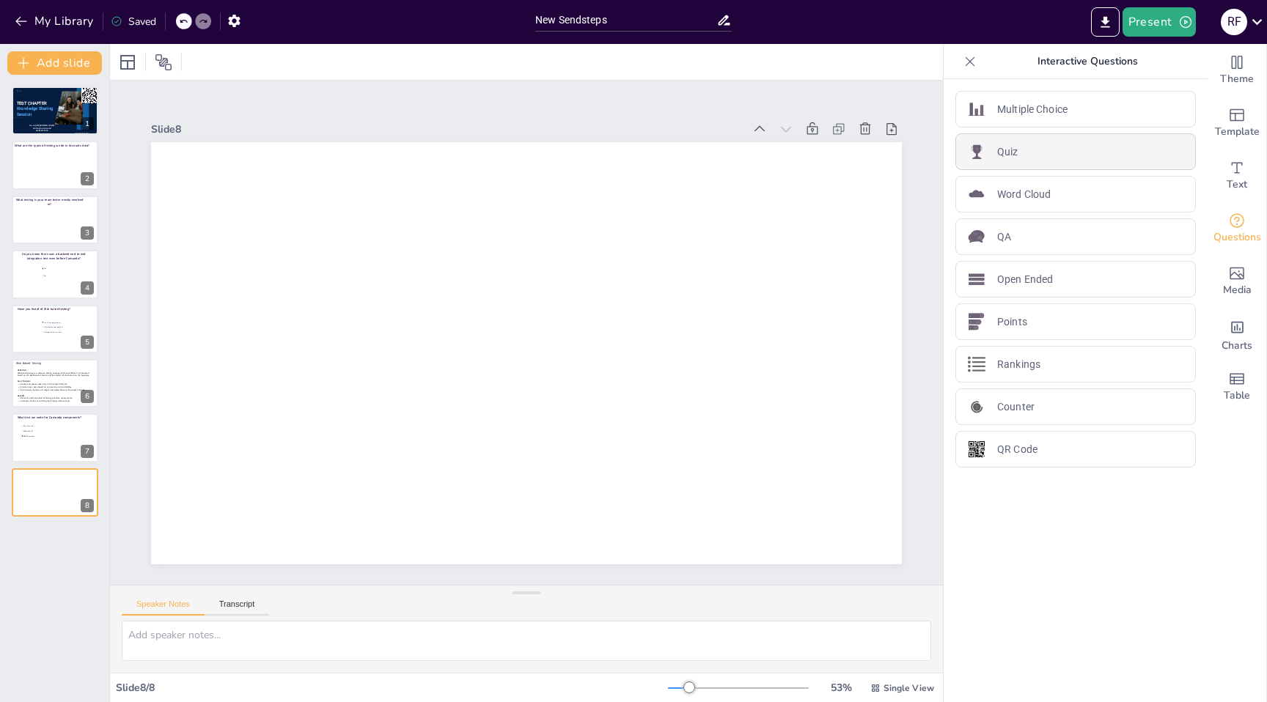
click at [1035, 153] on div "Quiz" at bounding box center [1075, 151] width 241 height 37
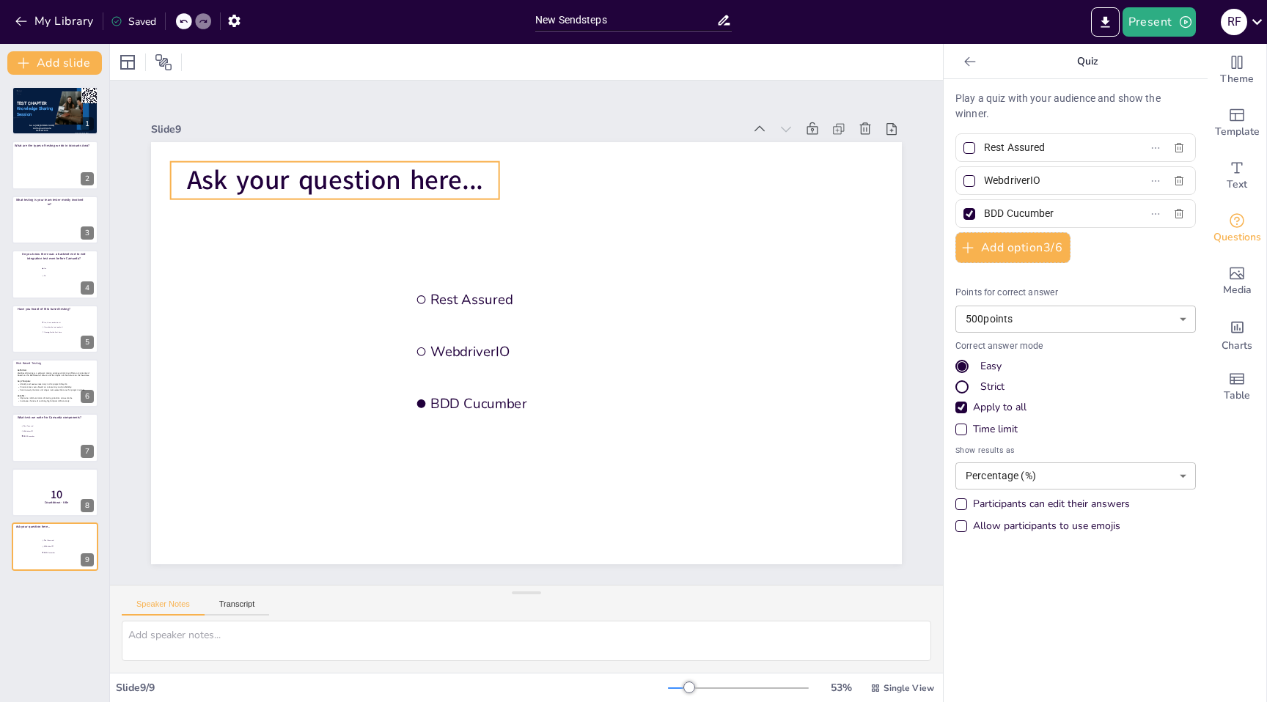
click at [276, 175] on span "Ask your question here..." at bounding box center [335, 180] width 296 height 37
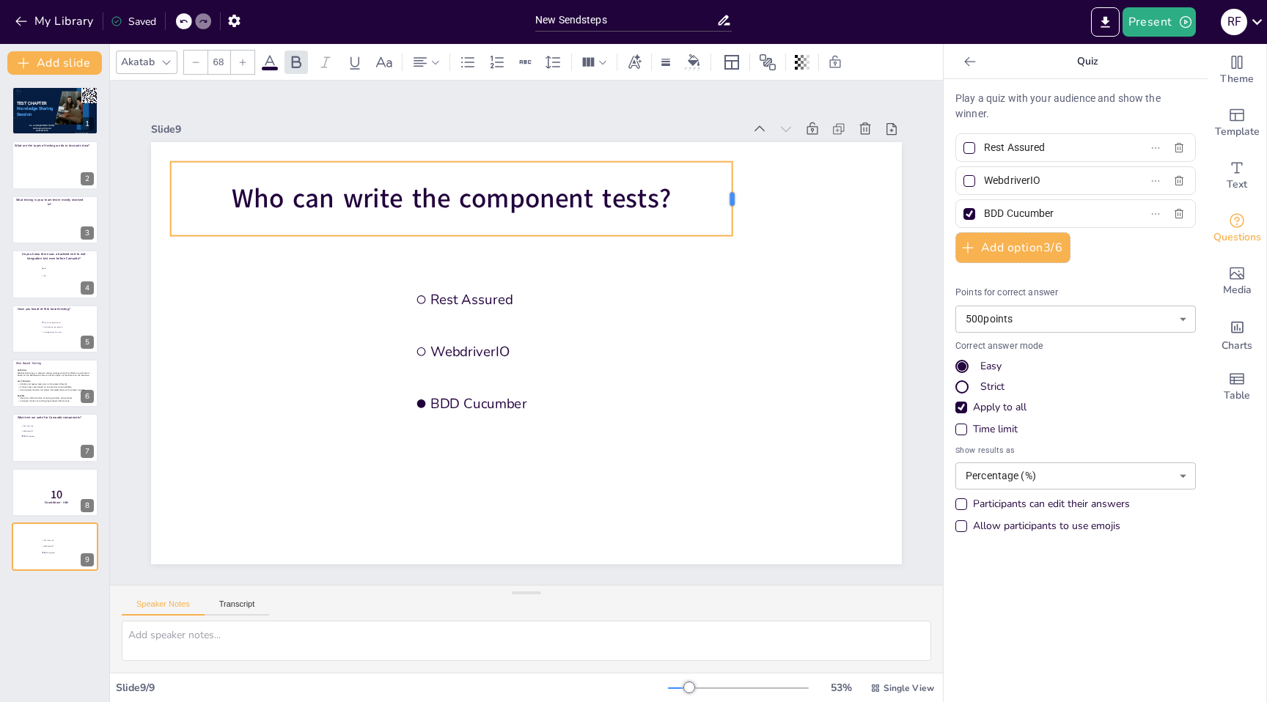
drag, startPoint x: 502, startPoint y: 200, endPoint x: 735, endPoint y: 185, distance: 233.7
click at [735, 185] on div at bounding box center [739, 199] width 12 height 74
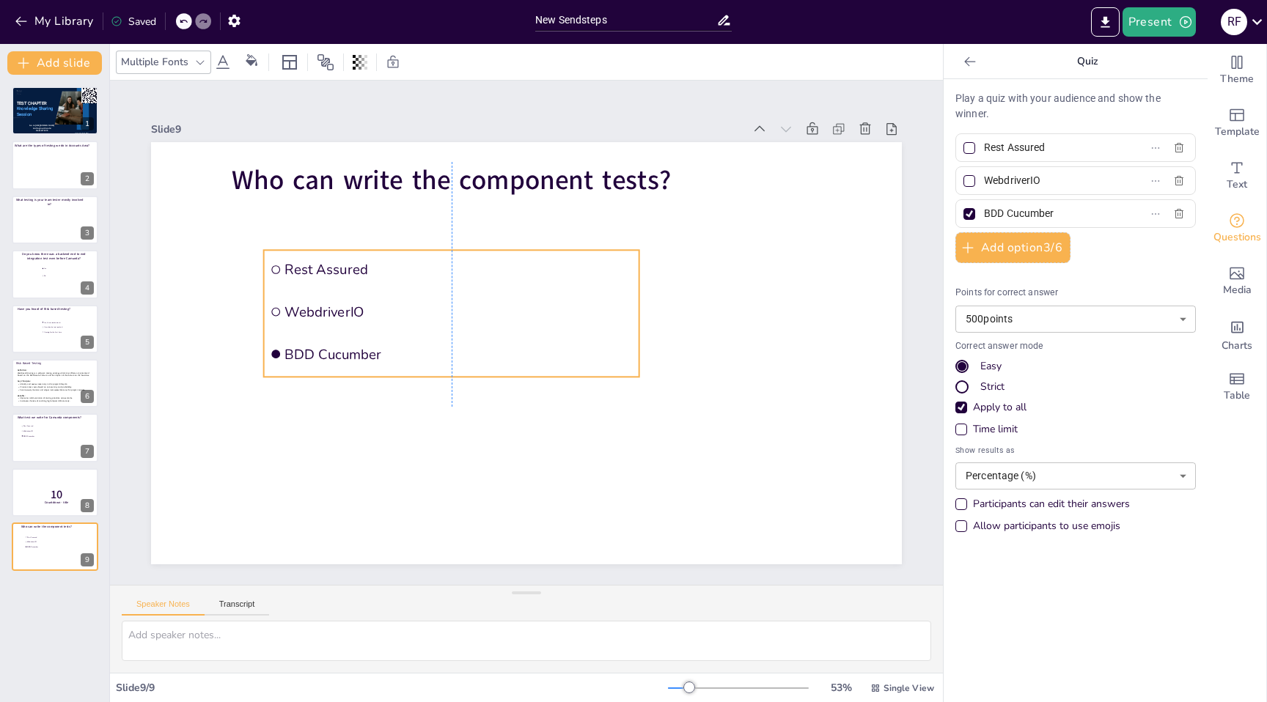
drag, startPoint x: 509, startPoint y: 276, endPoint x: 367, endPoint y: 252, distance: 143.6
click at [367, 252] on li "Rest Assured" at bounding box center [451, 269] width 375 height 39
click at [1033, 152] on input "Rest Assured" at bounding box center [1052, 147] width 136 height 21
type input "Developers"
click at [1016, 179] on input "WebdriverIO" at bounding box center [1052, 180] width 136 height 21
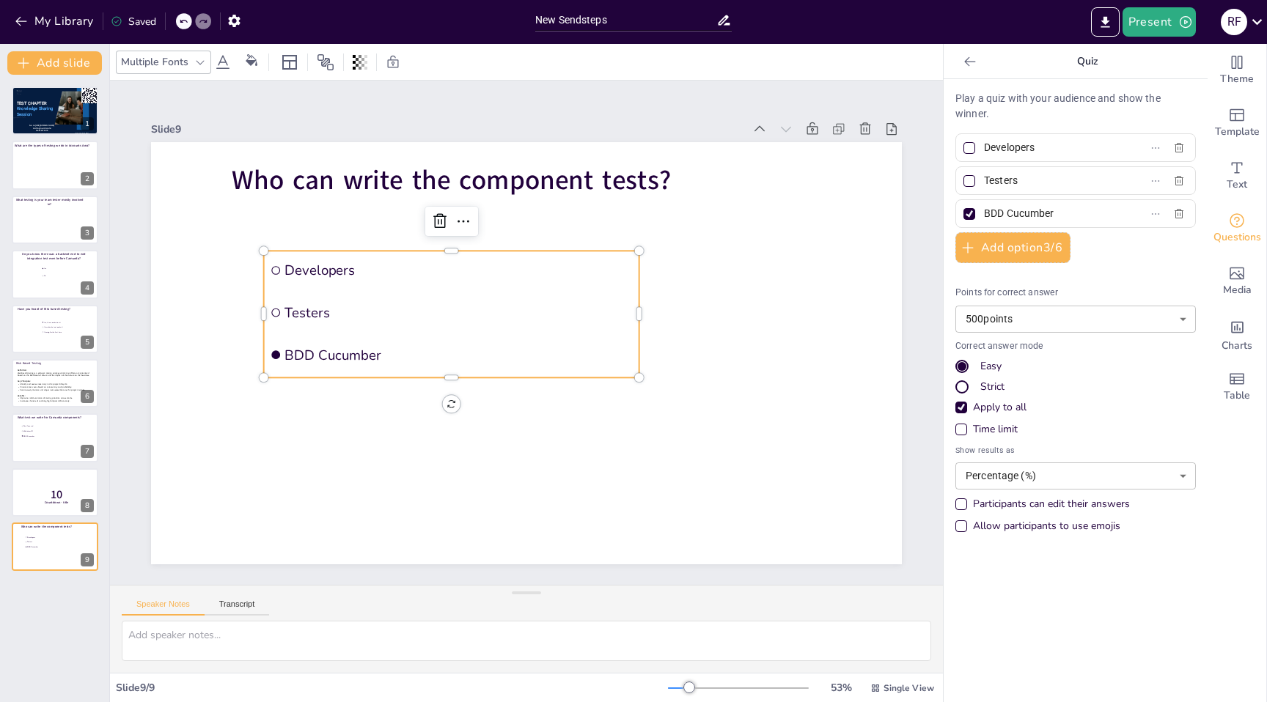
type input "Testers"
click at [1013, 217] on input "BDD Cucumber" at bounding box center [1052, 213] width 136 height 21
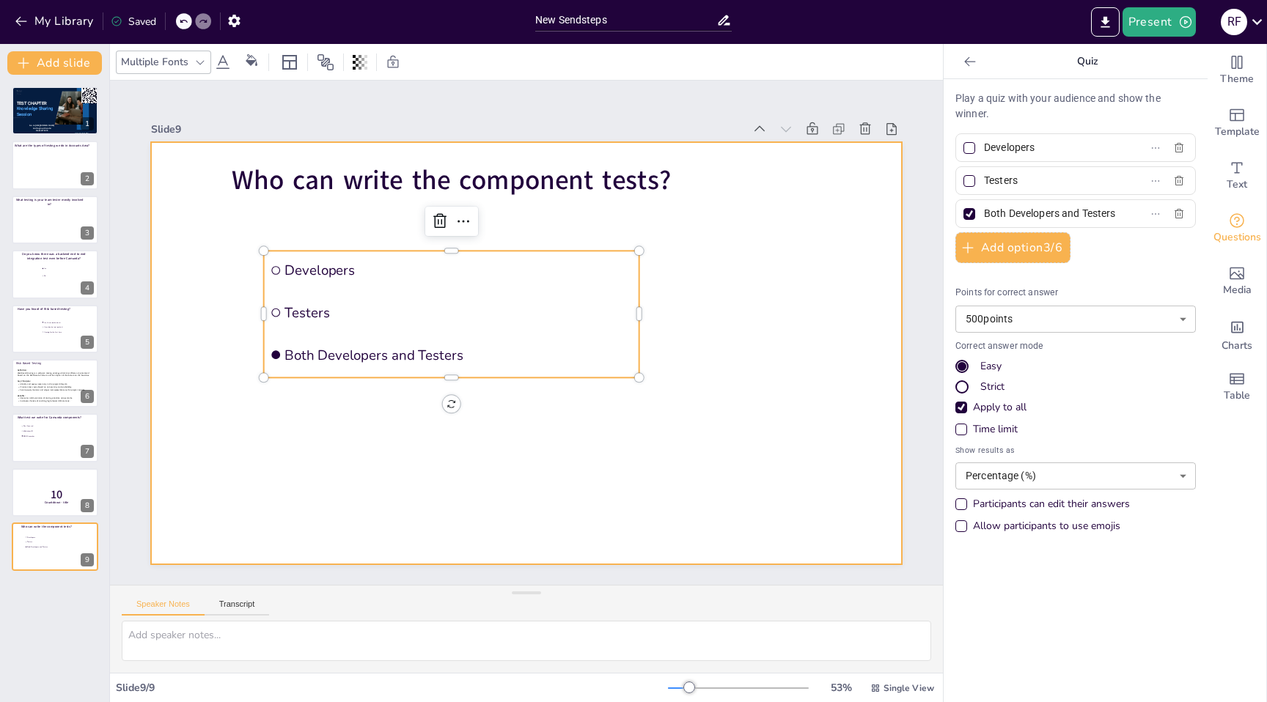
type input "Both Developers and Testers"
click at [774, 272] on div at bounding box center [526, 353] width 751 height 422
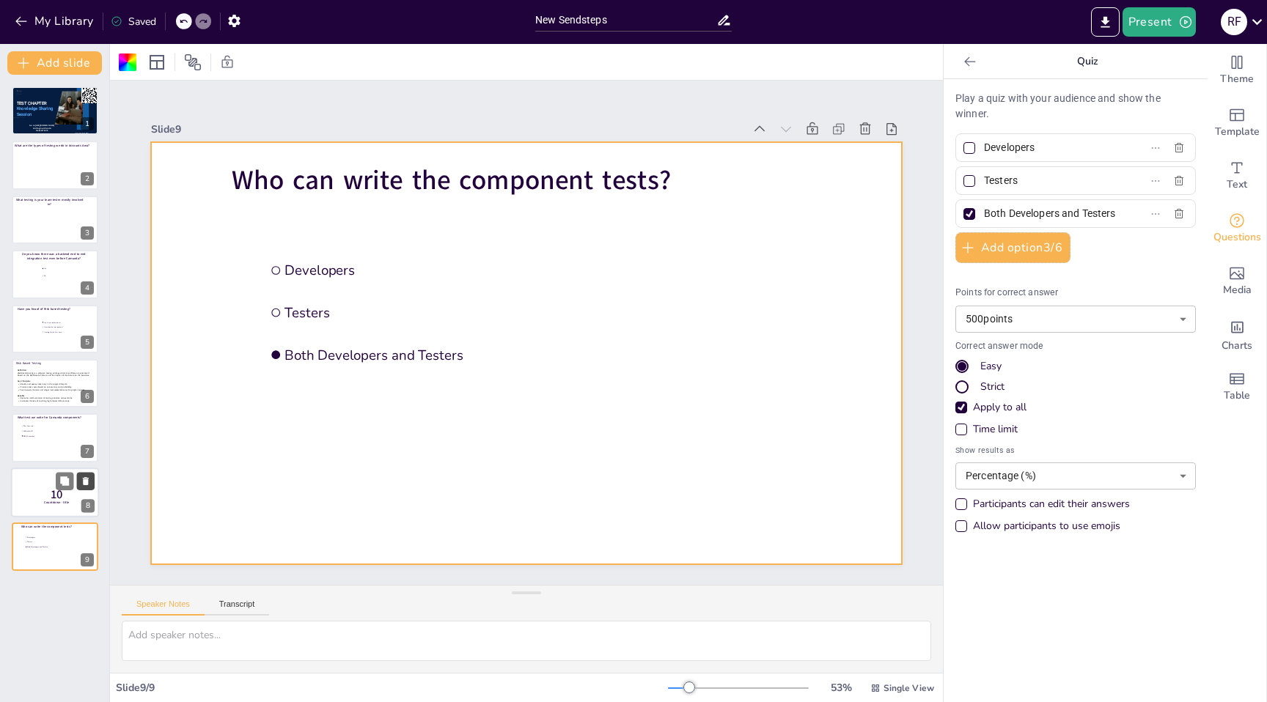
click at [88, 483] on icon at bounding box center [86, 481] width 10 height 10
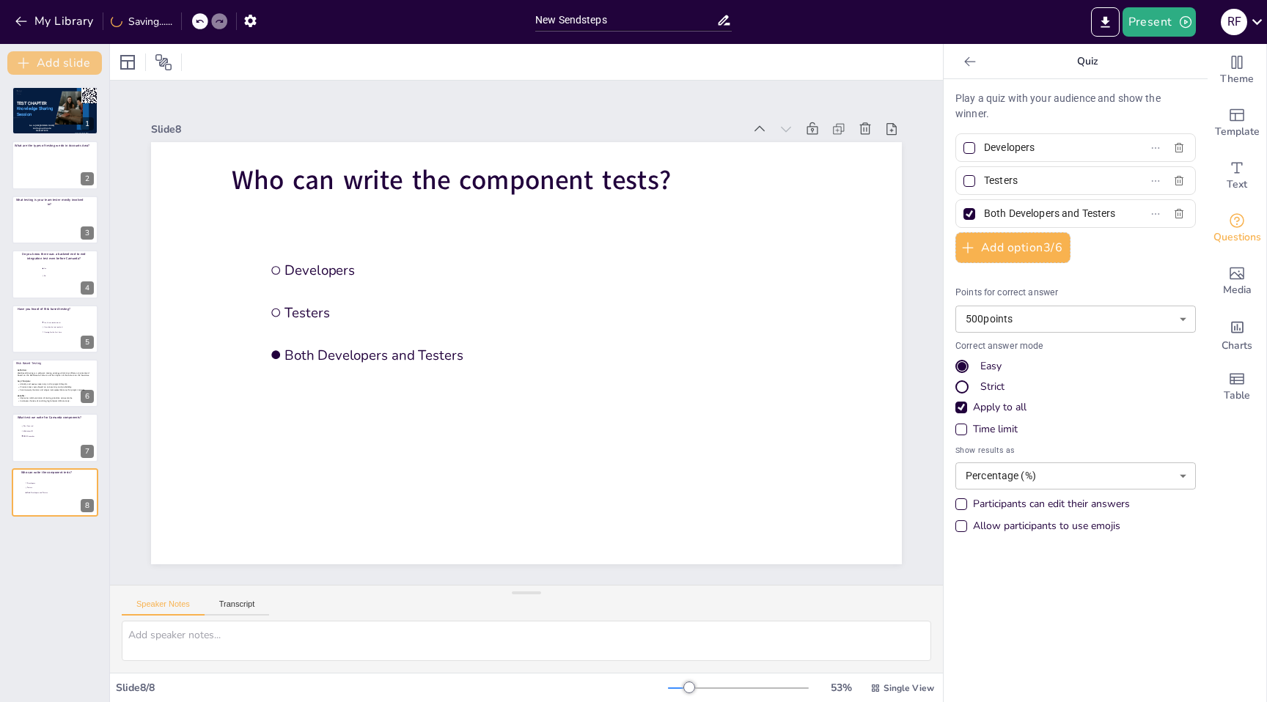
click at [70, 71] on button "Add slide" at bounding box center [54, 62] width 95 height 23
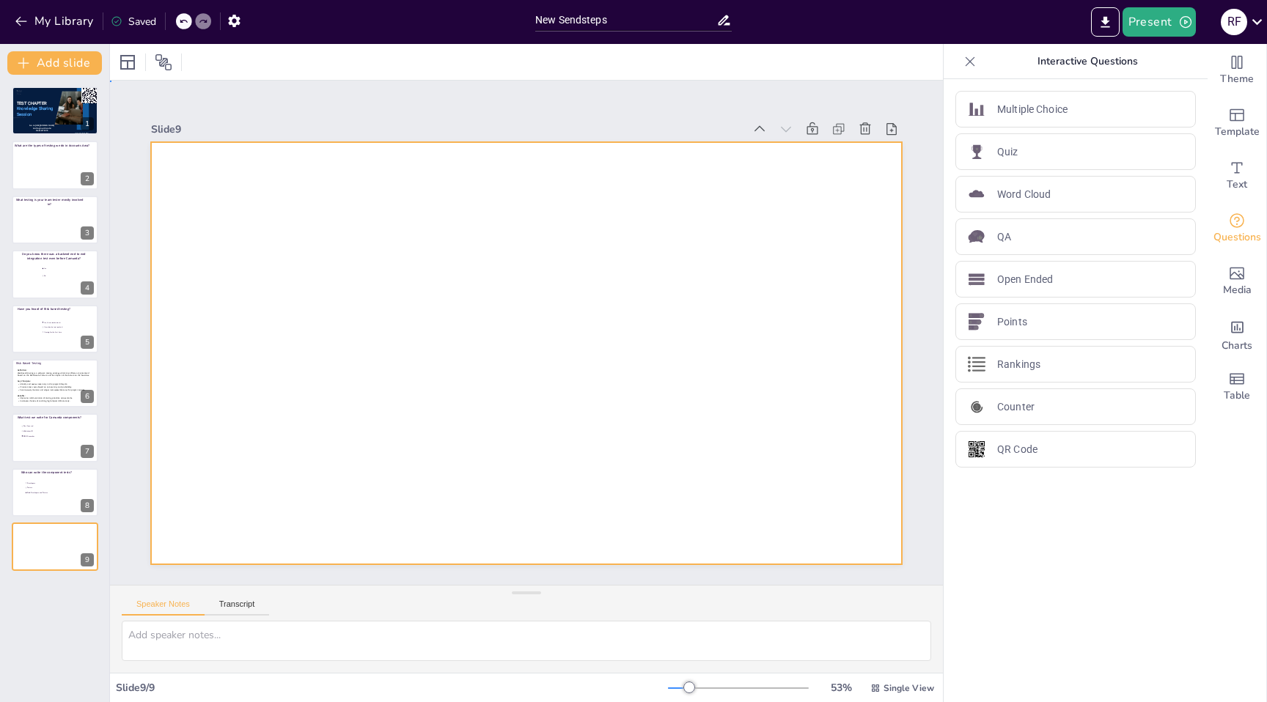
click at [362, 254] on div at bounding box center [526, 353] width 751 height 422
click at [1014, 233] on div "QA" at bounding box center [1075, 237] width 241 height 37
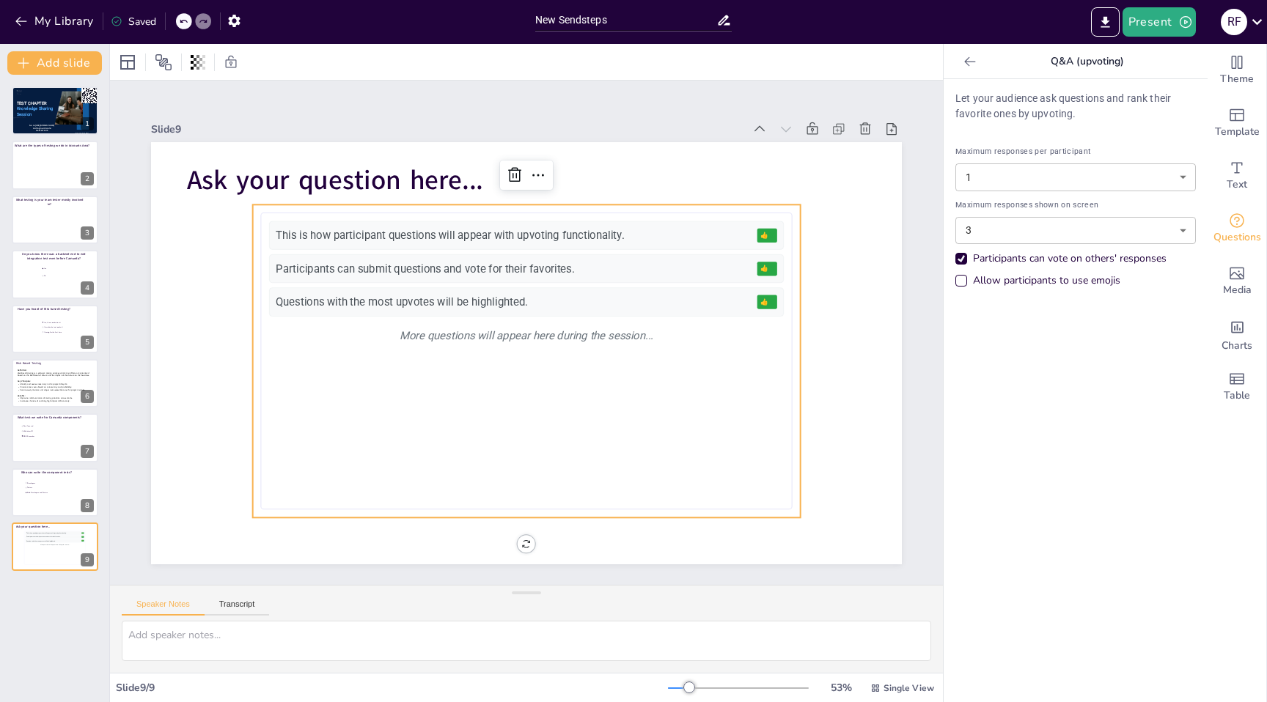
click at [972, 60] on icon at bounding box center [970, 61] width 15 height 15
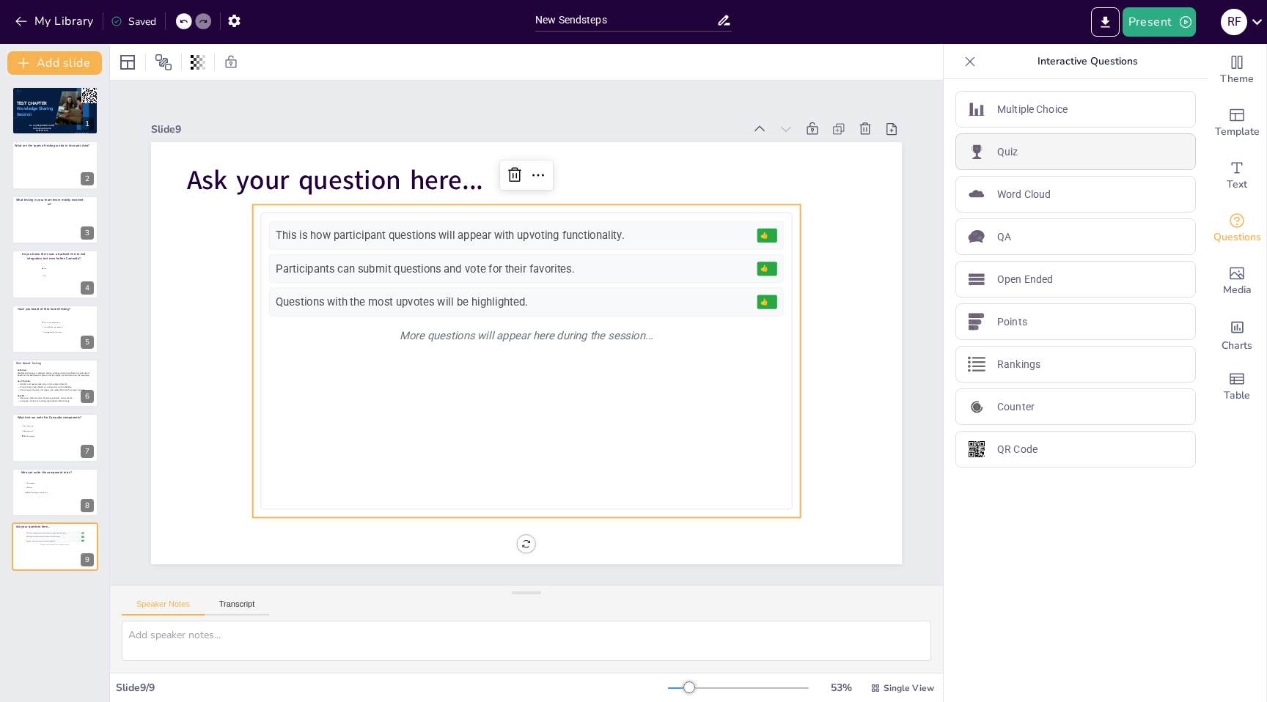
click at [1035, 151] on div "Quiz" at bounding box center [1075, 151] width 241 height 37
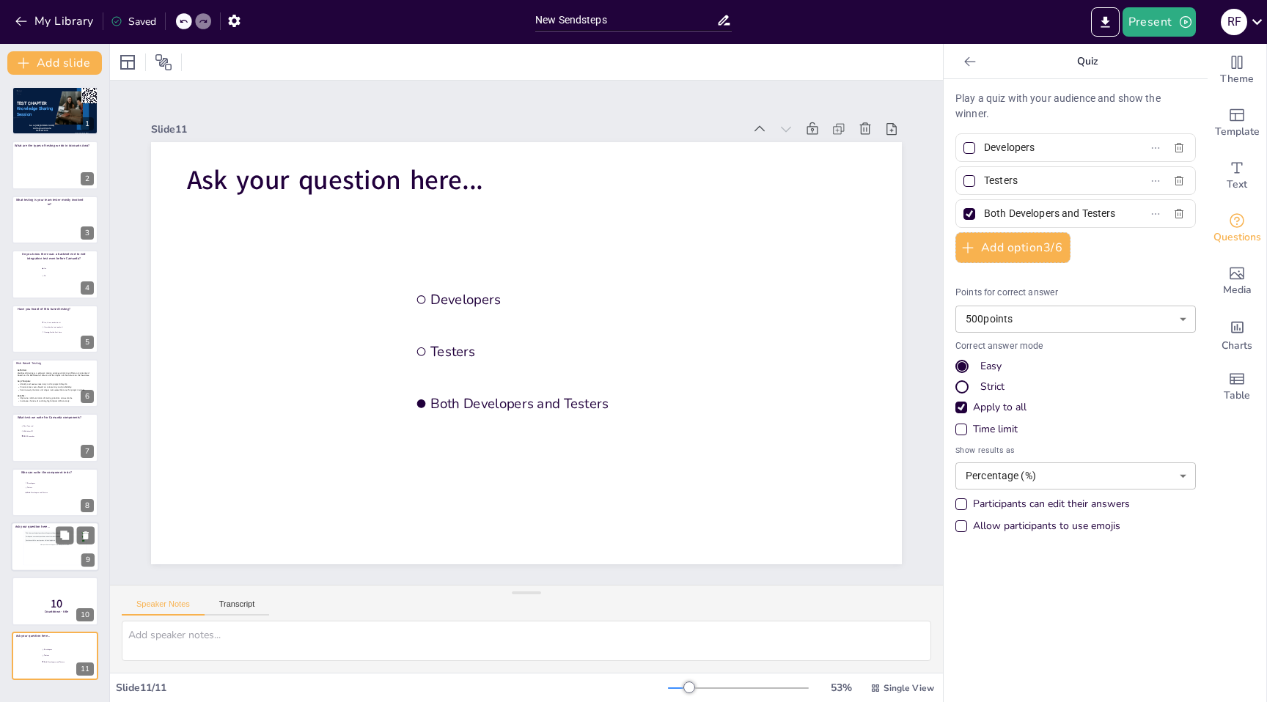
click at [53, 547] on div "This is how participant questions will appear with upvoting functionality. 👍 5 …" at bounding box center [55, 548] width 60 height 33
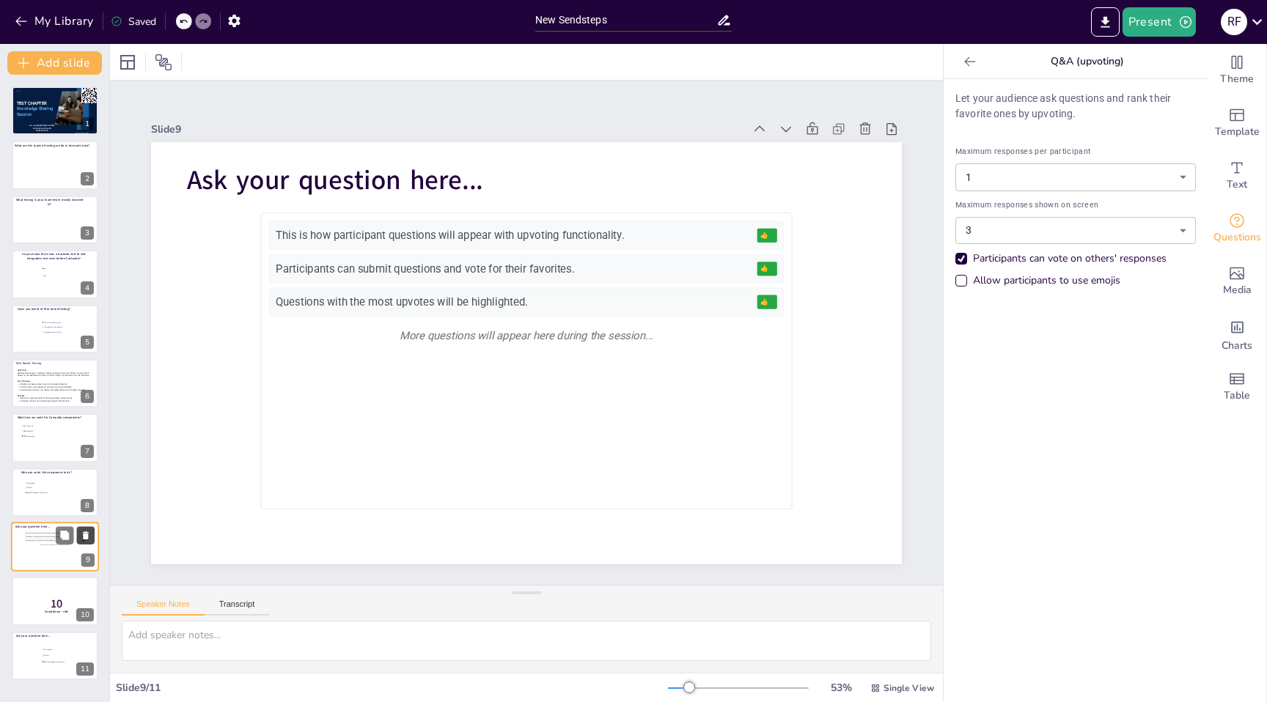
click at [87, 534] on icon at bounding box center [86, 536] width 6 height 8
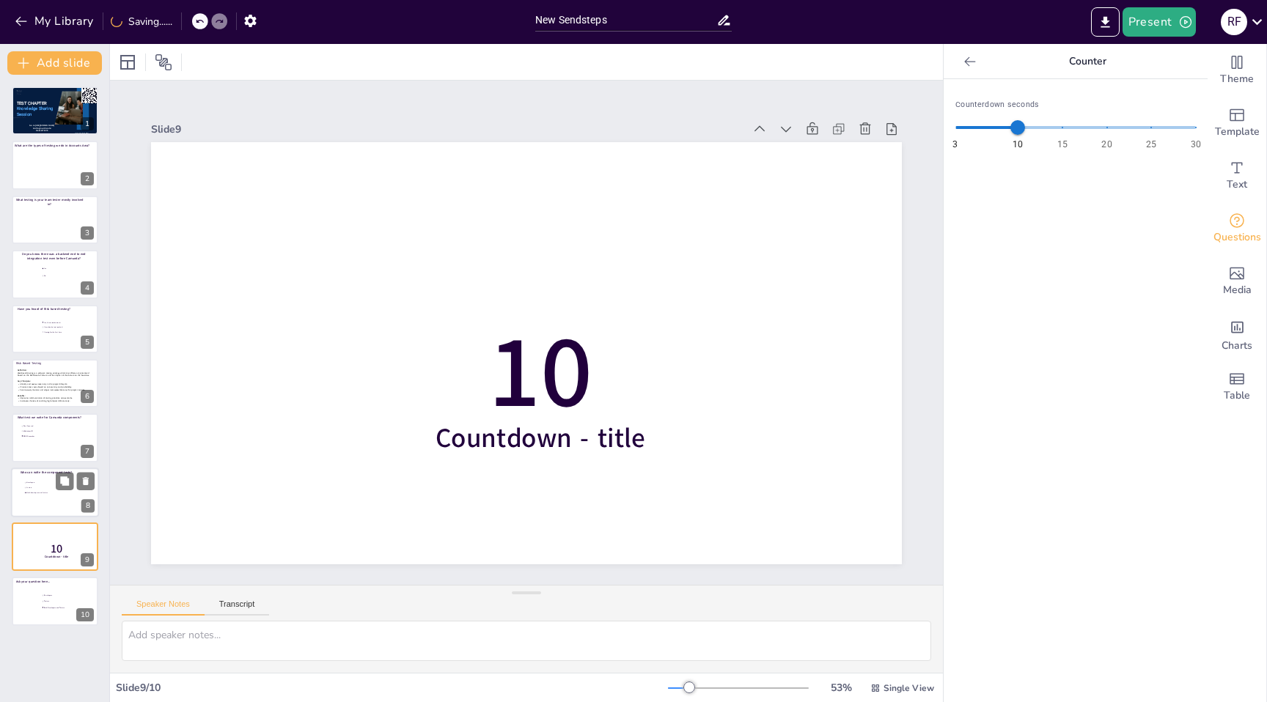
click at [34, 496] on div at bounding box center [55, 493] width 88 height 50
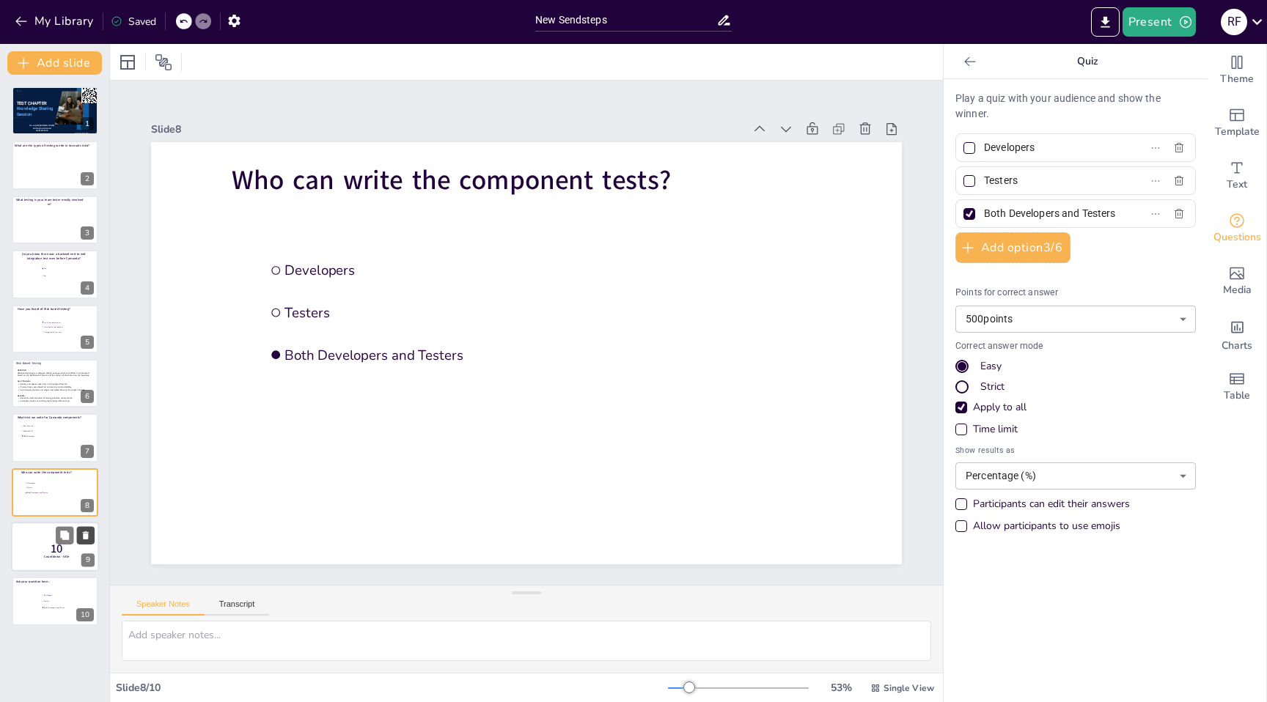
click at [86, 535] on icon at bounding box center [86, 536] width 6 height 8
click at [24, 545] on div at bounding box center [55, 547] width 88 height 50
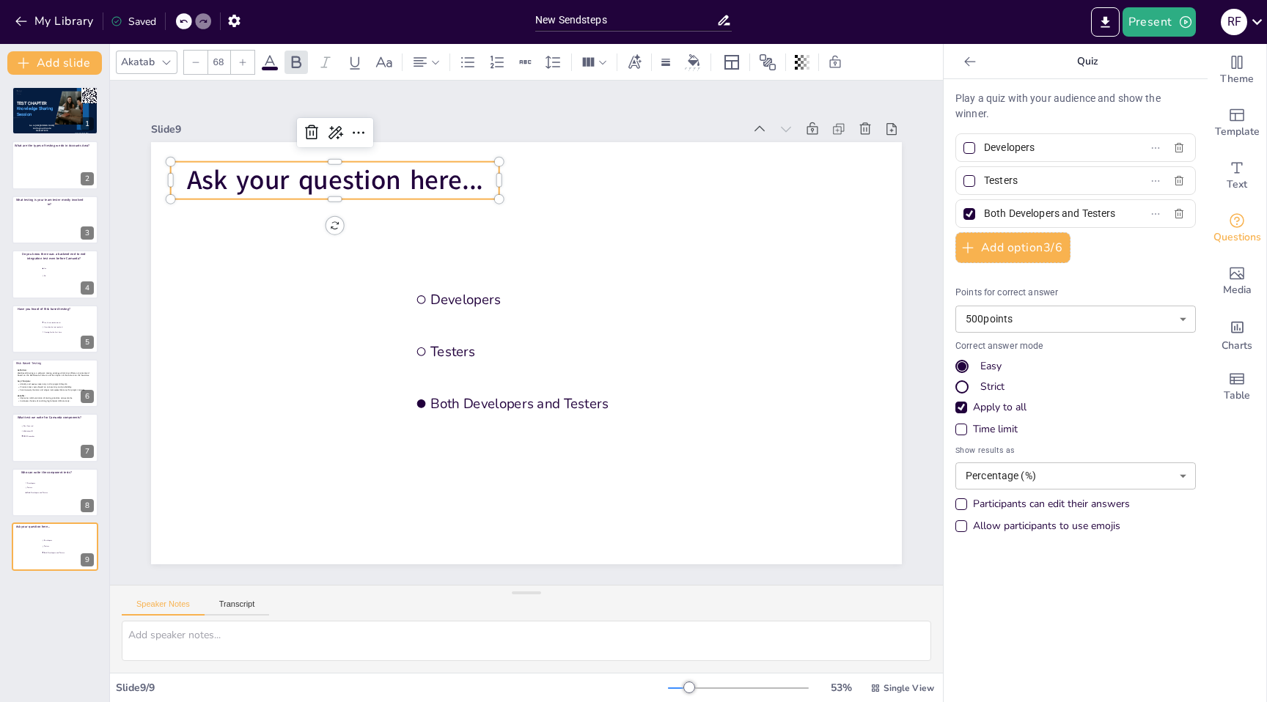
click at [375, 178] on span "Ask your question here..." at bounding box center [335, 180] width 296 height 37
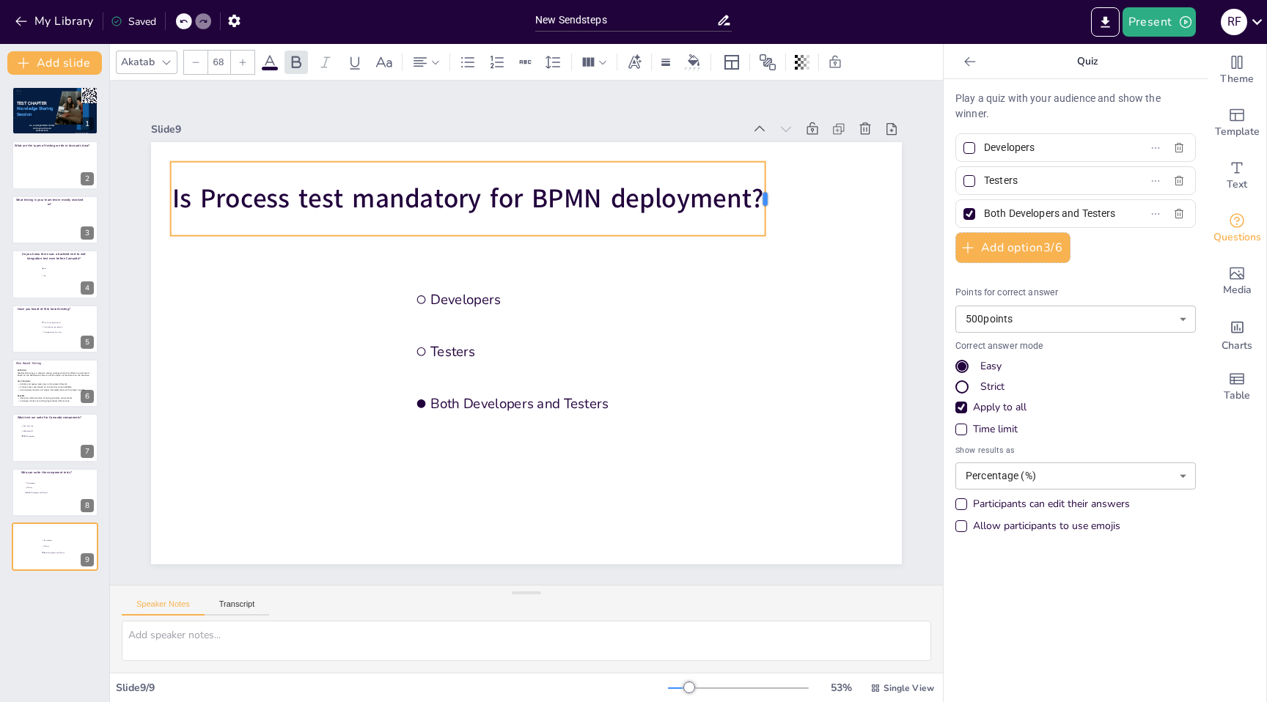
drag, startPoint x: 502, startPoint y: 199, endPoint x: 768, endPoint y: 175, distance: 267.3
click at [768, 175] on div at bounding box center [772, 199] width 12 height 74
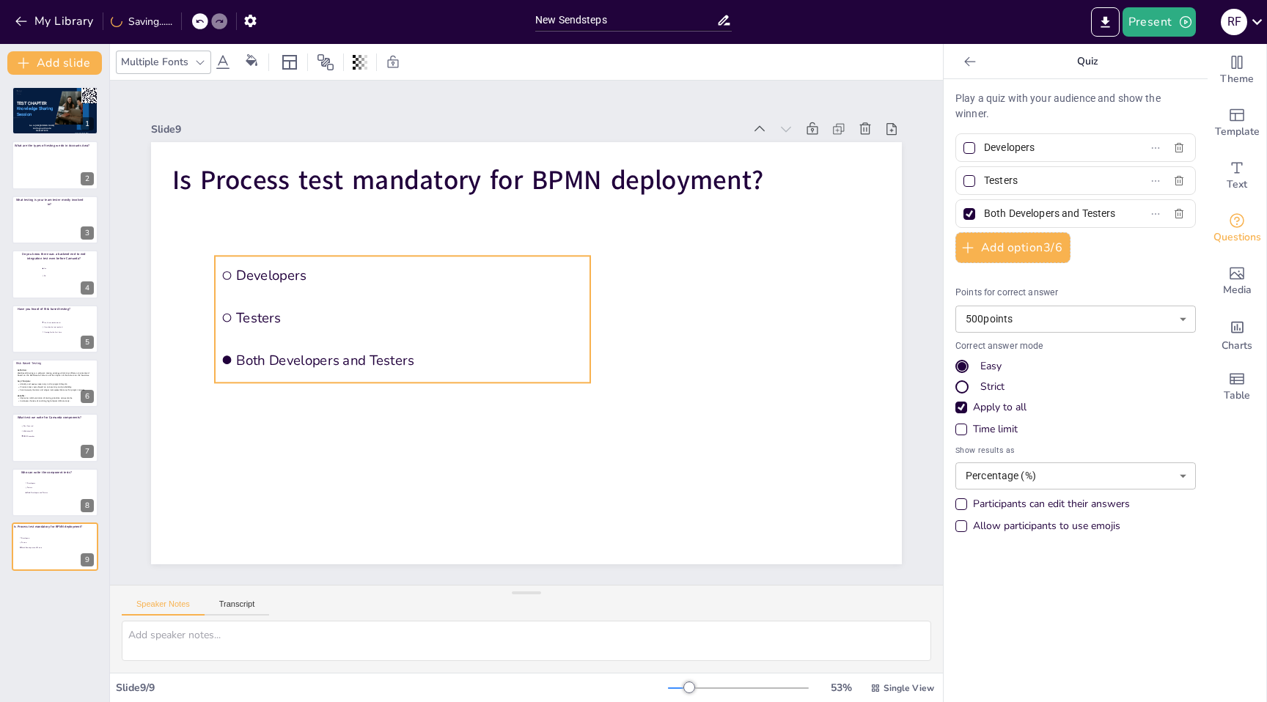
drag, startPoint x: 518, startPoint y: 275, endPoint x: 325, endPoint y: 257, distance: 194.5
click at [325, 257] on li "Developers" at bounding box center [402, 275] width 375 height 39
click at [1012, 146] on input "Developers" at bounding box center [1052, 147] width 136 height 21
type input "Yes"
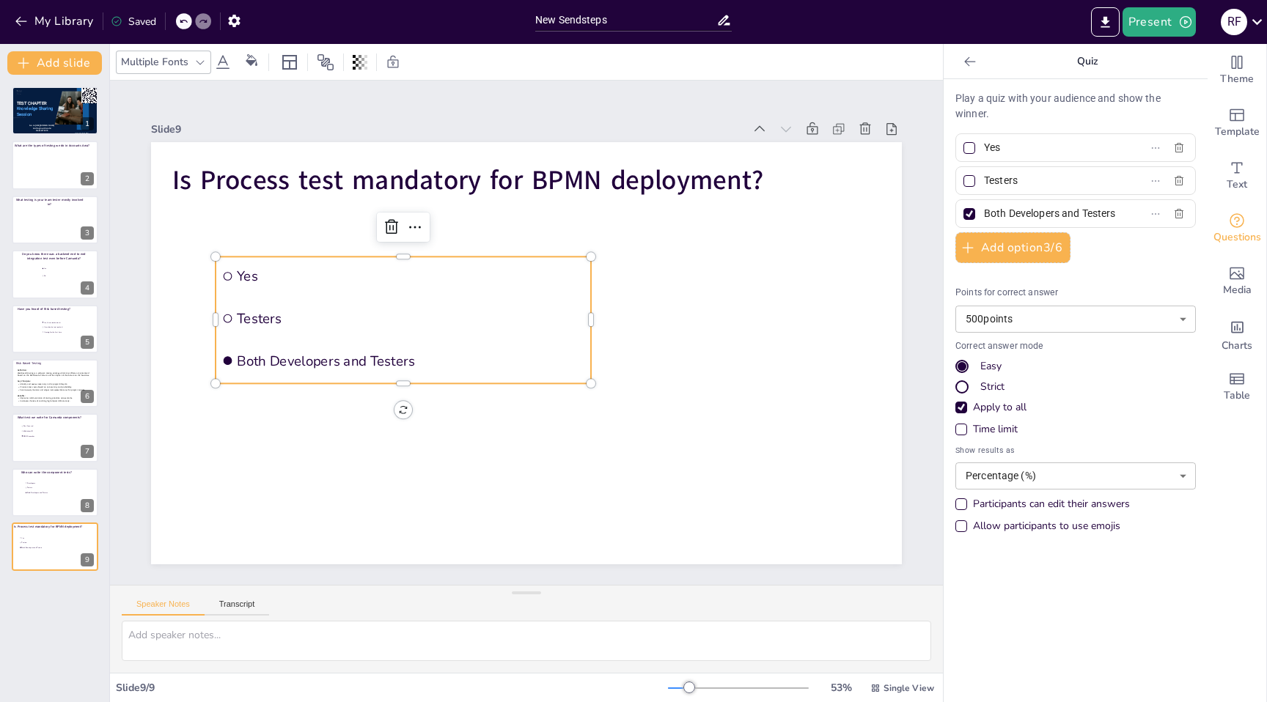
click at [999, 177] on input "Testers" at bounding box center [1052, 180] width 136 height 21
type input "No"
click at [972, 146] on div at bounding box center [969, 147] width 7 height 7
click at [984, 146] on input "Yes" at bounding box center [1052, 147] width 136 height 21
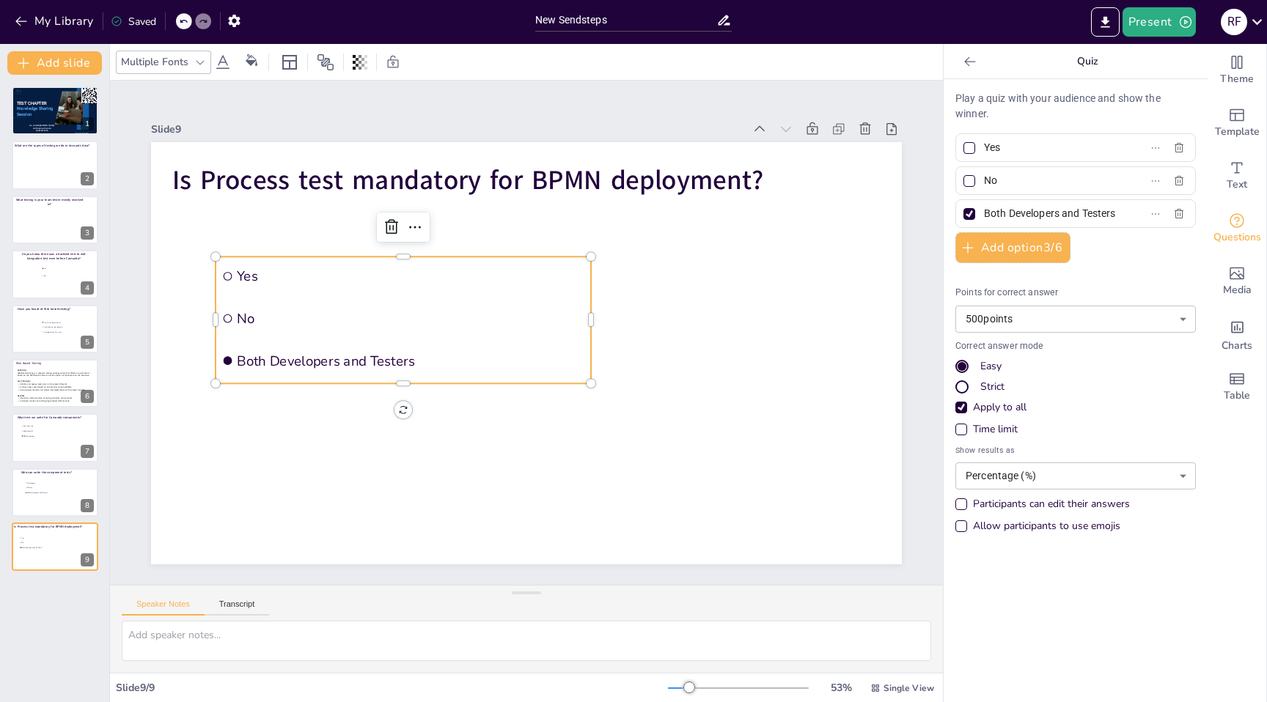
checkbox input "true"
click at [969, 213] on div at bounding box center [970, 214] width 12 height 12
click at [984, 213] on input "Both Developers and Testers" at bounding box center [1052, 213] width 136 height 21
checkbox input "false"
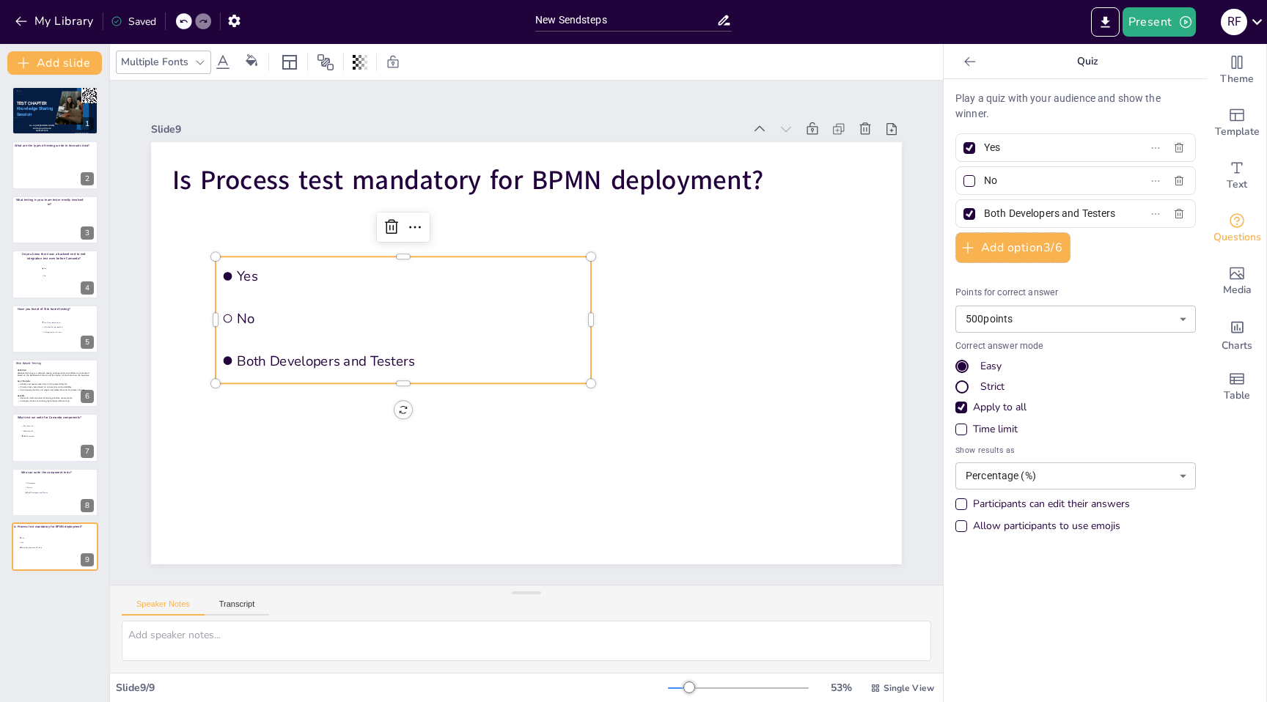
checkbox input "false"
click at [1024, 209] on input "Both Developers and Testers" at bounding box center [1052, 213] width 136 height 21
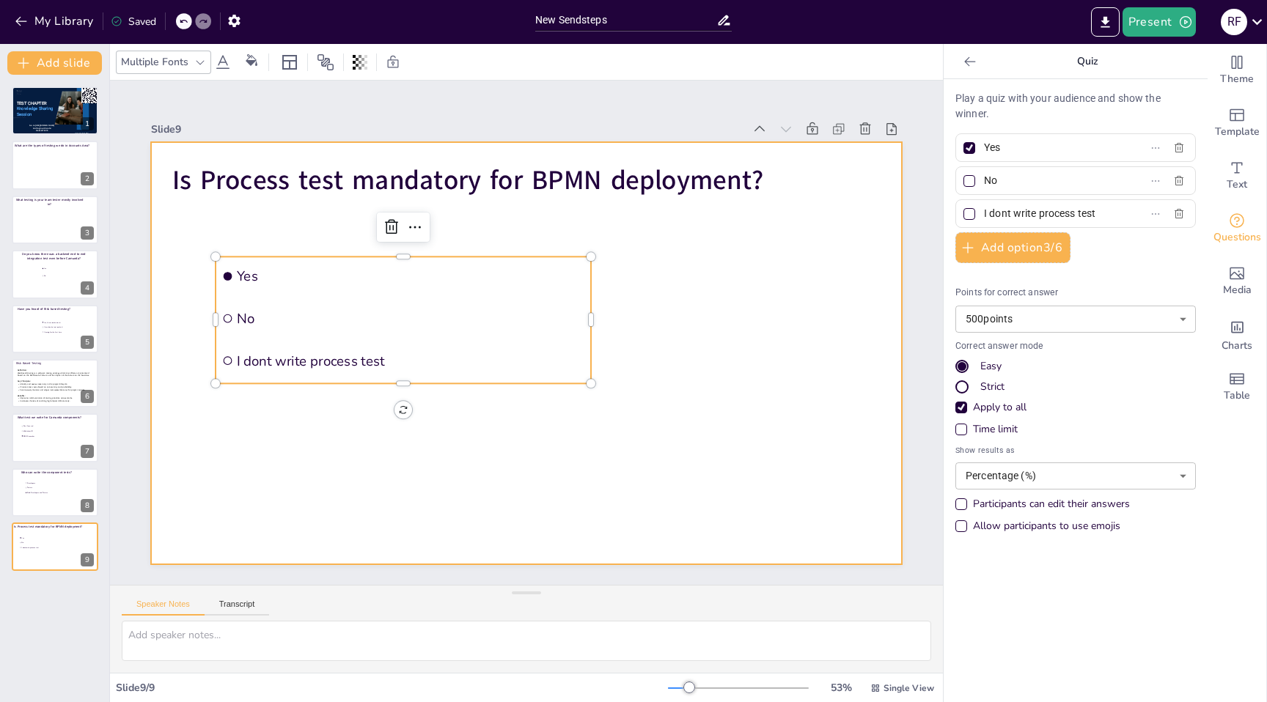
type input "I dont write process test"
click at [812, 298] on div at bounding box center [526, 353] width 751 height 422
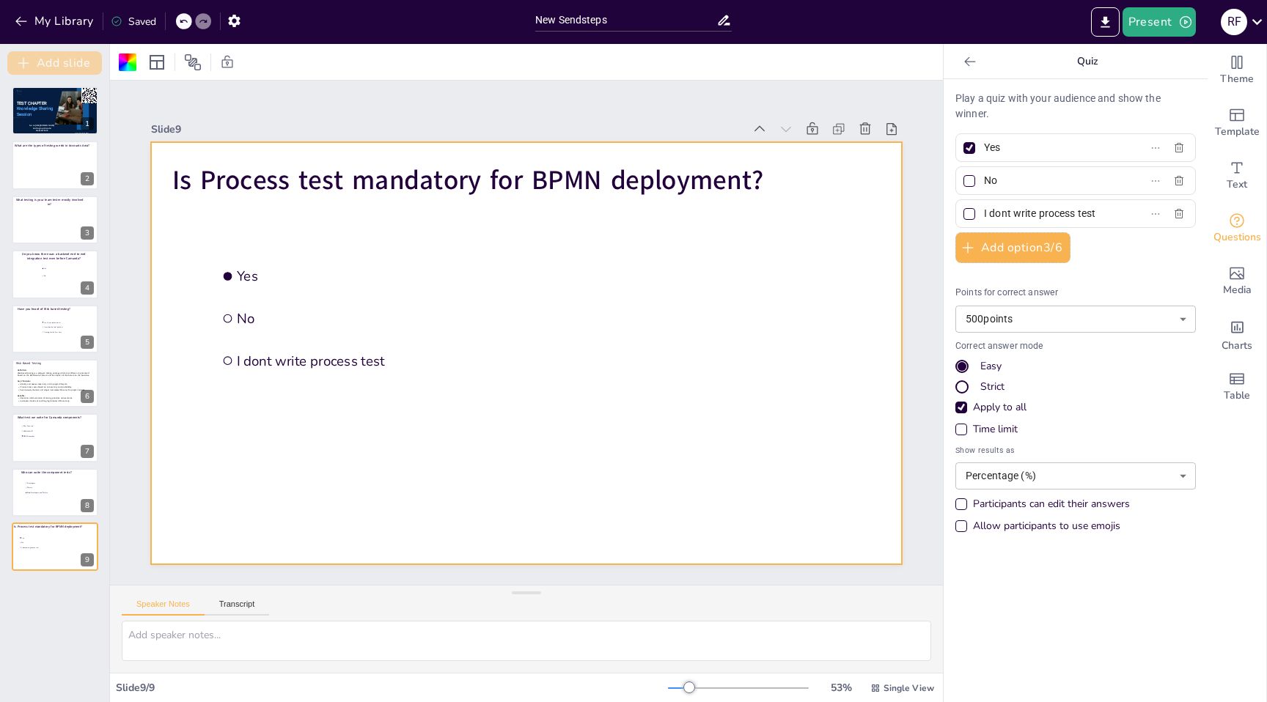
click at [64, 62] on button "Add slide" at bounding box center [54, 62] width 95 height 23
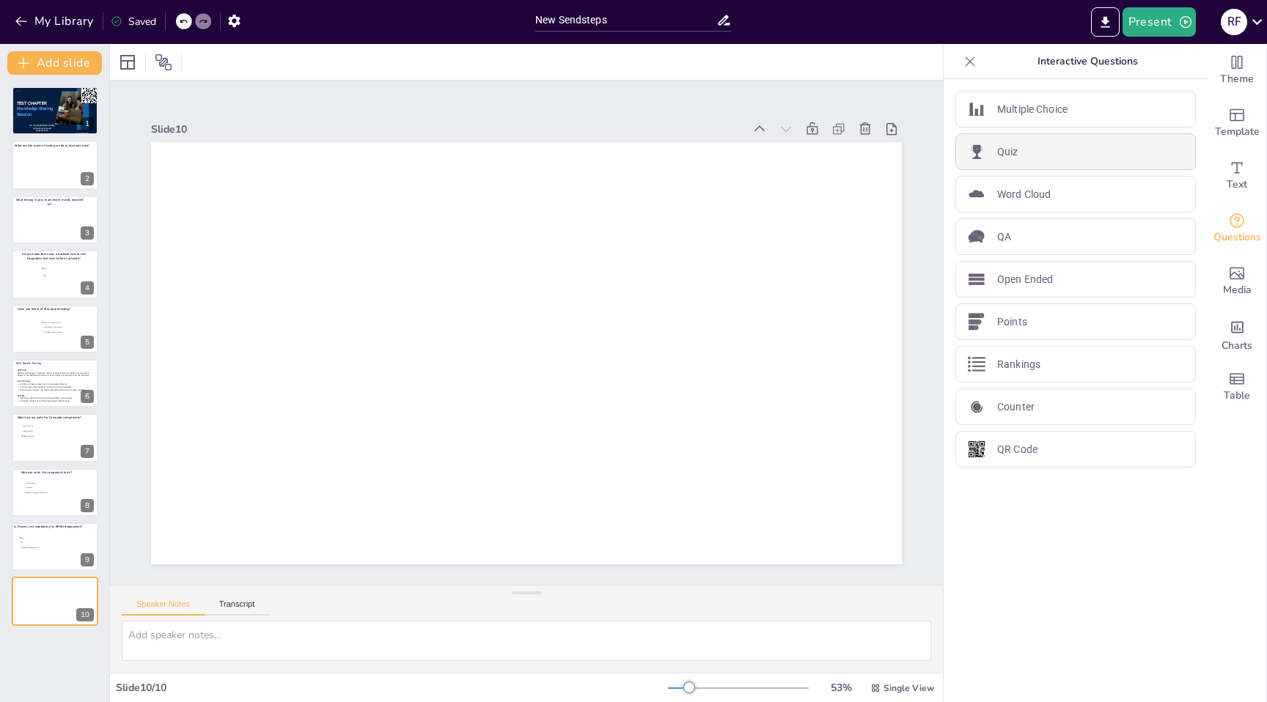
click at [1043, 161] on div "Quiz" at bounding box center [1075, 151] width 241 height 37
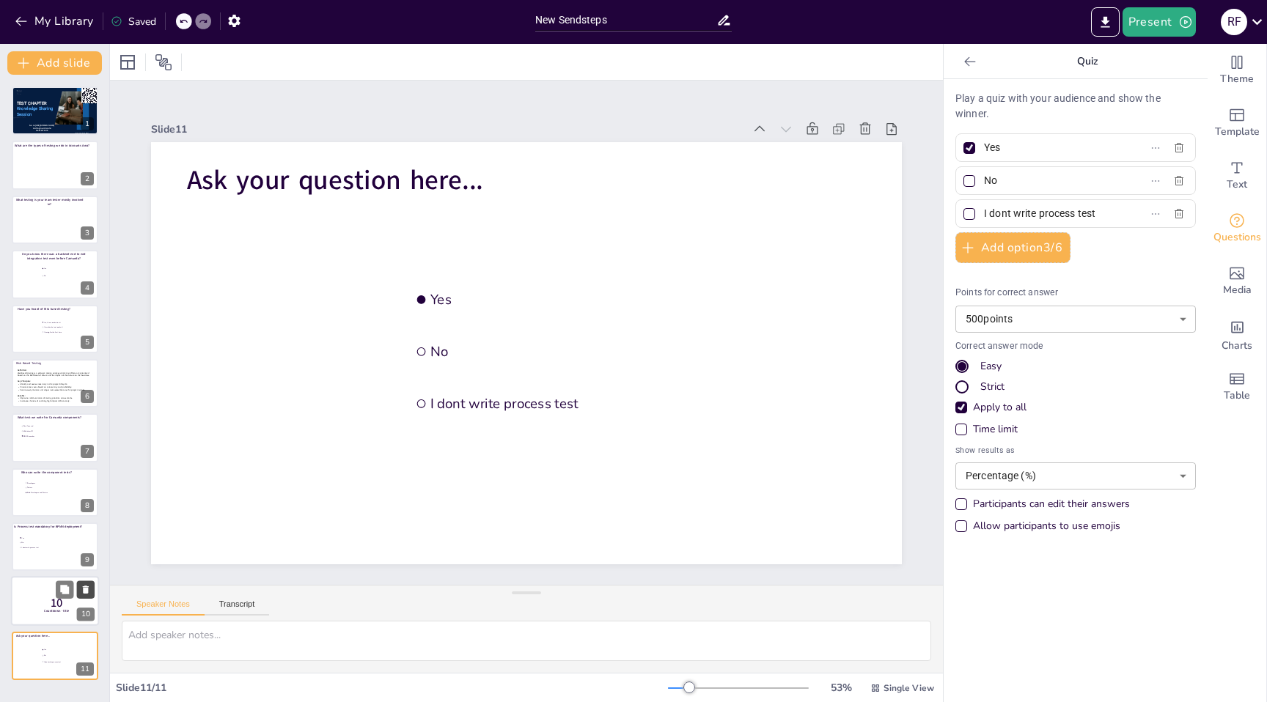
click at [88, 591] on icon at bounding box center [86, 591] width 6 height 8
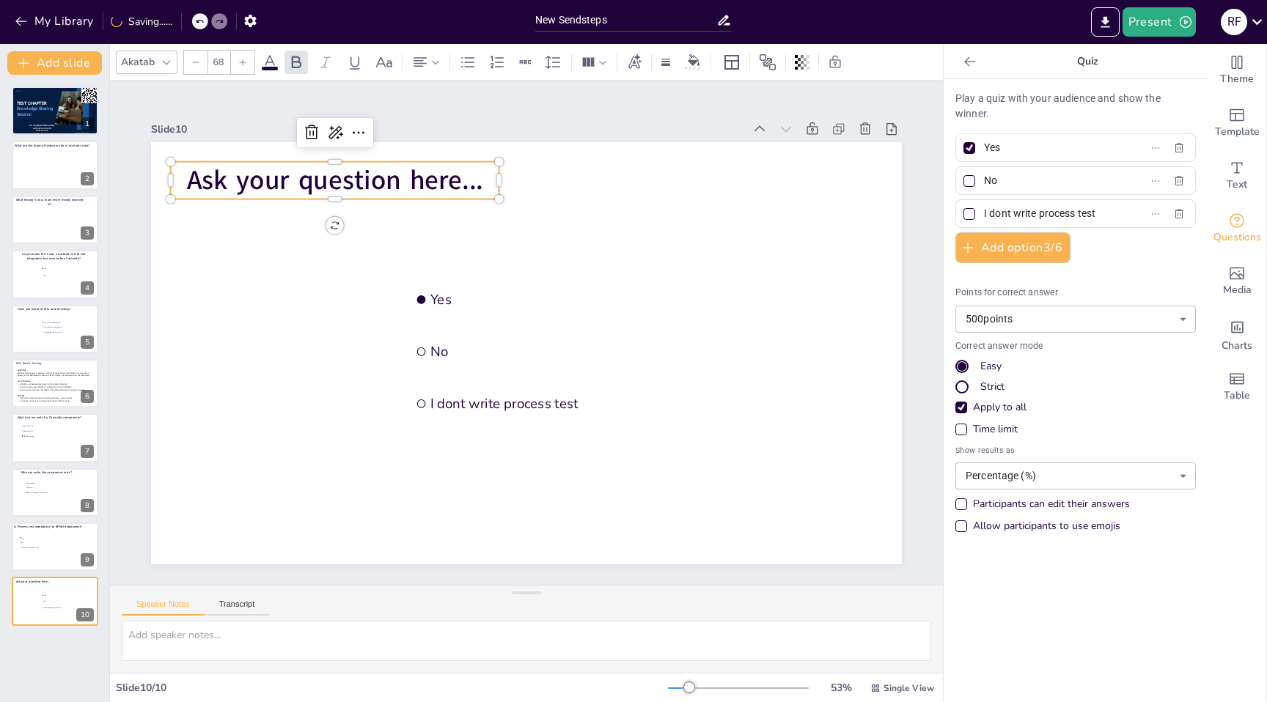
click at [396, 182] on span "Ask your question here..." at bounding box center [335, 180] width 296 height 37
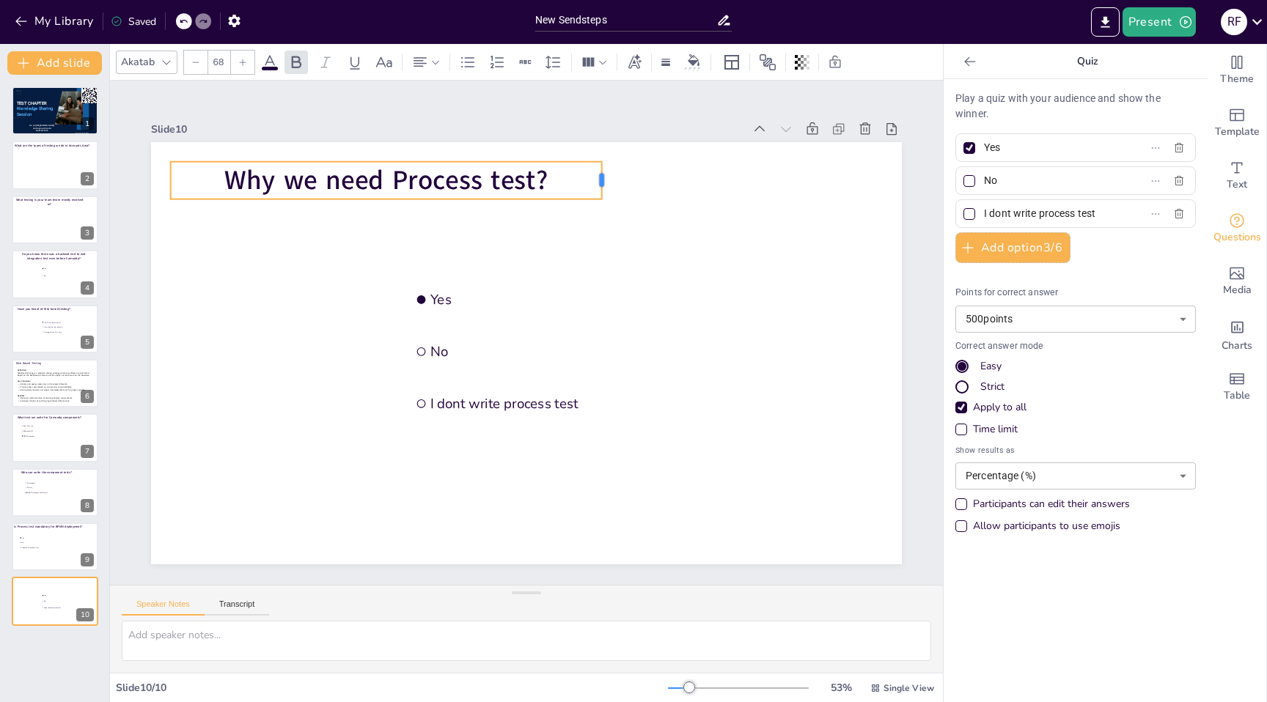
drag, startPoint x: 502, startPoint y: 180, endPoint x: 605, endPoint y: 178, distance: 103.4
click at [605, 178] on div at bounding box center [608, 180] width 12 height 37
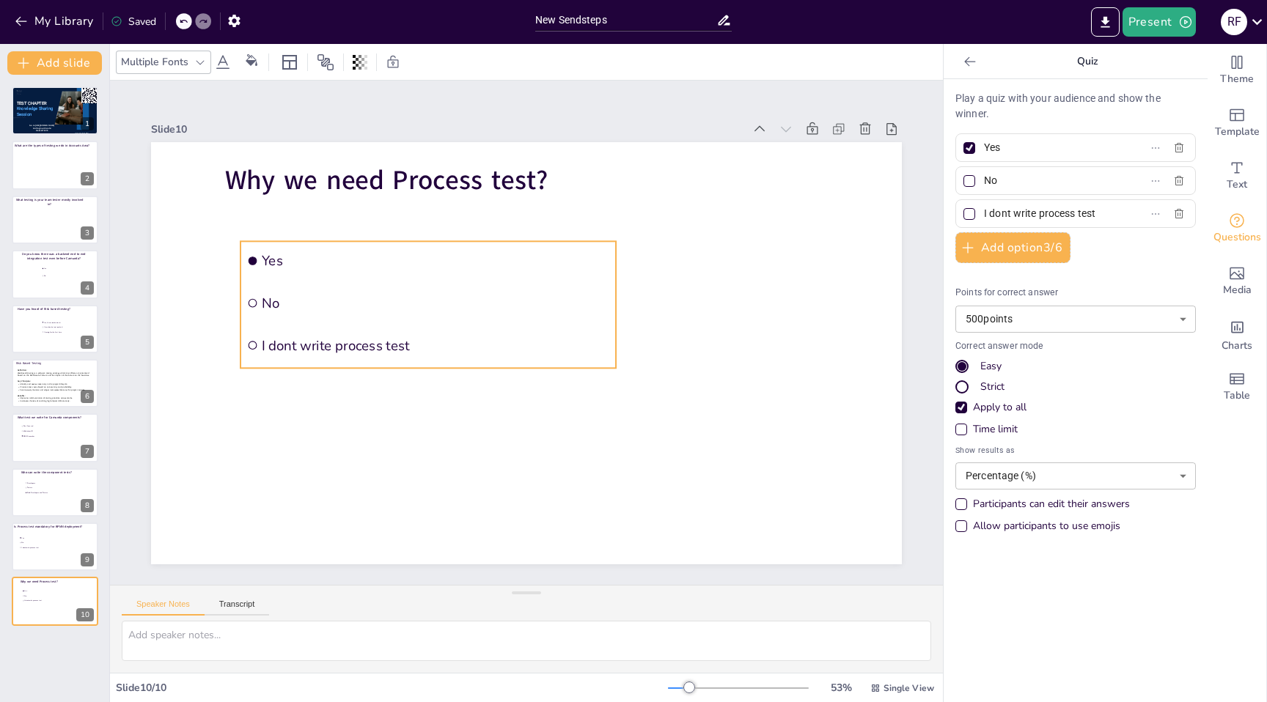
drag, startPoint x: 455, startPoint y: 277, endPoint x: 287, endPoint y: 246, distance: 170.9
click at [287, 245] on li "Yes" at bounding box center [428, 260] width 375 height 39
click at [279, 259] on span "Yes" at bounding box center [437, 262] width 348 height 18
click at [996, 145] on input "Yes" at bounding box center [1052, 147] width 136 height 21
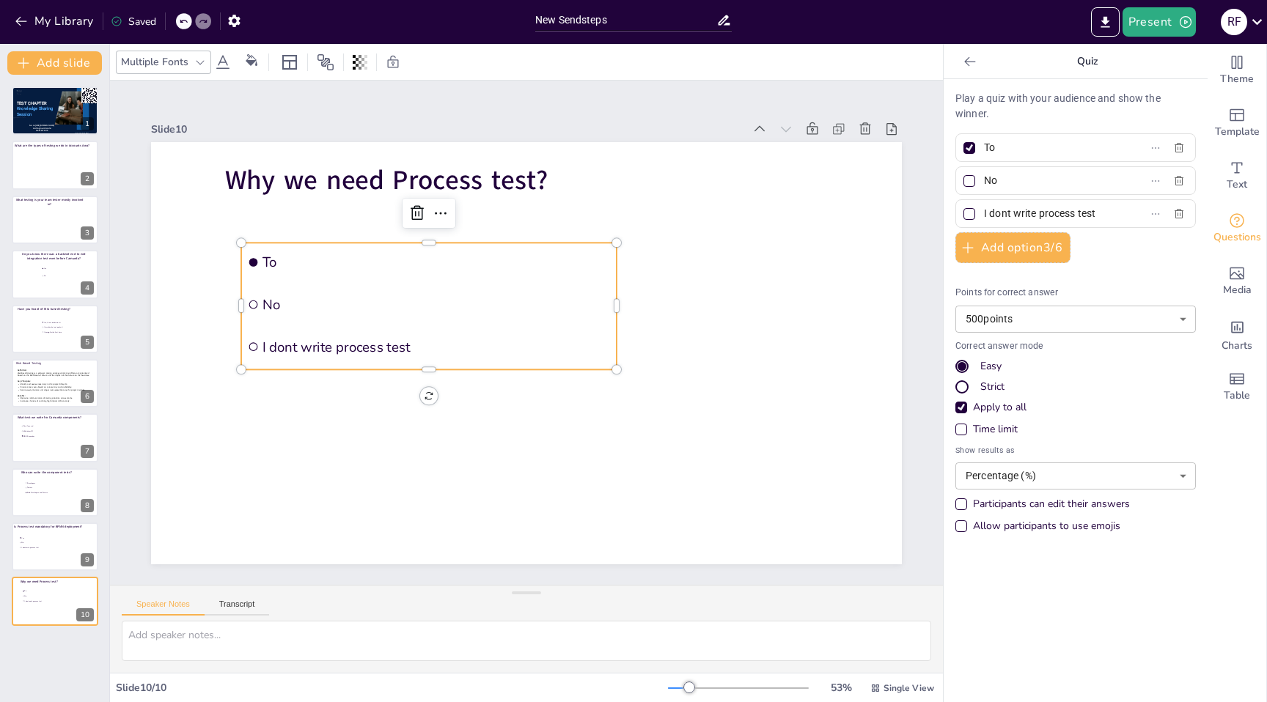
type input "T"
type input "Its part of test pyramid so we need to write"
click at [997, 179] on input "No" at bounding box center [1052, 180] width 136 height 21
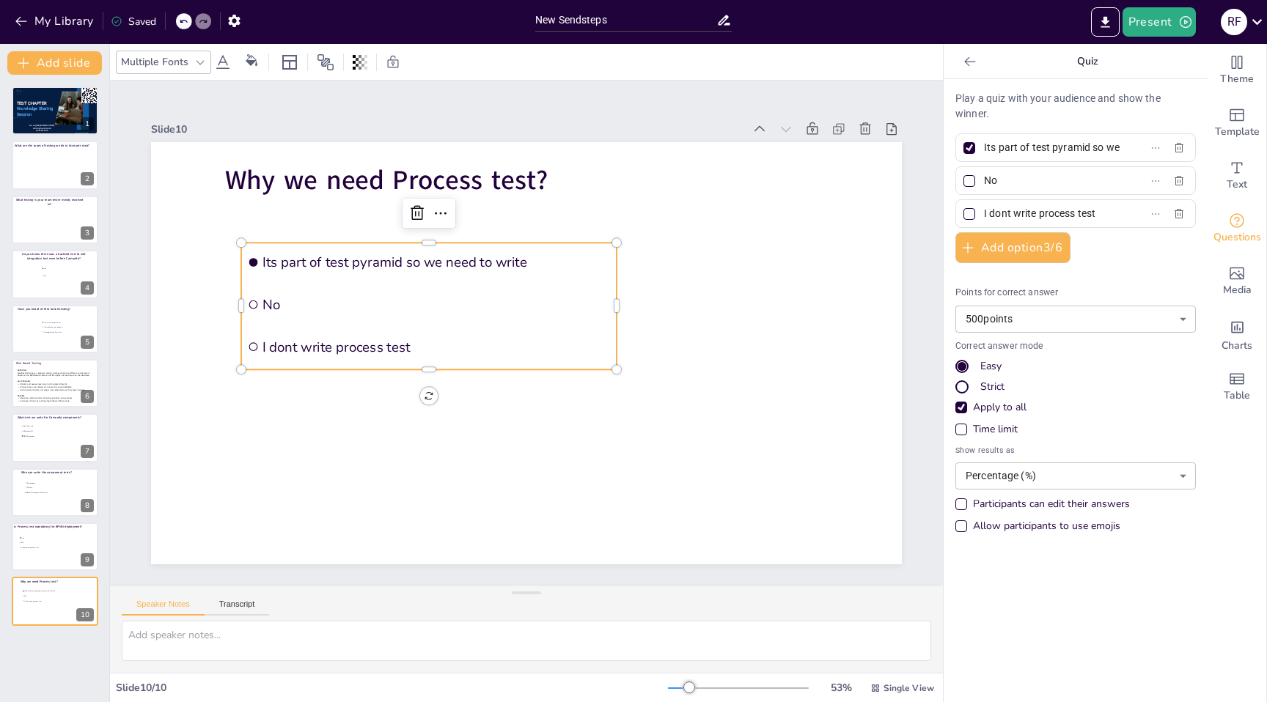
click at [997, 179] on input "No" at bounding box center [1052, 180] width 136 height 21
type input "I dont write process test"
click at [1042, 213] on input "I dont write process test" at bounding box center [1052, 213] width 136 height 21
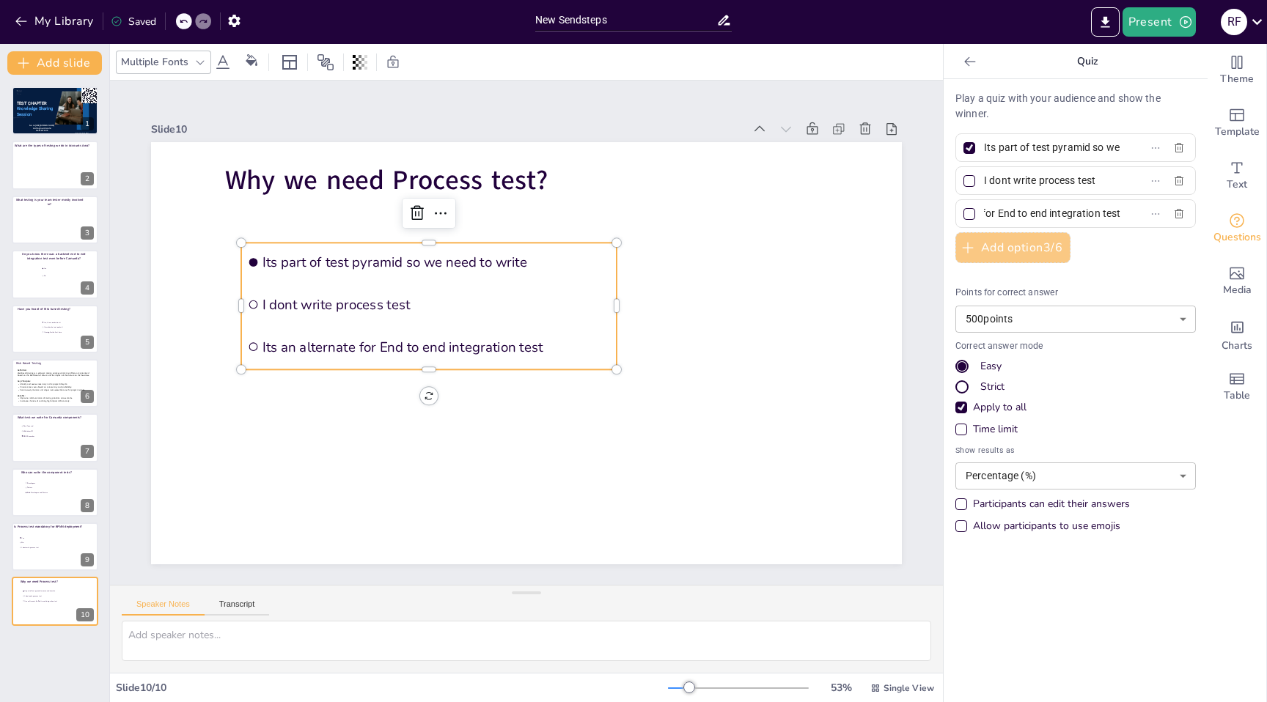
type input "Its an alternate for End to end integration test"
click at [1029, 249] on button "Add option 3 / 6" at bounding box center [1012, 247] width 115 height 31
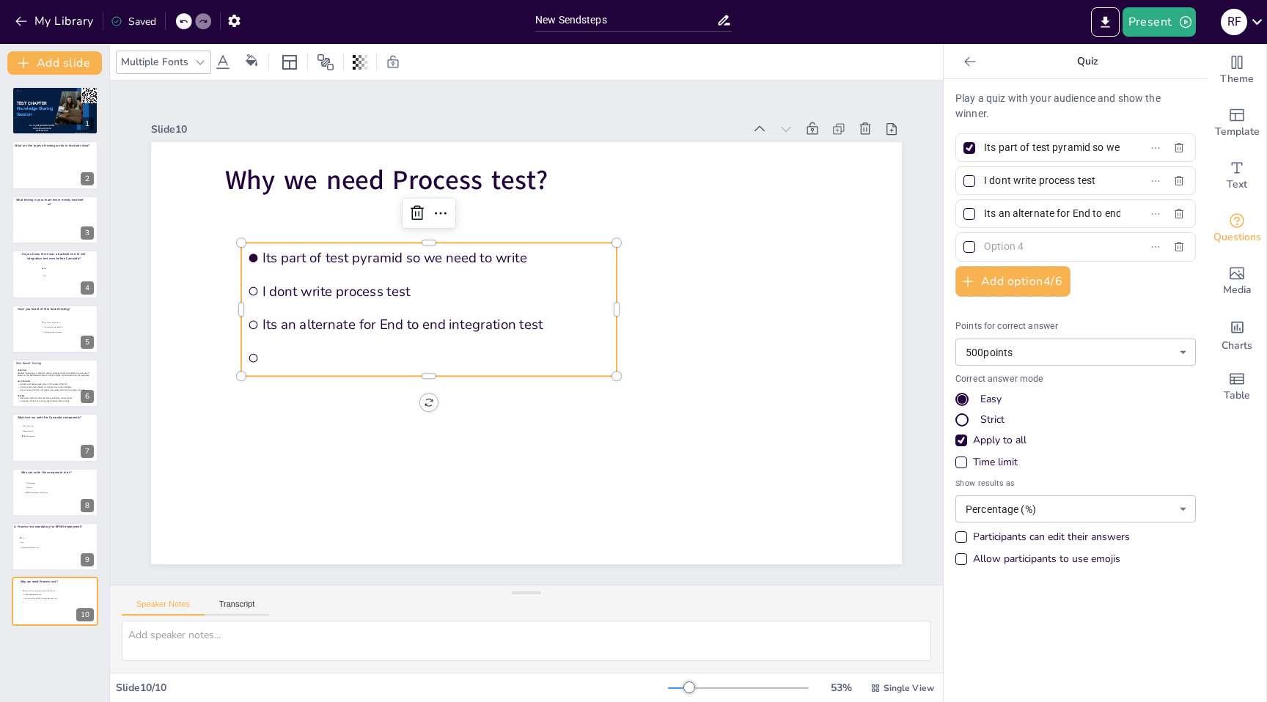
click at [1010, 245] on input "text" at bounding box center [1052, 246] width 136 height 21
click at [324, 362] on li at bounding box center [426, 348] width 377 height 70
click at [324, 362] on li at bounding box center [428, 358] width 375 height 30
click at [999, 248] on input "text" at bounding box center [1052, 246] width 136 height 21
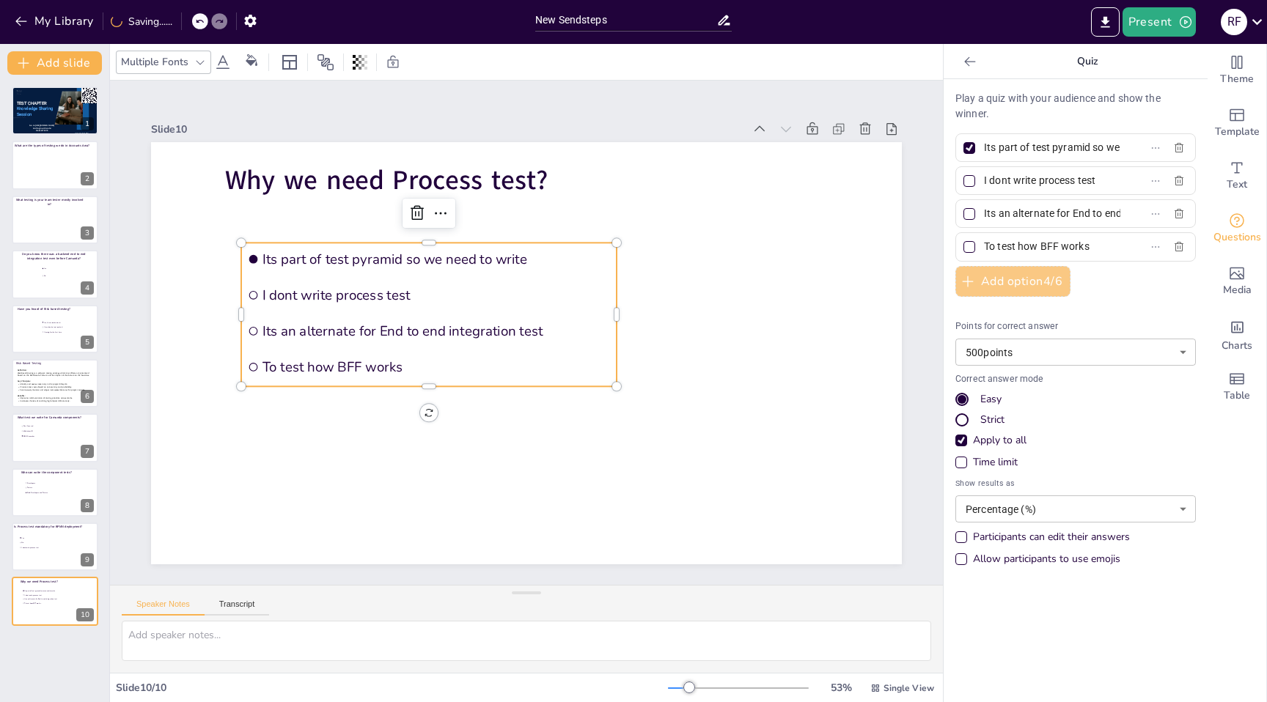
type input "To test how BFF works"
click at [1014, 285] on button "Add option 4 / 6" at bounding box center [1012, 281] width 115 height 31
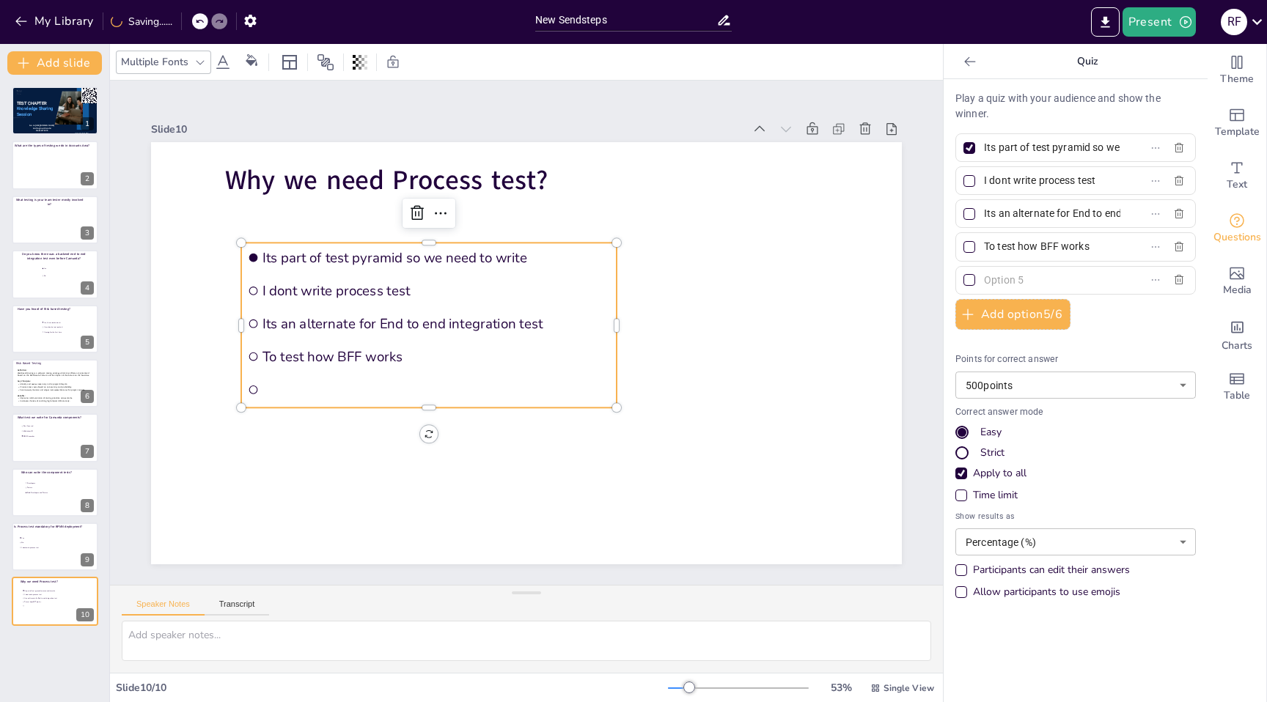
click at [1006, 275] on input "text" at bounding box center [1052, 280] width 136 height 21
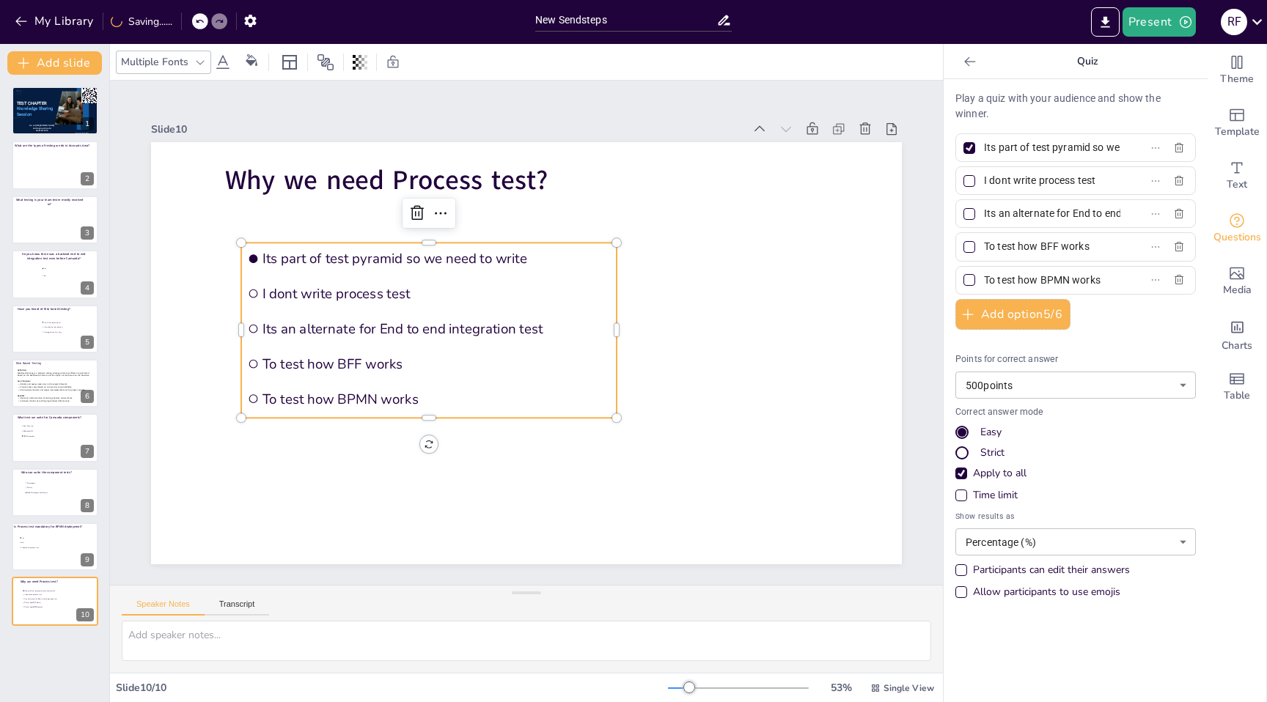
scroll to position [0, 4]
type input "To test how BPMN works"
click at [1013, 313] on button "Add option 5 / 6" at bounding box center [1012, 314] width 115 height 31
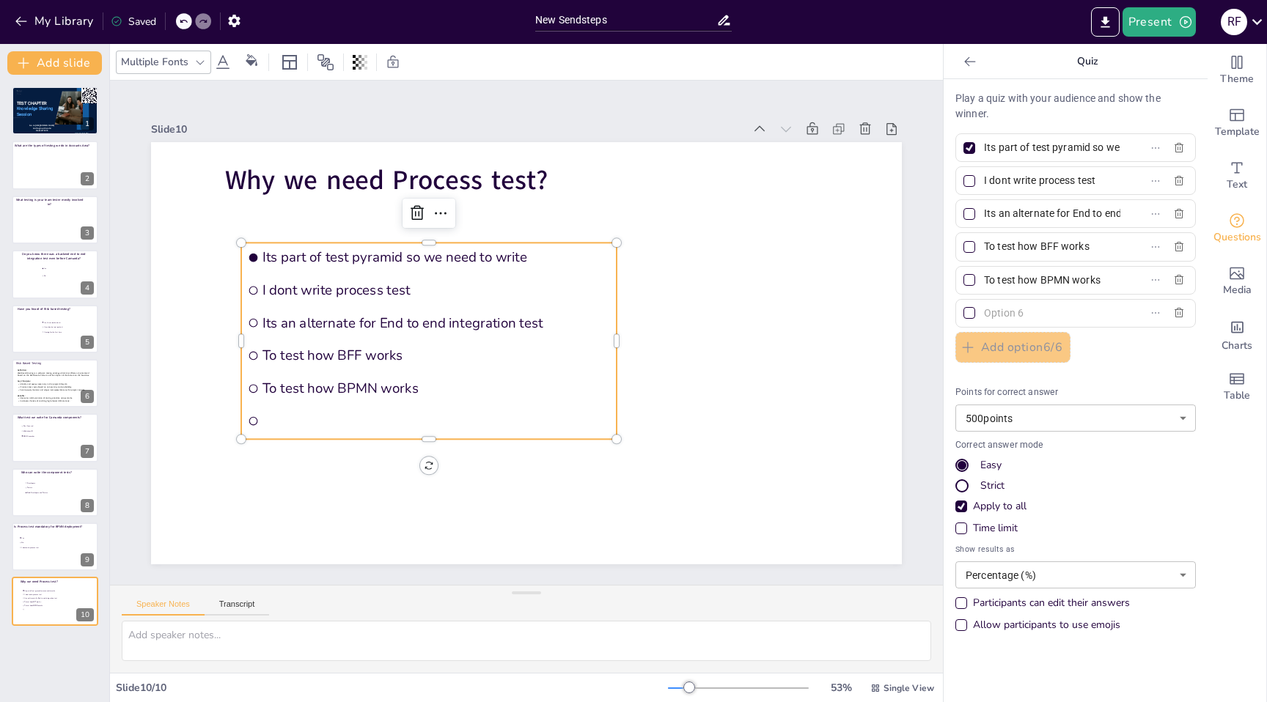
click at [1002, 313] on input "text" at bounding box center [1052, 313] width 136 height 21
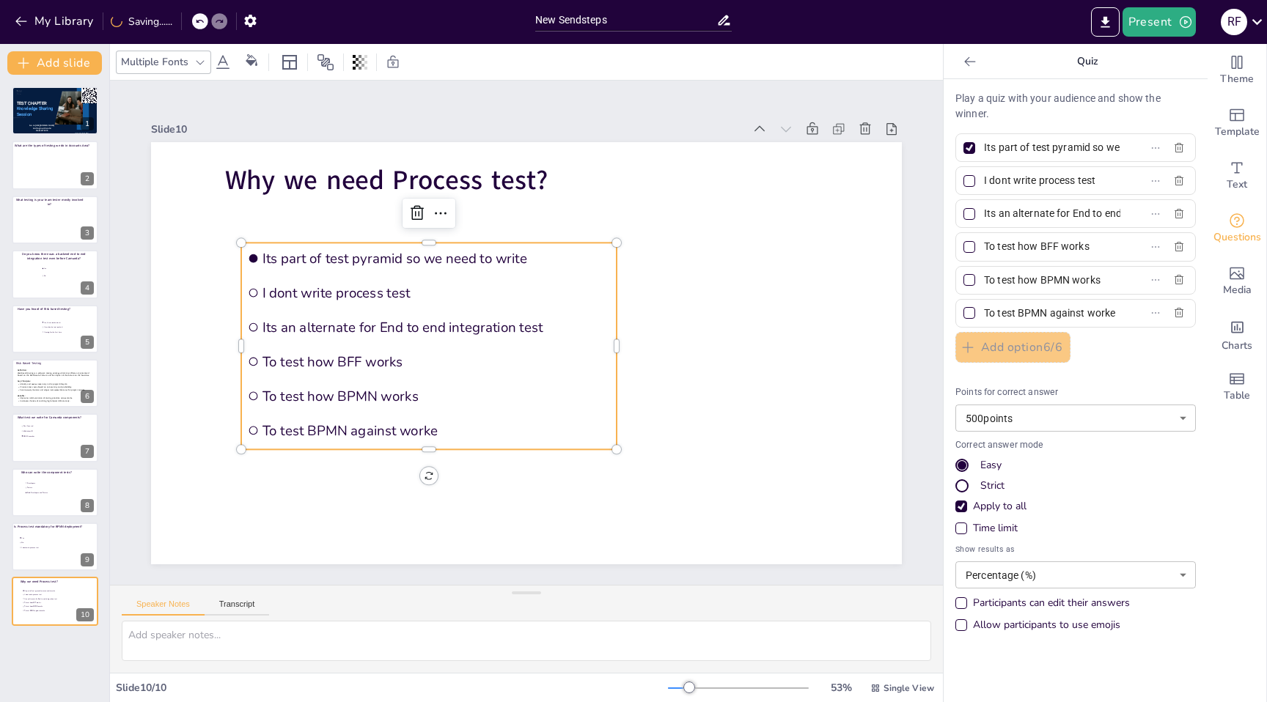
scroll to position [0, 23]
type input "To test BPMN against worker"
click at [1181, 183] on icon "button" at bounding box center [1179, 181] width 12 height 12
type input "Its an alternate for End to end integration test"
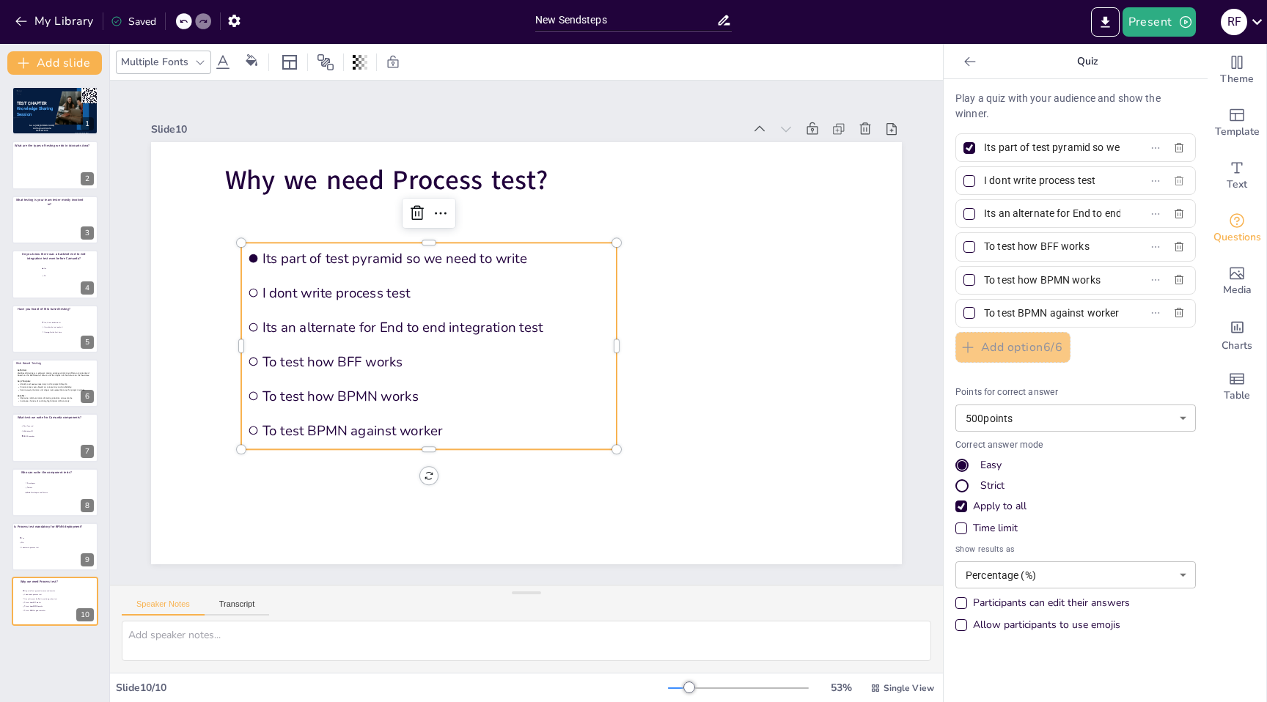
type input "To test how BFF works"
type input "To test how BPMN works"
type input "To test BPMN against worker"
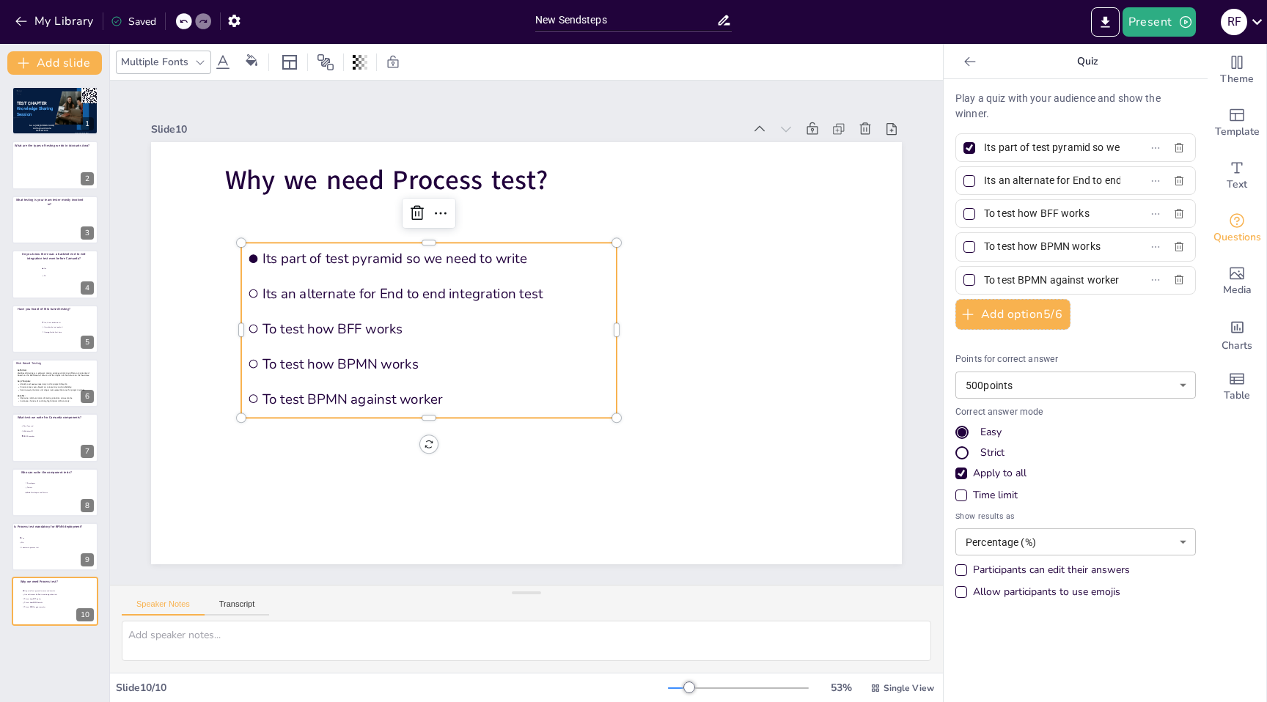
click at [970, 282] on div at bounding box center [970, 280] width 12 height 12
click at [984, 282] on input "To test BPMN against worker" at bounding box center [1052, 280] width 136 height 21
checkbox input "true"
click at [972, 152] on div at bounding box center [970, 148] width 12 height 12
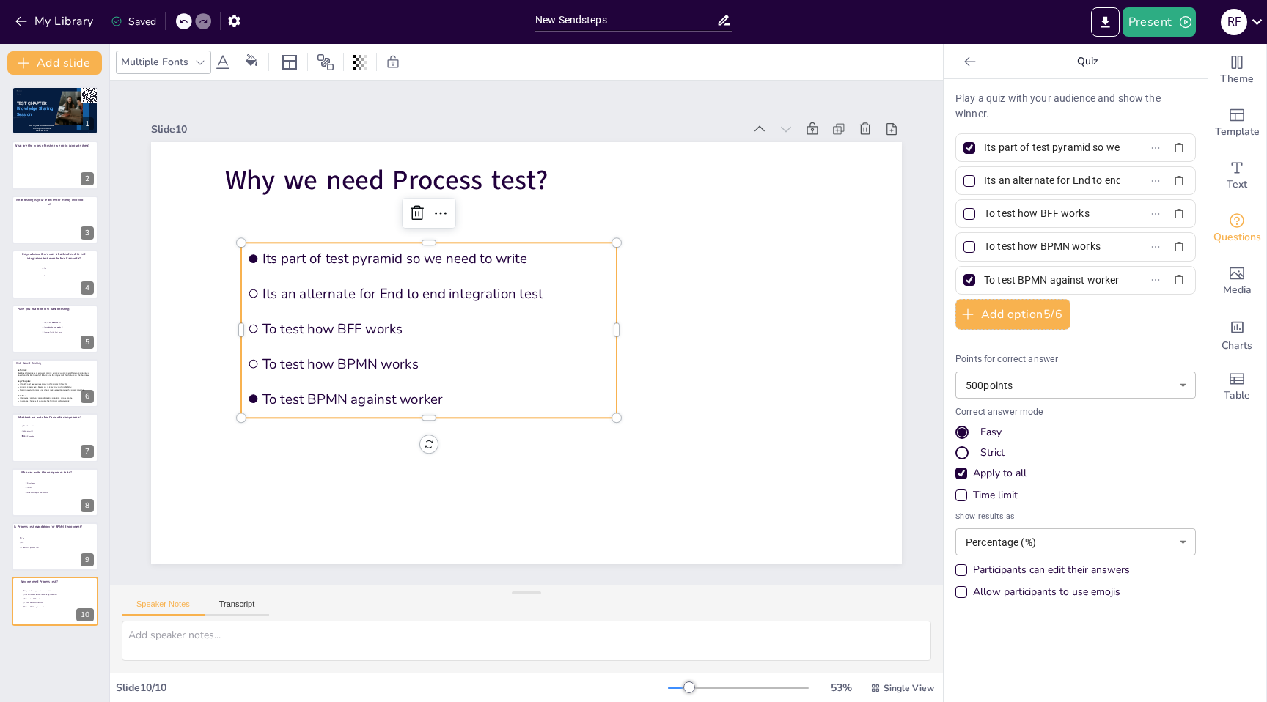
click at [984, 152] on input "Its part of test pyramid so we need to write" at bounding box center [1052, 147] width 136 height 21
checkbox input "false"
click at [972, 250] on div at bounding box center [970, 247] width 12 height 12
click at [984, 250] on input "To test how BPMN works" at bounding box center [1052, 246] width 136 height 21
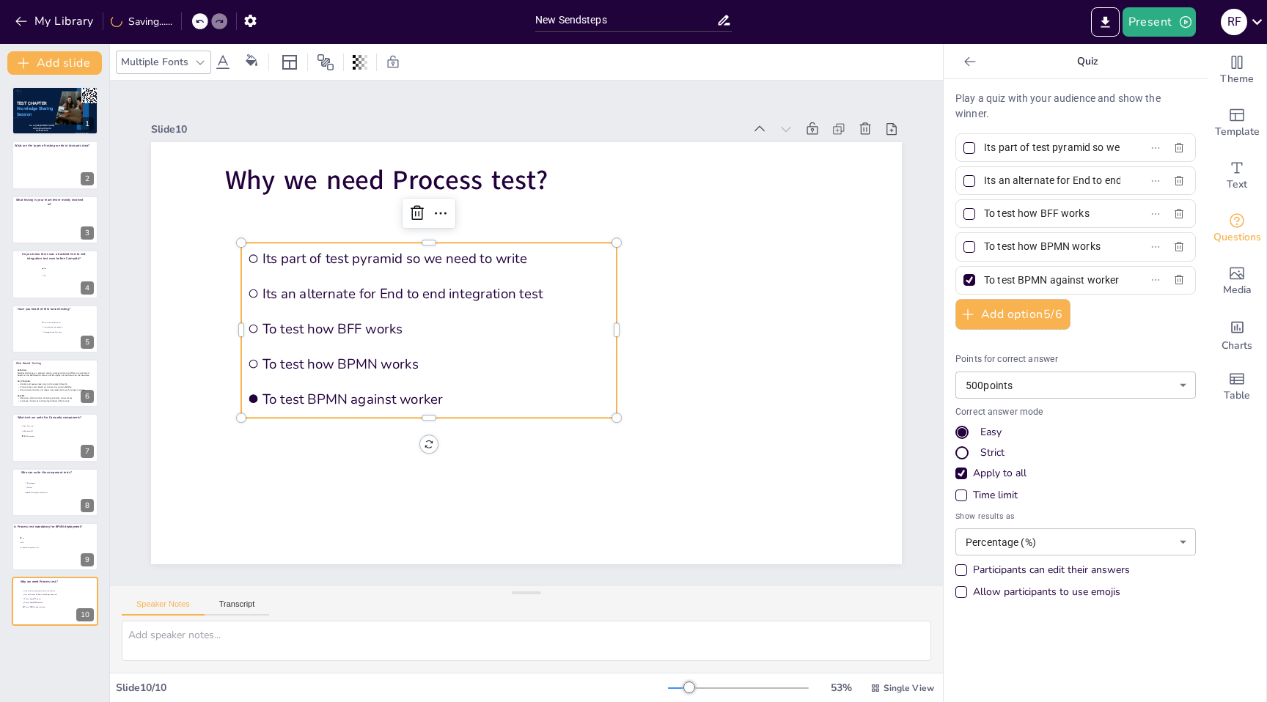
checkbox input "true"
click at [81, 67] on button "Add slide" at bounding box center [54, 62] width 95 height 23
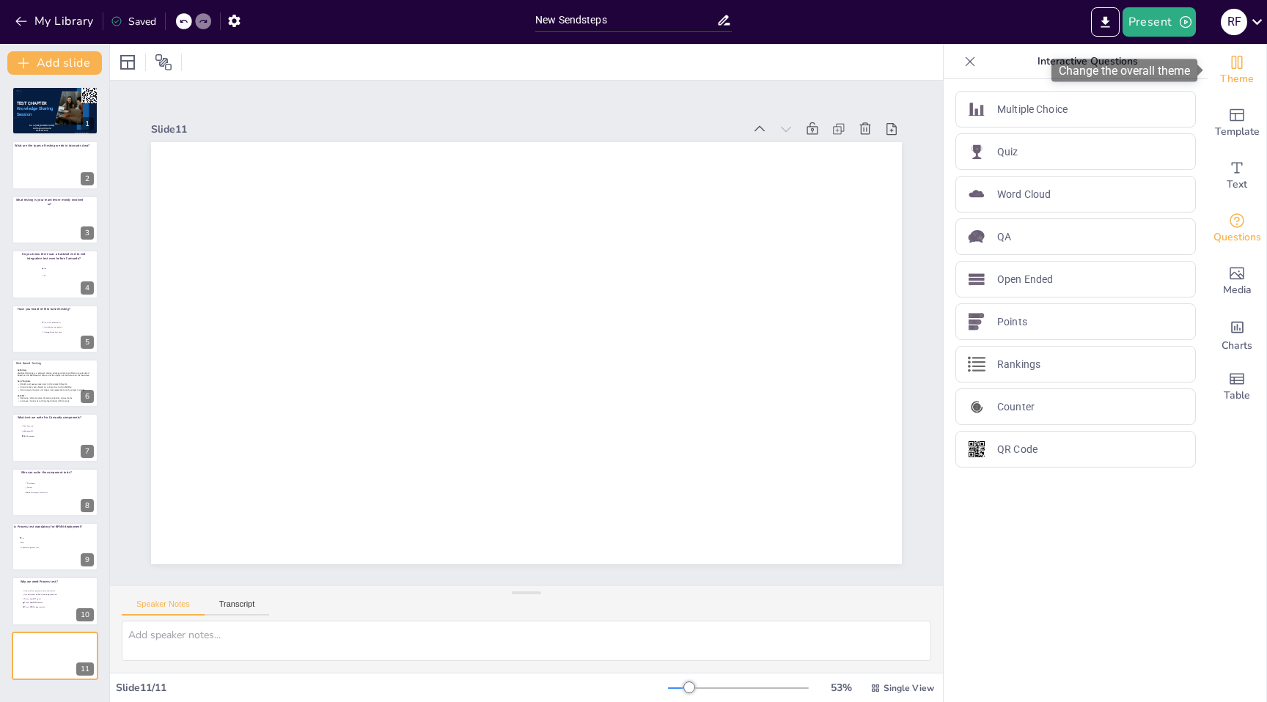
click at [1241, 76] on span "Theme" at bounding box center [1237, 79] width 34 height 16
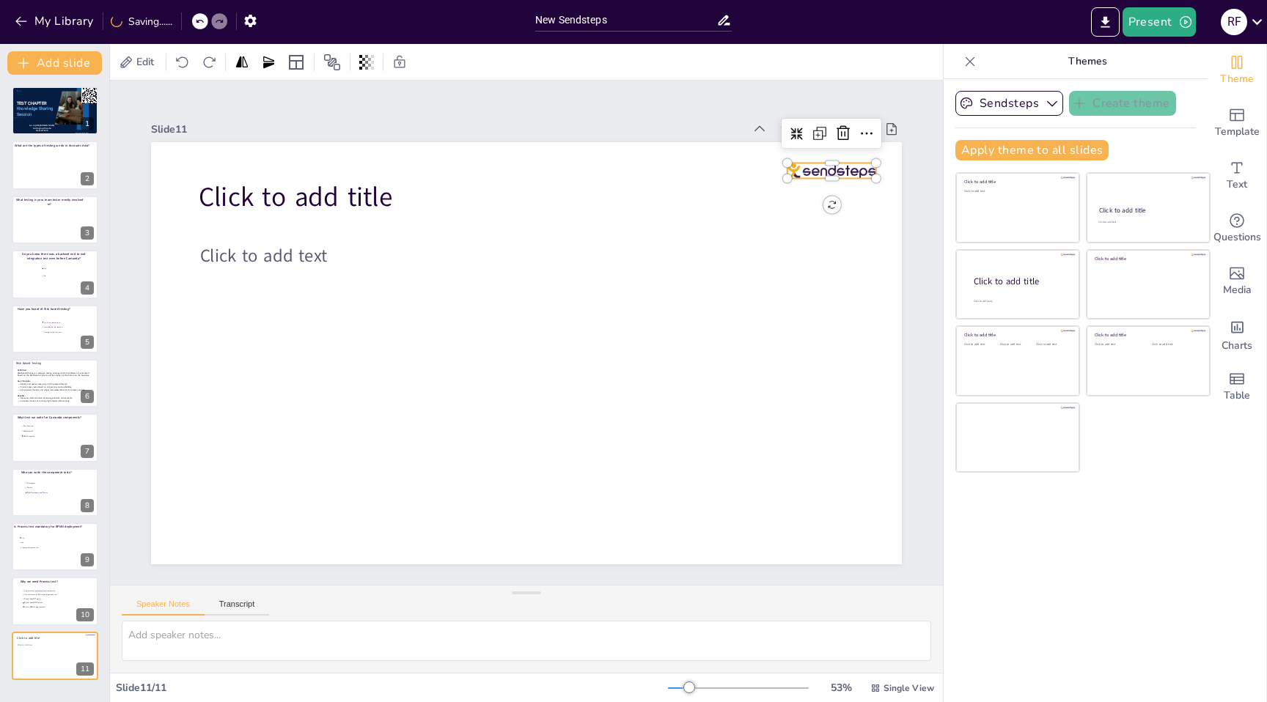
click at [870, 164] on div at bounding box center [832, 170] width 89 height 15
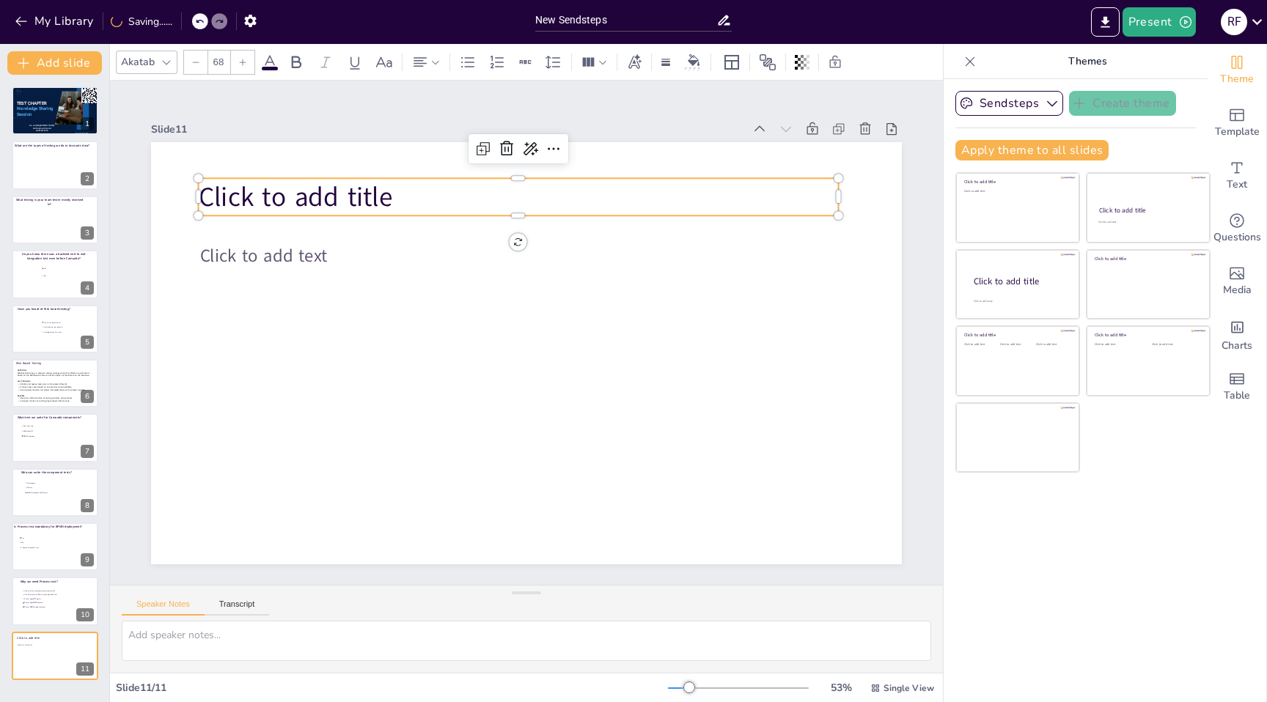
click at [295, 200] on span "Click to add title" at bounding box center [311, 173] width 197 height 56
click at [295, 200] on span "Click to add title" at bounding box center [296, 197] width 194 height 37
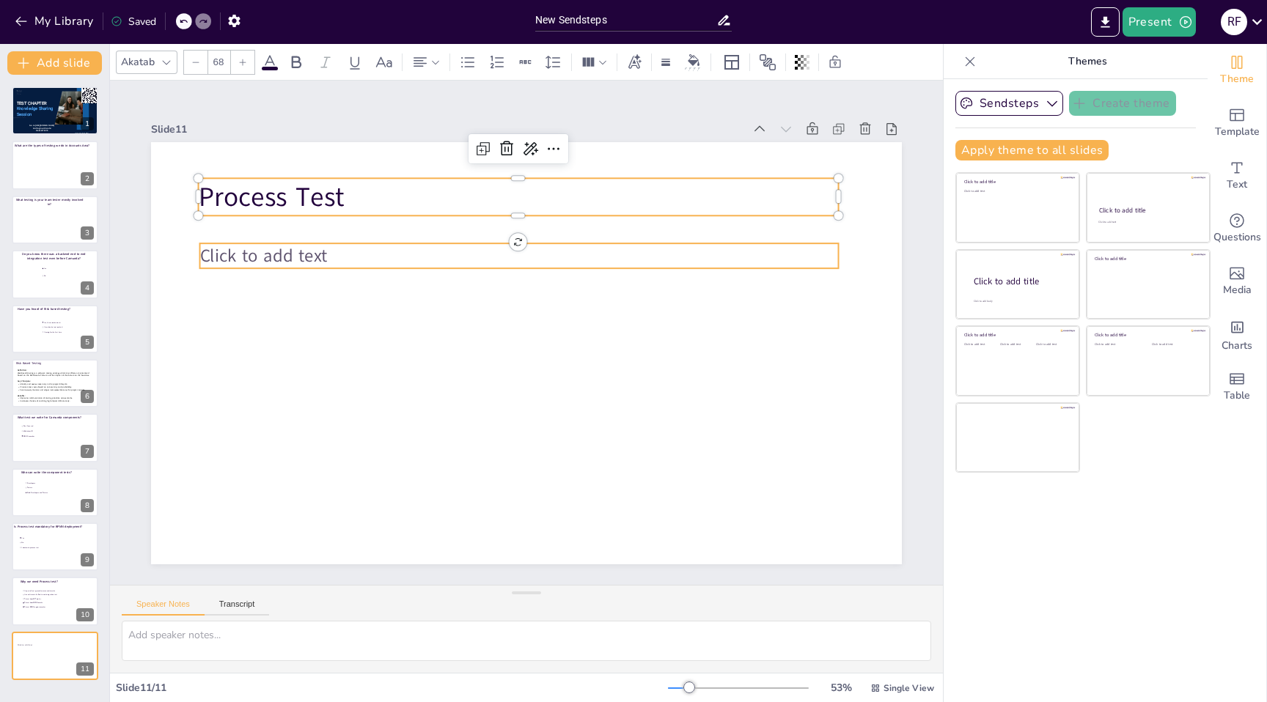
type input "45"
click at [300, 255] on span "Click to add text" at bounding box center [264, 255] width 128 height 24
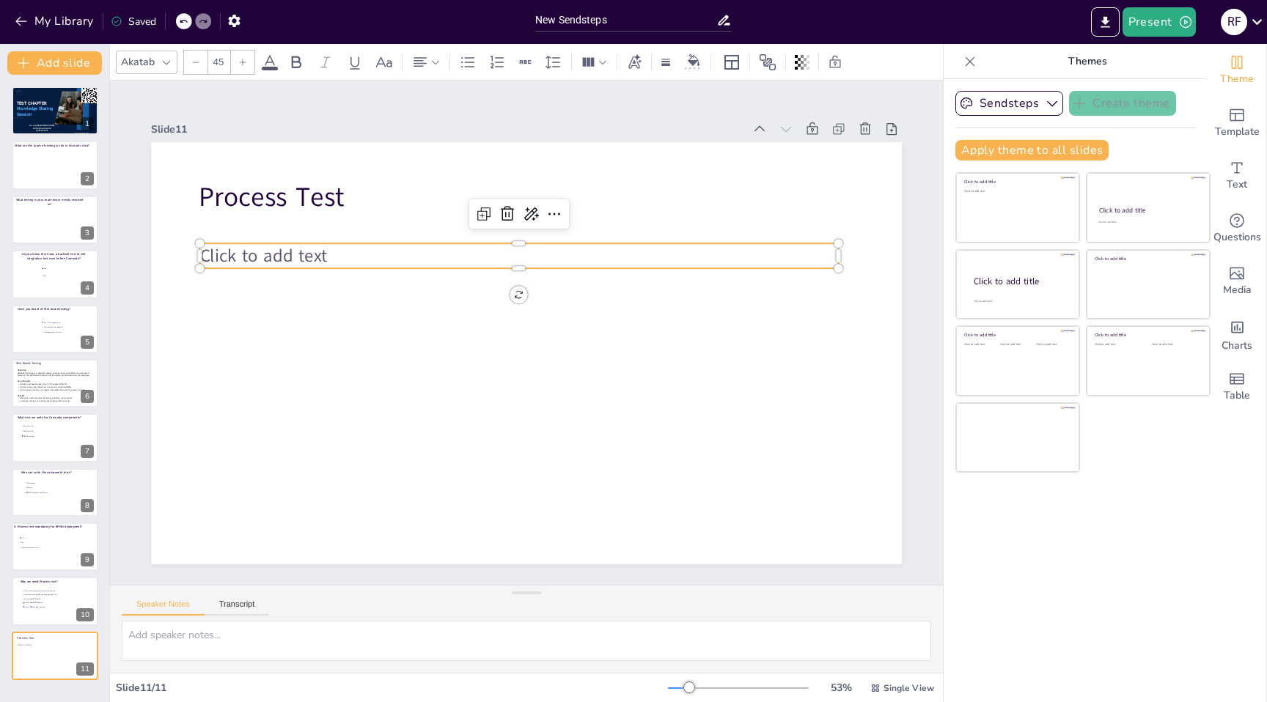
click at [300, 255] on span "Click to add text" at bounding box center [264, 255] width 128 height 24
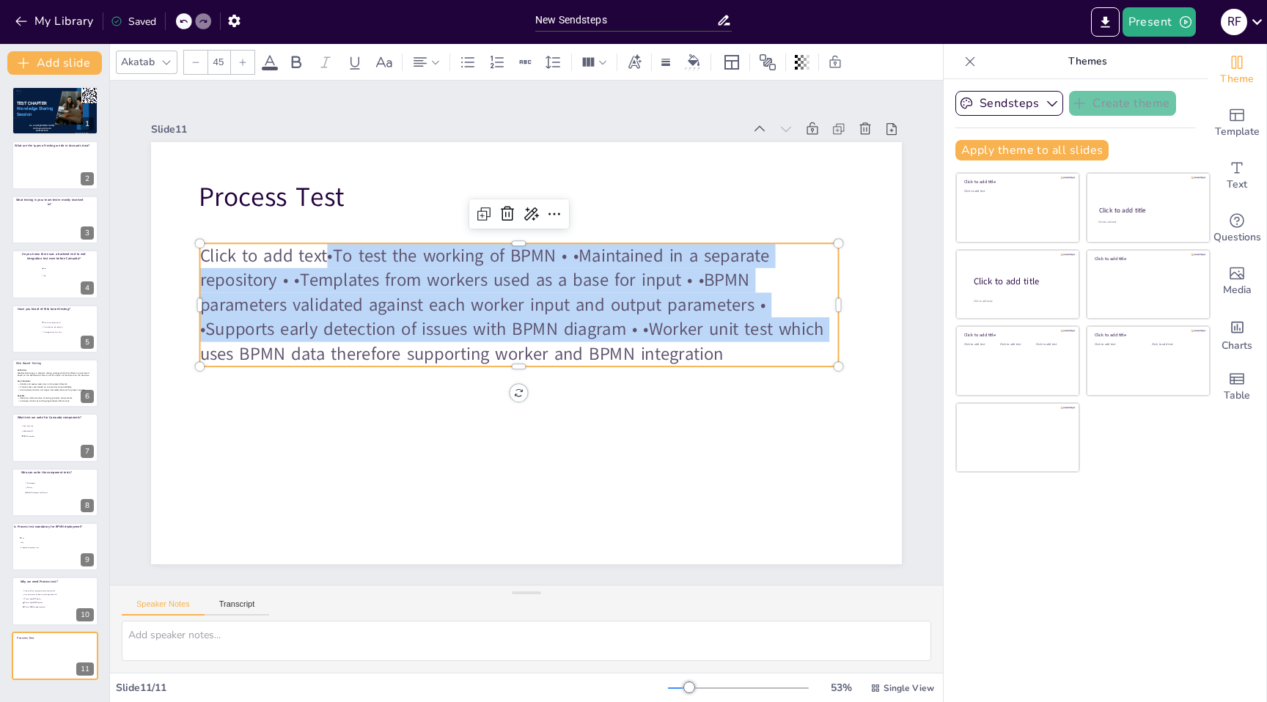
drag, startPoint x: 328, startPoint y: 256, endPoint x: 153, endPoint y: 261, distance: 174.6
click at [153, 261] on div "Process Test Click to add text •To test the working of BPMN • •Maintained in a …" at bounding box center [524, 353] width 791 height 499
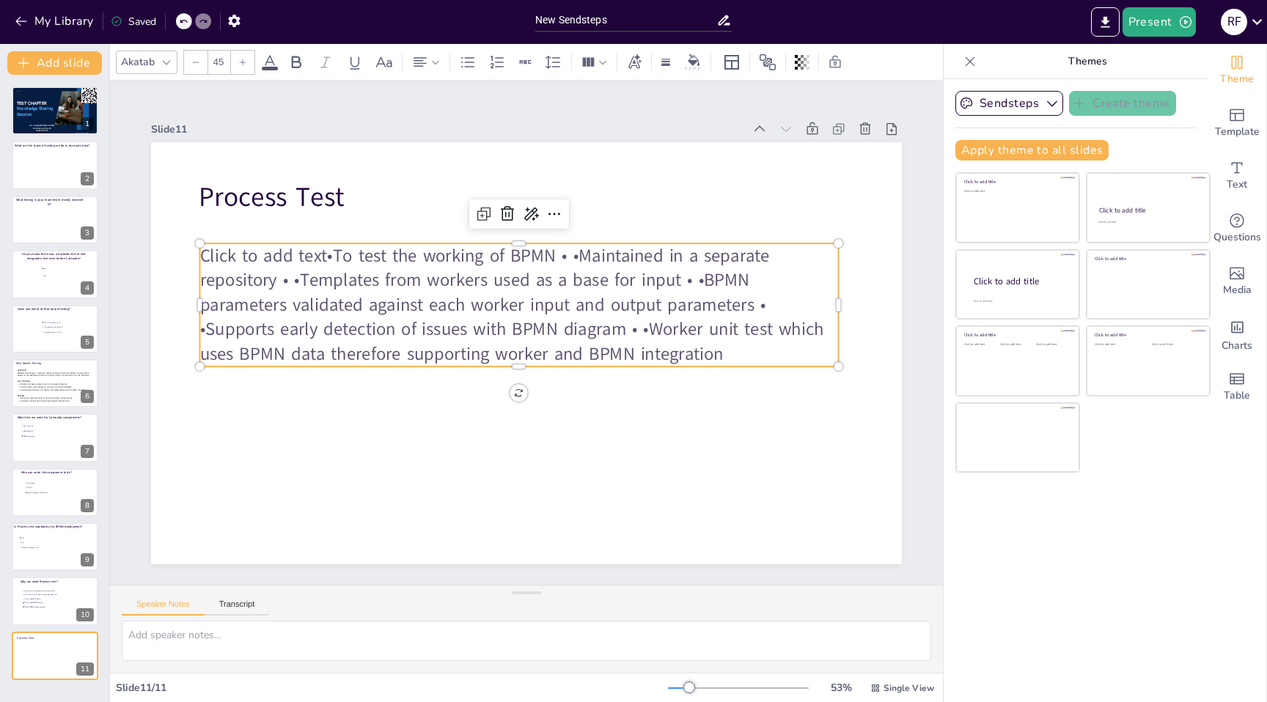
click at [323, 255] on span "Click to add text" at bounding box center [264, 255] width 128 height 24
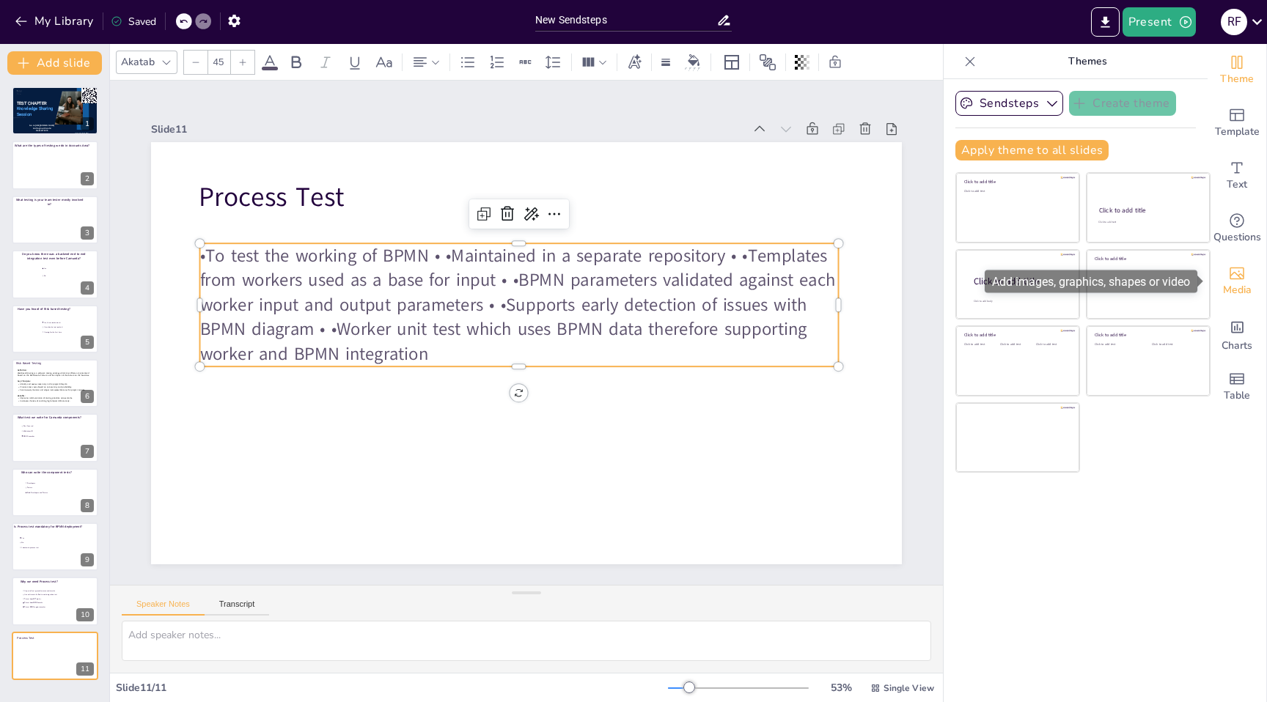
click at [1240, 276] on icon "Add images, graphics, shapes or video" at bounding box center [1237, 274] width 18 height 18
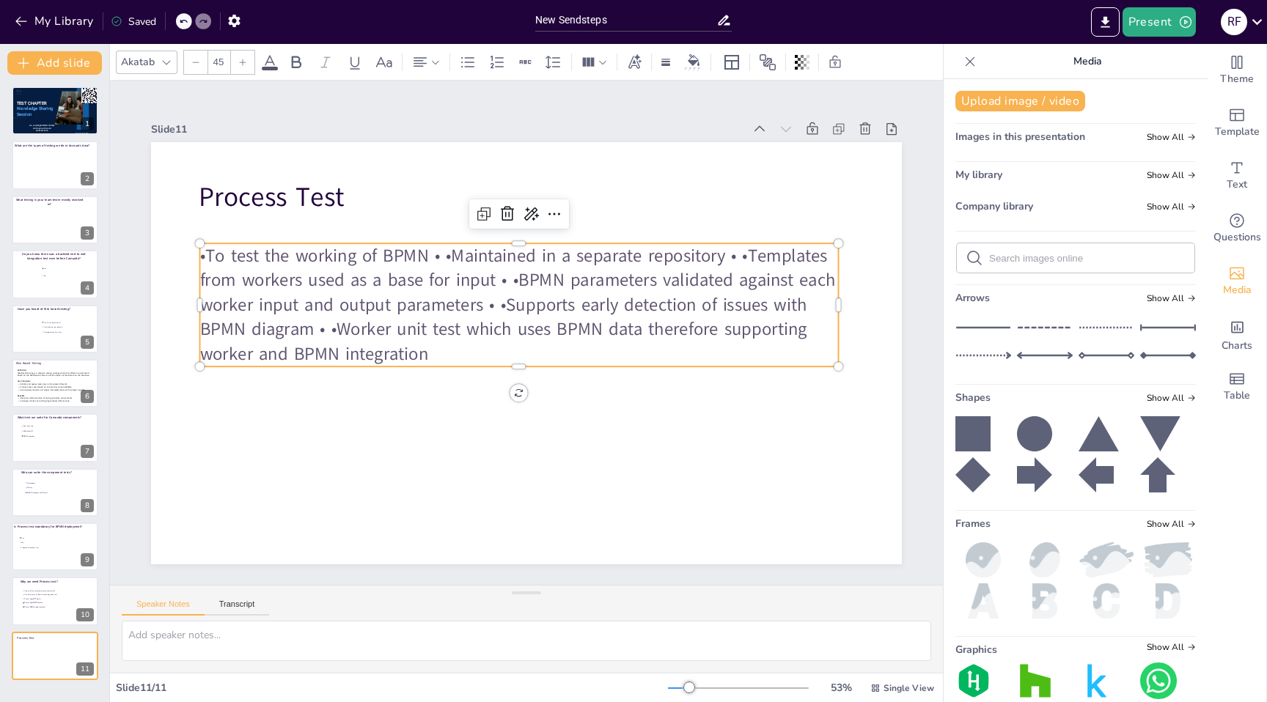
scroll to position [63, 0]
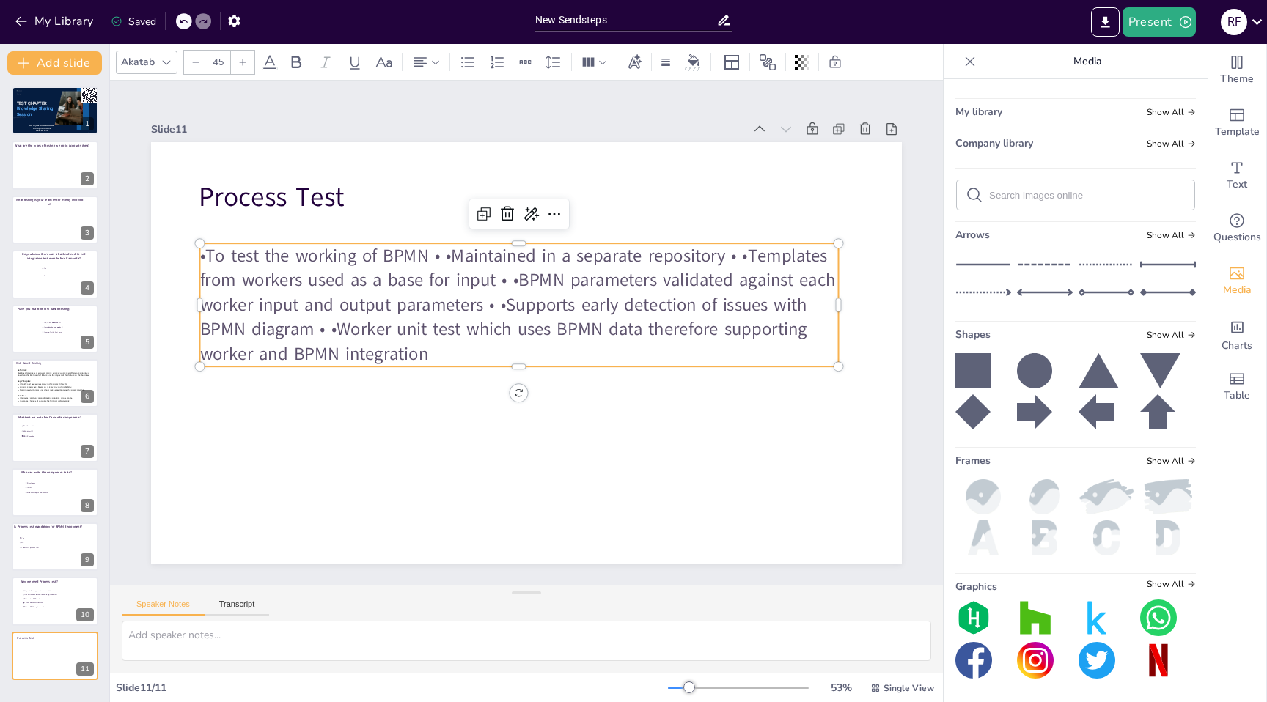
click at [205, 256] on p "•To test the working of BPMN • •Maintained in a separate repository • •Template…" at bounding box center [519, 304] width 639 height 123
click at [465, 65] on icon at bounding box center [468, 63] width 18 height 18
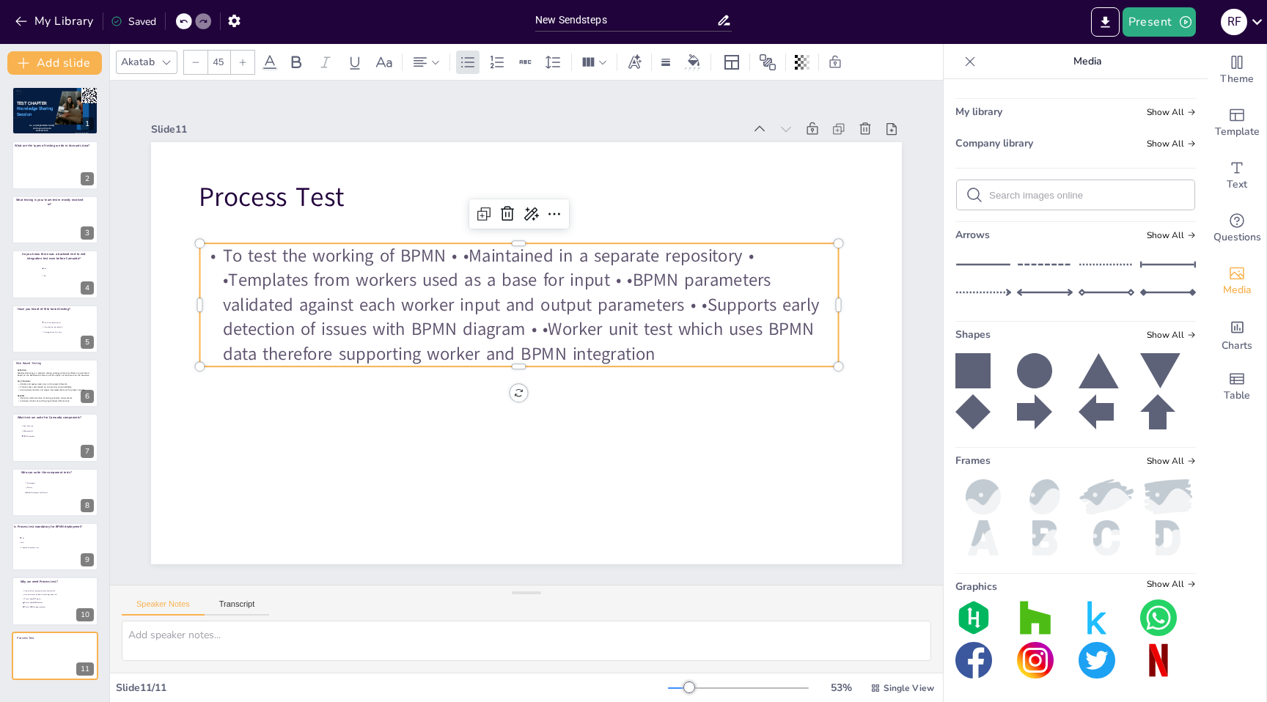
click at [469, 255] on p "To test the working of BPMN • •Maintained in a separate repository • •Templates…" at bounding box center [519, 304] width 639 height 123
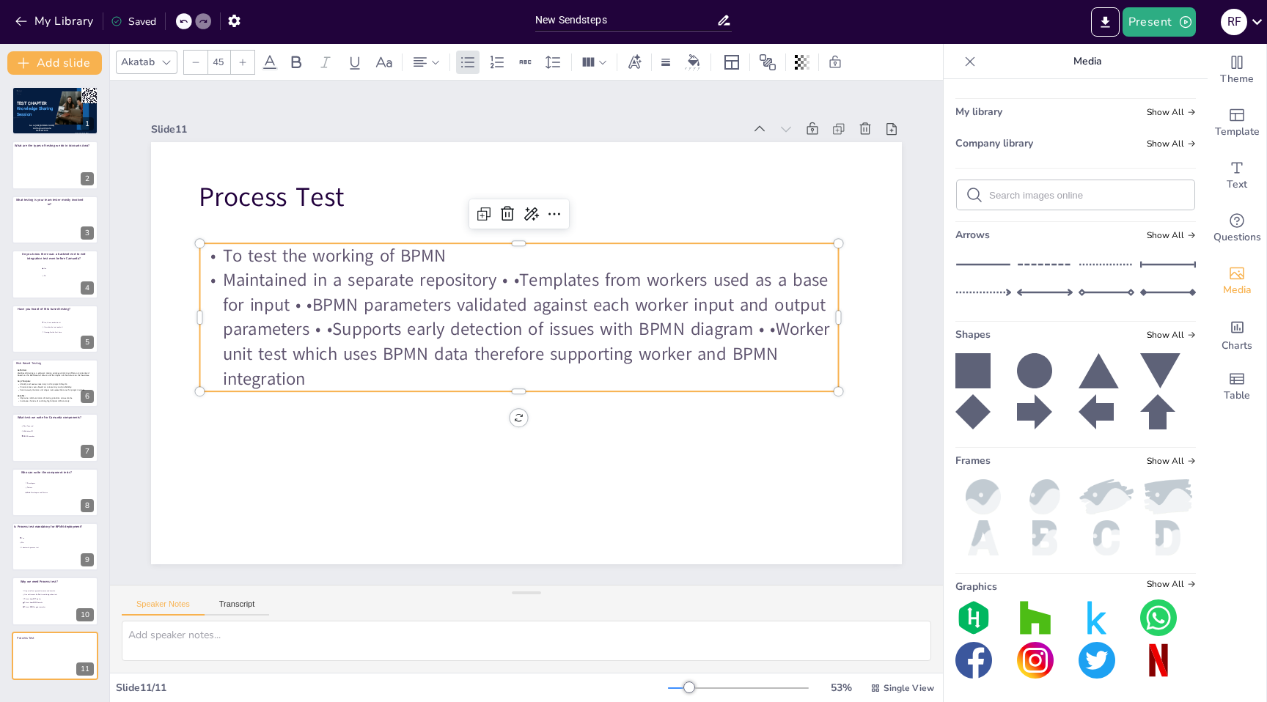
click at [521, 279] on p "Maintained in a separate repository • •Templates from workers used as a base fo…" at bounding box center [519, 329] width 639 height 123
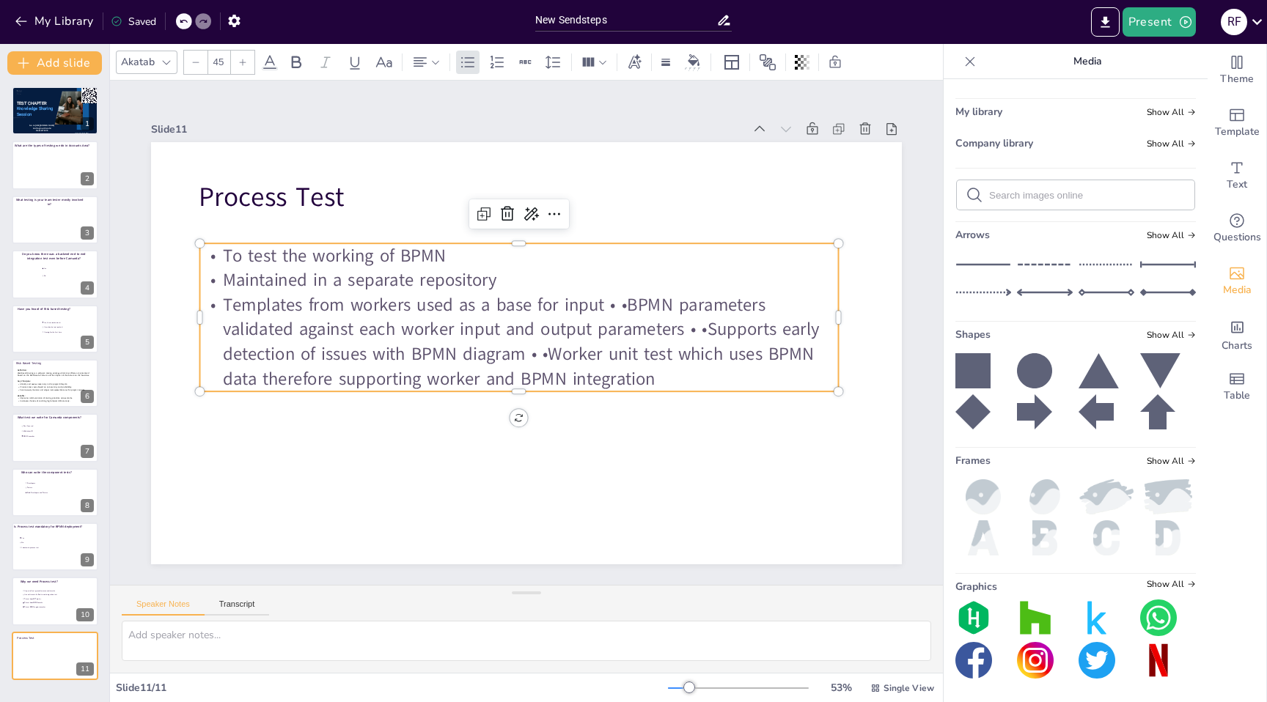
click at [628, 304] on p "Templates from workers used as a base for input • •BPMN parameters validated ag…" at bounding box center [519, 342] width 639 height 98
click at [243, 353] on p "BPMN parameters validated against each worker input and output parameters • •Su…" at bounding box center [519, 355] width 639 height 74
click at [667, 356] on p "Supports early detection of issues with BPMN diagram • •Worker unit test which …" at bounding box center [516, 366] width 640 height 116
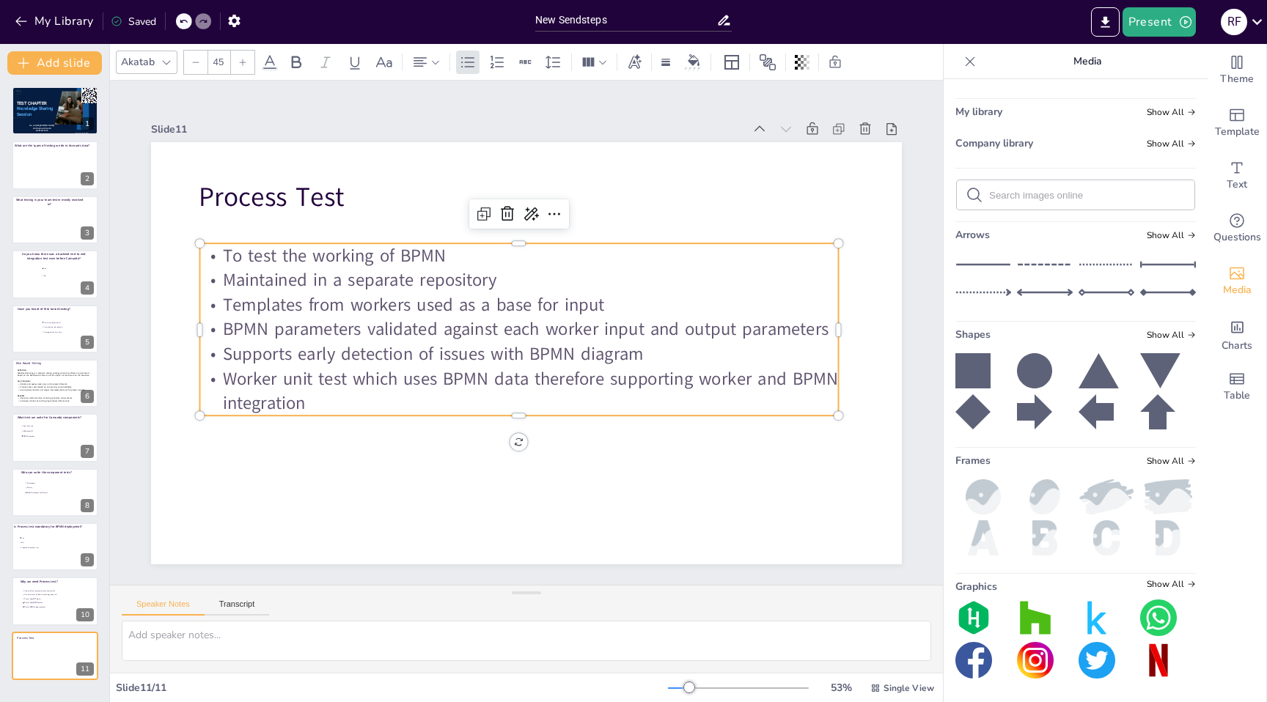
click at [480, 255] on p "To test the working of BPMN" at bounding box center [519, 255] width 639 height 25
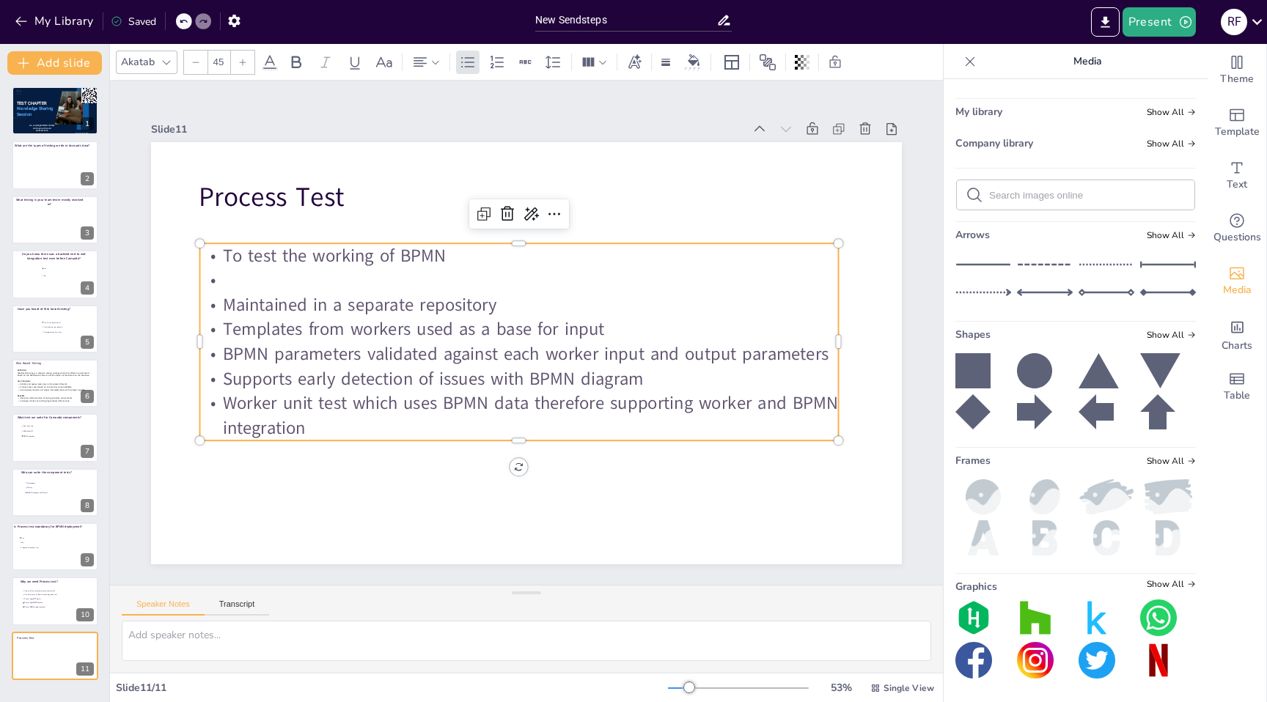
click at [518, 307] on p "Maintained in a separate repository" at bounding box center [519, 305] width 639 height 25
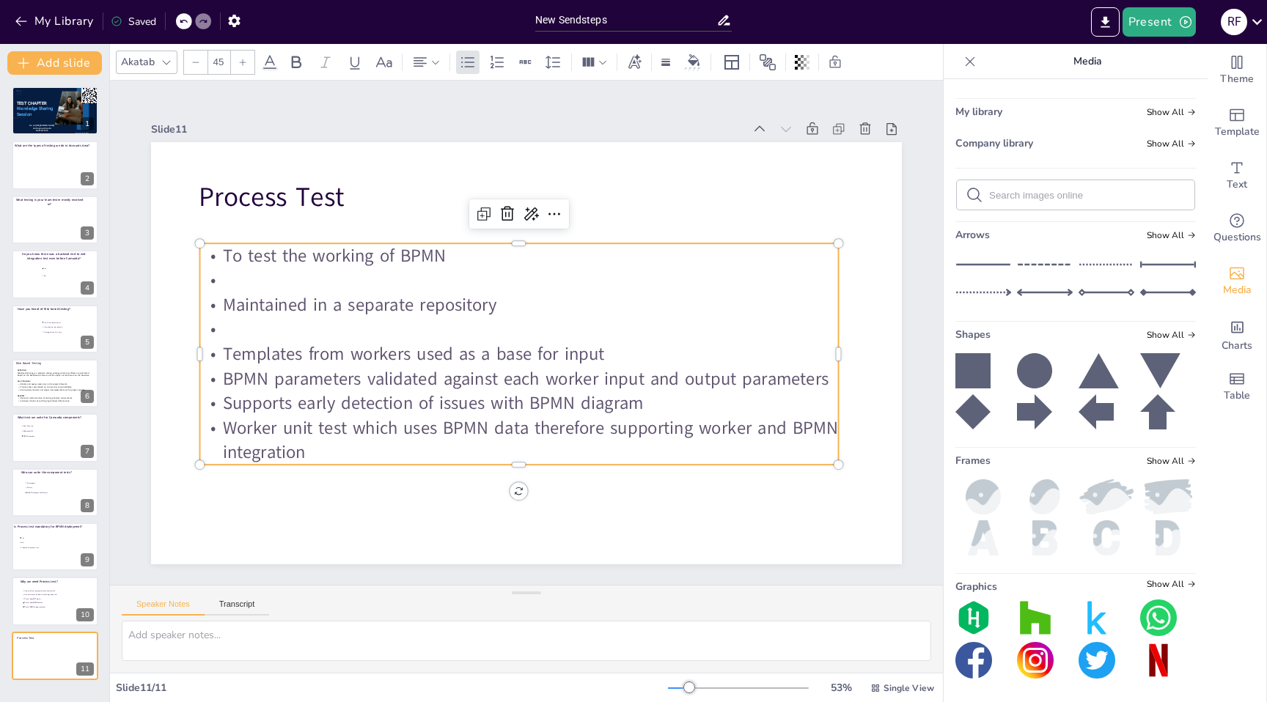
click at [629, 356] on p "Templates from workers used as a base for input" at bounding box center [519, 354] width 639 height 25
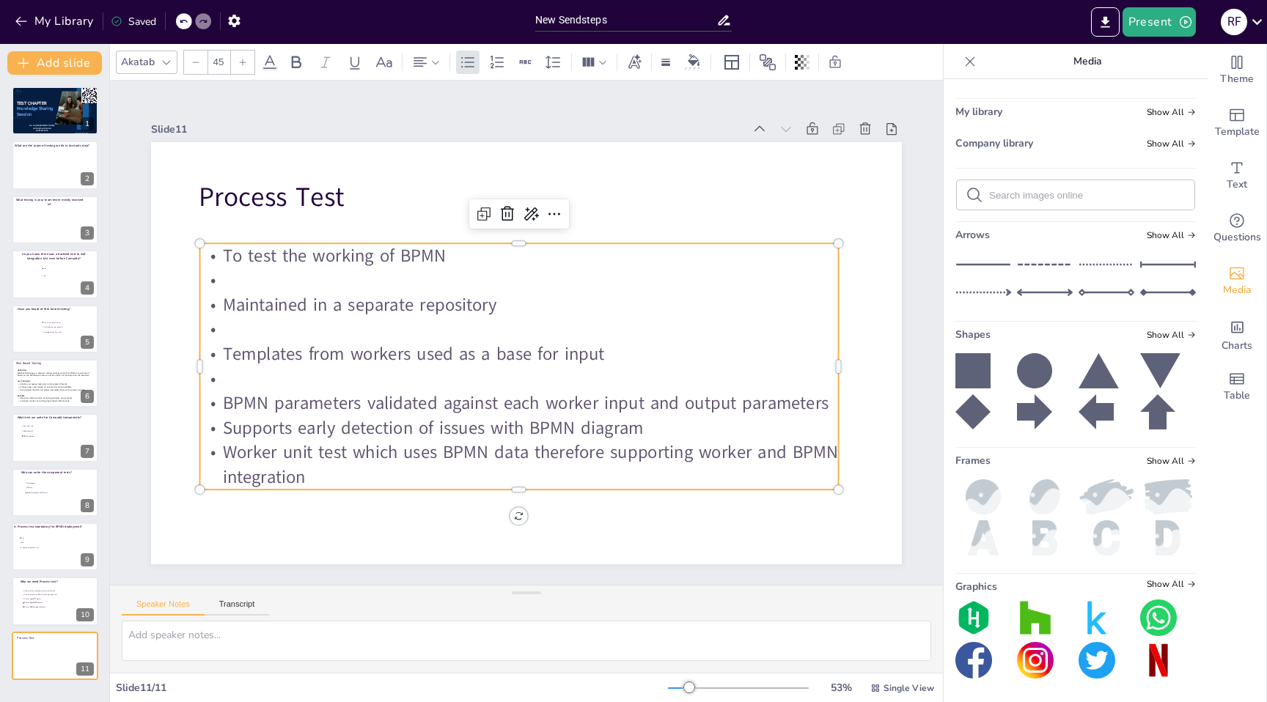
click at [831, 405] on p "BPMN parameters validated against each worker input and output parameters" at bounding box center [512, 402] width 638 height 91
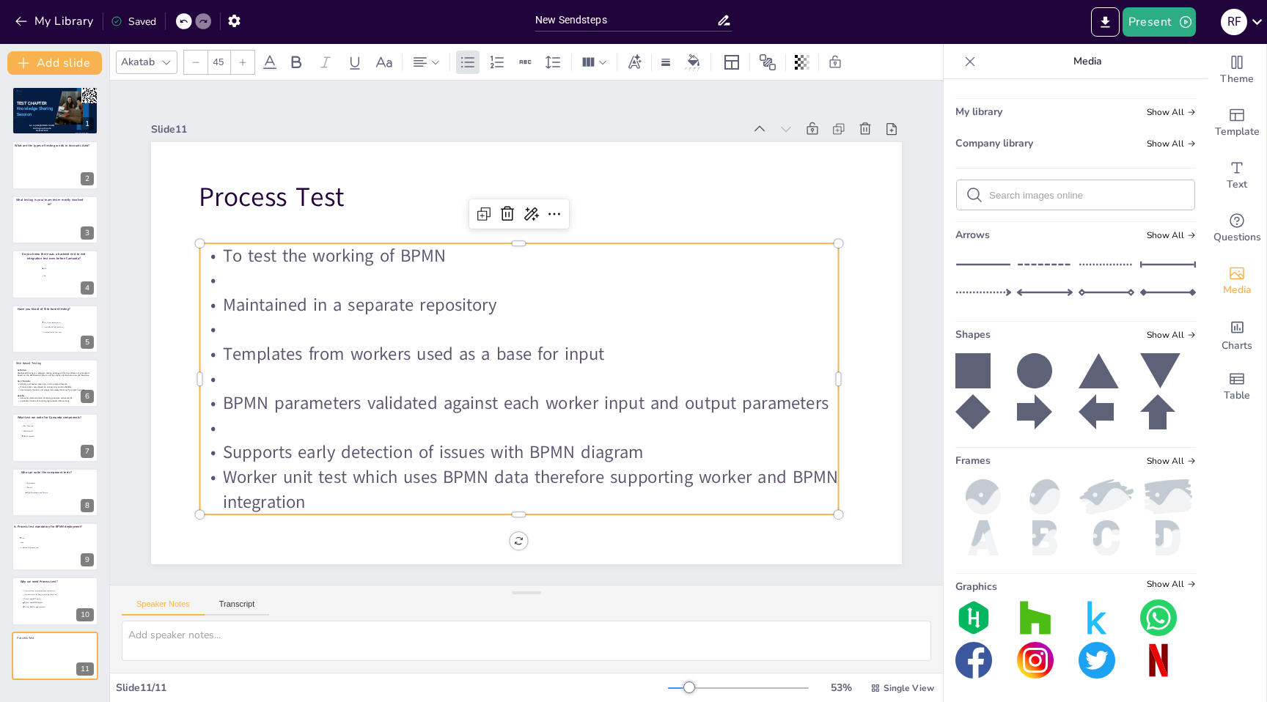
click at [683, 456] on p "Supports early detection of issues with BPMN diagram" at bounding box center [519, 453] width 639 height 25
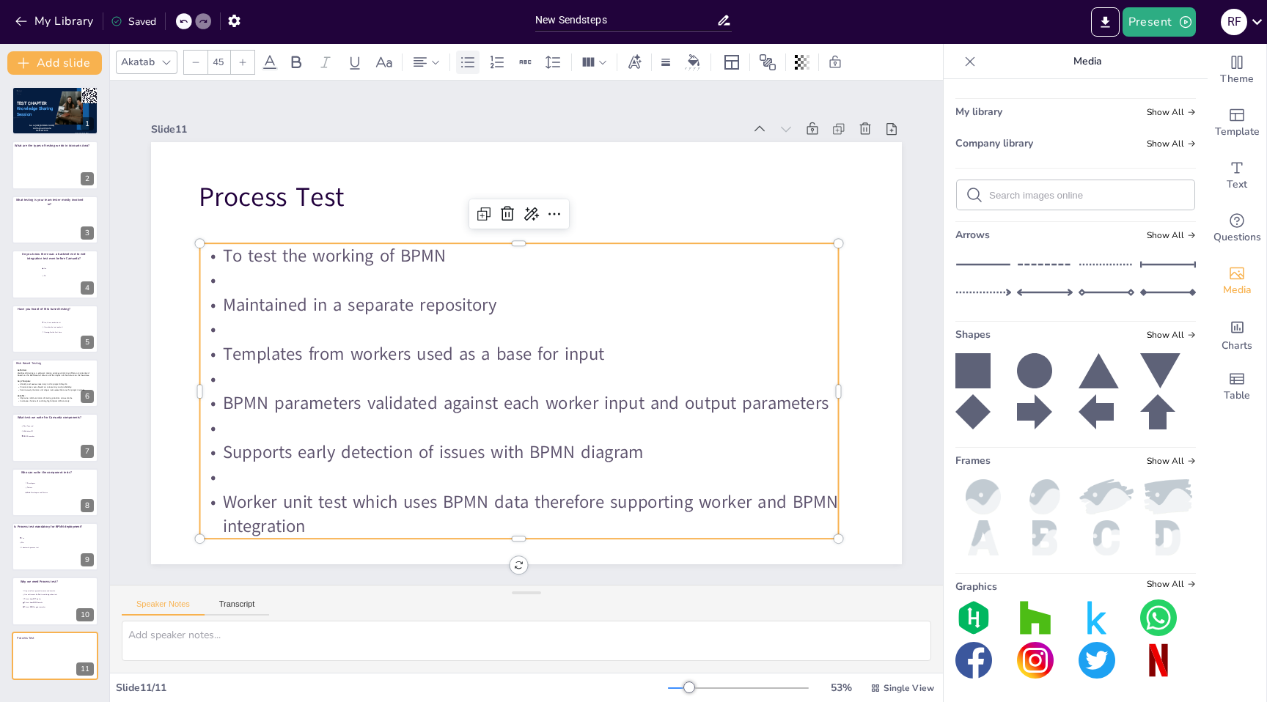
click at [469, 67] on icon at bounding box center [468, 63] width 18 height 18
click at [274, 434] on p at bounding box center [519, 428] width 639 height 25
click at [464, 63] on icon at bounding box center [468, 63] width 18 height 18
click at [261, 375] on p at bounding box center [519, 379] width 639 height 25
click at [465, 67] on icon at bounding box center [468, 63] width 18 height 18
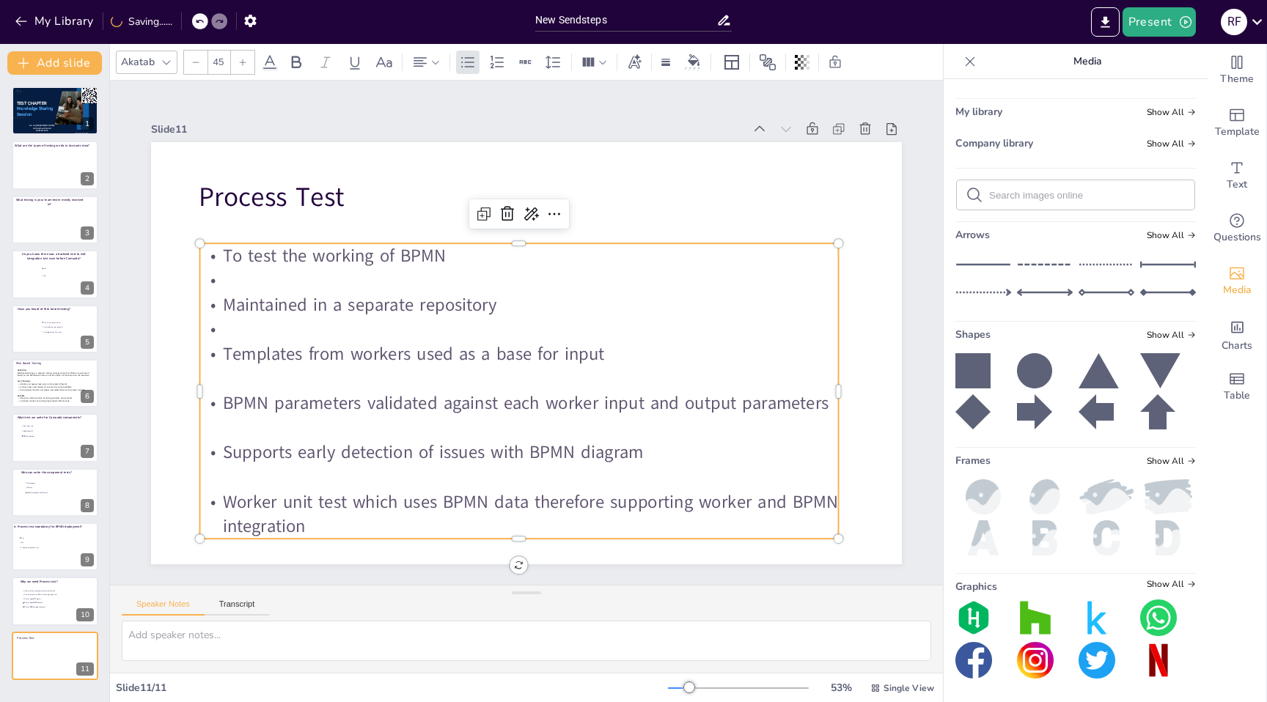
click at [287, 326] on p at bounding box center [519, 330] width 639 height 25
click at [466, 64] on icon at bounding box center [468, 63] width 18 height 18
click at [292, 283] on p at bounding box center [519, 280] width 639 height 25
click at [471, 59] on icon at bounding box center [468, 63] width 18 height 18
click at [381, 338] on p at bounding box center [519, 330] width 639 height 25
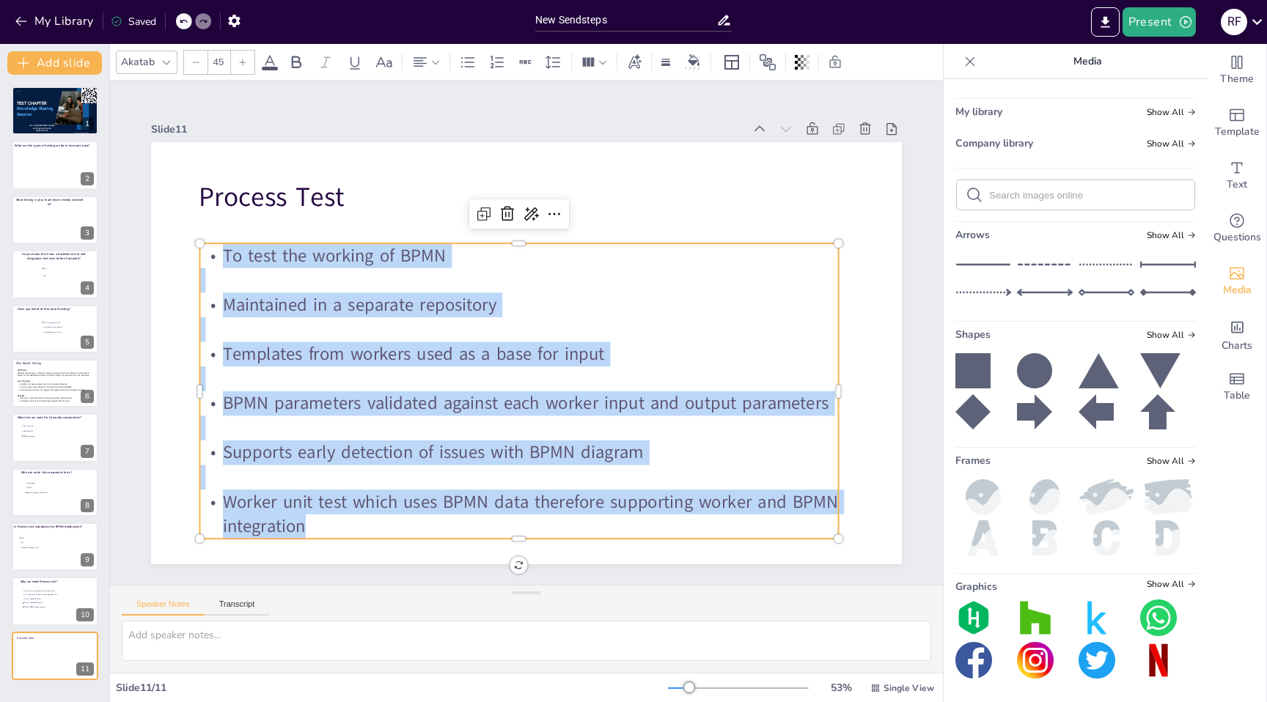
click at [270, 62] on icon at bounding box center [269, 62] width 13 height 14
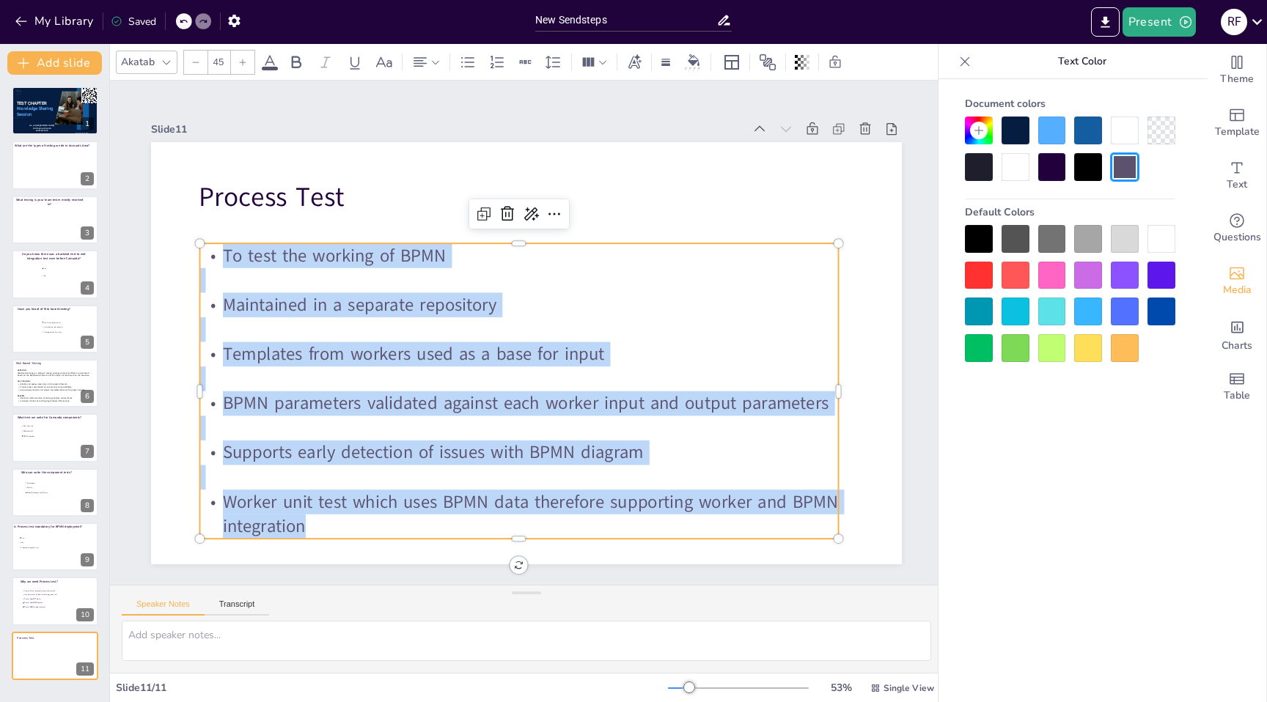
click at [975, 235] on div at bounding box center [979, 239] width 28 height 28
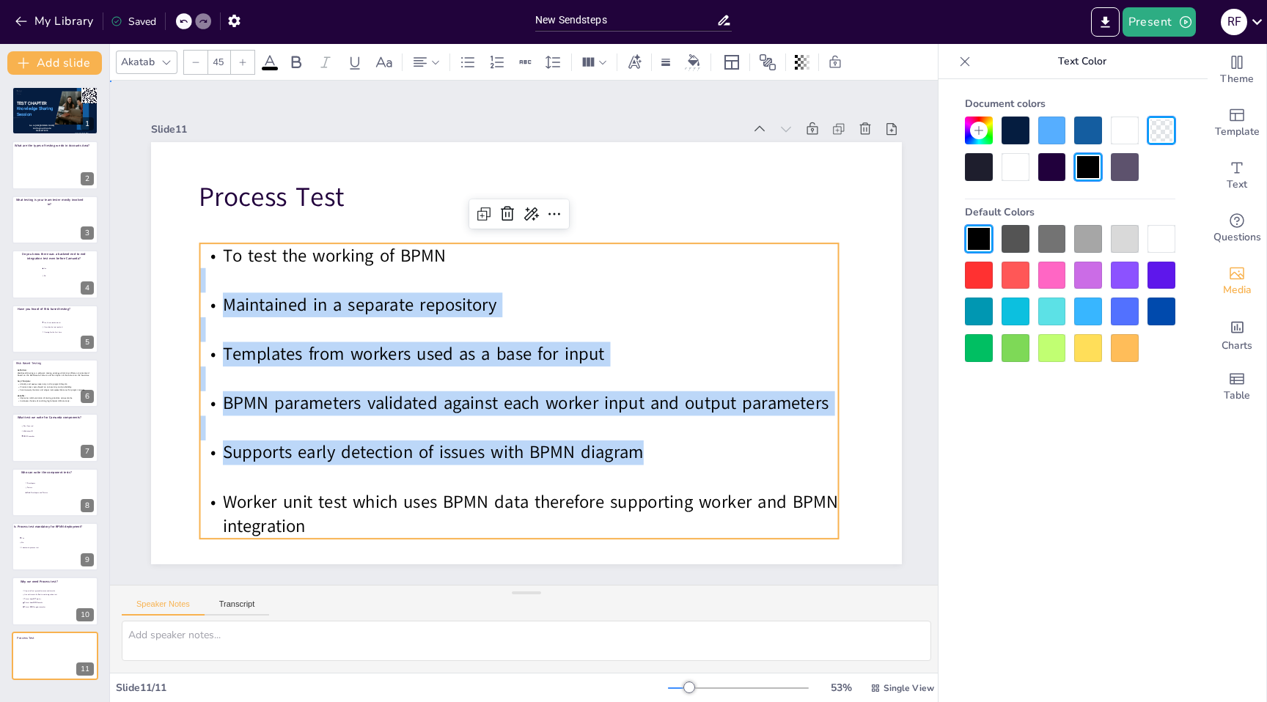
click at [922, 196] on div "Slide 1 TEST CHAPTER Knowledge Sharing Session Presented by [PERSON_NAME] to [U…" at bounding box center [526, 332] width 833 height 463
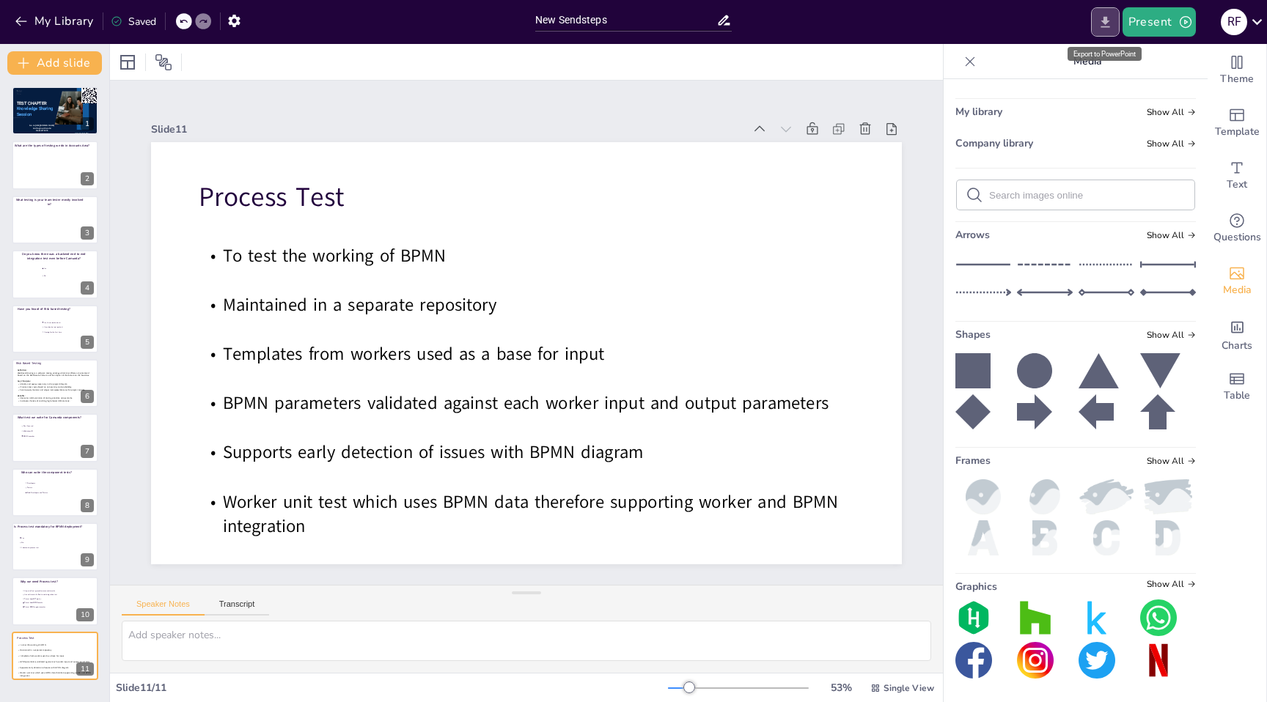
click at [1108, 19] on icon "Export to PowerPoint" at bounding box center [1105, 22] width 15 height 15
click at [1170, 17] on button "Present" at bounding box center [1159, 21] width 73 height 29
click at [1166, 92] on li "Play presentation" at bounding box center [1181, 89] width 115 height 23
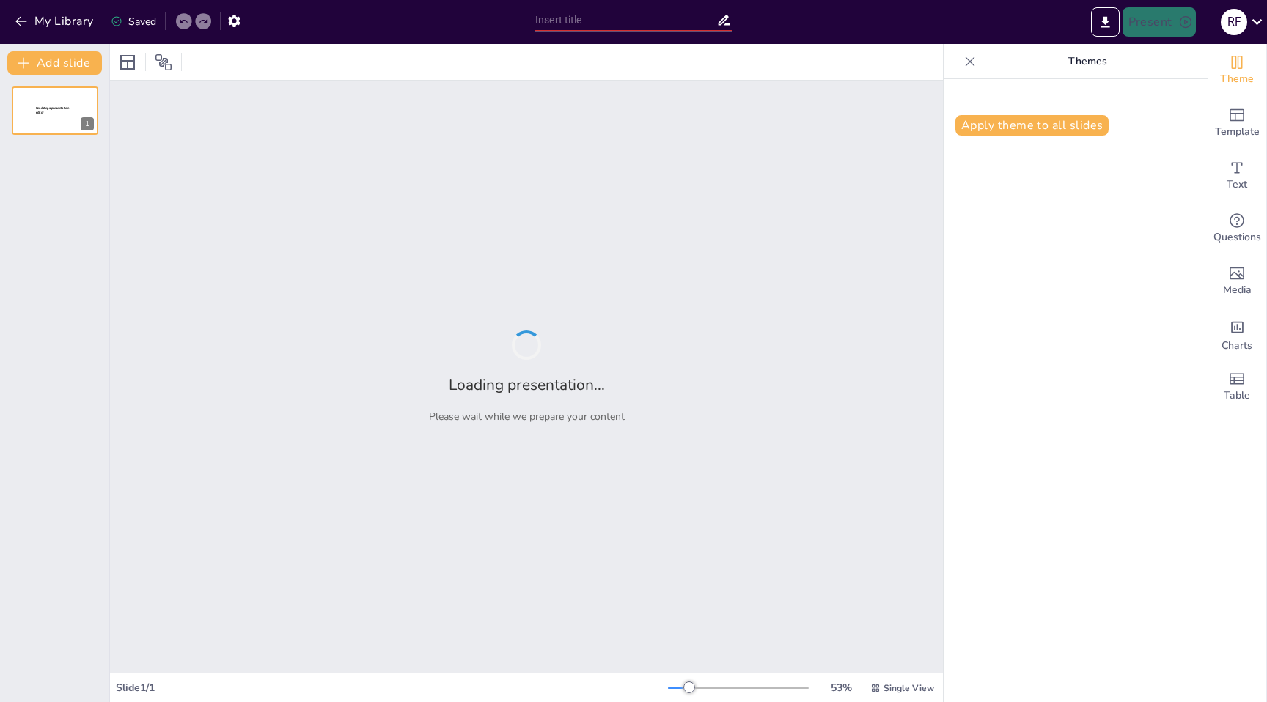
type input "New Sendsteps"
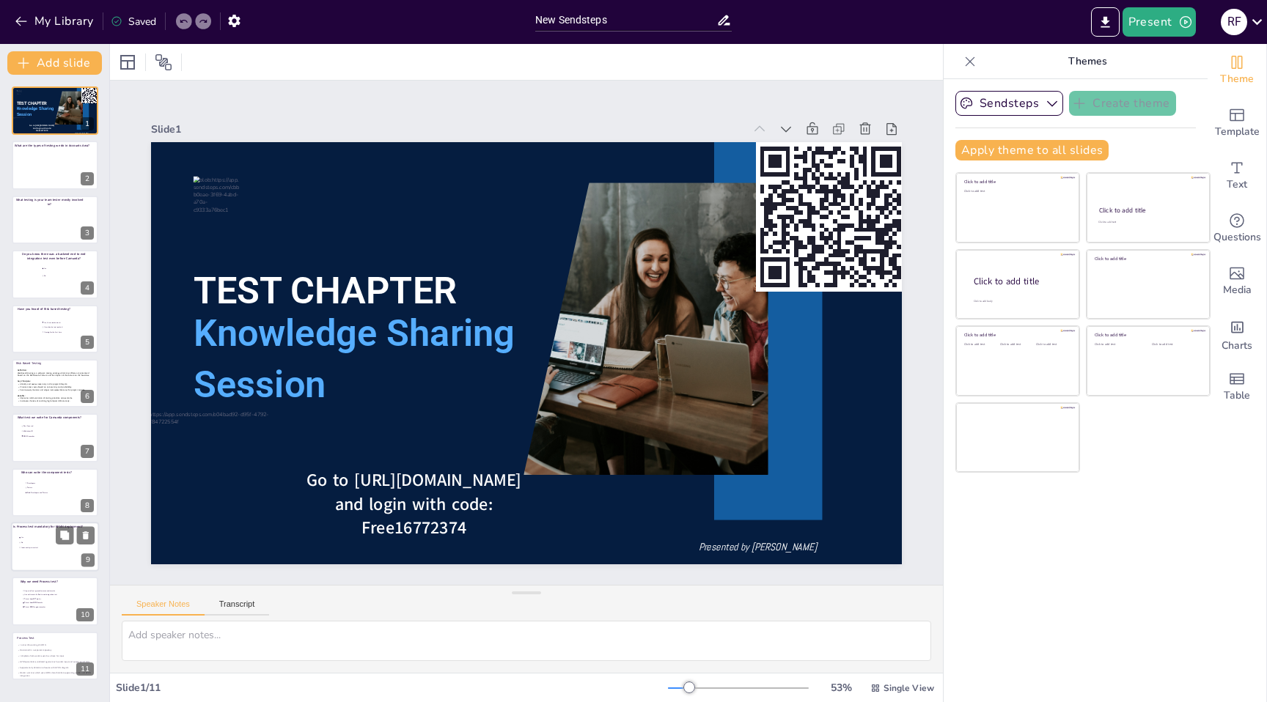
click at [39, 552] on div at bounding box center [55, 547] width 88 height 50
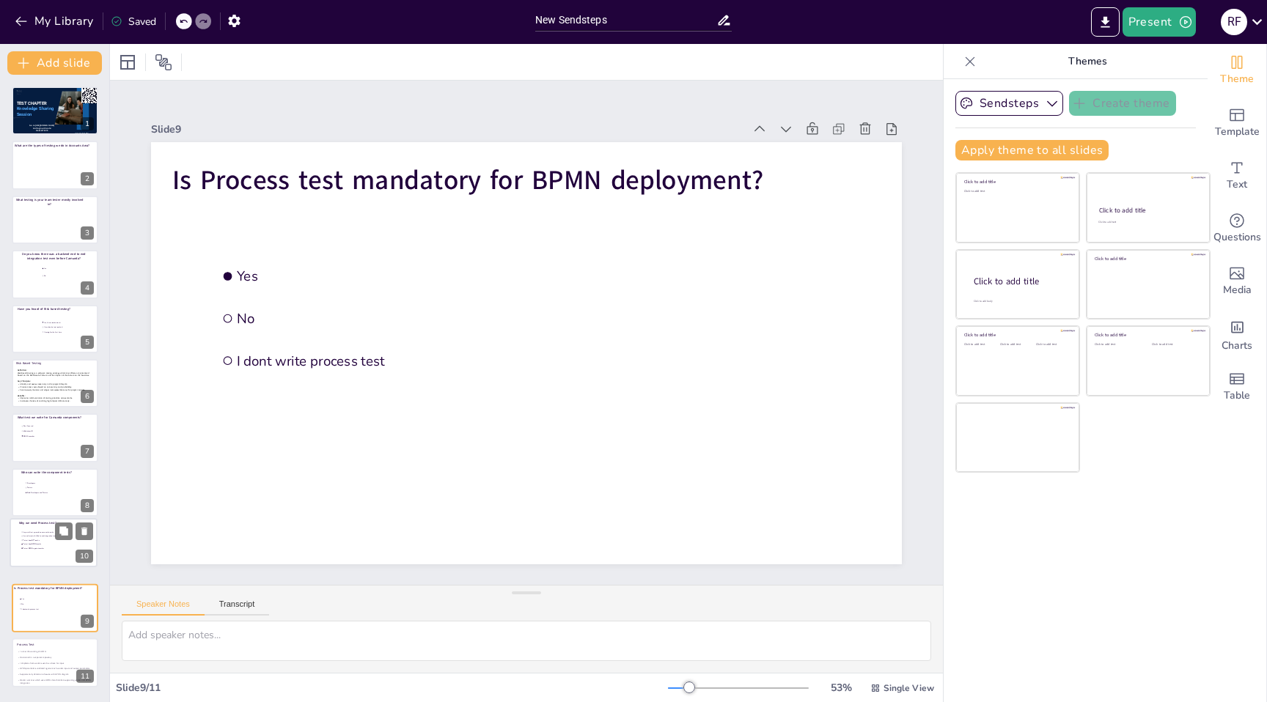
drag, startPoint x: 43, startPoint y: 597, endPoint x: 42, endPoint y: 532, distance: 65.3
click at [42, 532] on ul "Its part of test pyramid so we need to write Its an alternate for End to end in…" at bounding box center [42, 540] width 43 height 21
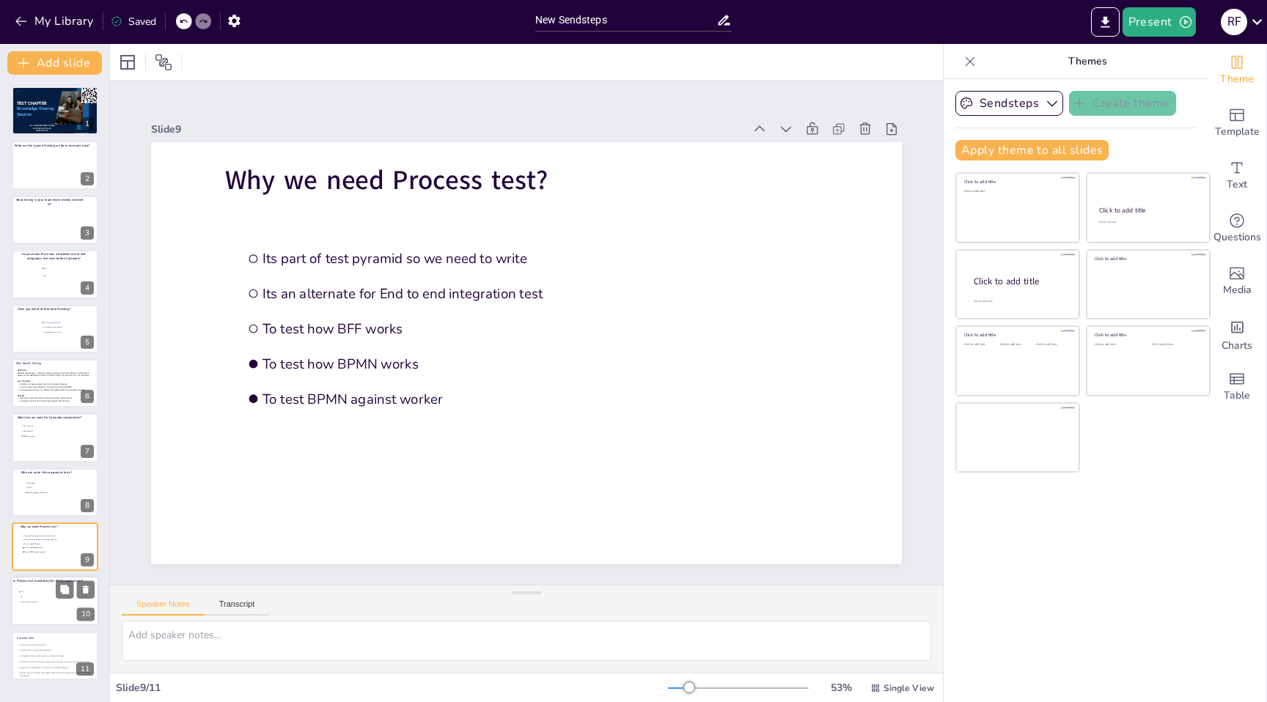
click at [40, 595] on li "No" at bounding box center [40, 597] width 44 height 4
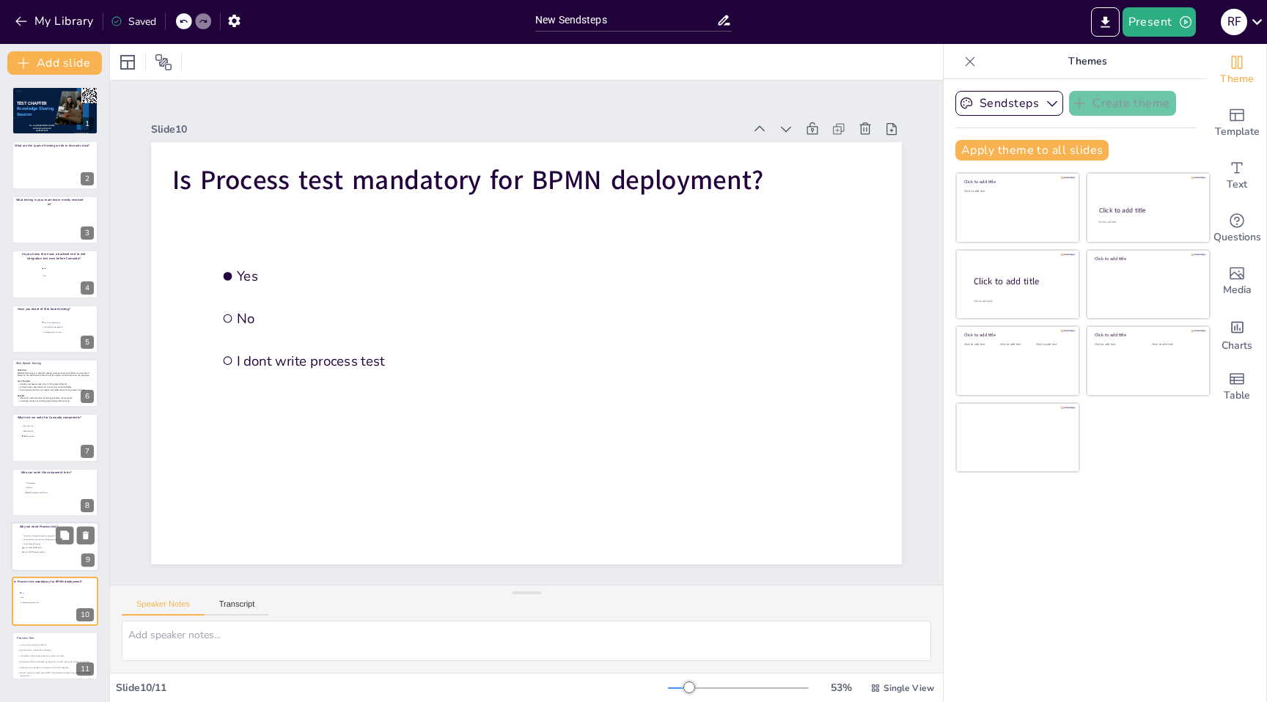
click at [34, 543] on li "To test how BFF works" at bounding box center [43, 545] width 44 height 4
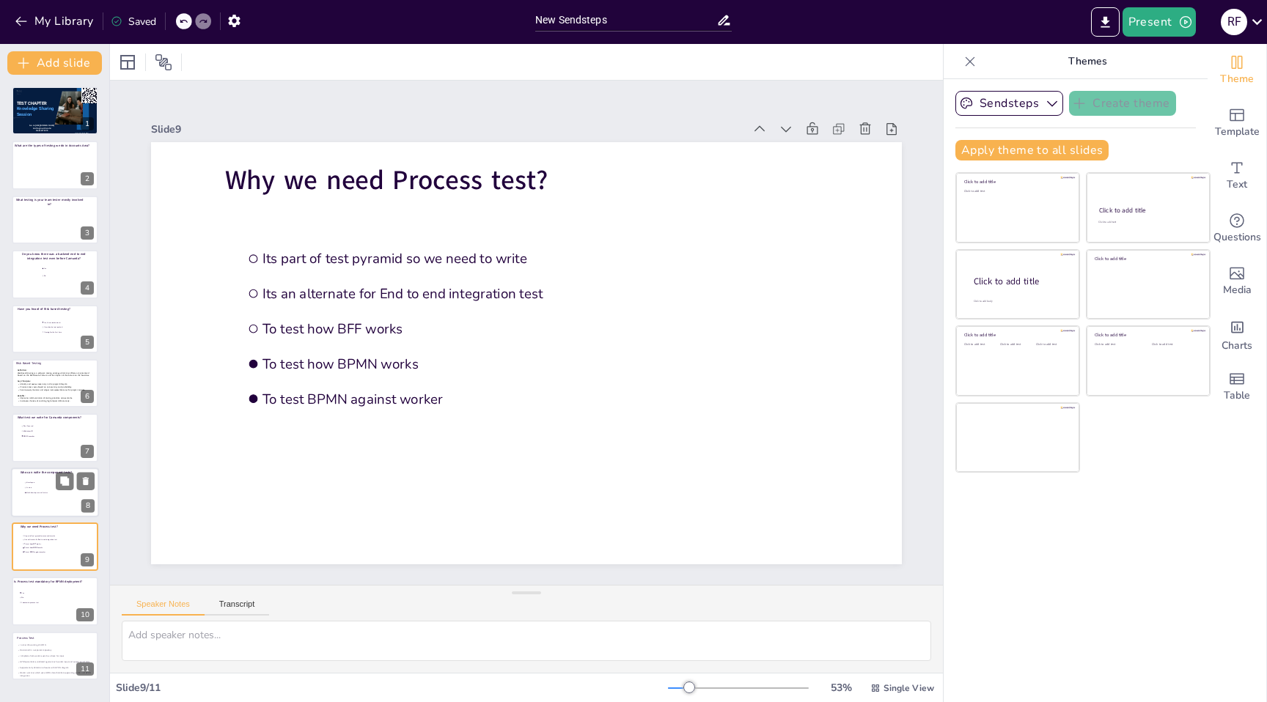
click at [32, 499] on div at bounding box center [55, 493] width 88 height 50
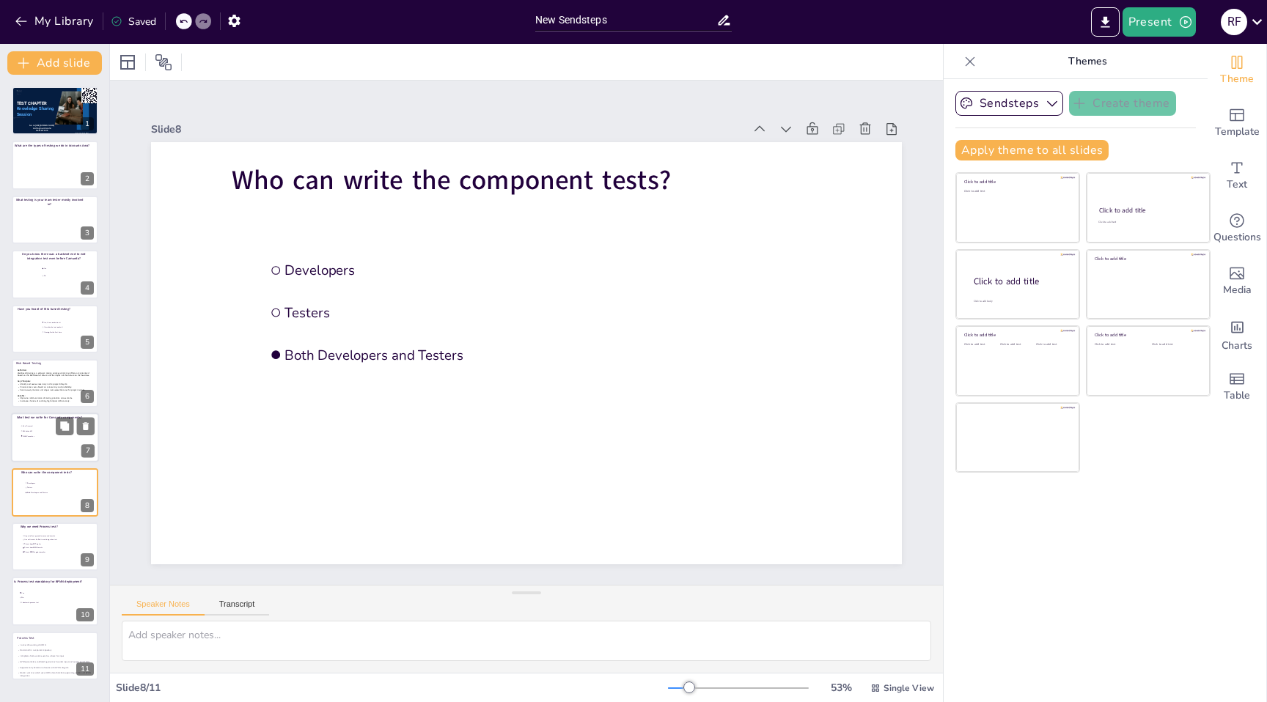
click at [34, 441] on div at bounding box center [55, 439] width 88 height 50
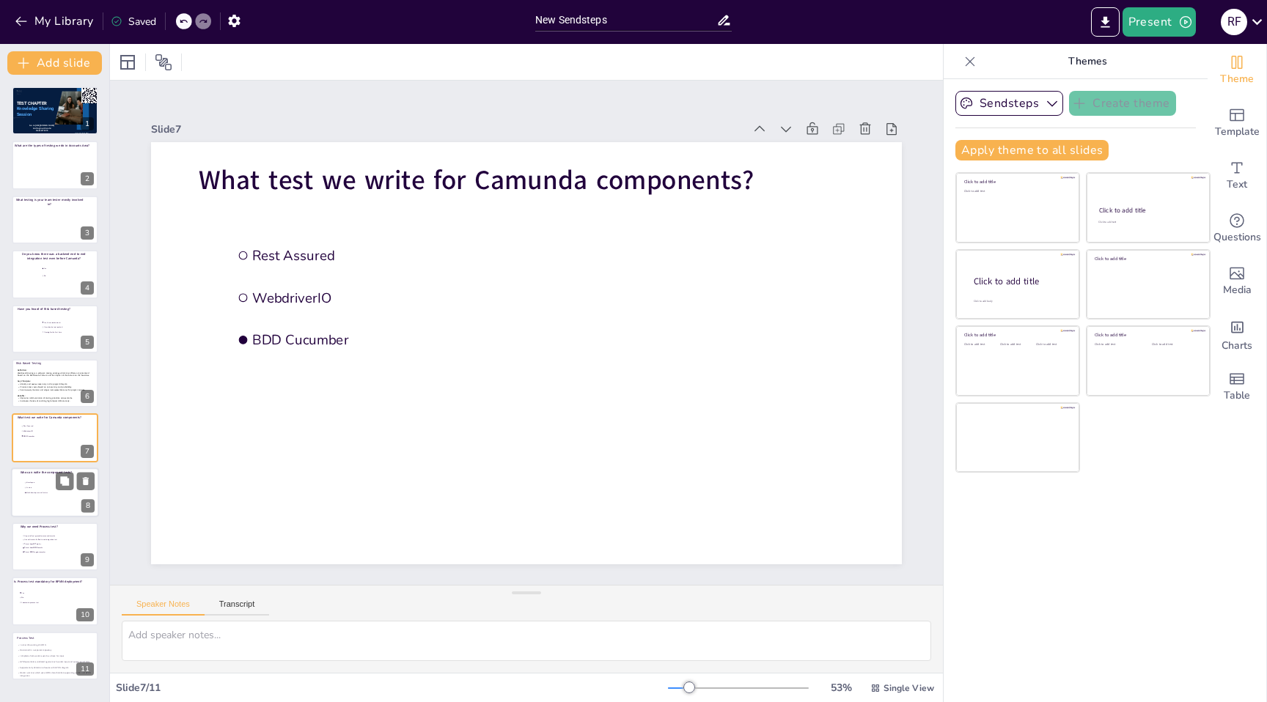
click at [37, 480] on li "Developers" at bounding box center [46, 482] width 44 height 4
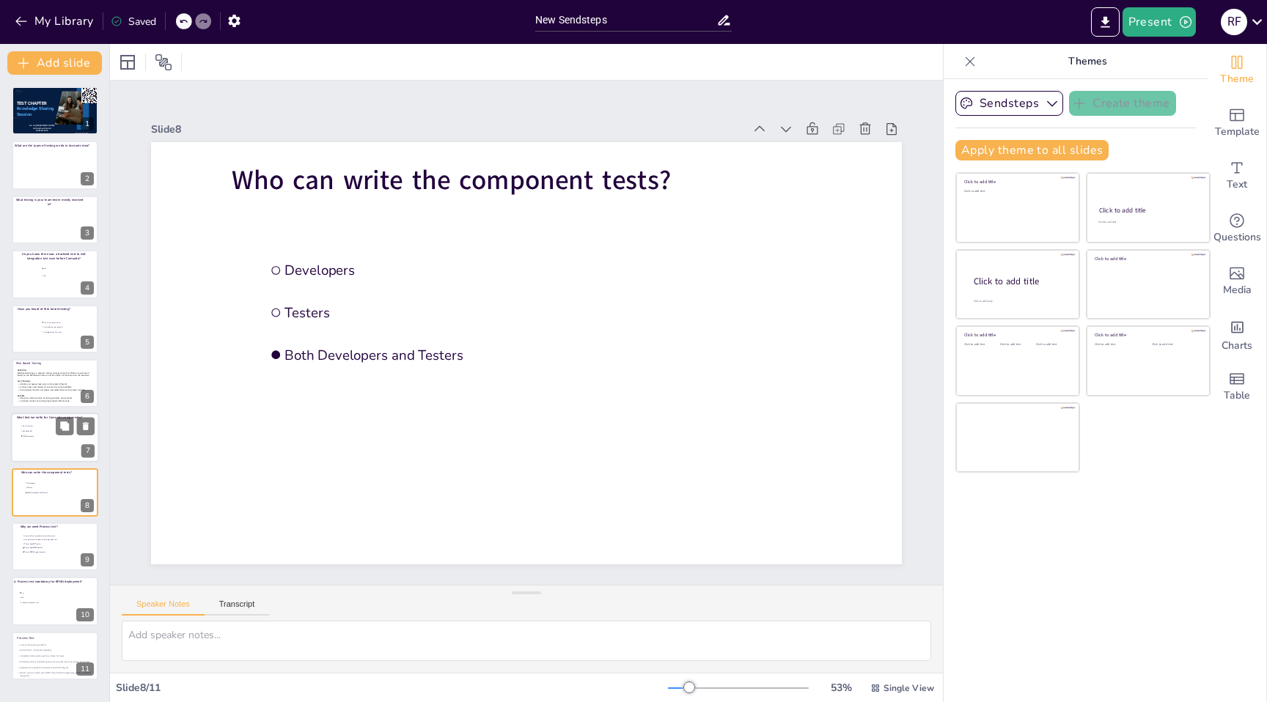
click at [44, 416] on span "What test we write for Camunda components?" at bounding box center [49, 418] width 65 height 4
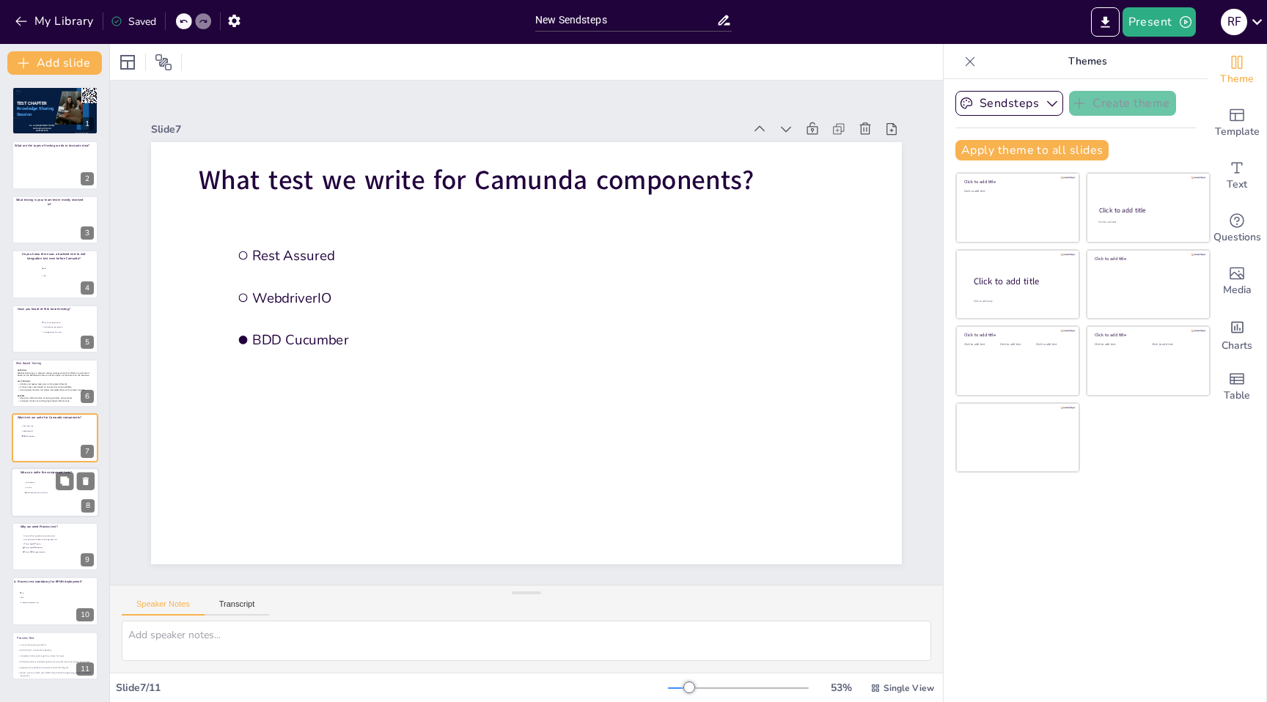
click at [29, 492] on span "Both Developers and Testers" at bounding box center [46, 493] width 41 height 2
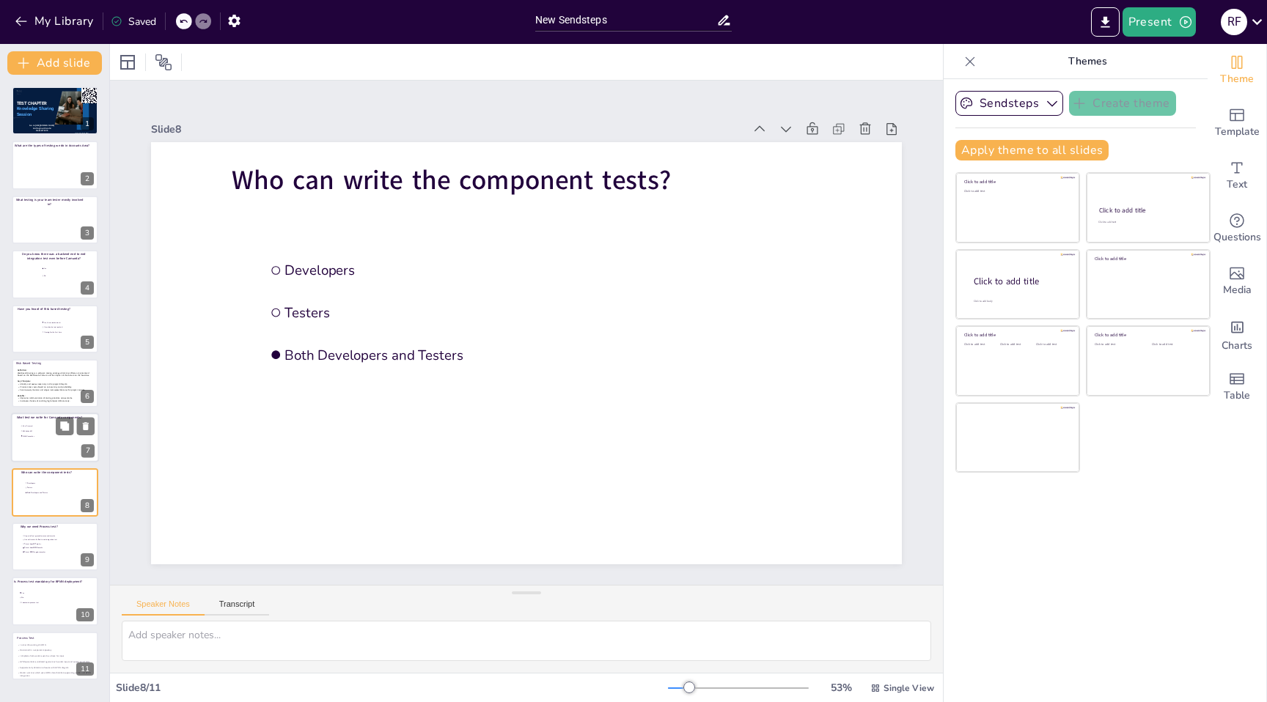
click at [44, 447] on div at bounding box center [55, 439] width 88 height 50
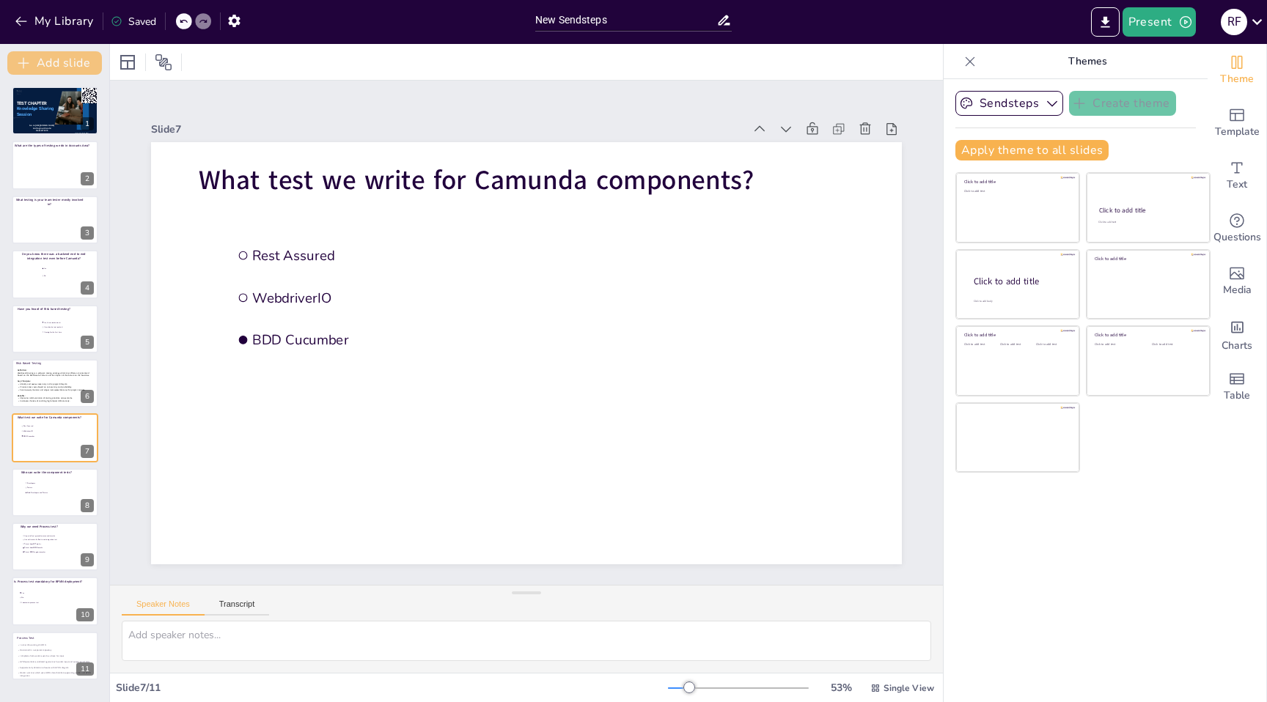
click at [69, 63] on button "Add slide" at bounding box center [54, 62] width 95 height 23
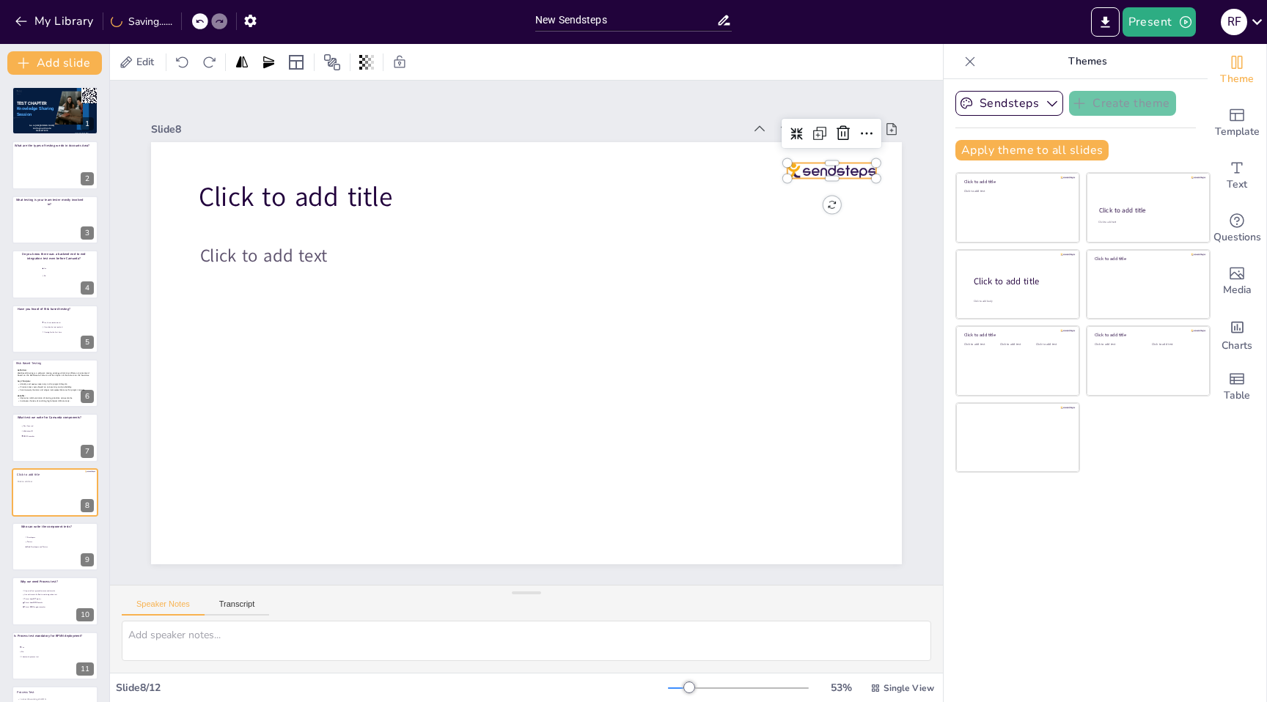
click at [840, 163] on div at bounding box center [832, 170] width 89 height 15
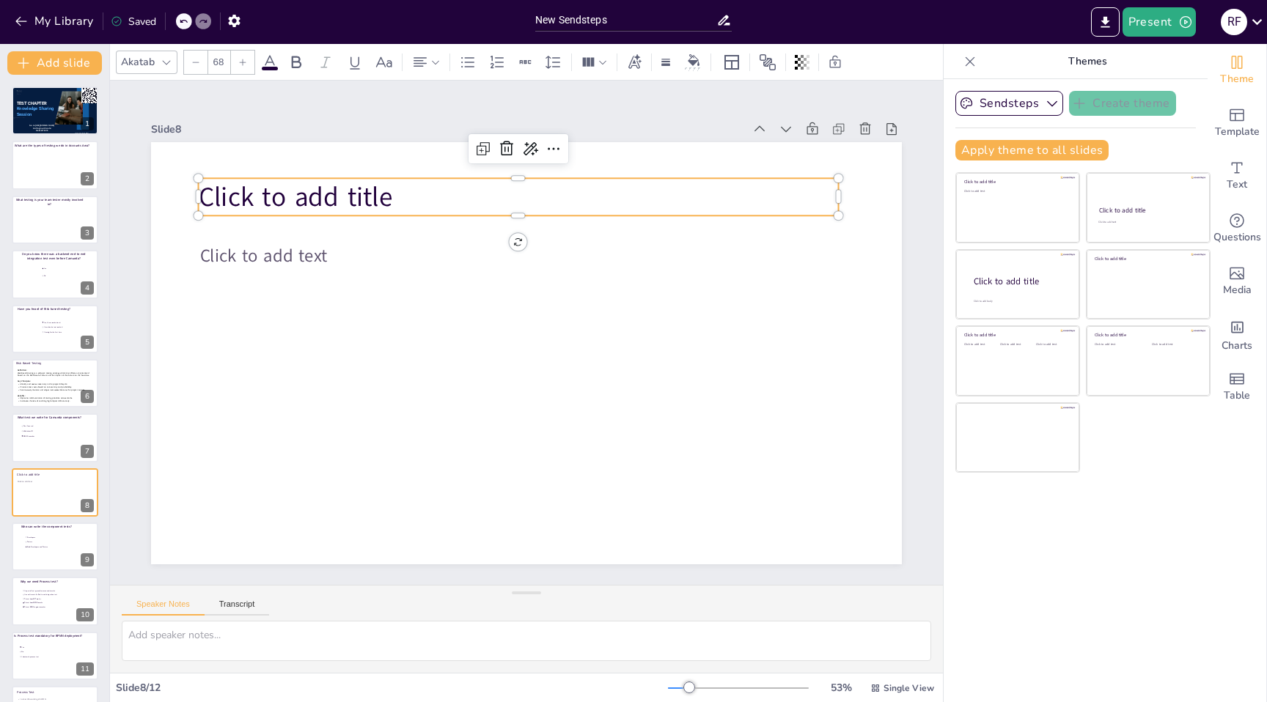
click at [278, 197] on span "Click to add title" at bounding box center [296, 197] width 194 height 37
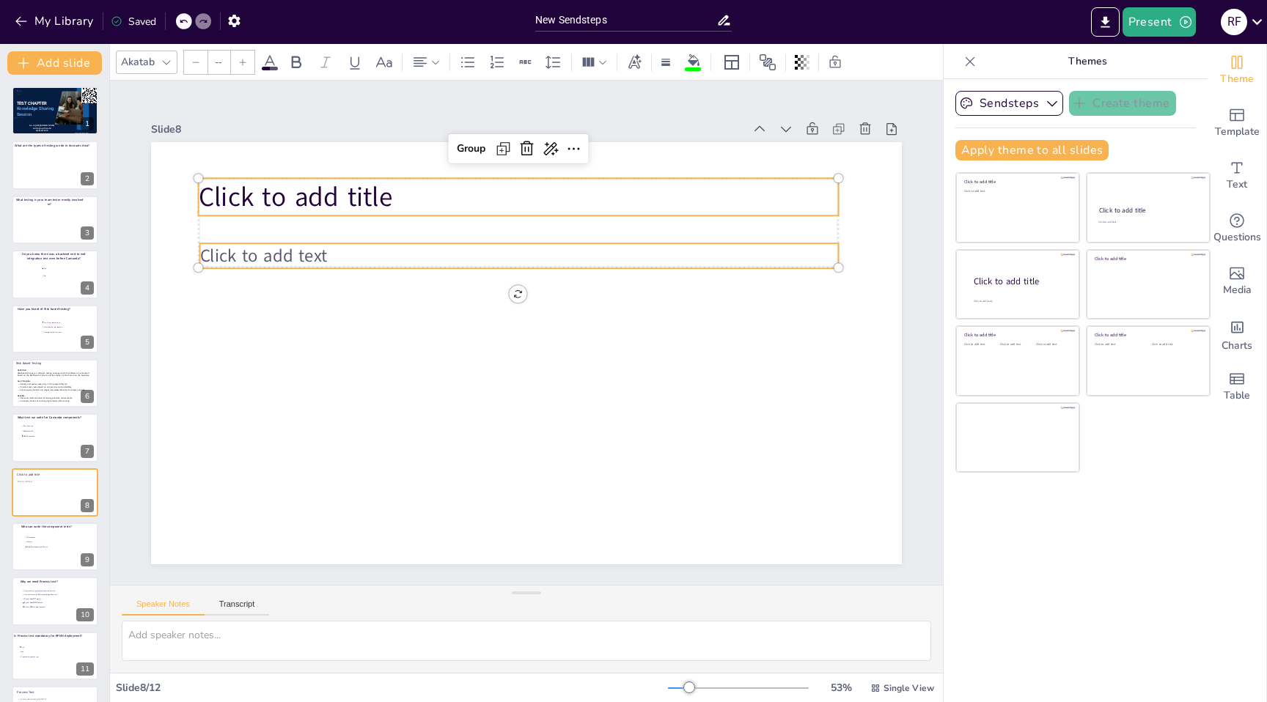
click at [278, 197] on span "Click to add title" at bounding box center [296, 197] width 194 height 37
type input "68"
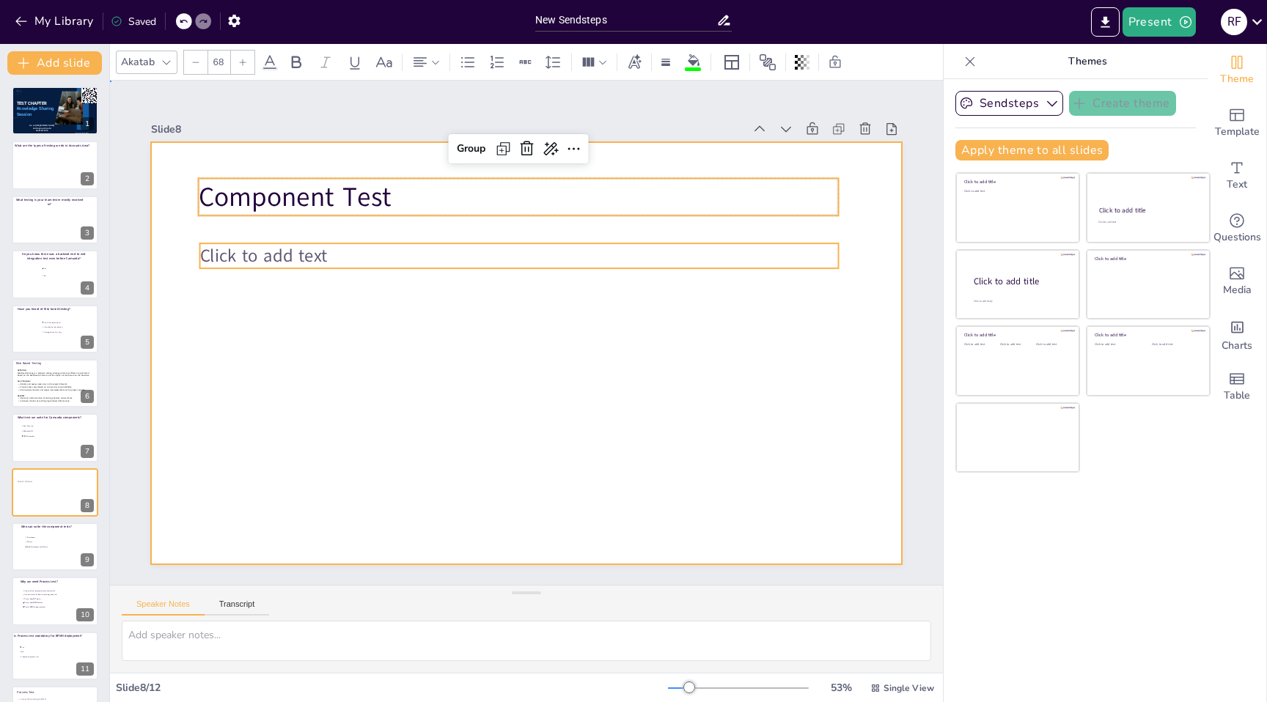
click at [310, 296] on div at bounding box center [526, 353] width 751 height 422
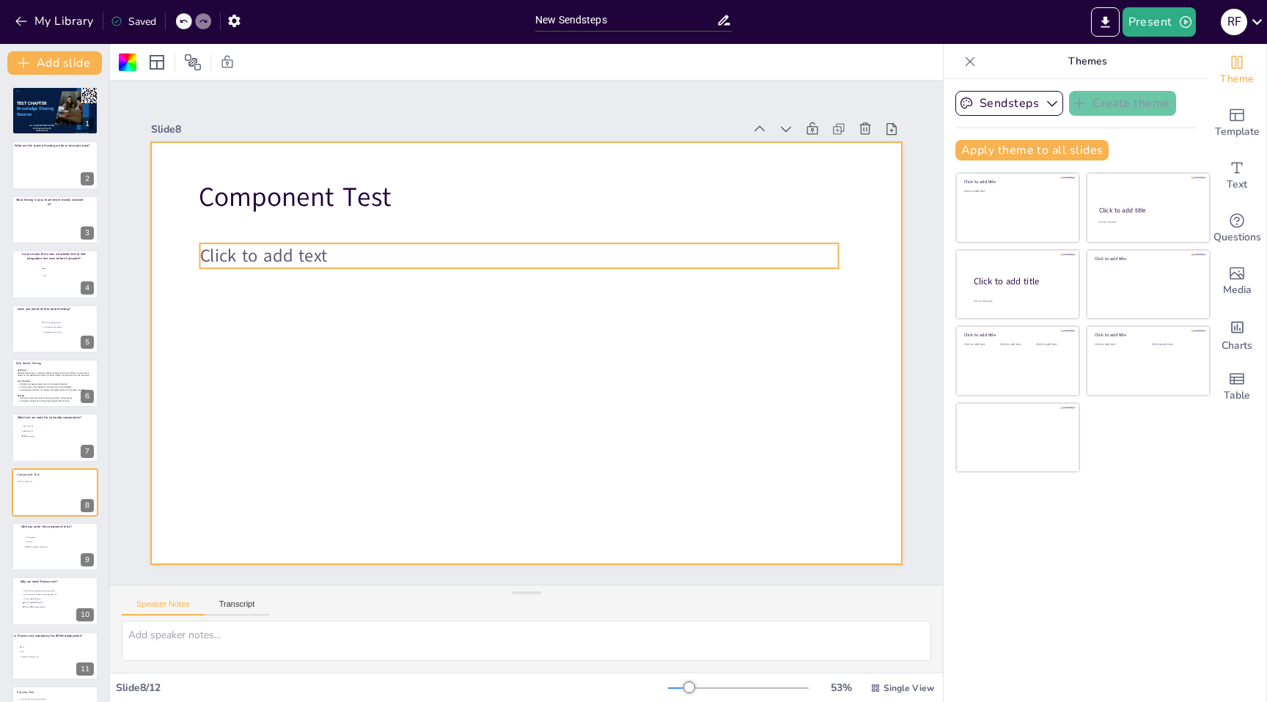
click at [272, 250] on span "Click to add text" at bounding box center [264, 255] width 128 height 24
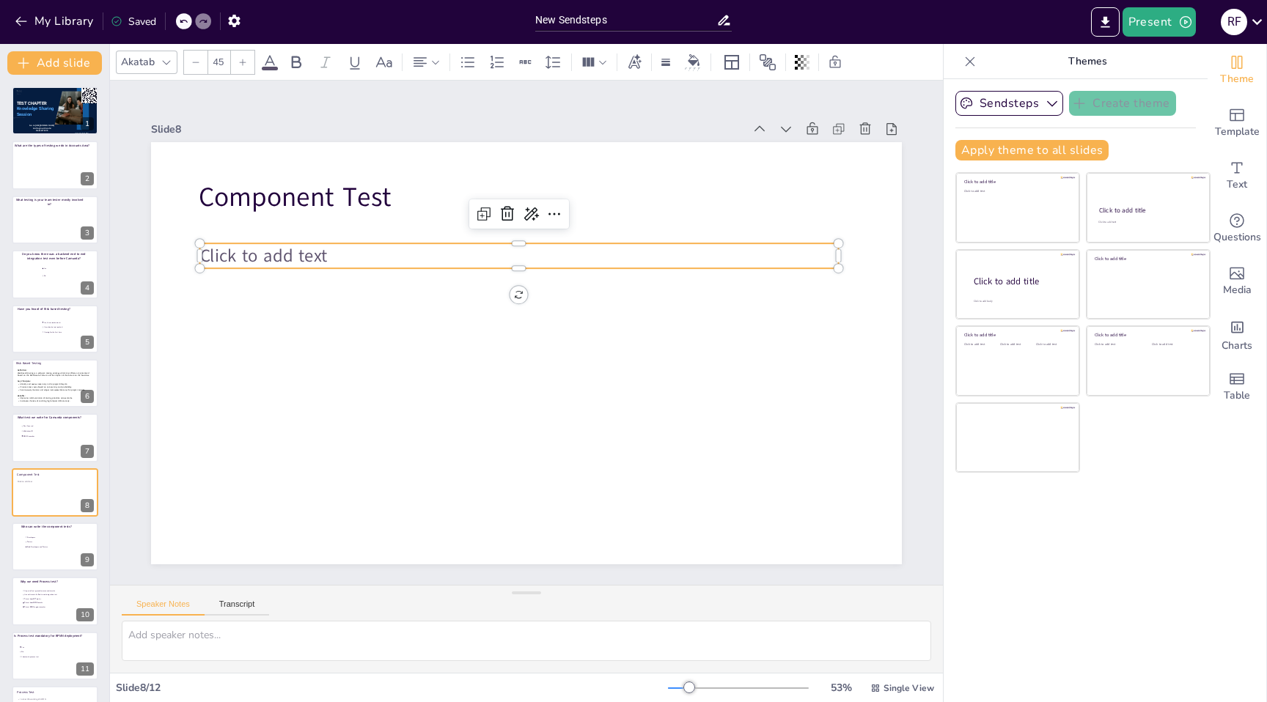
click at [272, 250] on span "Click to add text" at bounding box center [264, 255] width 128 height 24
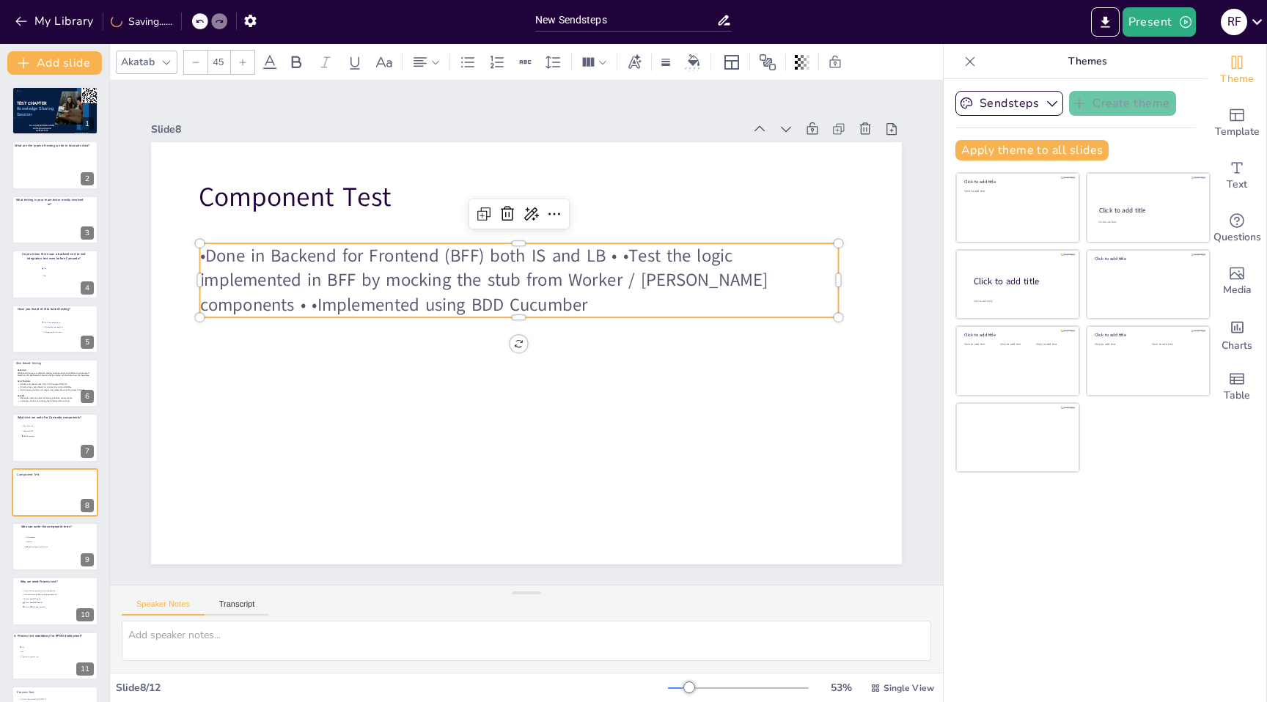
click at [207, 260] on p "•Done in Backend for Frontend (BFF) both IS and LB • •Test the logic implemente…" at bounding box center [519, 280] width 639 height 74
click at [468, 66] on icon at bounding box center [467, 61] width 13 height 10
click at [648, 255] on p "Done in Backend for Frontend (BFF) both IS and LB • •Test the logic implemented…" at bounding box center [519, 280] width 639 height 74
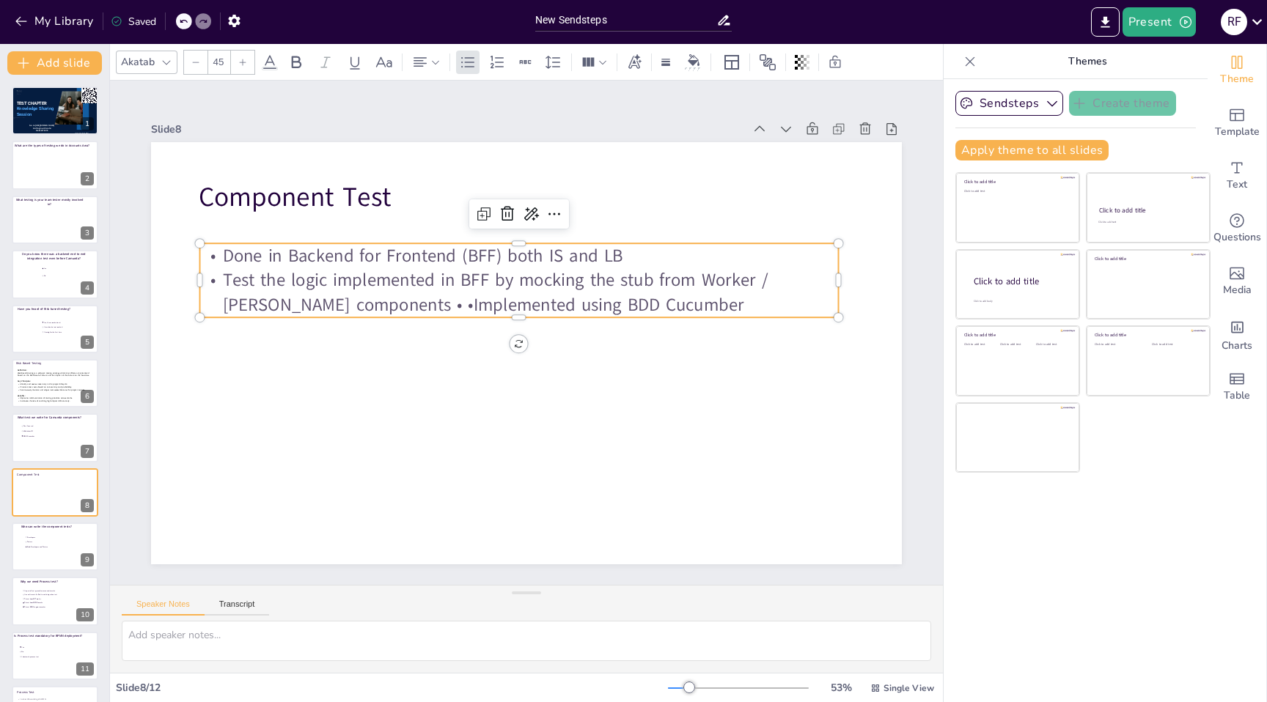
click at [340, 308] on p "Test the logic implemented in BFF by mocking the stub from Worker / DOSS compon…" at bounding box center [519, 292] width 639 height 49
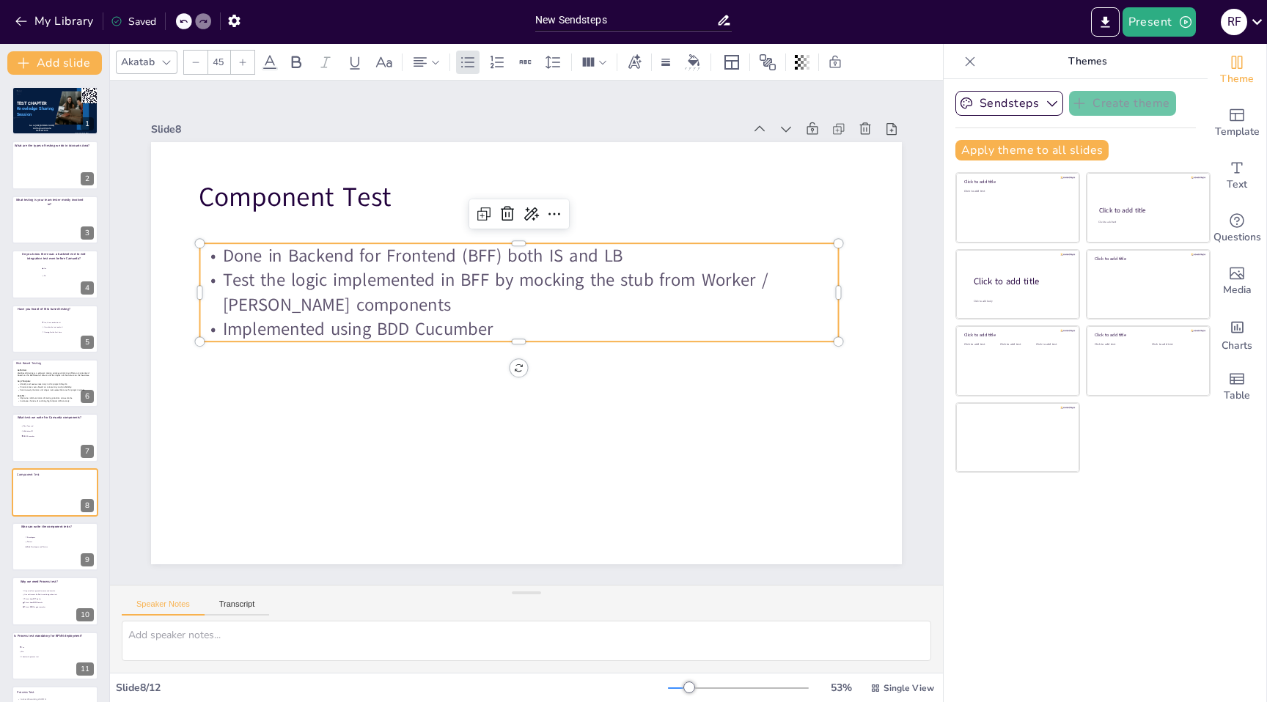
click at [645, 256] on p "Done in Backend for Frontend (BFF) both IS and LB" at bounding box center [519, 255] width 639 height 25
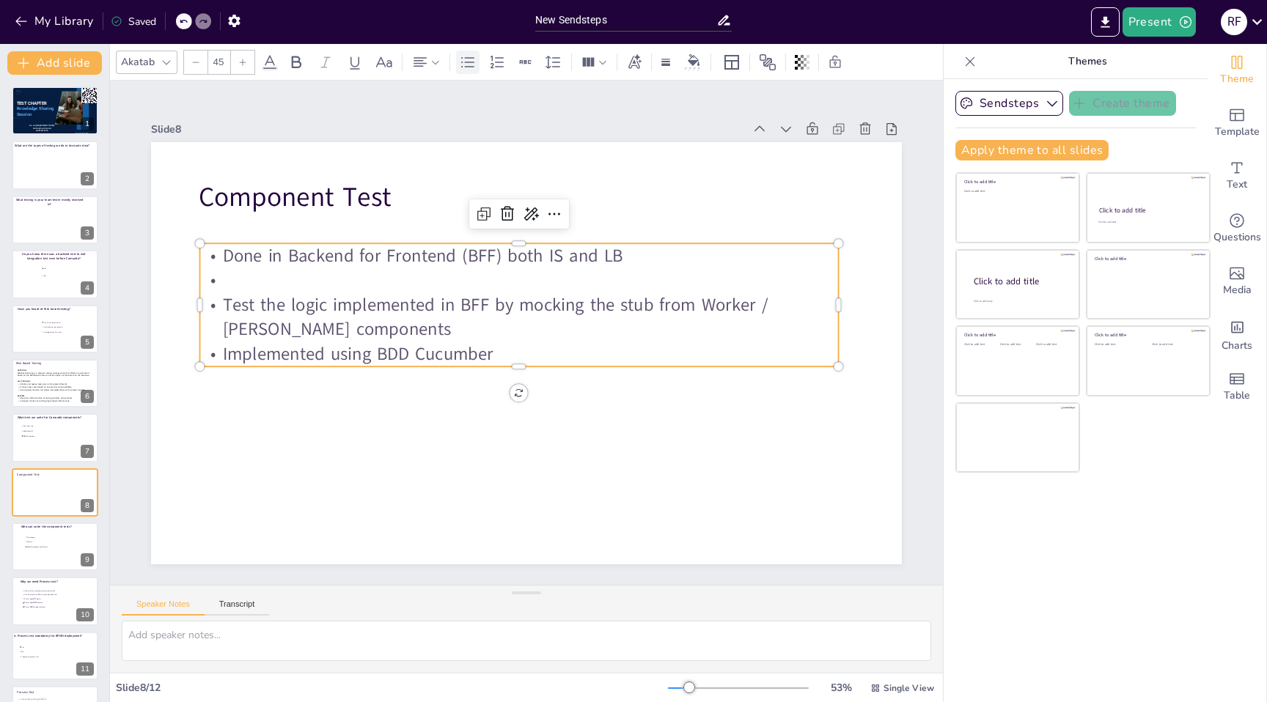
click at [463, 64] on icon at bounding box center [468, 63] width 18 height 18
click at [517, 330] on p "Test the logic implemented in BFF by mocking the stub from Worker / DOSS compon…" at bounding box center [541, 326] width 49 height 639
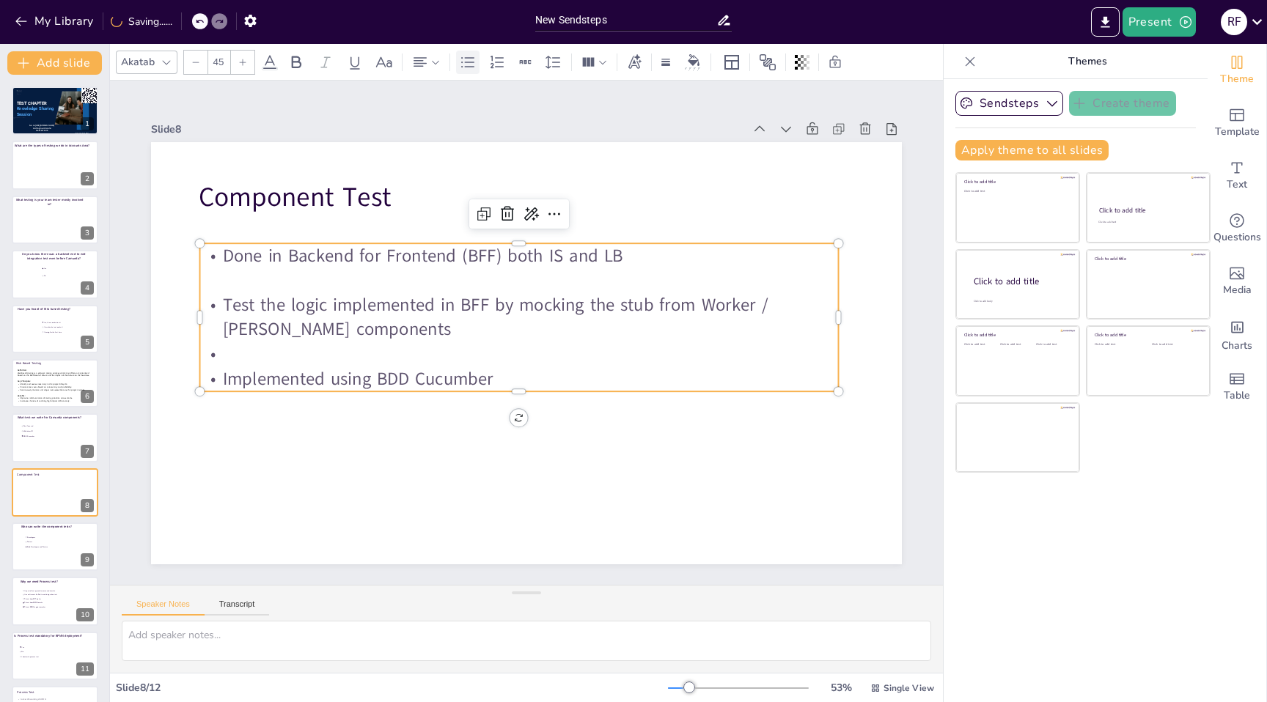
click at [471, 58] on icon at bounding box center [468, 63] width 18 height 18
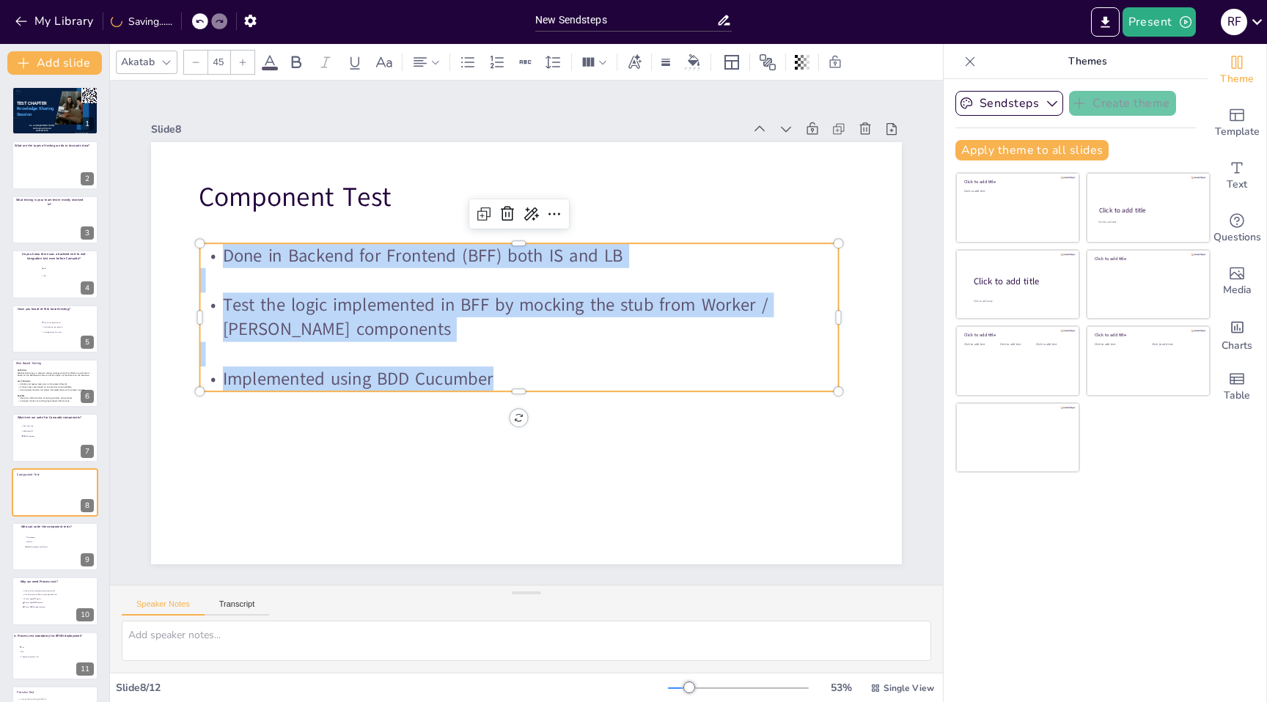
click at [272, 63] on icon at bounding box center [270, 63] width 18 height 18
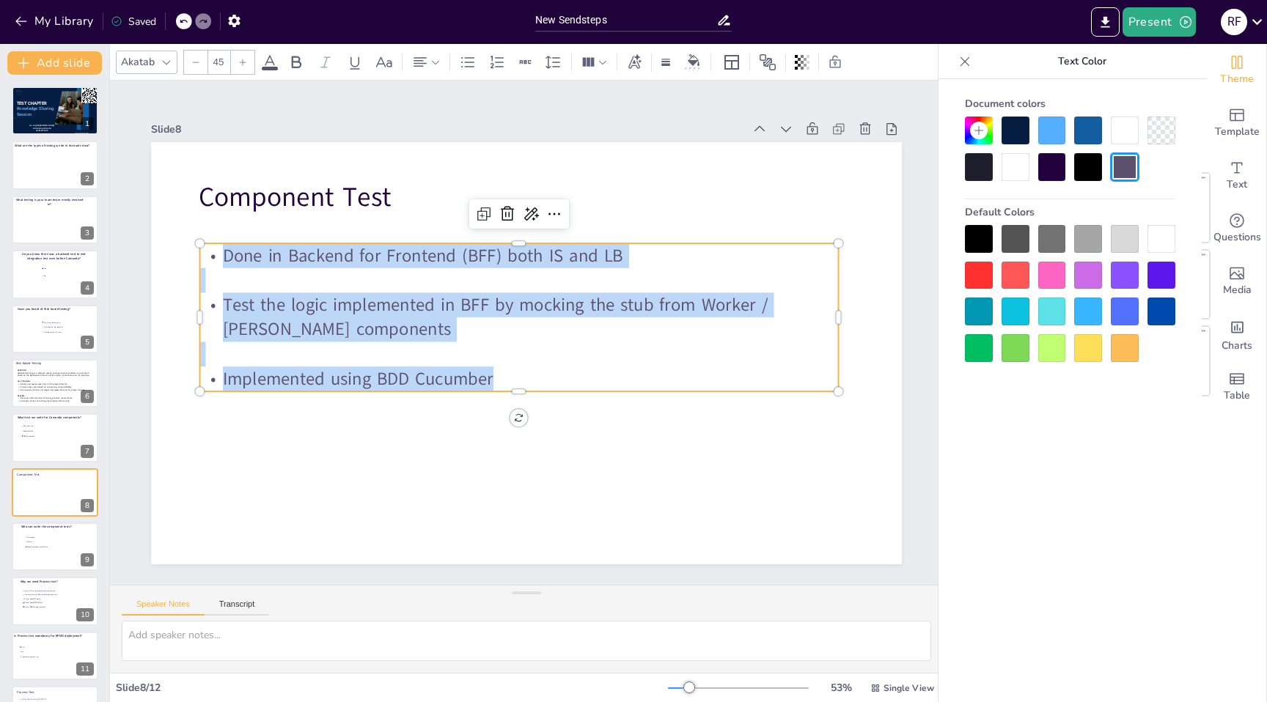
click at [974, 243] on div at bounding box center [979, 239] width 28 height 28
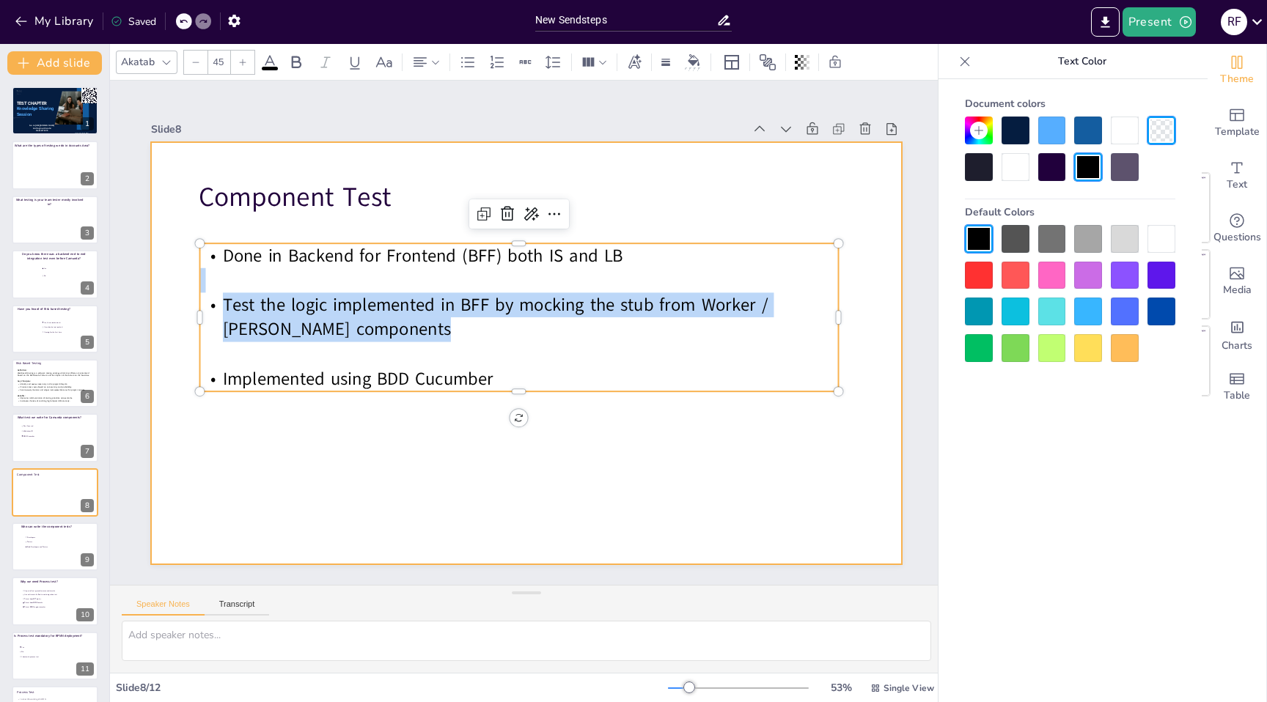
click at [680, 477] on div at bounding box center [524, 353] width 791 height 499
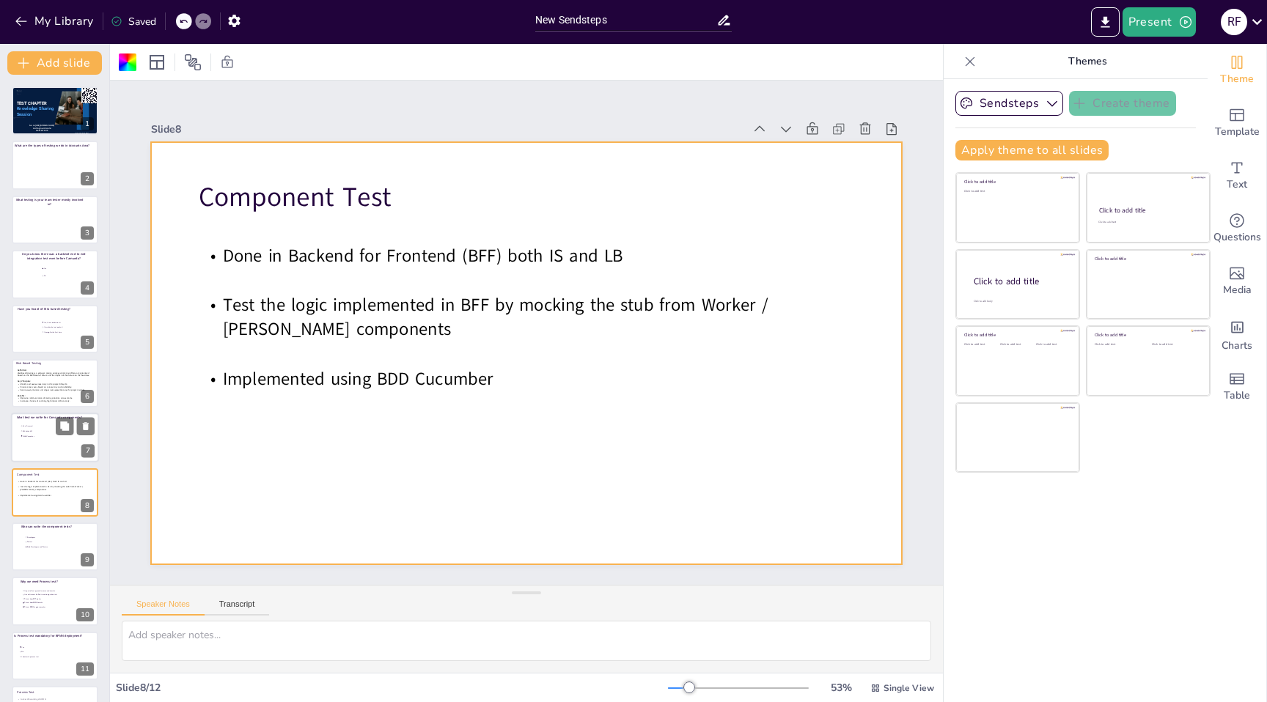
click at [42, 438] on ul "Rest Assured WebdriverIO BDD Cucumber" at bounding box center [43, 432] width 44 height 15
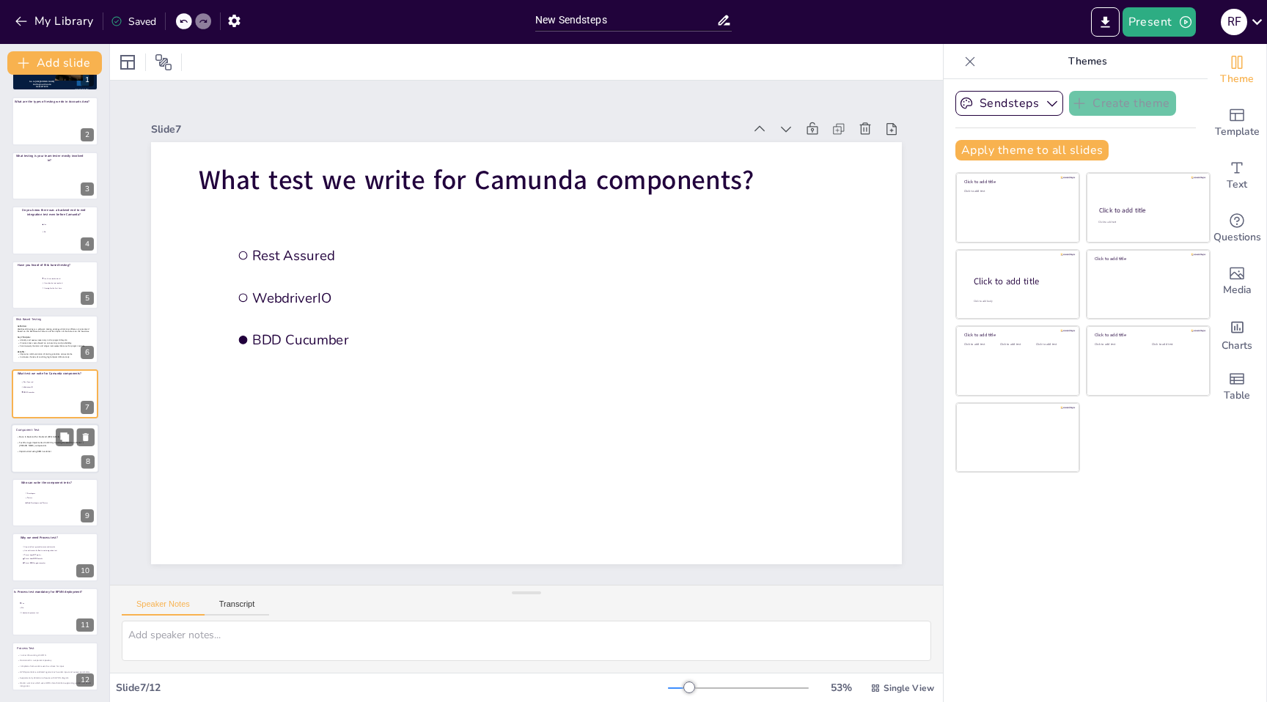
click at [37, 452] on div at bounding box center [55, 449] width 88 height 50
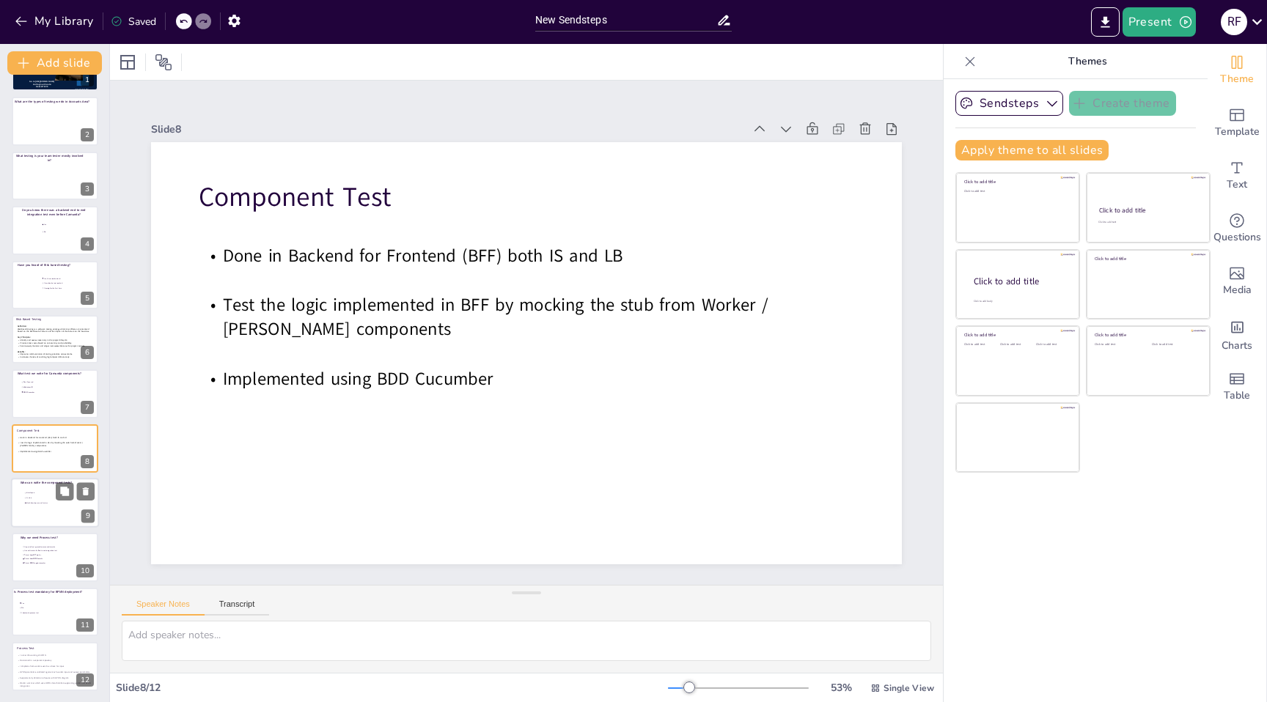
click at [34, 503] on span "Both Developers and Testers" at bounding box center [46, 503] width 41 height 2
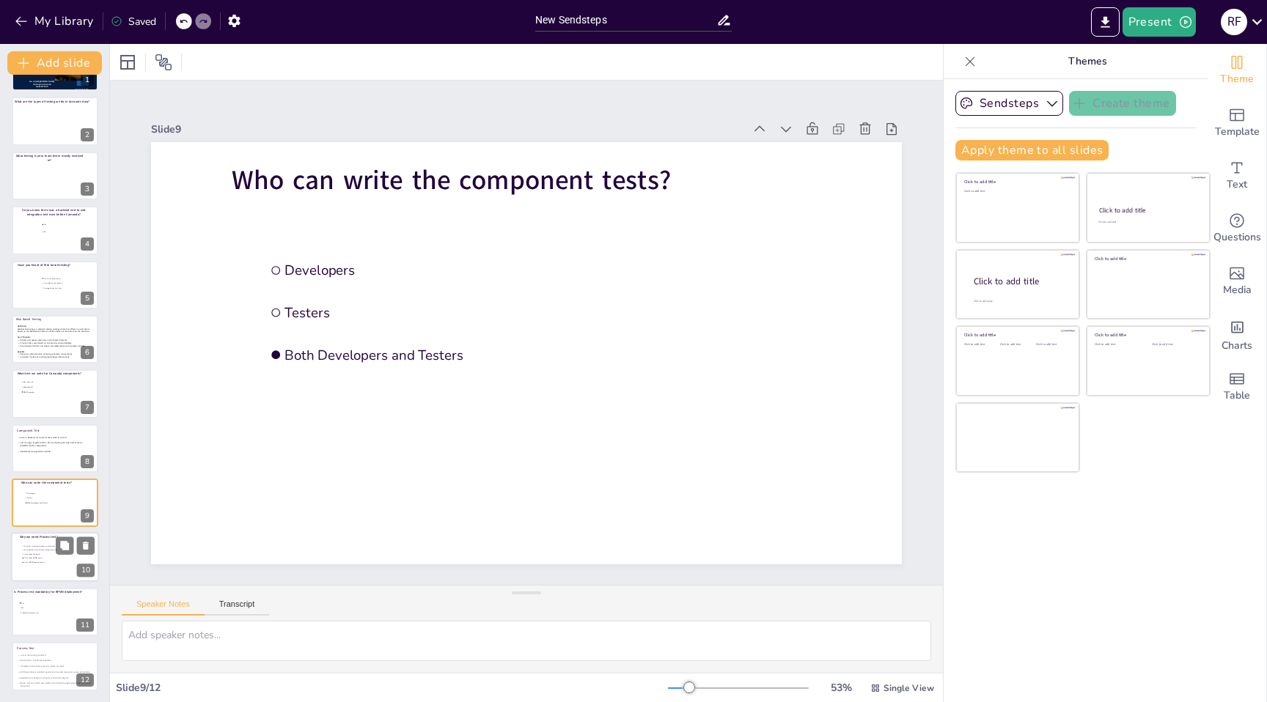
click at [31, 558] on span "To test how BPMN works" at bounding box center [44, 559] width 41 height 2
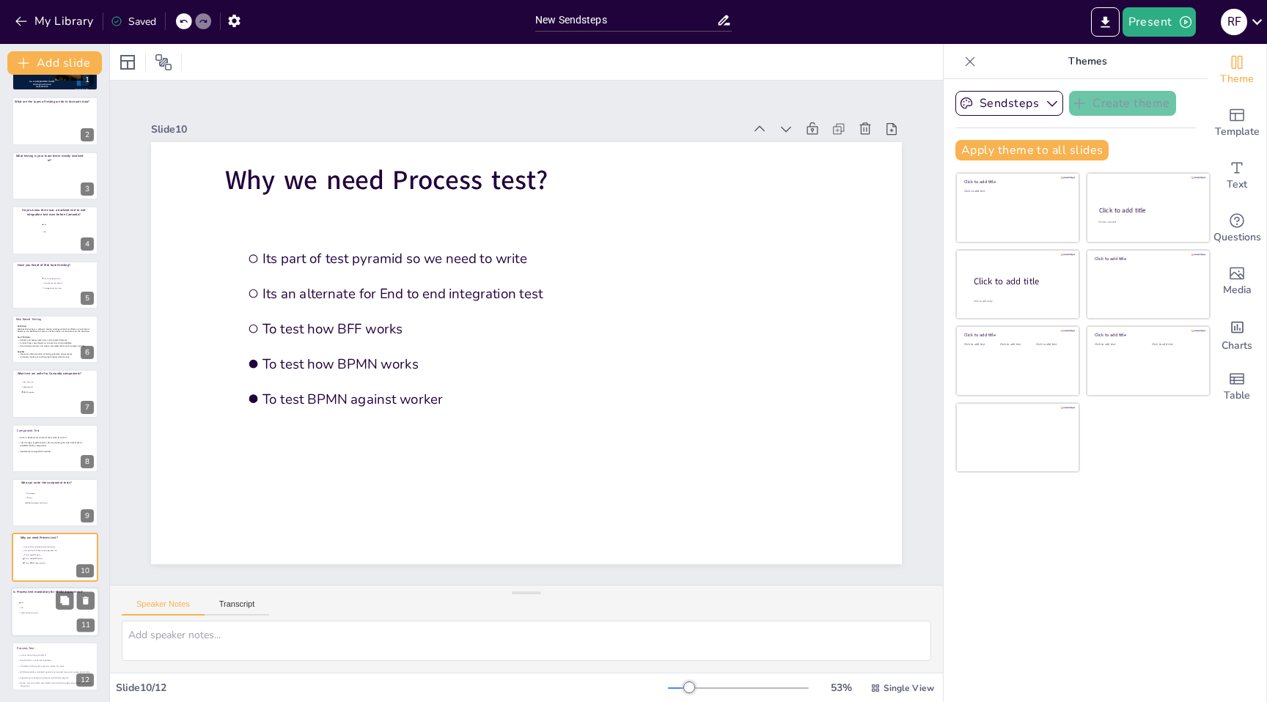
click at [29, 606] on li "No" at bounding box center [40, 608] width 44 height 4
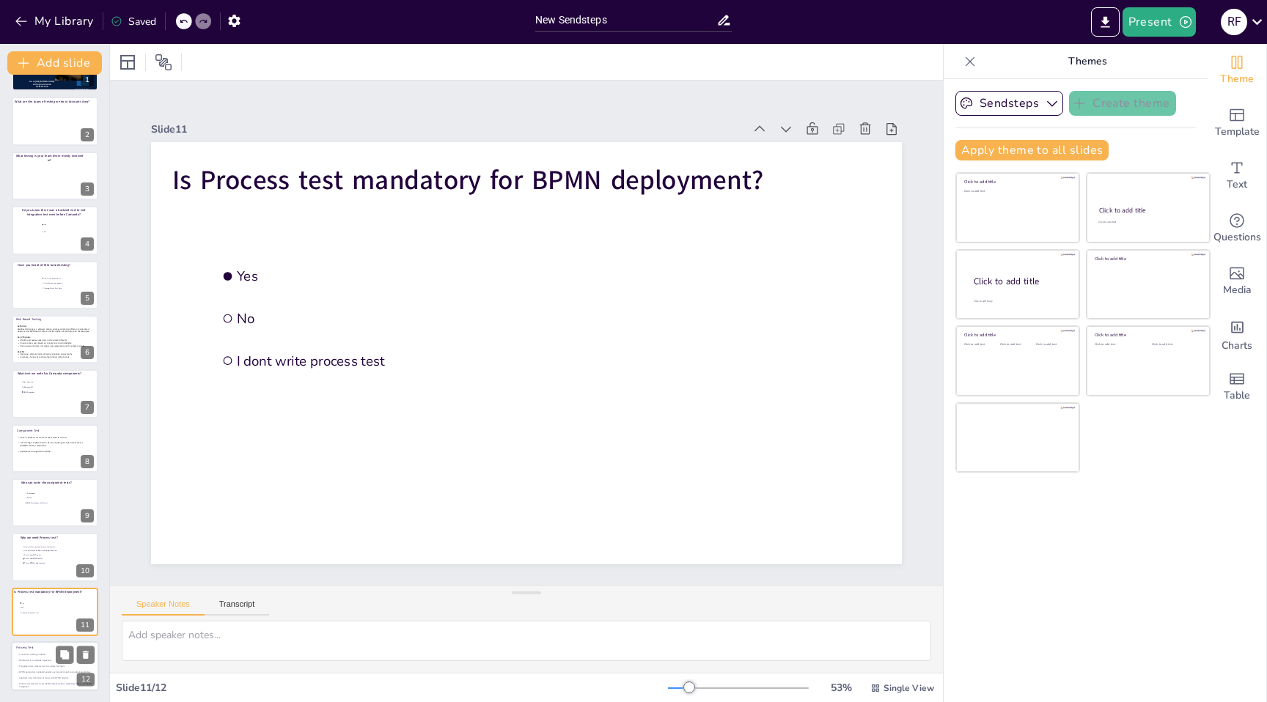
click at [29, 661] on p "Maintained in a separate repository" at bounding box center [54, 661] width 75 height 3
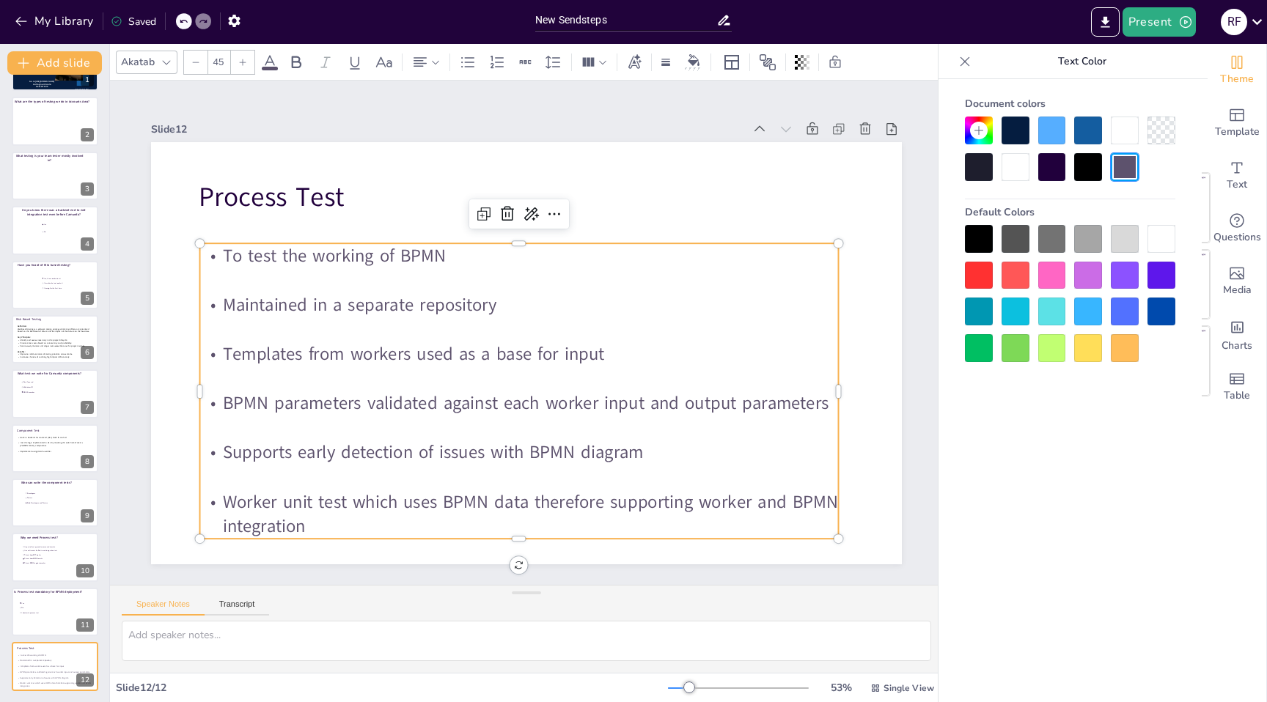
click at [378, 337] on p at bounding box center [519, 330] width 639 height 25
click at [378, 337] on p at bounding box center [520, 329] width 638 height 92
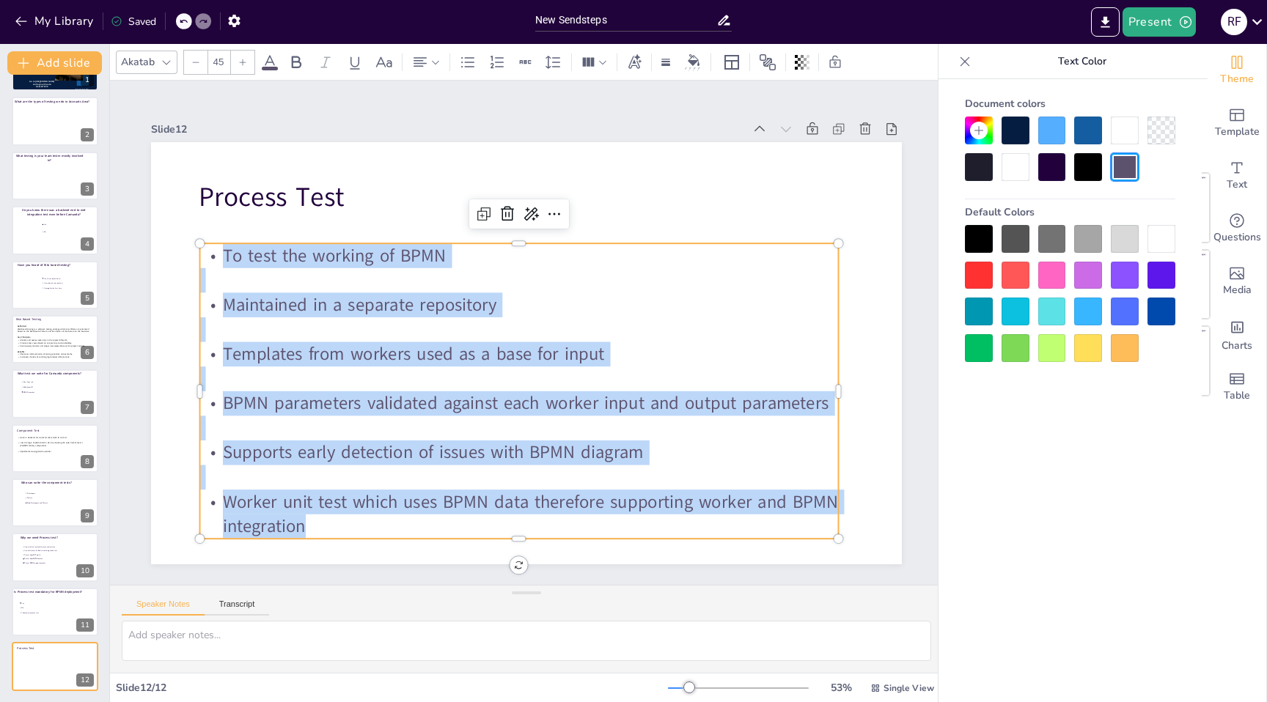
click at [980, 238] on div at bounding box center [979, 239] width 28 height 28
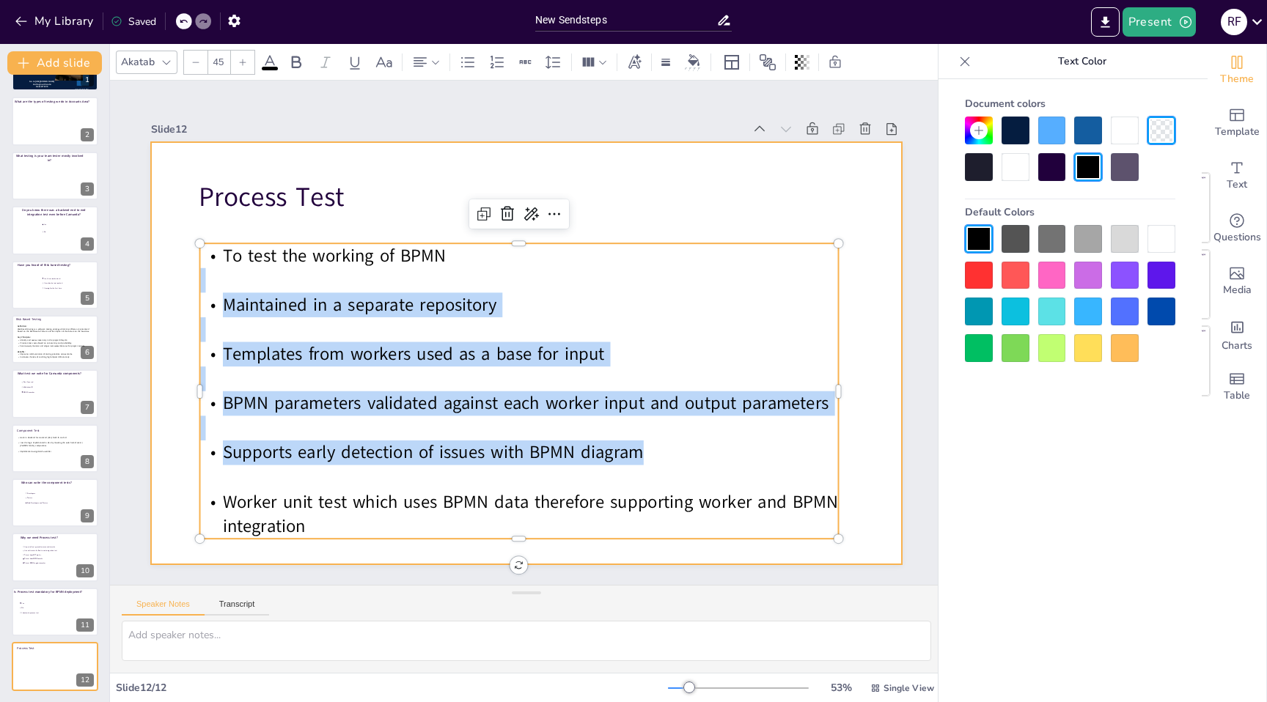
click at [608, 552] on div at bounding box center [524, 353] width 791 height 499
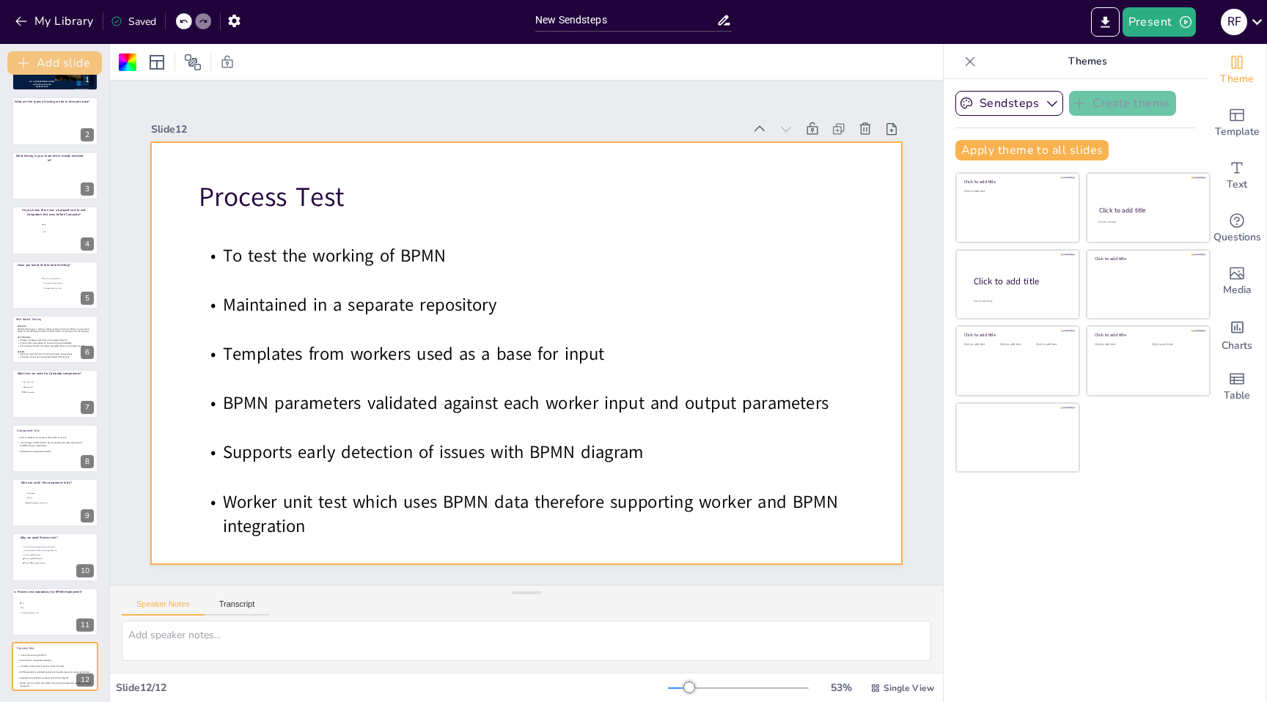
click at [62, 67] on button "Add slide" at bounding box center [54, 62] width 95 height 23
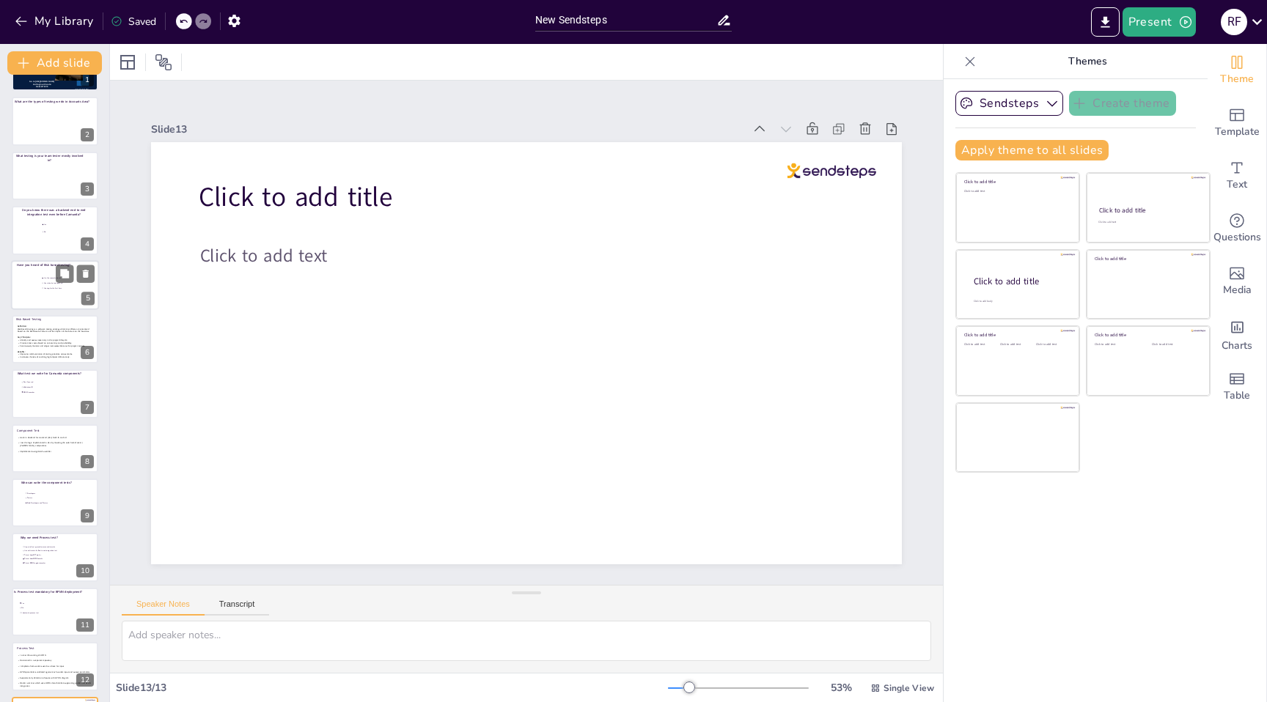
scroll to position [99, 0]
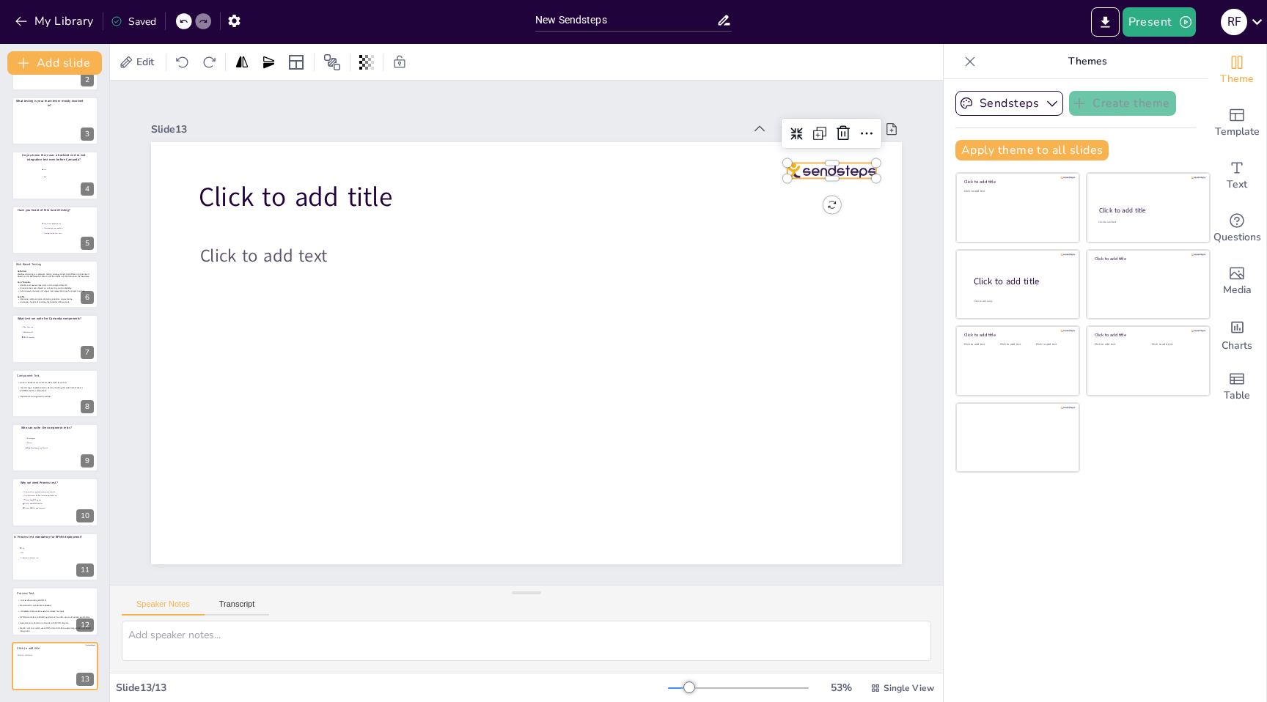
click at [864, 191] on div at bounding box center [847, 203] width 90 height 24
